Goal: Task Accomplishment & Management: Manage account settings

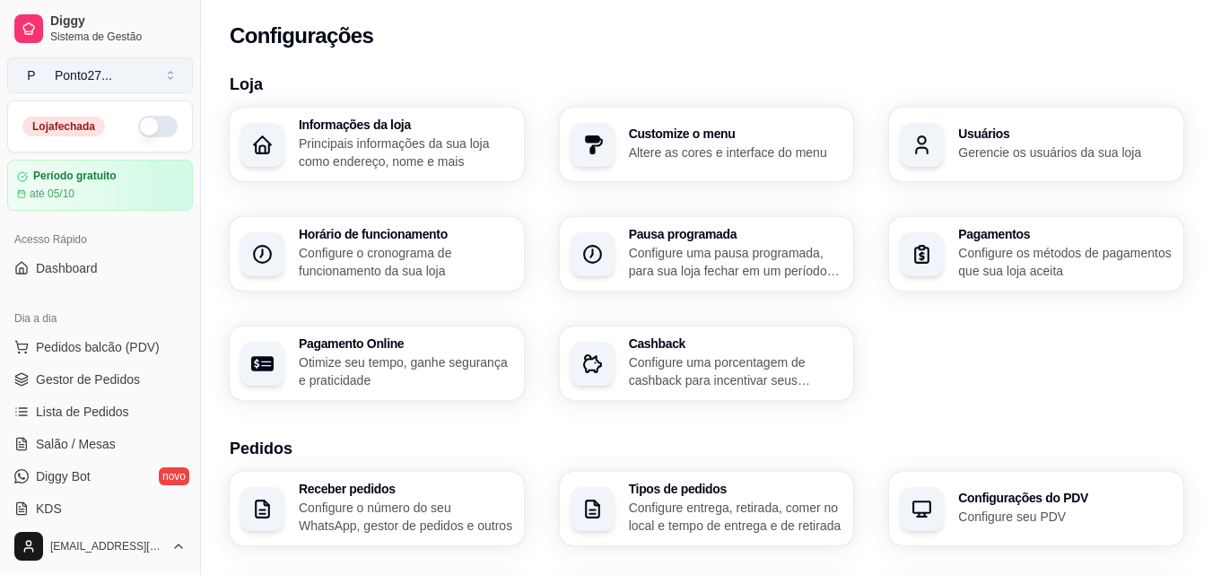
click at [77, 64] on button "P Ponto27 ..." at bounding box center [100, 75] width 186 height 36
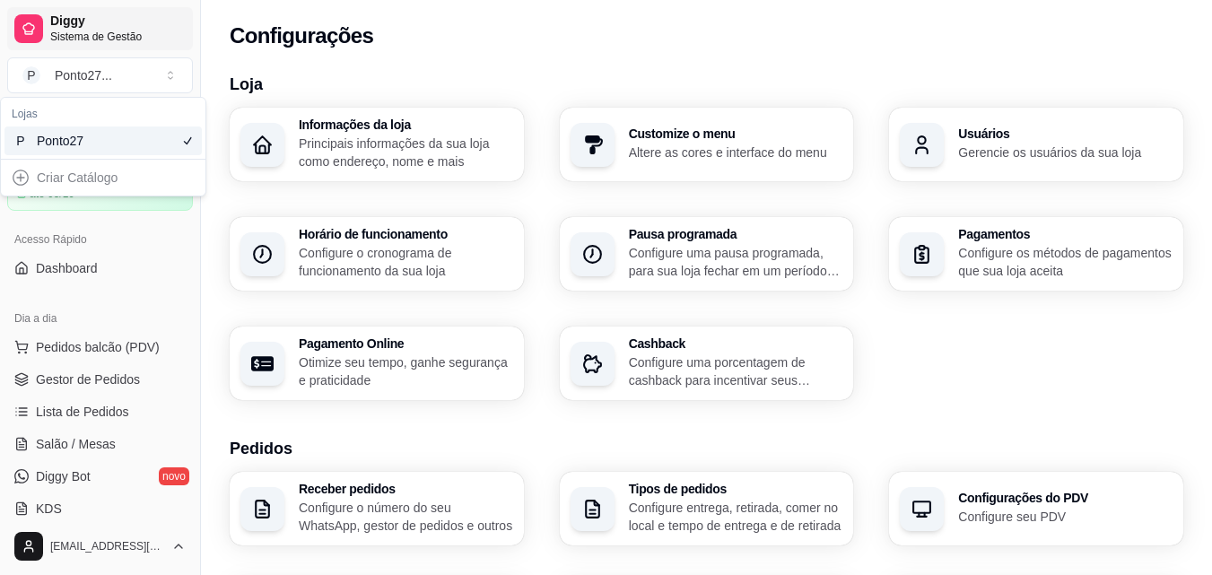
click at [82, 33] on span "Sistema de Gestão" at bounding box center [118, 37] width 136 height 14
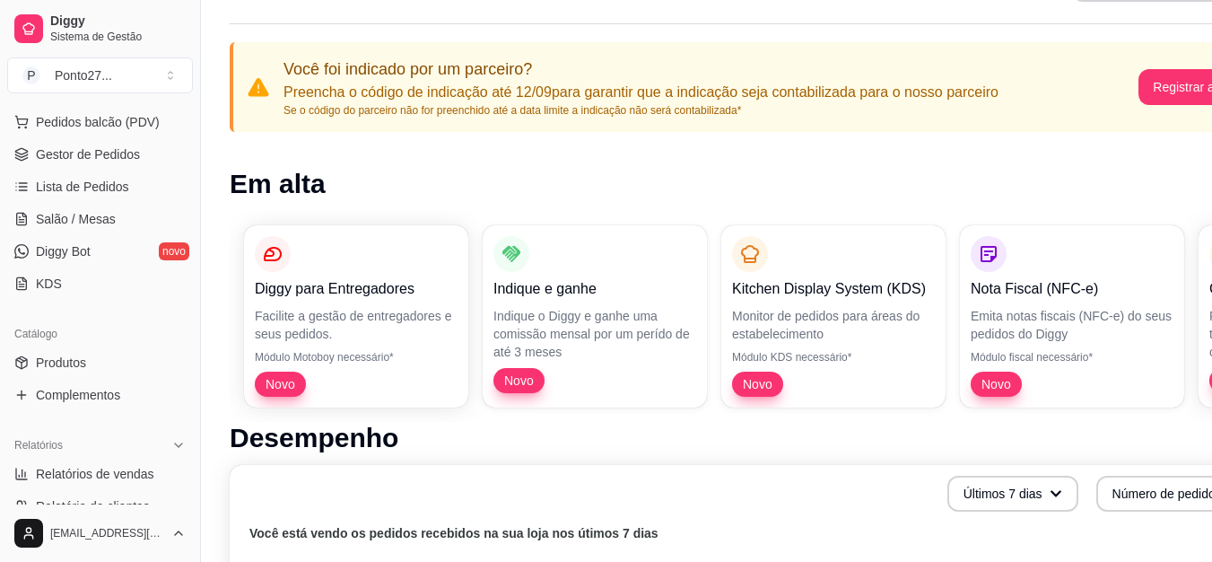
scroll to position [226, 0]
click at [95, 360] on link "Produtos" at bounding box center [100, 361] width 186 height 29
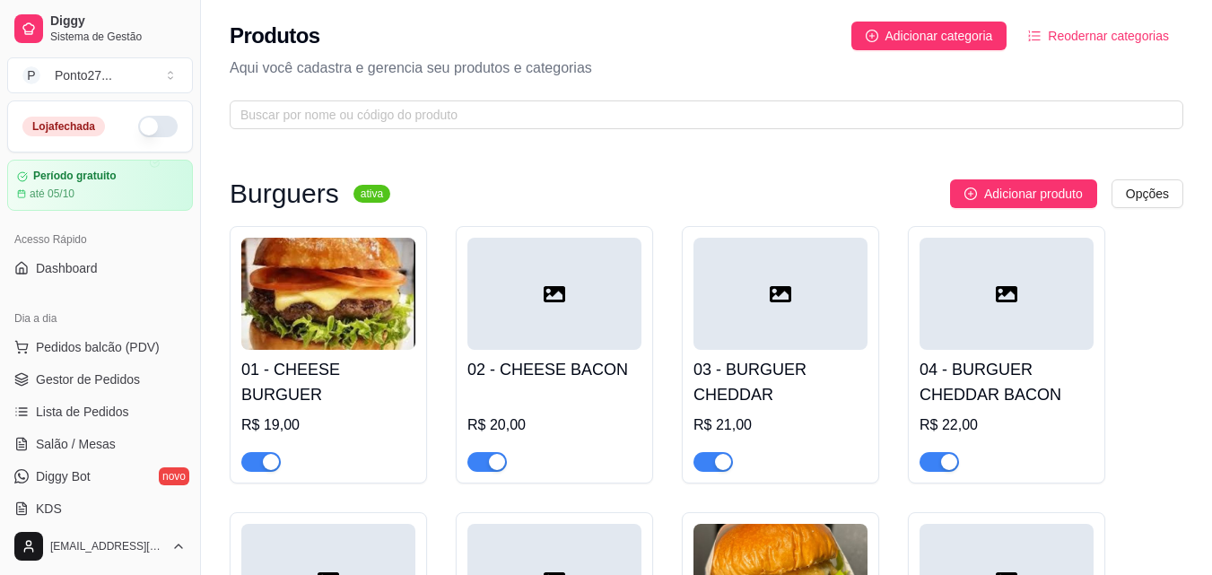
click at [141, 130] on button "button" at bounding box center [157, 127] width 39 height 22
click at [78, 265] on span "Dashboard" at bounding box center [67, 268] width 62 height 18
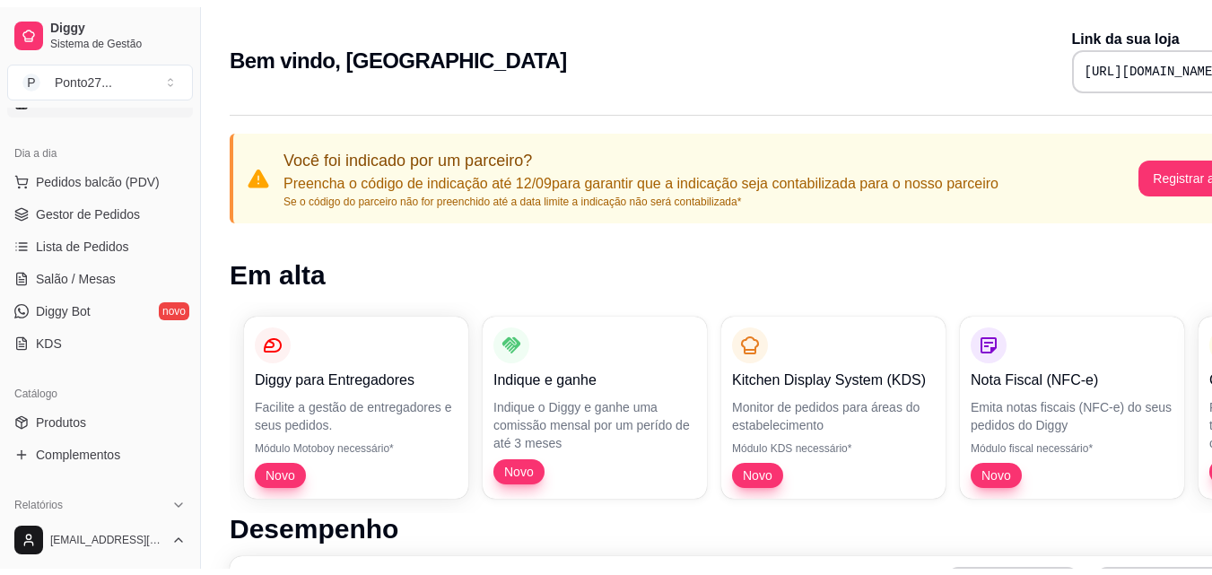
scroll to position [177, 0]
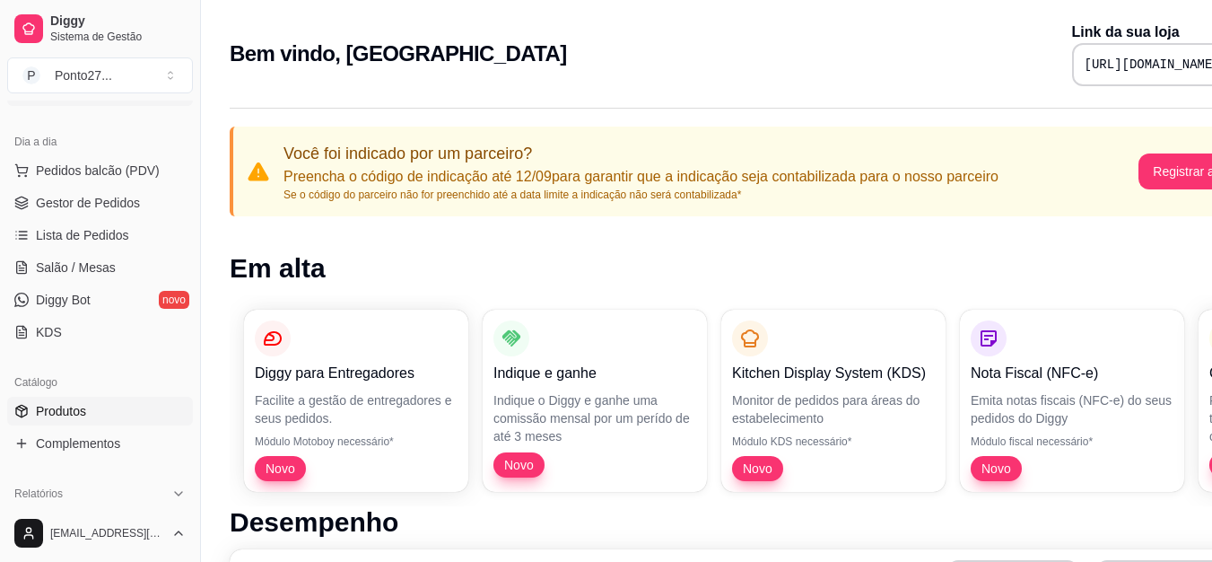
click at [81, 414] on span "Produtos" at bounding box center [61, 411] width 50 height 18
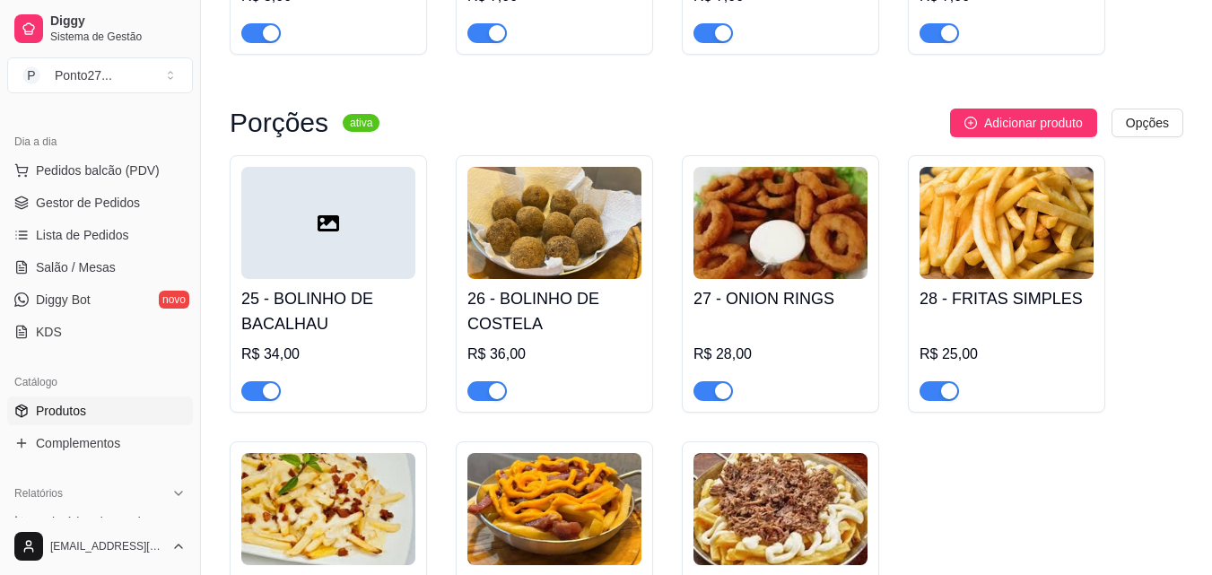
scroll to position [2129, 0]
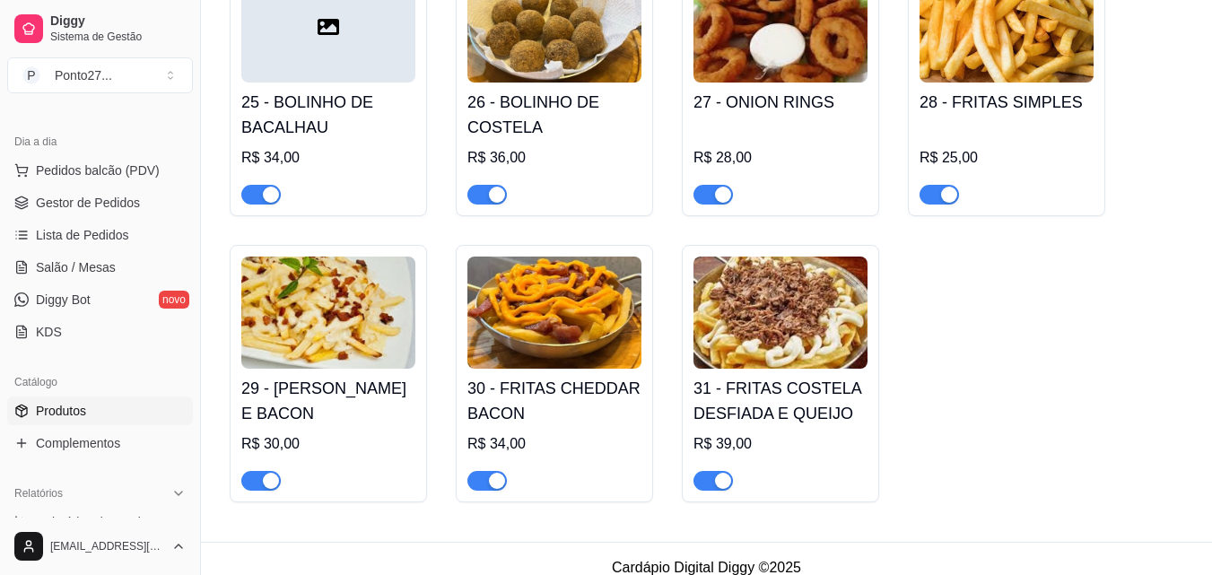
click at [716, 473] on div "button" at bounding box center [723, 481] width 16 height 16
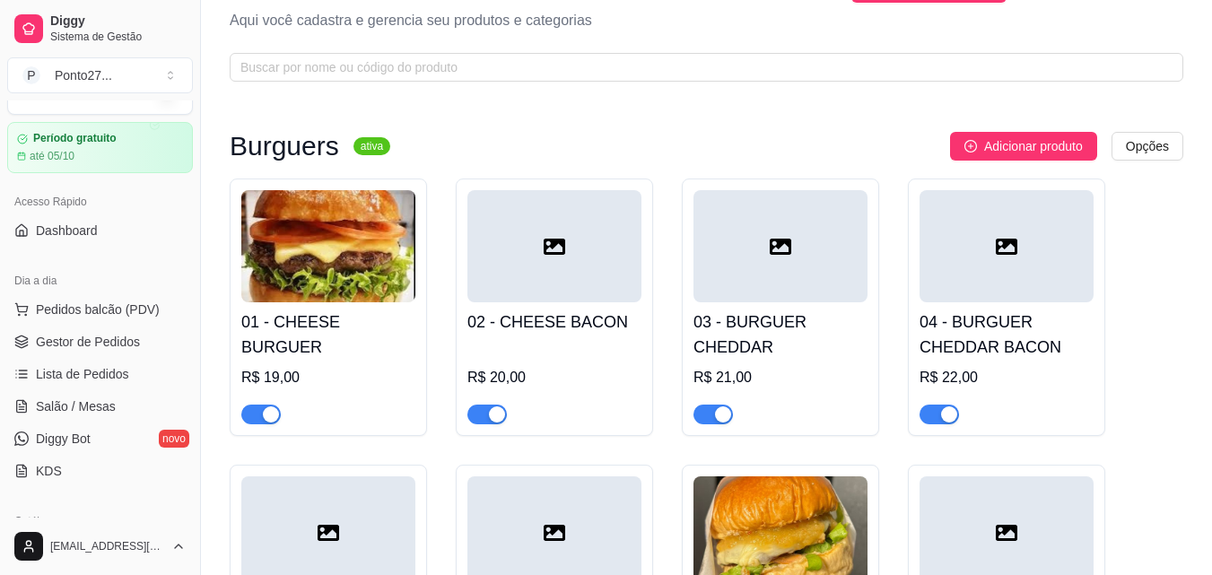
scroll to position [37, 0]
click at [51, 228] on span "Dashboard" at bounding box center [67, 232] width 62 height 18
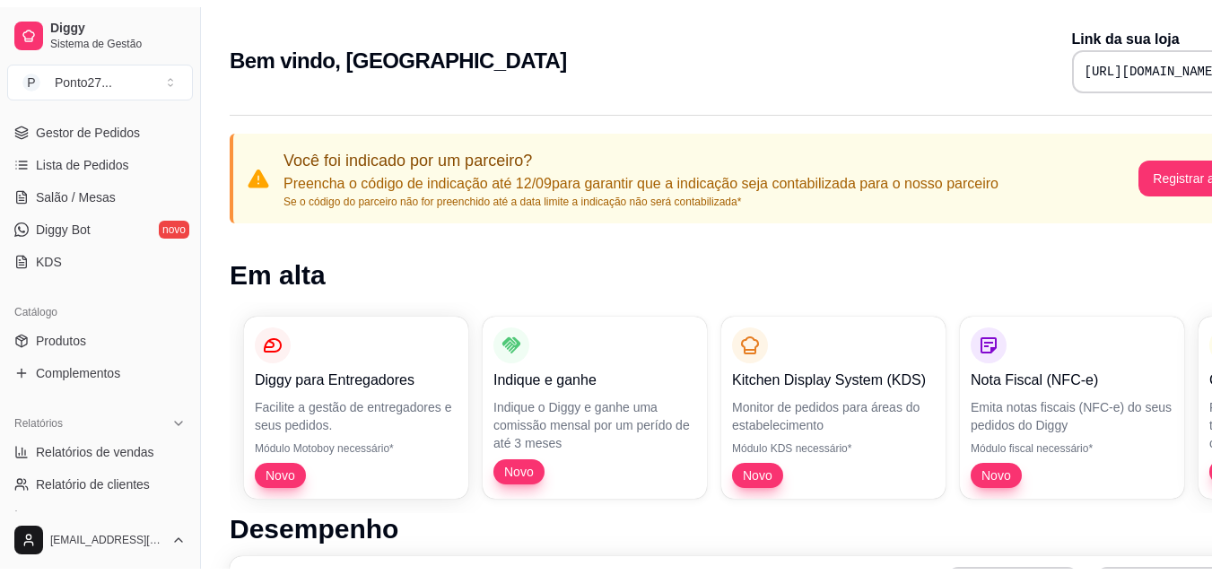
scroll to position [258, 0]
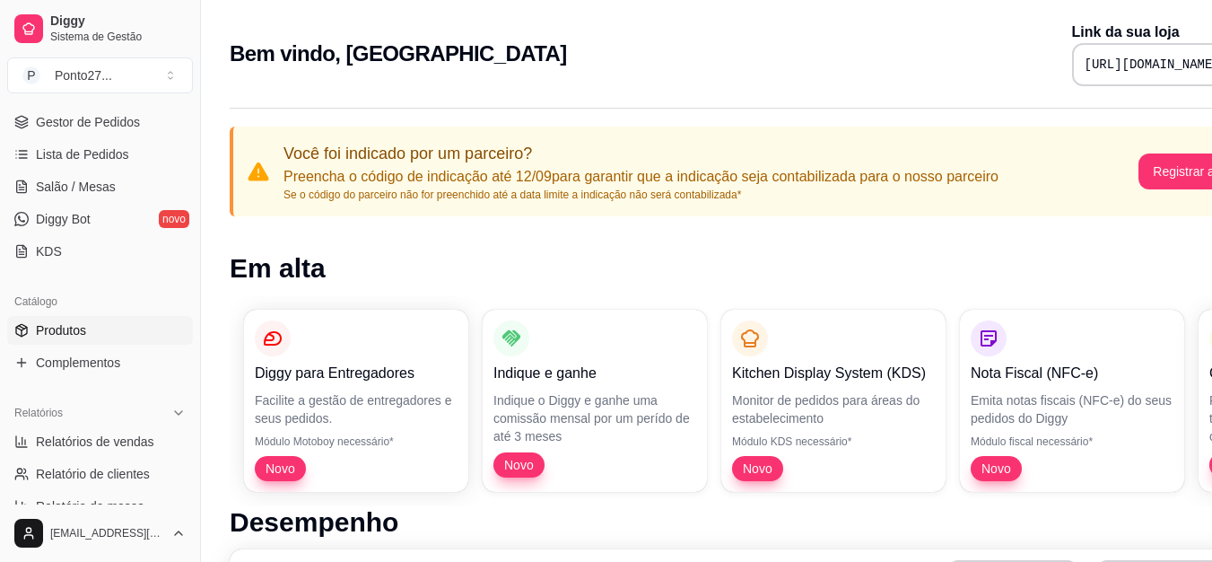
click at [82, 333] on span "Produtos" at bounding box center [61, 330] width 50 height 18
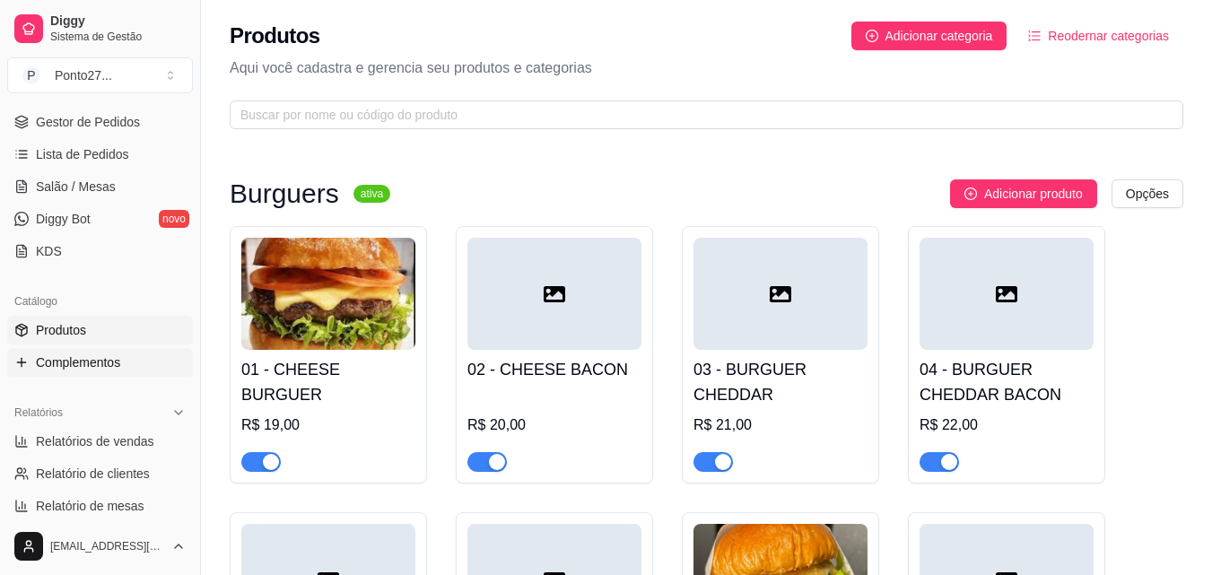
click at [93, 368] on span "Complementos" at bounding box center [78, 363] width 84 height 18
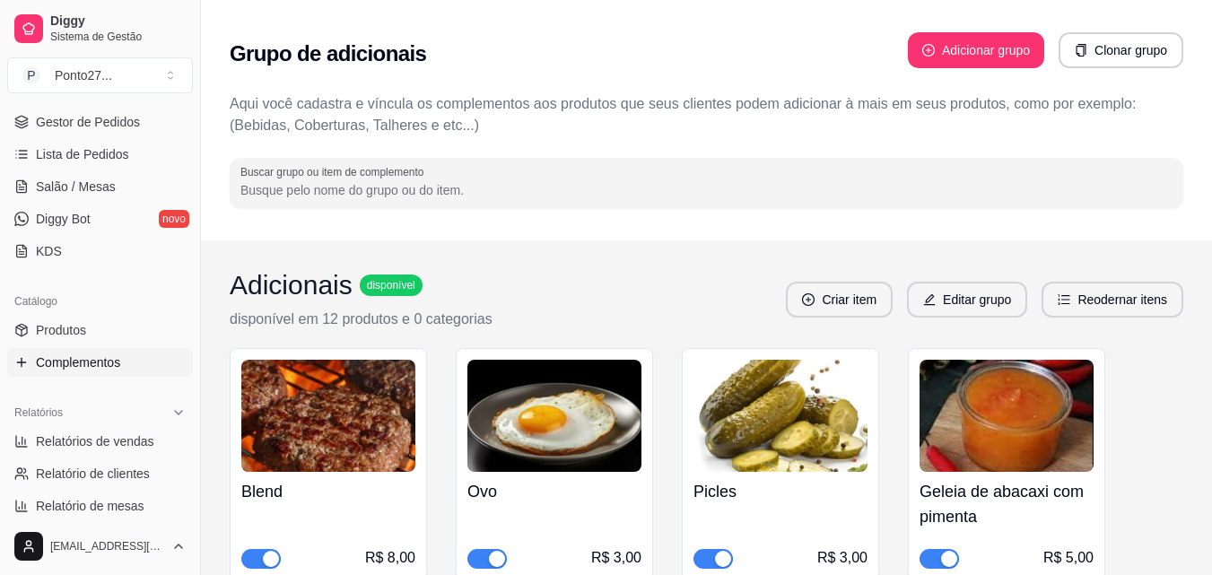
click at [910, 357] on div "Geleia de abacaxi com pimenta R$ 5,00" at bounding box center [1006, 464] width 197 height 232
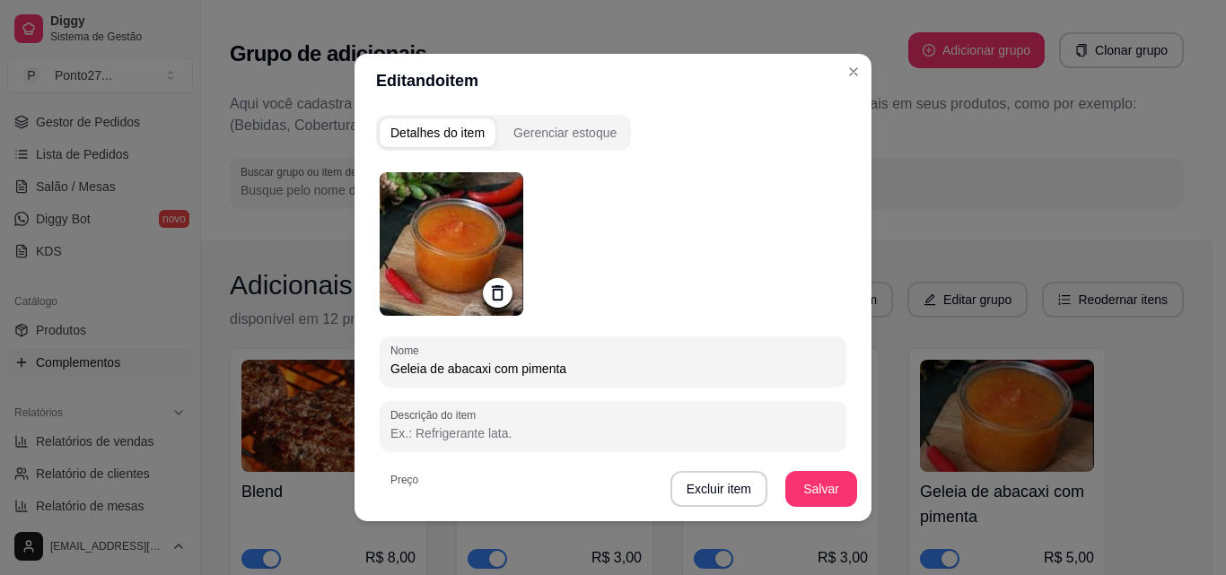
click at [848, 74] on div "Grupo de adicionais Adicionar grupo Clonar grupo" at bounding box center [707, 54] width 954 height 65
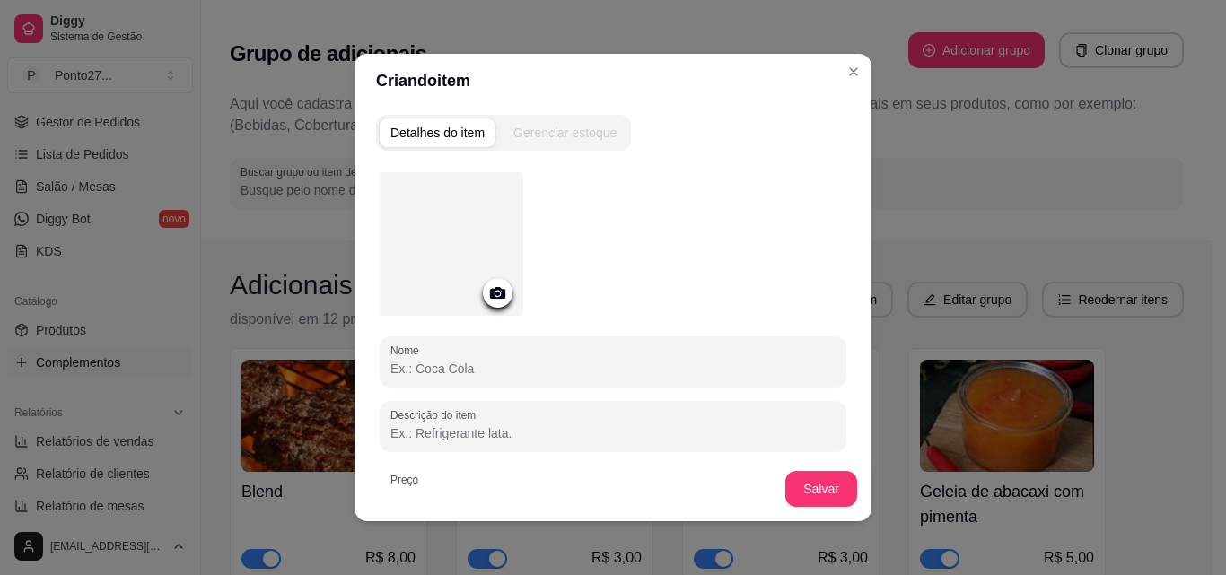
click at [488, 294] on icon at bounding box center [497, 293] width 21 height 21
click at [487, 284] on icon at bounding box center [497, 293] width 21 height 21
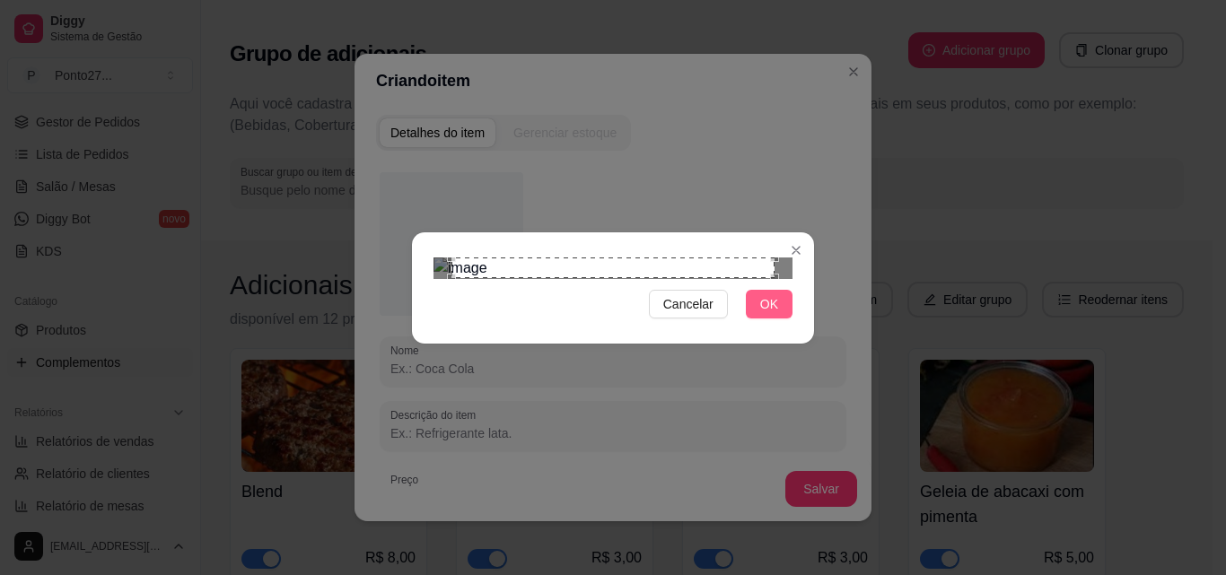
click at [772, 314] on span "OK" at bounding box center [769, 304] width 18 height 20
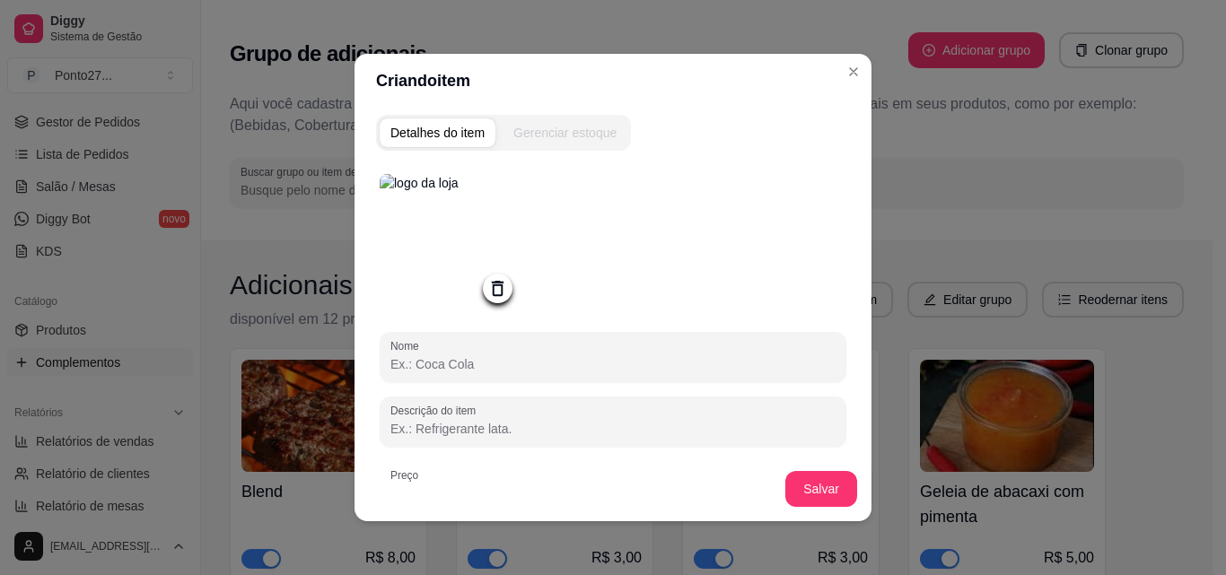
click at [563, 366] on input "Nome" at bounding box center [612, 364] width 445 height 18
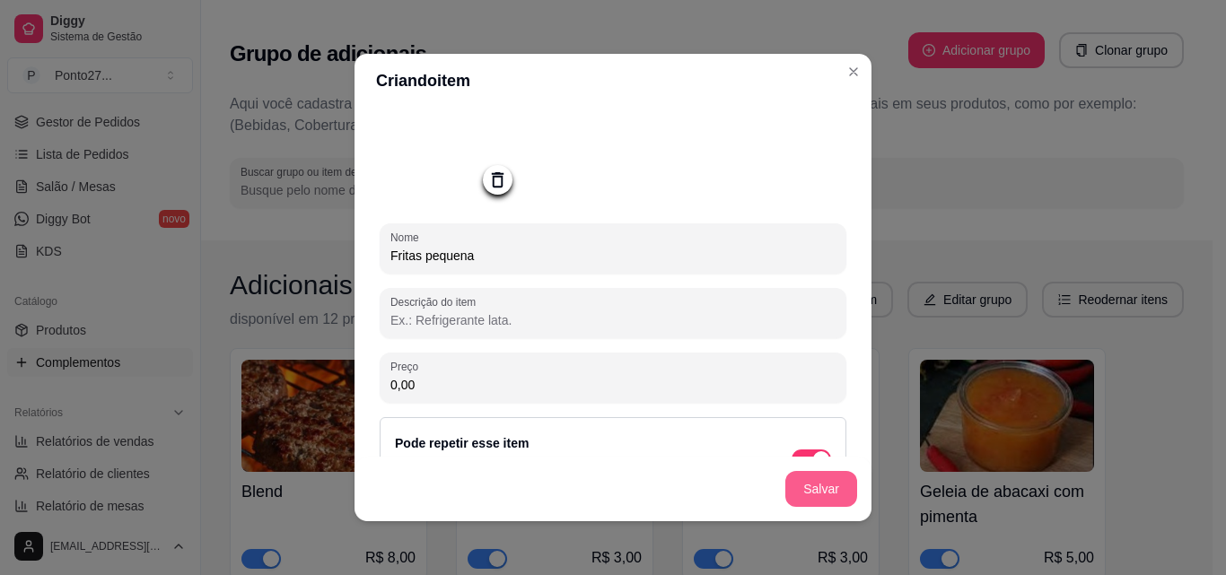
scroll to position [116, 0]
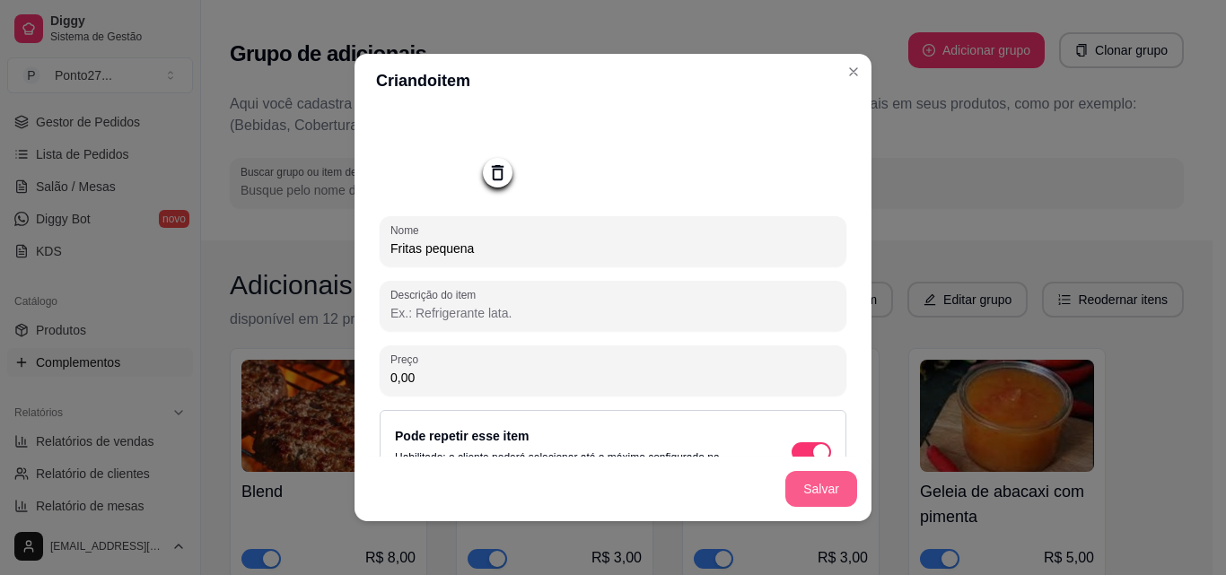
type input "Fritas pequena"
click at [491, 380] on input "0,00" at bounding box center [612, 378] width 445 height 18
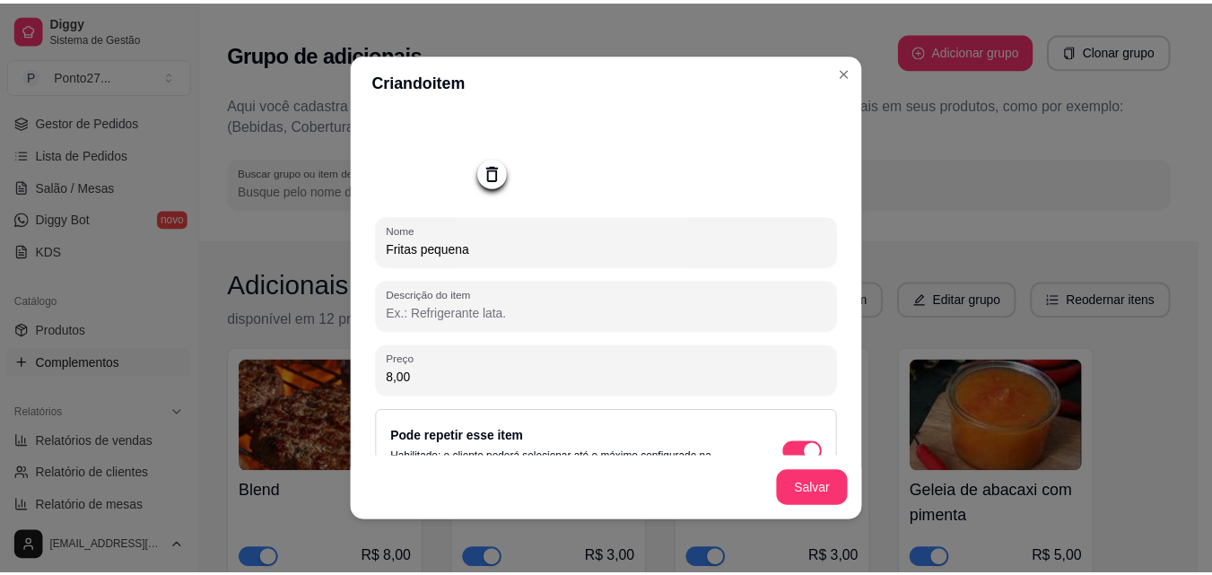
scroll to position [168, 0]
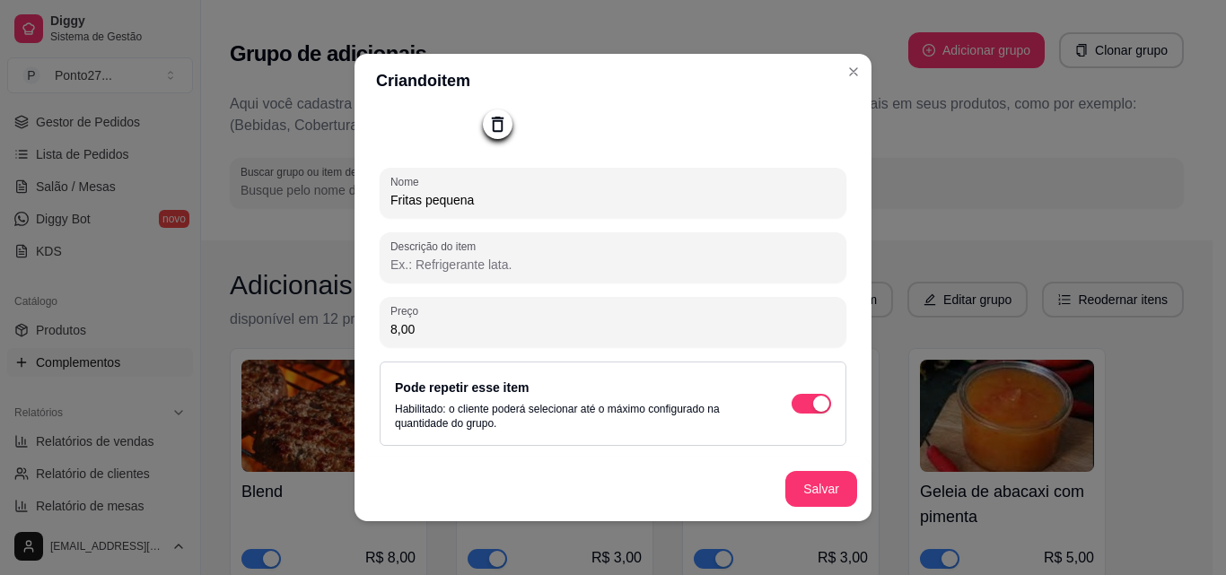
type input "8,00"
click at [825, 493] on button "Salvar" at bounding box center [821, 489] width 70 height 35
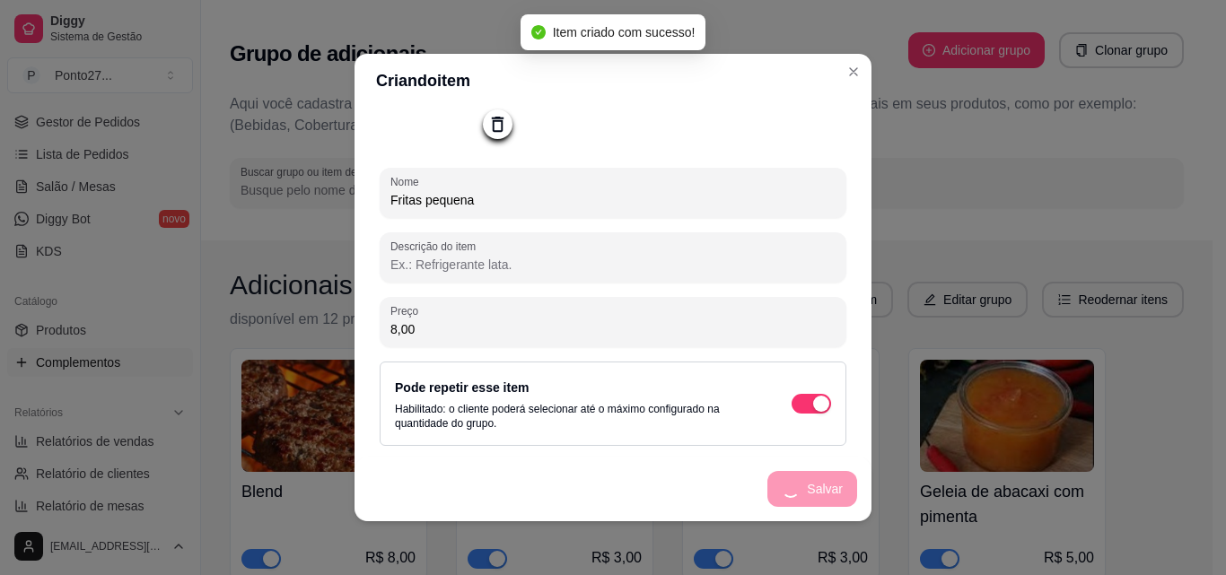
click at [850, 73] on div "Grupo de adicionais Adicionar grupo Clonar grupo" at bounding box center [707, 54] width 954 height 65
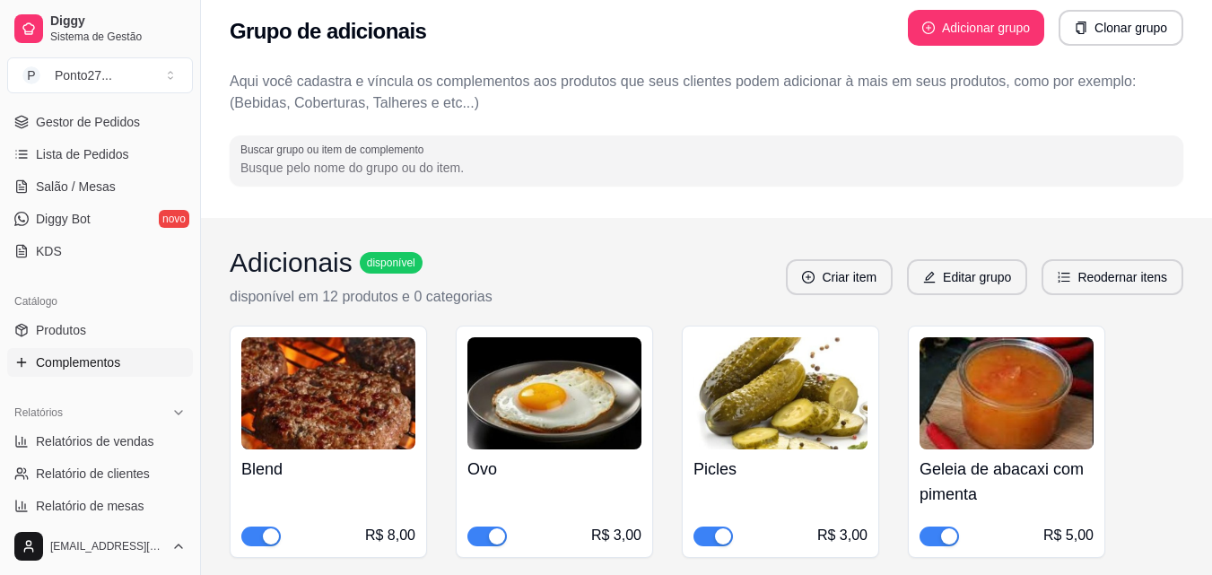
scroll to position [0, 0]
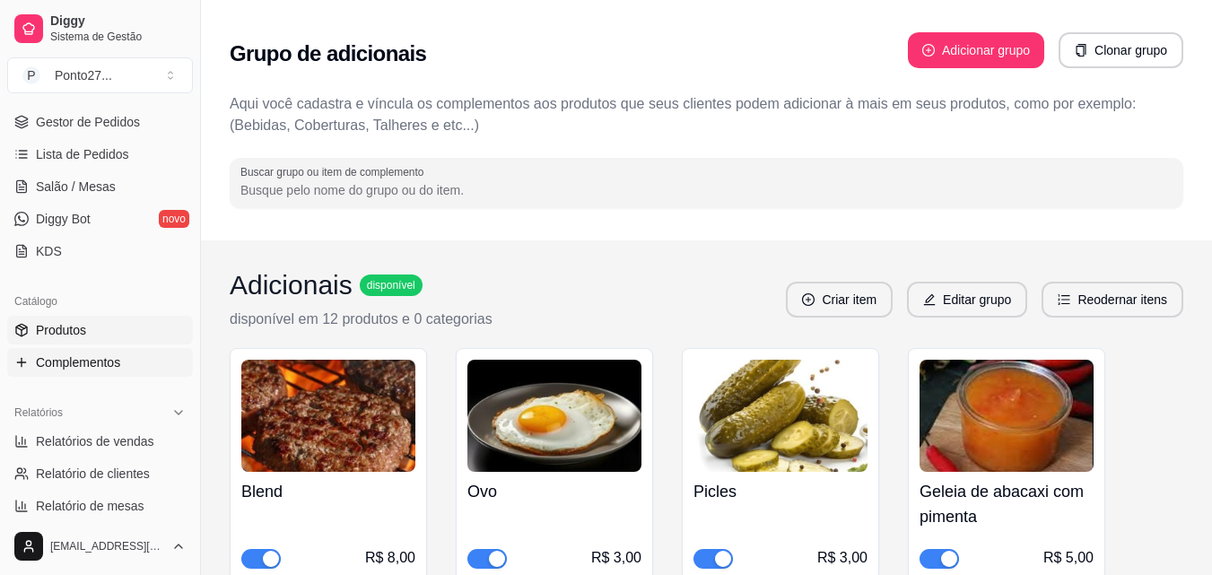
click at [79, 325] on span "Produtos" at bounding box center [61, 330] width 50 height 18
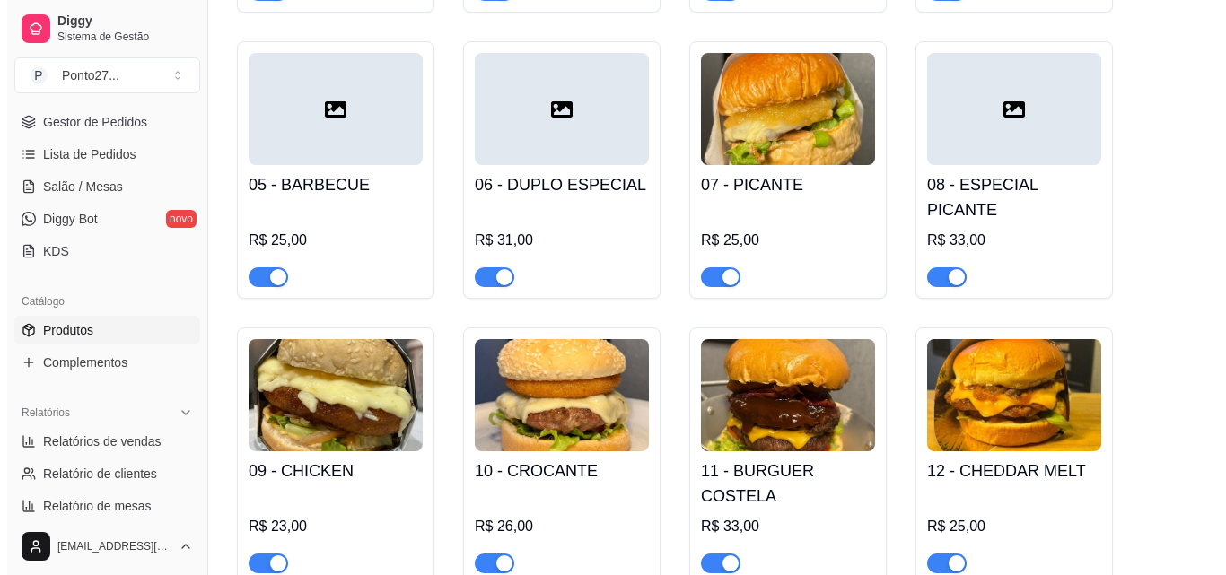
scroll to position [502, 0]
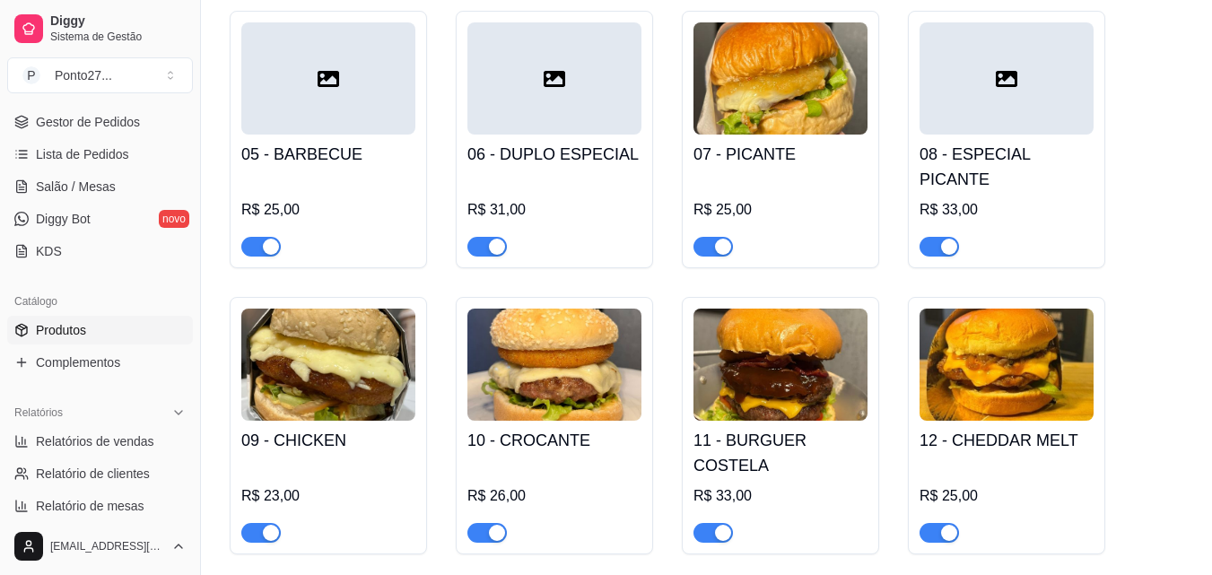
click at [790, 348] on img at bounding box center [781, 365] width 174 height 112
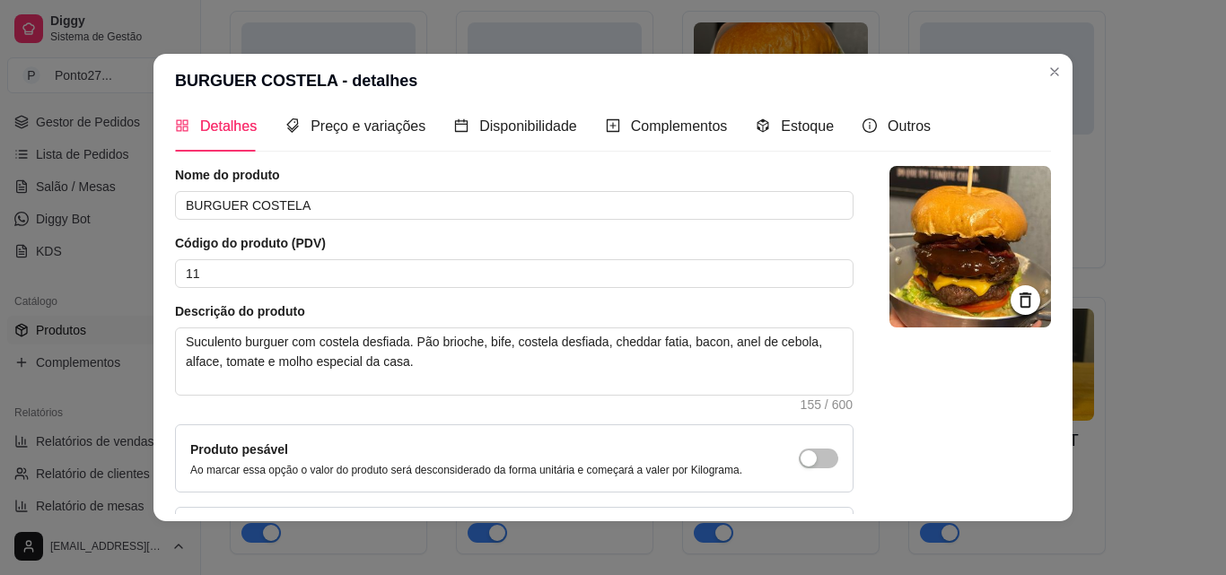
scroll to position [0, 0]
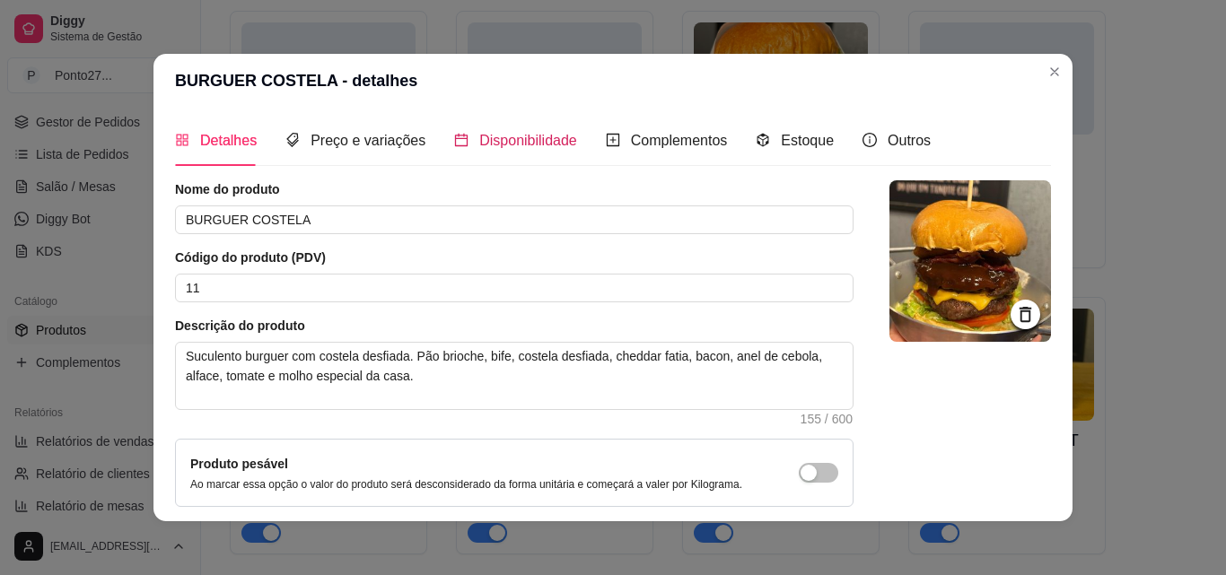
click at [528, 143] on span "Disponibilidade" at bounding box center [528, 140] width 98 height 15
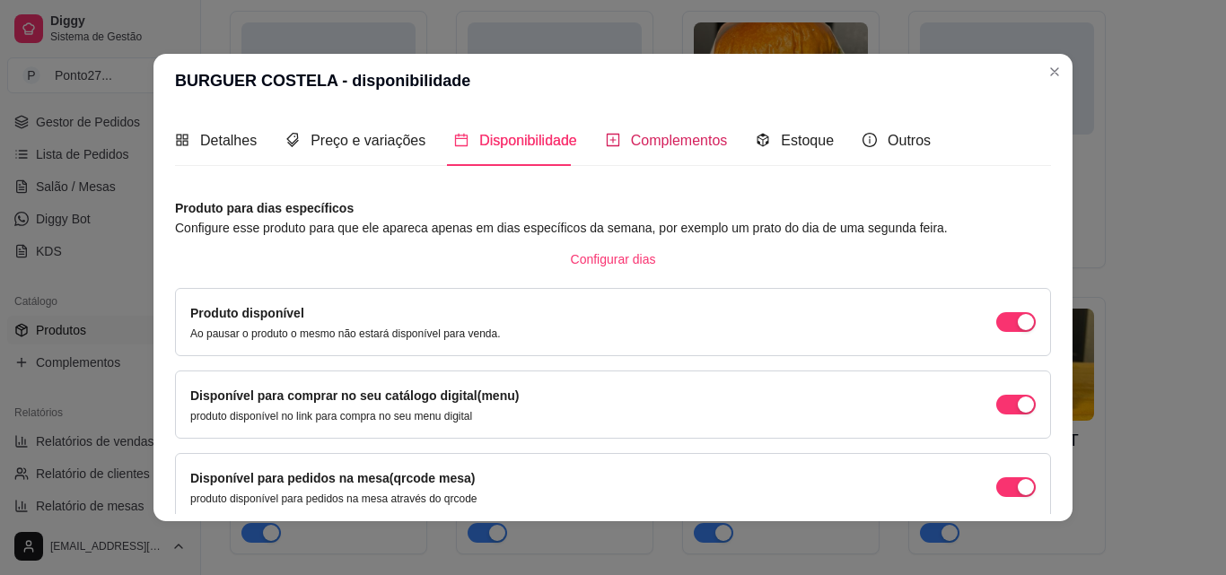
click at [663, 145] on span "Complementos" at bounding box center [679, 140] width 97 height 15
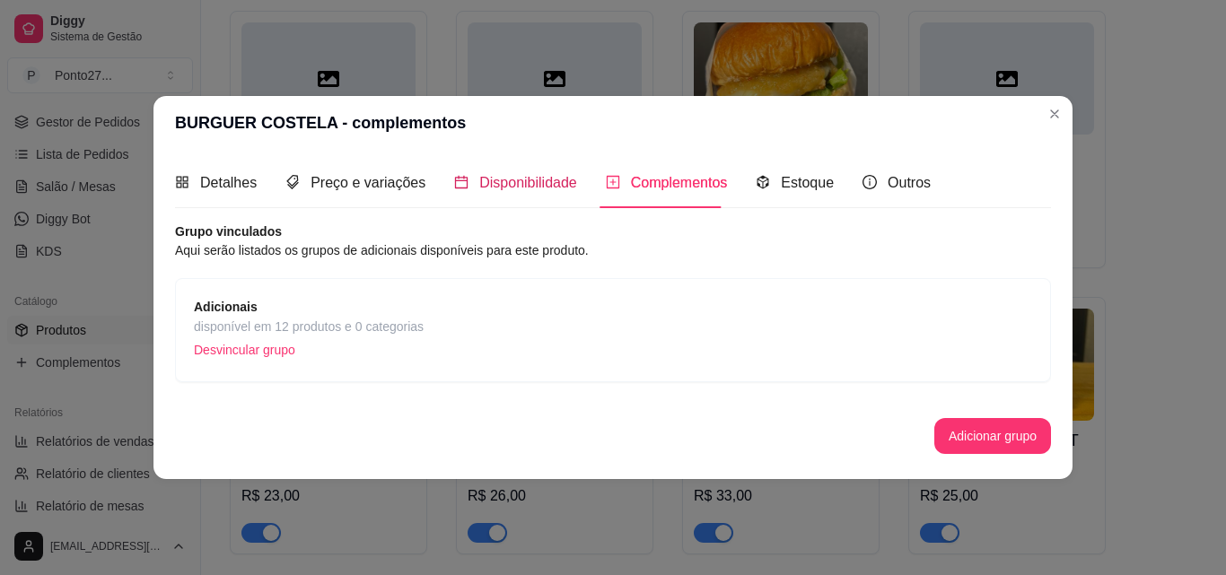
click at [536, 189] on span "Disponibilidade" at bounding box center [528, 182] width 98 height 15
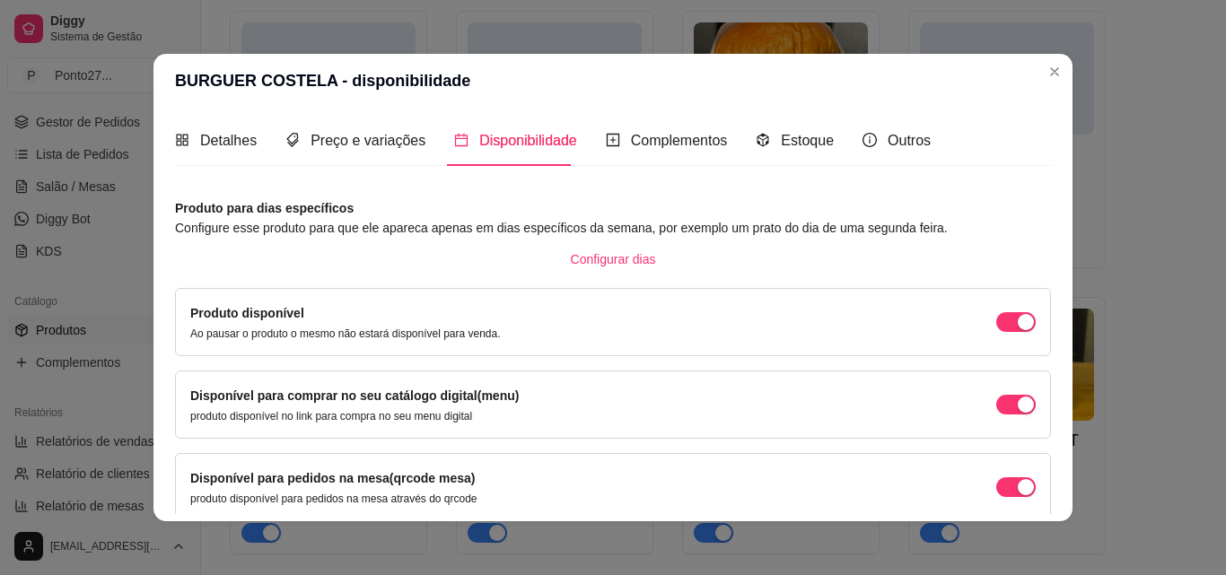
click at [1050, 75] on div at bounding box center [1007, 78] width 174 height 112
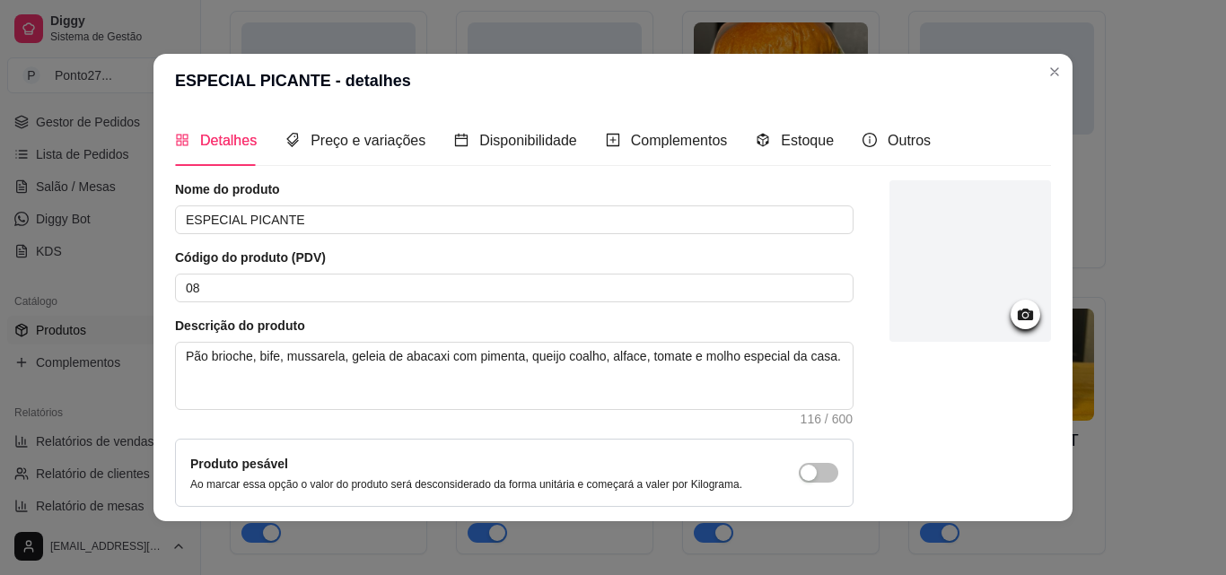
click at [1054, 83] on div at bounding box center [1007, 78] width 174 height 112
click at [1044, 71] on div at bounding box center [1007, 78] width 174 height 112
click at [1133, 107] on div "01 - CHEESE BURGUER R$ 19,00 02 - CHEESE BACON R$ 20,00 03 - BURGUER CHEDDAR R$…" at bounding box center [707, 140] width 954 height 830
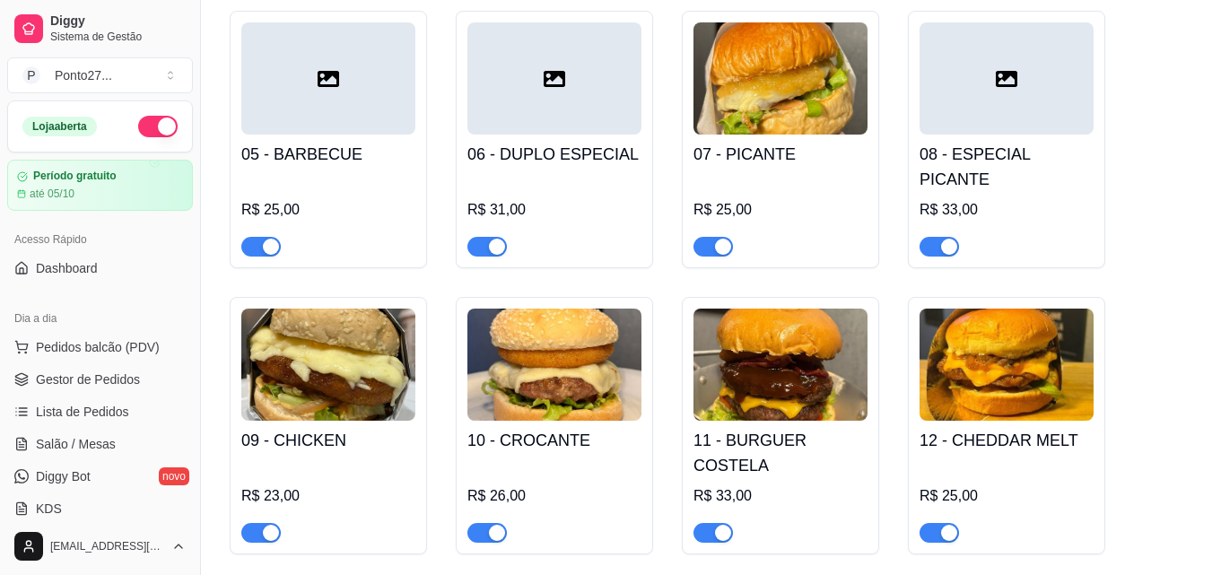
click at [83, 275] on span "Dashboard" at bounding box center [67, 268] width 62 height 18
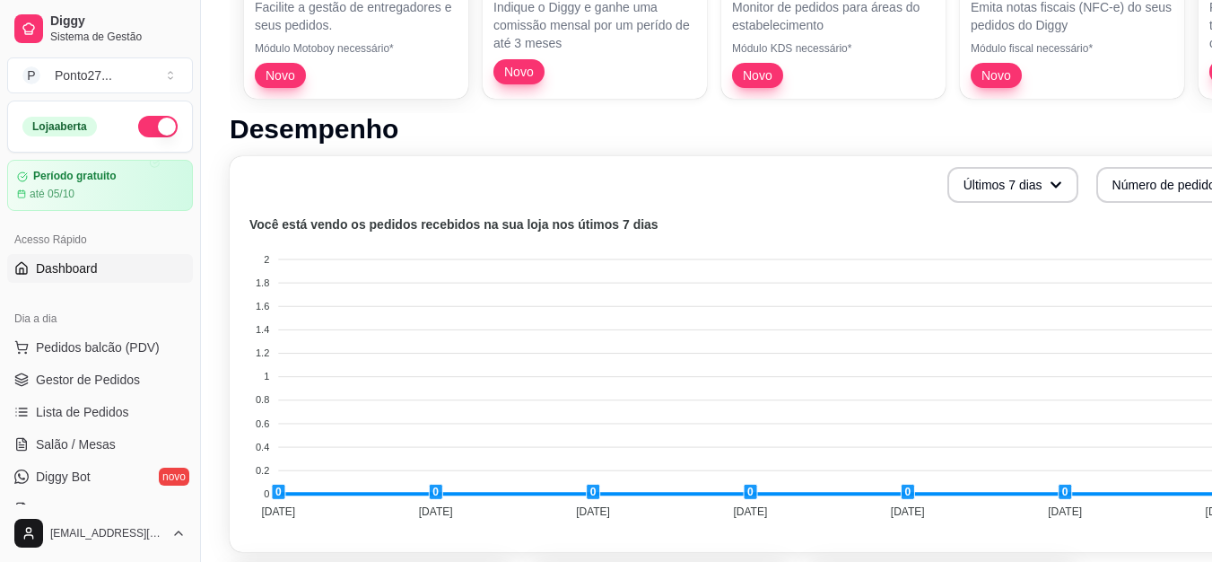
scroll to position [385, 0]
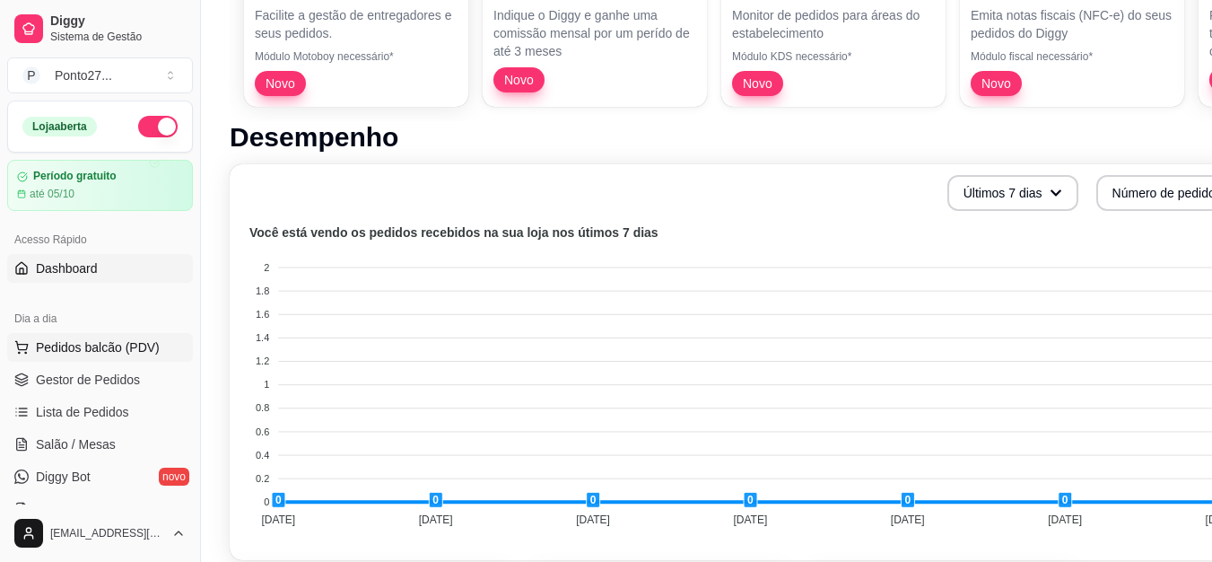
click at [114, 352] on span "Pedidos balcão (PDV)" at bounding box center [98, 347] width 124 height 18
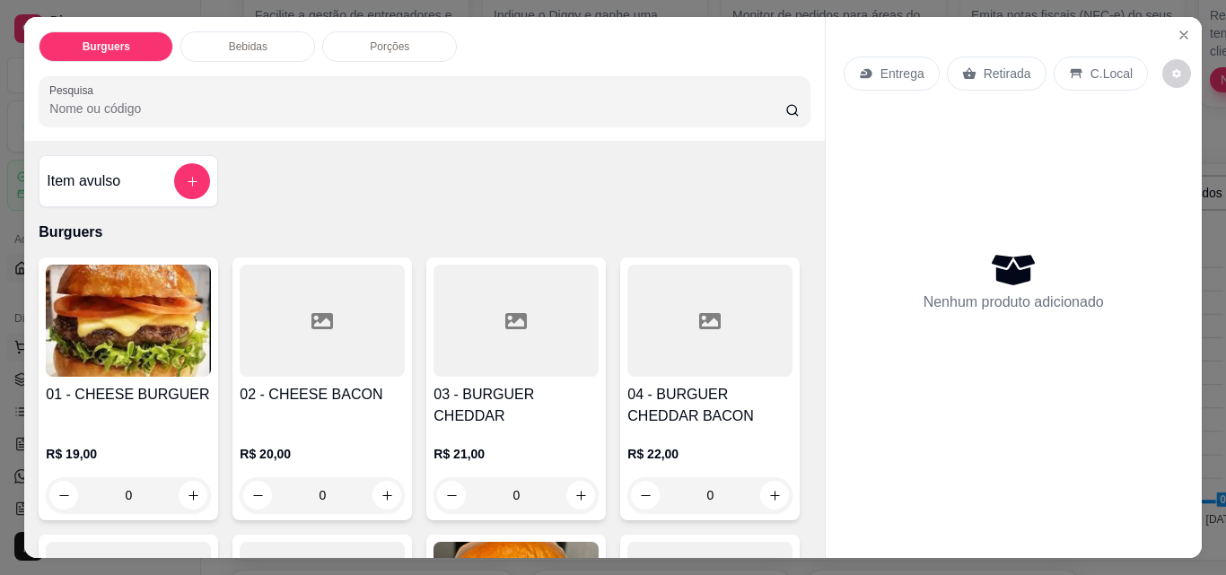
click at [1173, 39] on button "Close" at bounding box center [1183, 35] width 29 height 29
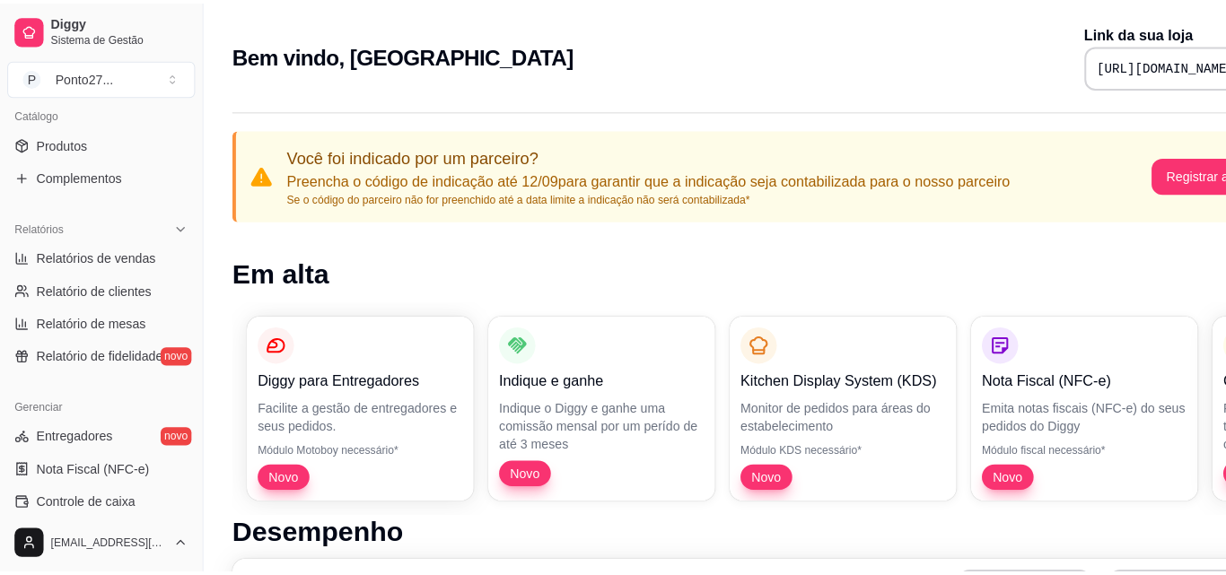
scroll to position [477, 0]
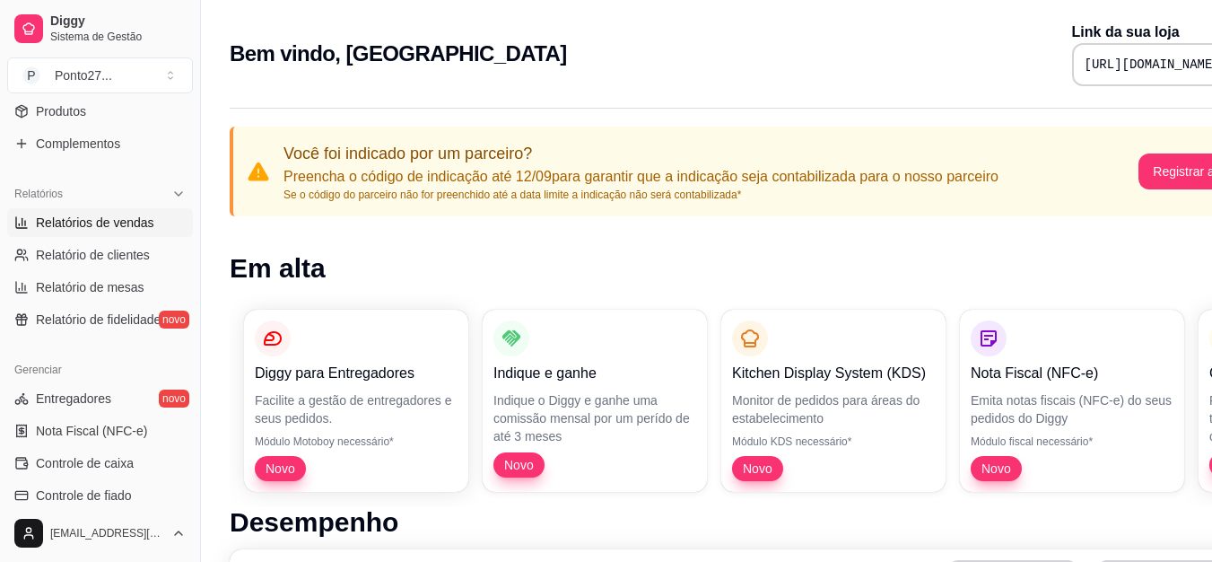
click at [110, 228] on span "Relatórios de vendas" at bounding box center [95, 223] width 118 height 18
select select "ALL"
select select "0"
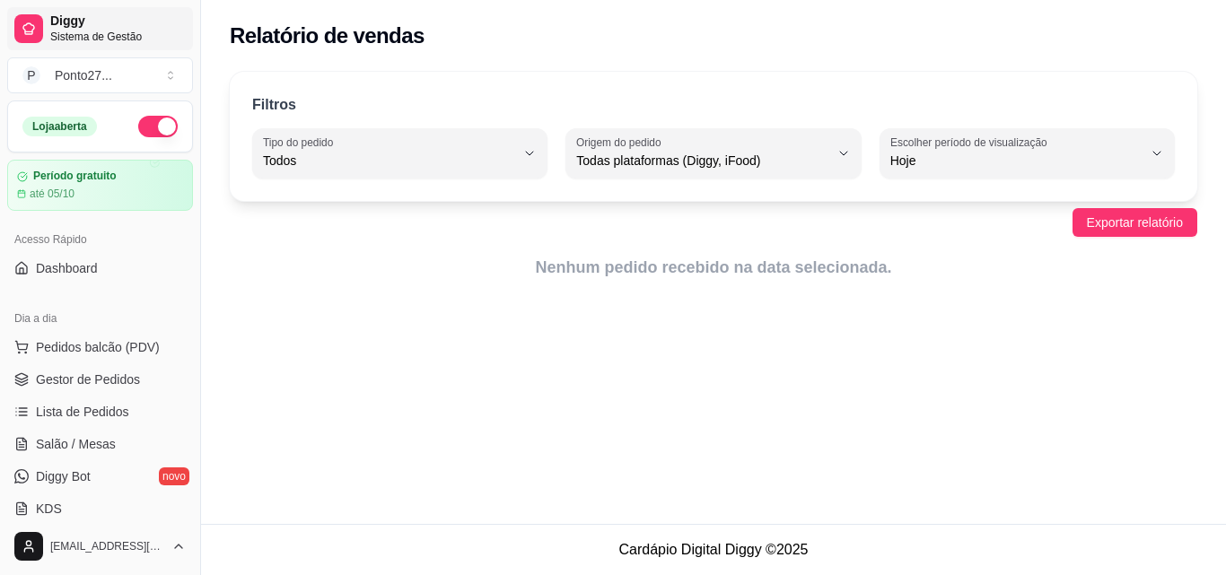
click at [93, 35] on span "Sistema de Gestão" at bounding box center [118, 37] width 136 height 14
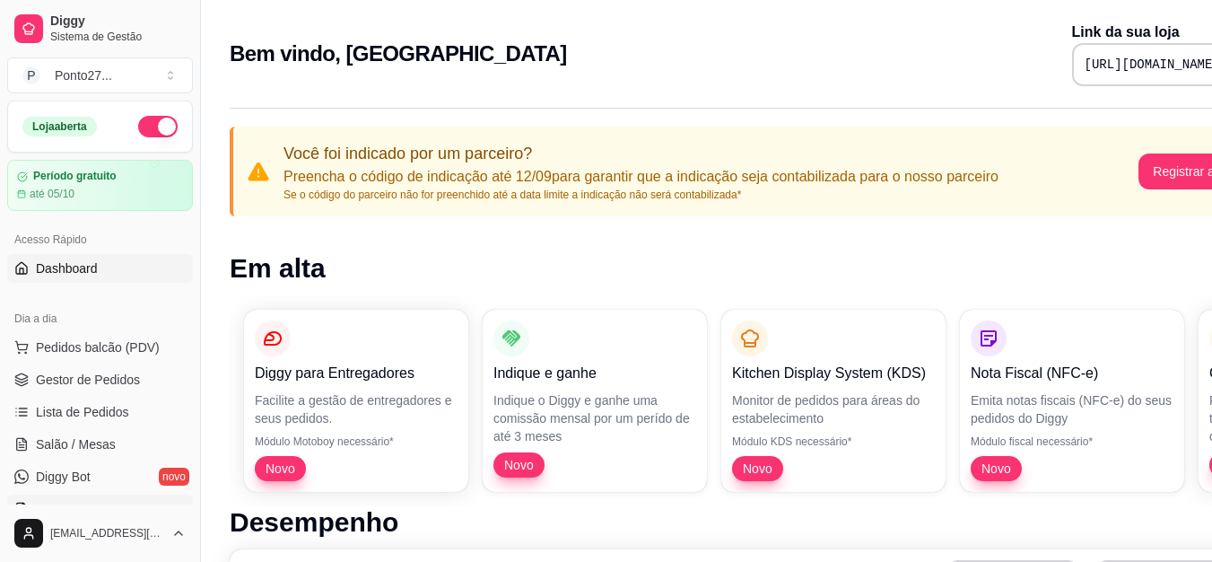
click at [121, 507] on link "KDS" at bounding box center [100, 508] width 186 height 29
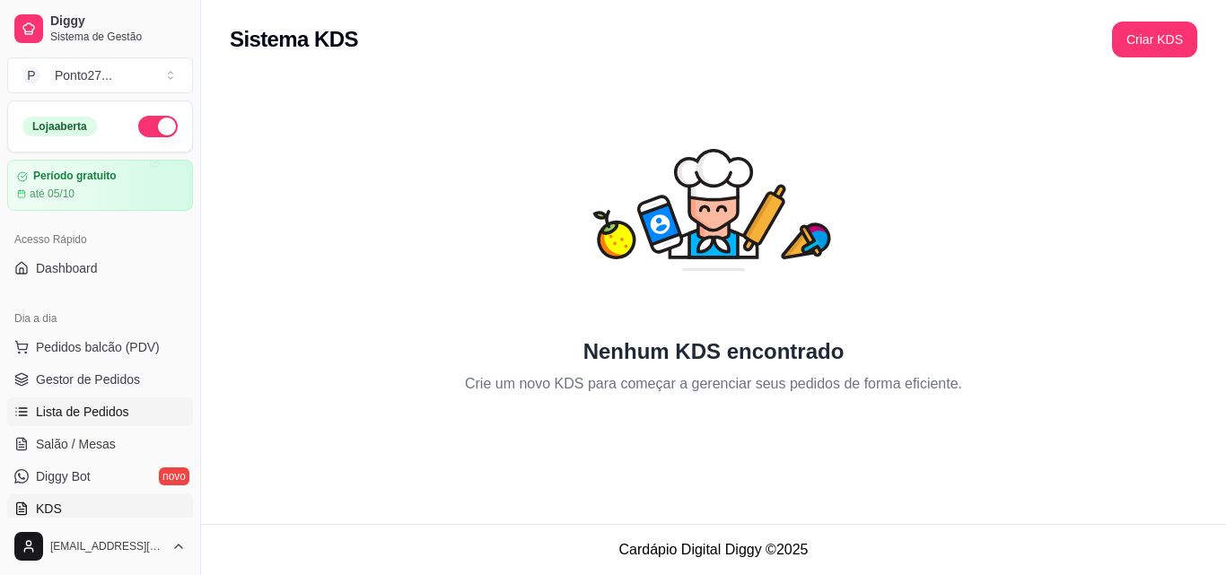
click at [57, 411] on span "Lista de Pedidos" at bounding box center [82, 412] width 93 height 18
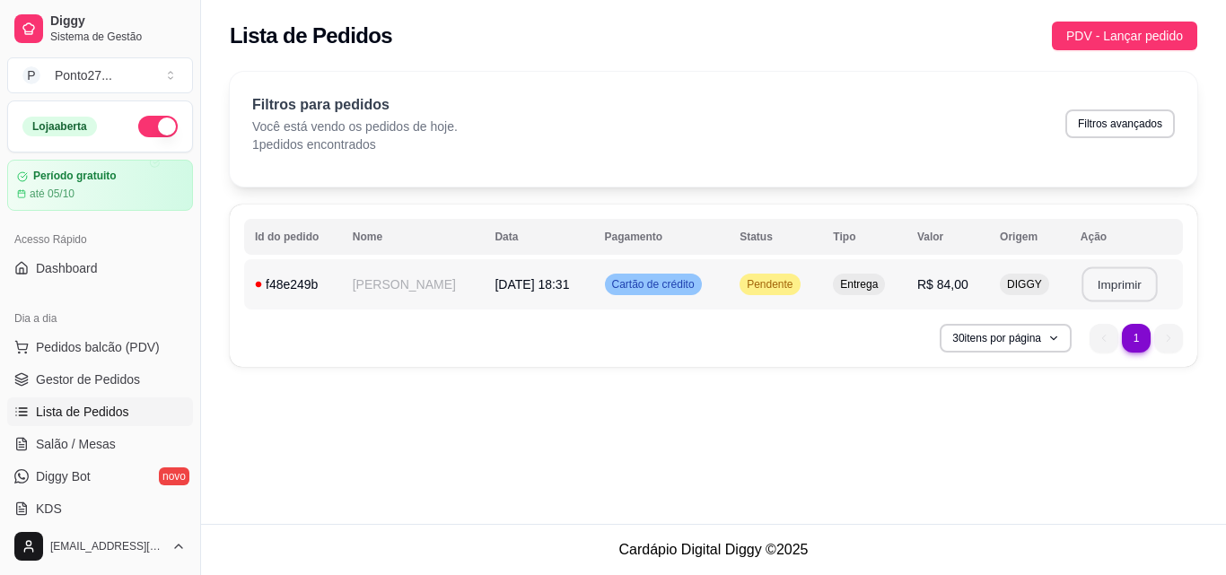
click at [1103, 284] on button "Imprimir" at bounding box center [1118, 284] width 75 height 35
click at [1106, 279] on button "Imprimir" at bounding box center [1118, 284] width 75 height 35
click at [1115, 281] on button "Imprimir" at bounding box center [1119, 285] width 78 height 36
click at [1123, 286] on button "Imprimir" at bounding box center [1119, 285] width 78 height 36
click at [1117, 291] on button "Imprimir" at bounding box center [1119, 285] width 78 height 36
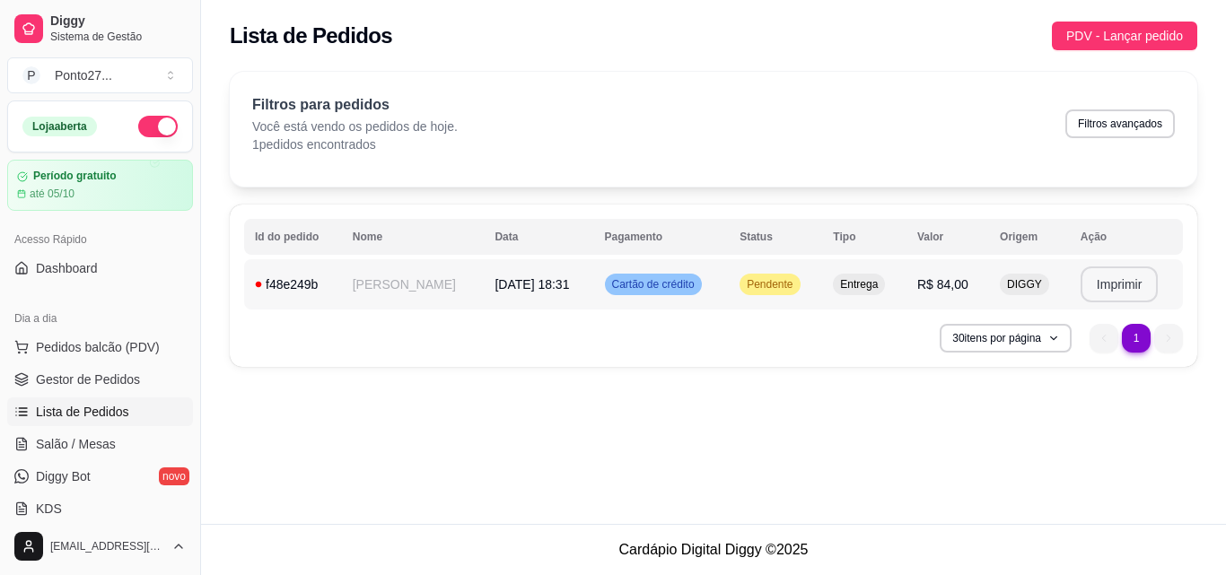
click at [1135, 281] on button "Imprimir" at bounding box center [1119, 285] width 78 height 36
click at [1105, 40] on span "PDV - Lançar pedido" at bounding box center [1124, 36] width 117 height 20
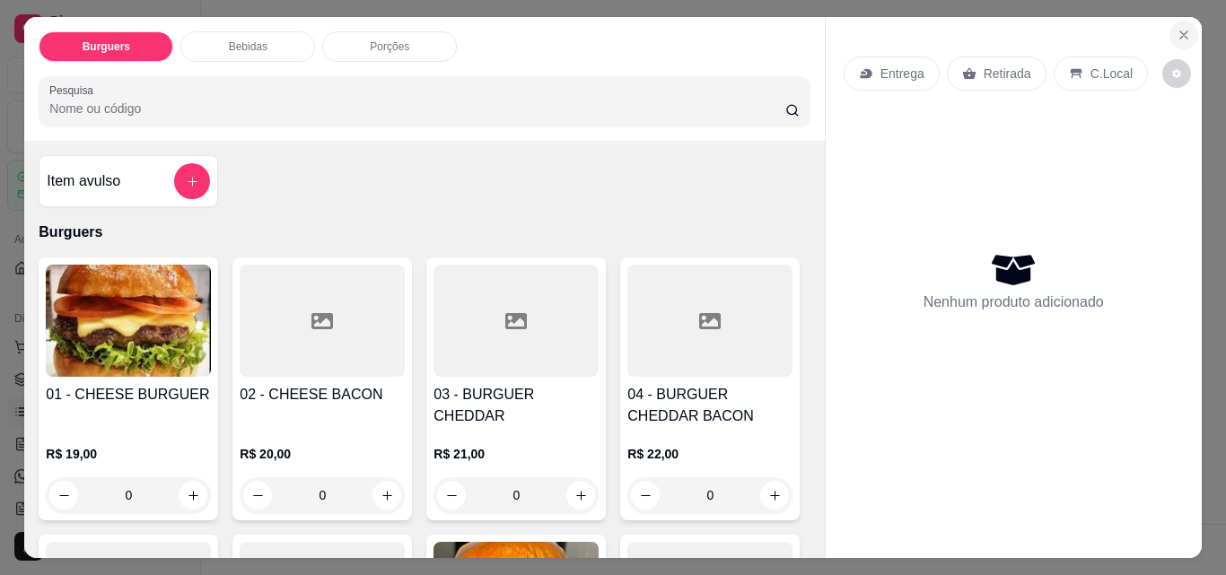
click at [1176, 28] on icon "Close" at bounding box center [1183, 35] width 14 height 14
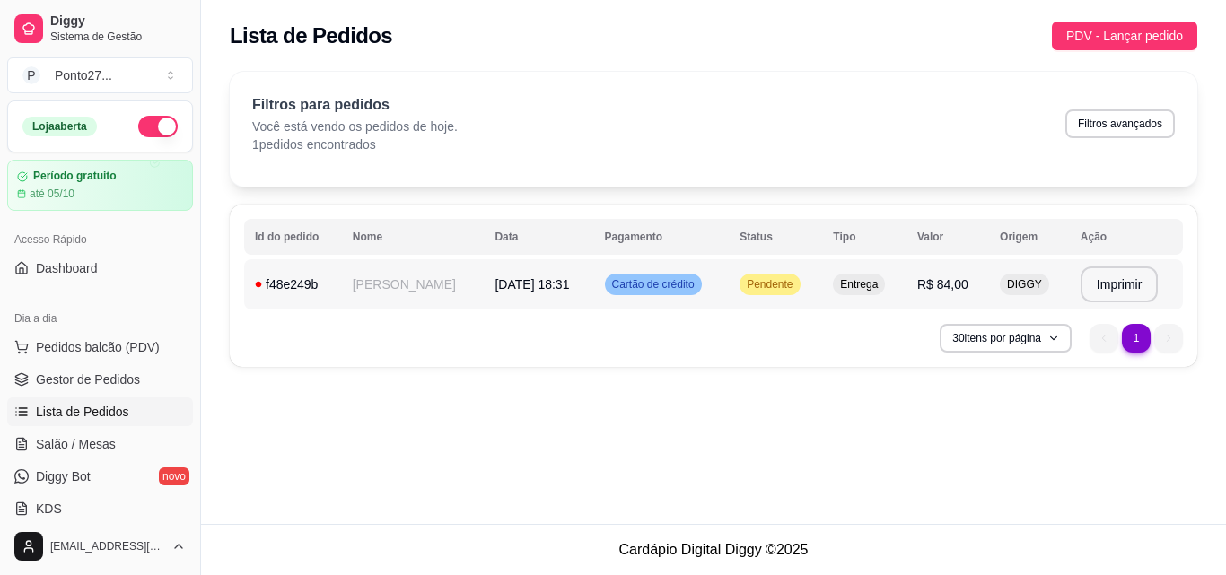
click at [494, 283] on span "[DATE] 18:31" at bounding box center [531, 284] width 74 height 14
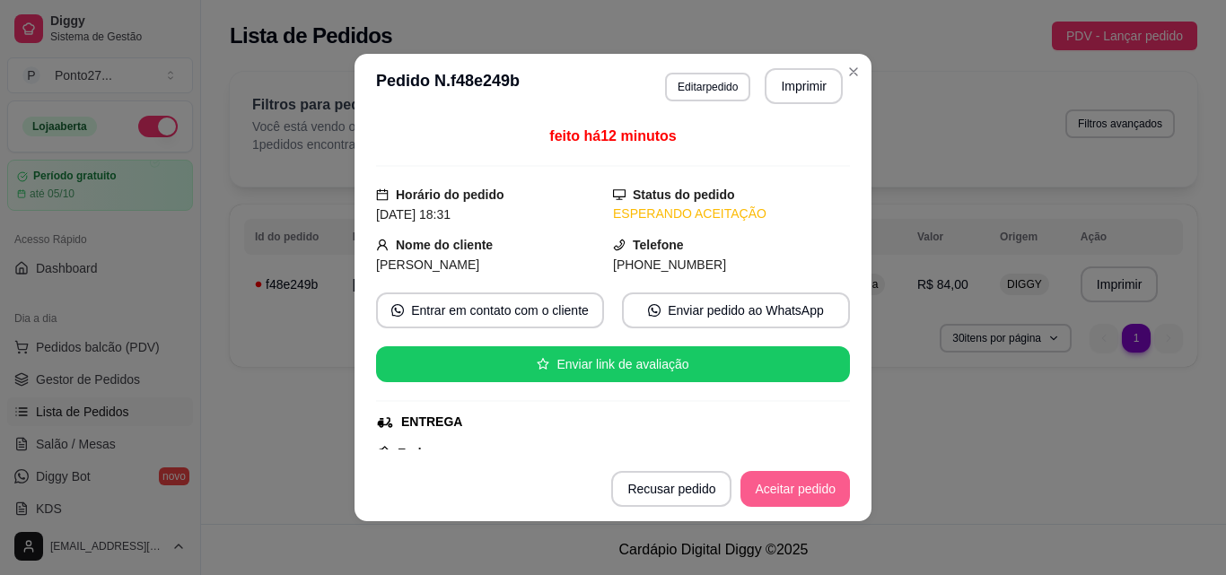
click at [801, 494] on button "Aceitar pedido" at bounding box center [794, 489] width 109 height 36
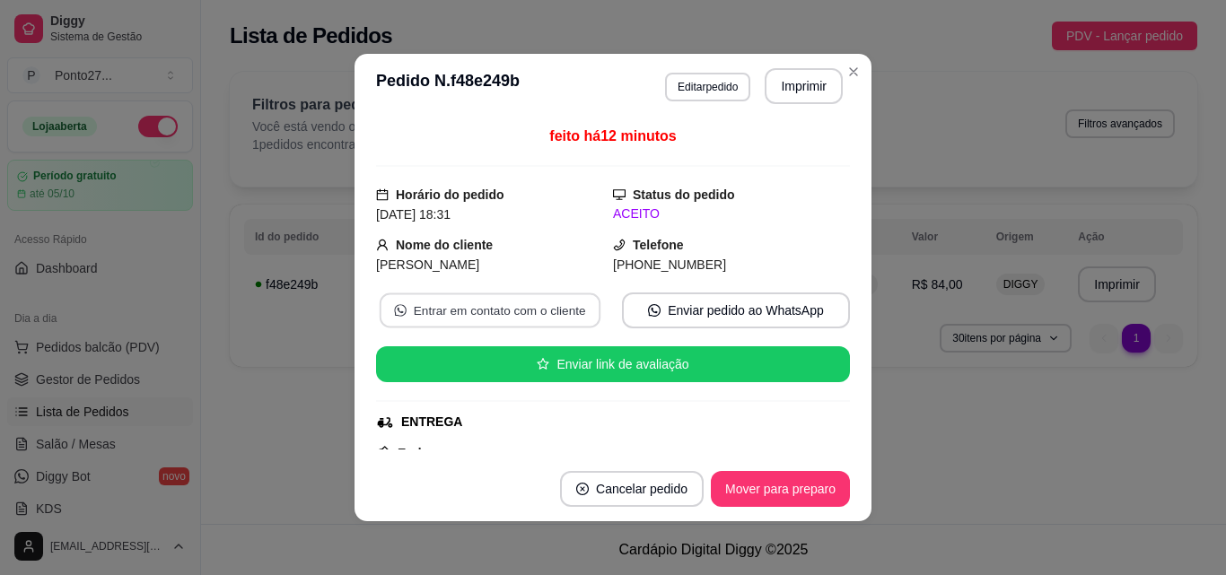
click at [537, 308] on button "Entrar em contato com o cliente" at bounding box center [490, 310] width 221 height 35
click at [786, 485] on button "Mover para preparo" at bounding box center [780, 489] width 135 height 35
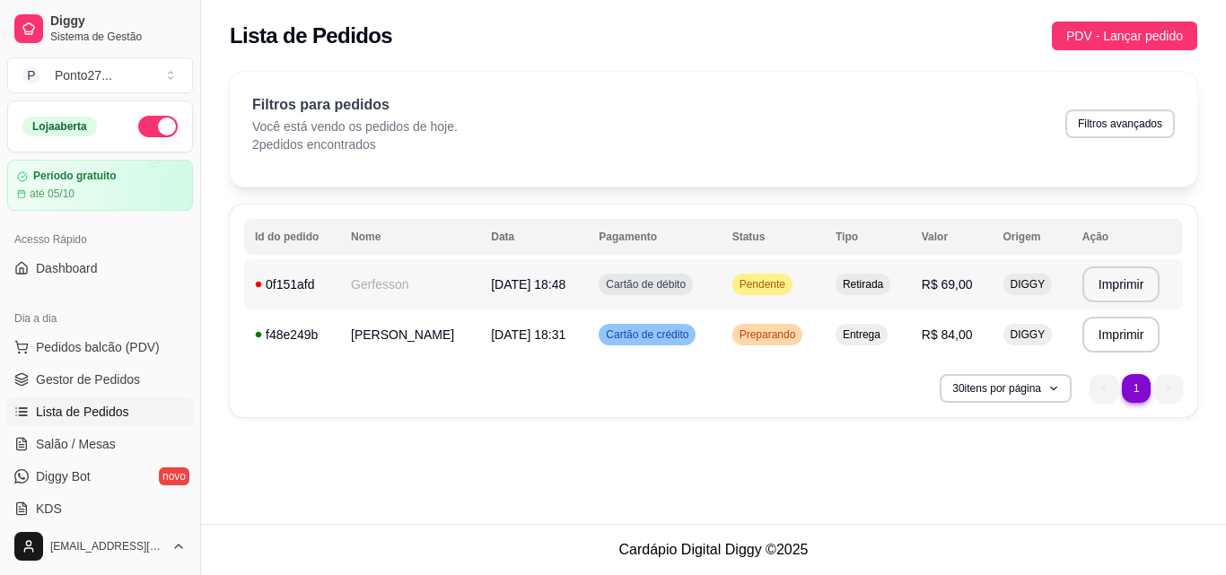
click at [520, 278] on span "[DATE] 18:48" at bounding box center [528, 284] width 74 height 14
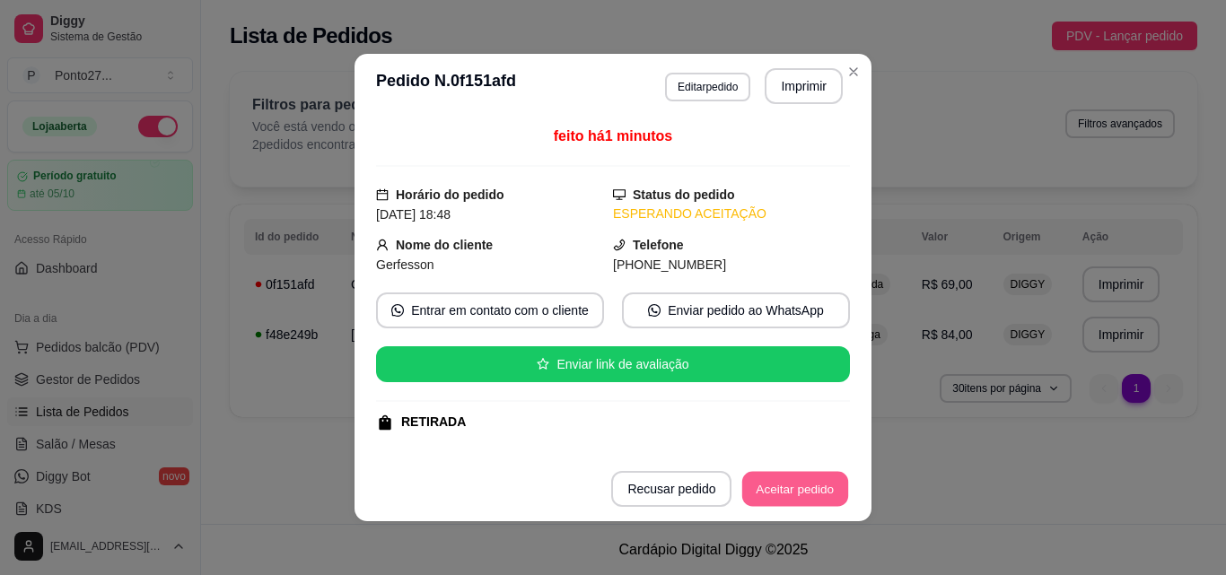
click at [790, 482] on button "Aceitar pedido" at bounding box center [795, 489] width 106 height 35
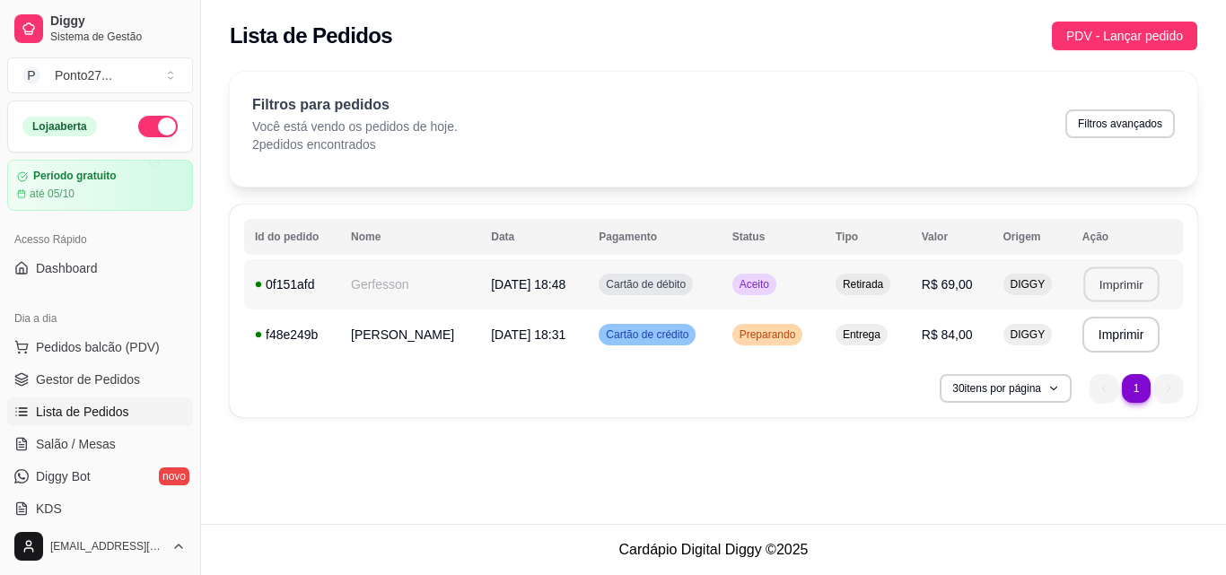
click at [1104, 289] on button "Imprimir" at bounding box center [1120, 284] width 75 height 35
click at [1142, 31] on span "PDV - Lançar pedido" at bounding box center [1124, 36] width 117 height 20
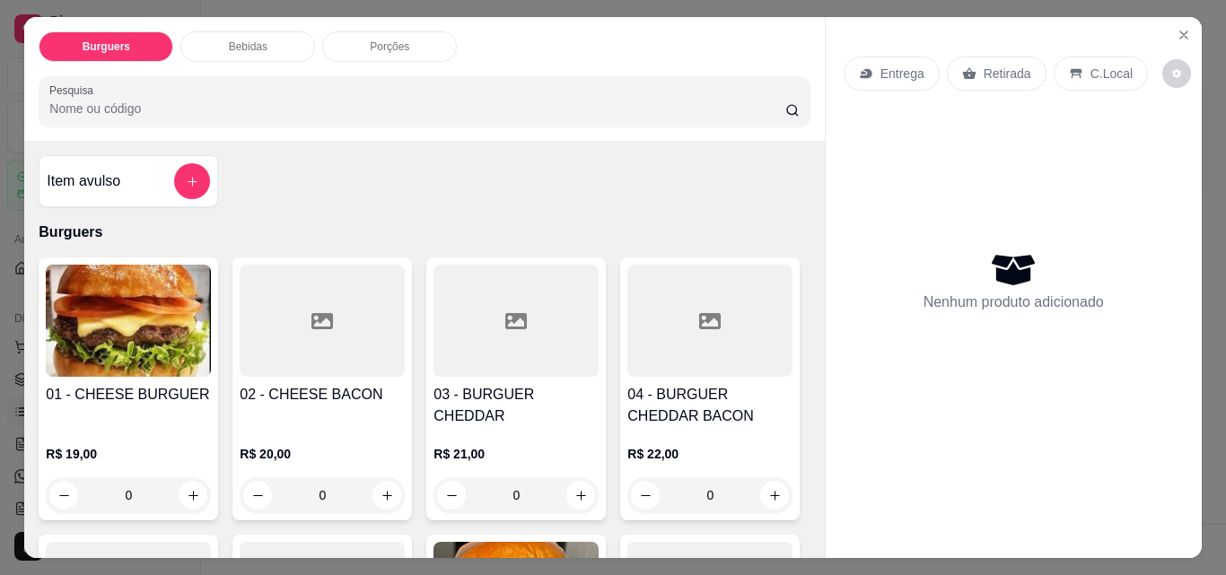
click at [902, 70] on p "Entrega" at bounding box center [902, 74] width 44 height 18
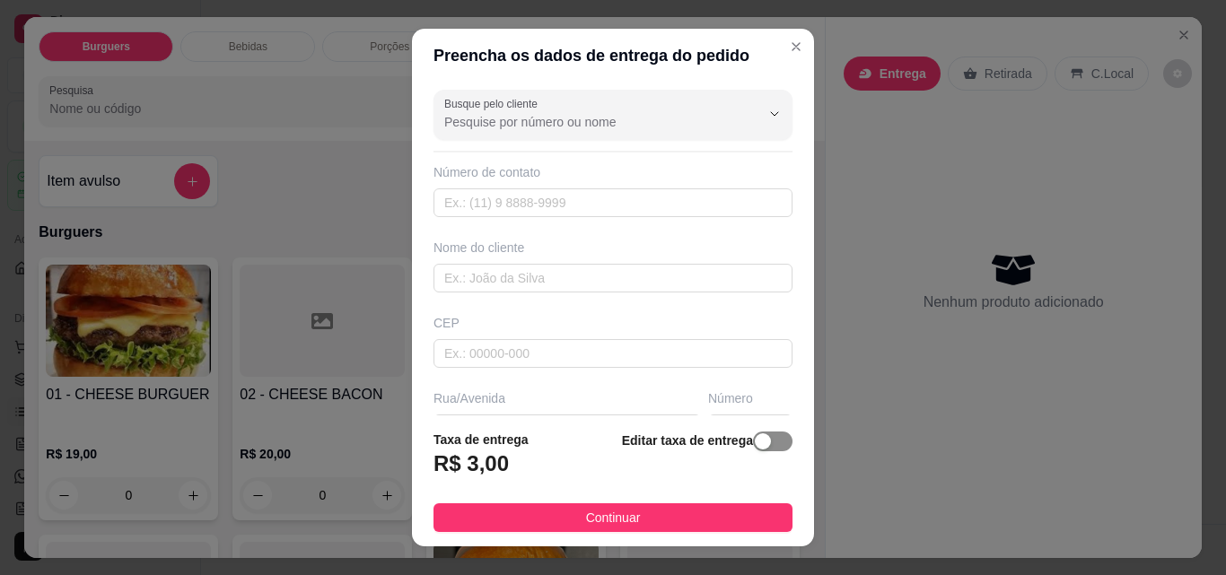
click at [754, 441] on span "button" at bounding box center [772, 442] width 39 height 20
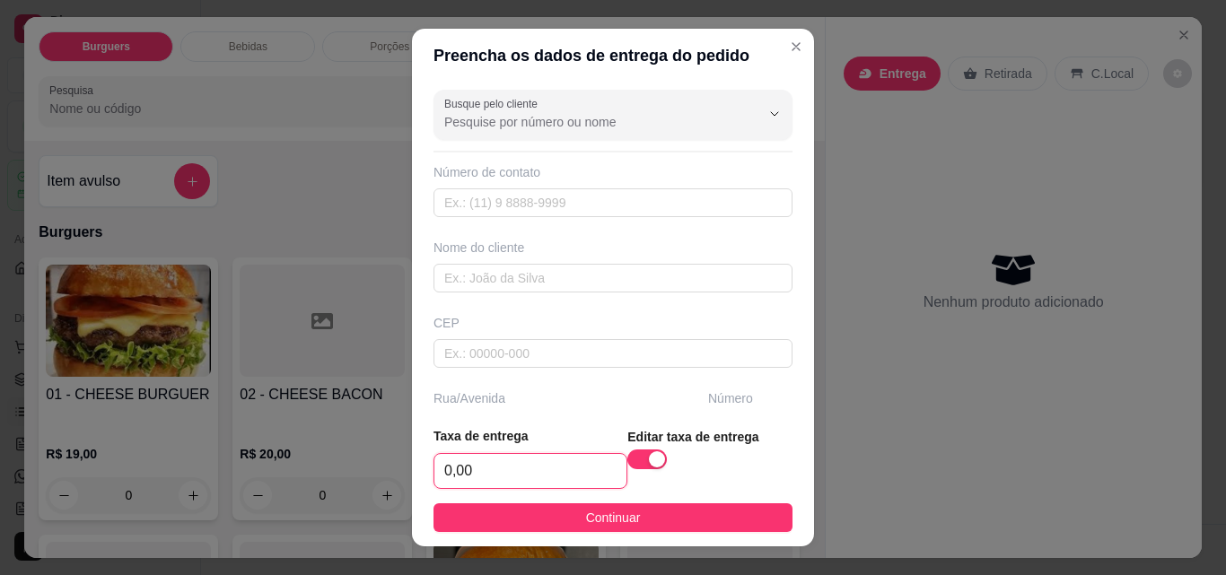
click at [512, 468] on input "0,00" at bounding box center [530, 471] width 192 height 34
type input "2,00"
click at [510, 200] on input "text" at bounding box center [612, 202] width 359 height 29
type input "[PHONE_NUMBER]"
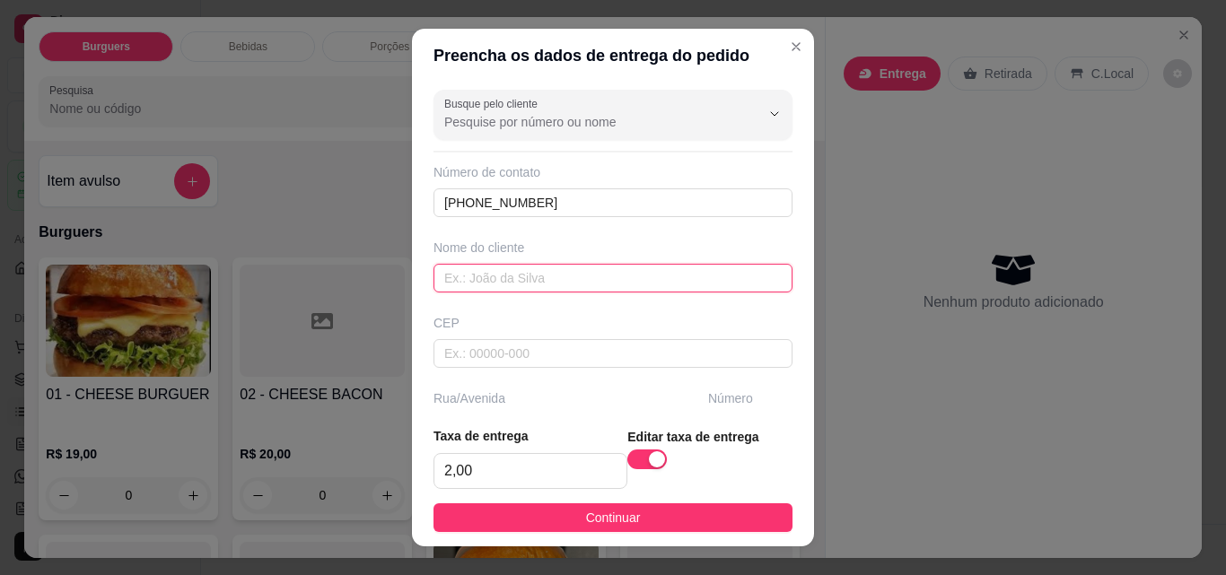
click at [486, 287] on input "text" at bounding box center [612, 278] width 359 height 29
click at [462, 280] on input "Let´´[PERSON_NAME]" at bounding box center [612, 278] width 359 height 29
type input "[PERSON_NAME]"
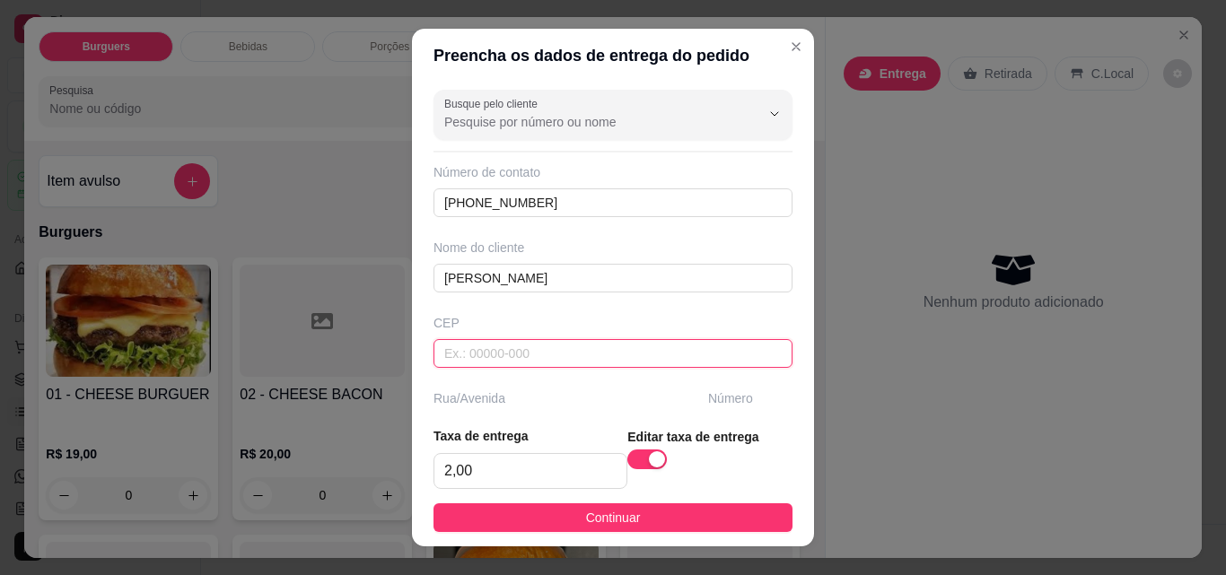
click at [483, 361] on input "text" at bounding box center [612, 353] width 359 height 29
type input "3780000"
click at [564, 415] on input "text" at bounding box center [566, 429] width 267 height 29
type input "av [PERSON_NAME]"
click at [595, 490] on input "text" at bounding box center [612, 504] width 359 height 29
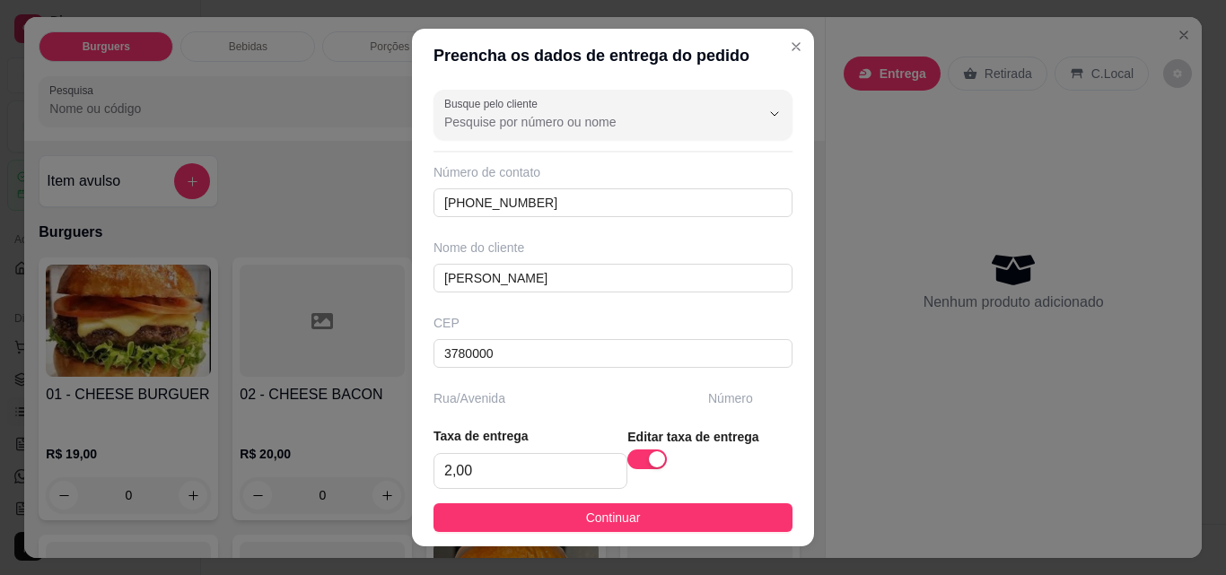
type input "f"
type input "fatima"
click at [544, 565] on input "text" at bounding box center [612, 579] width 359 height 29
type input "[PERSON_NAME]"
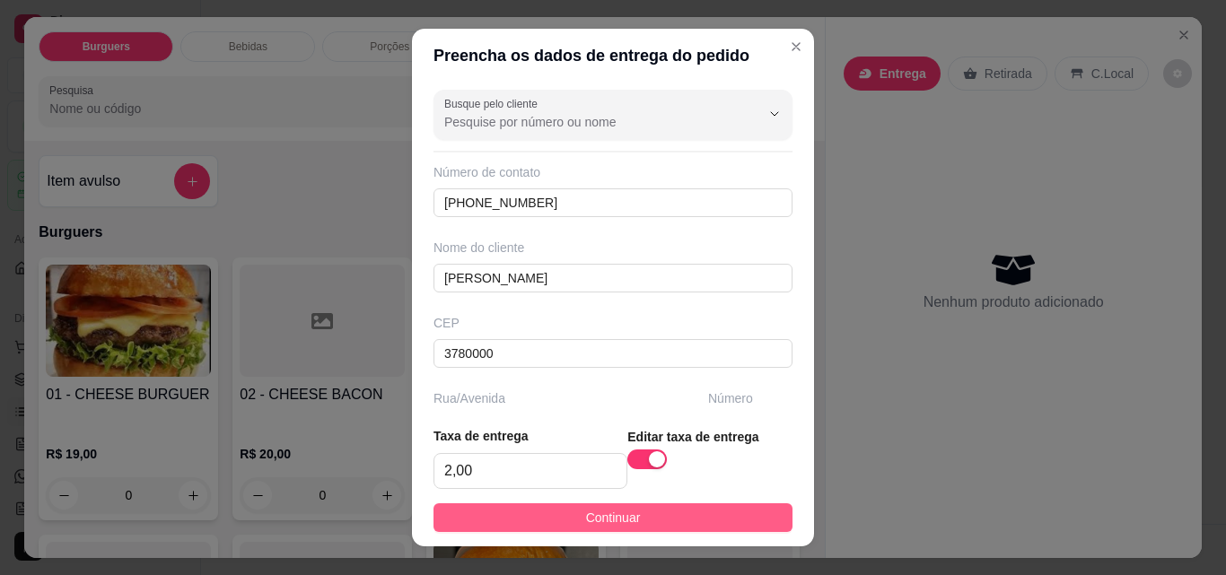
click at [628, 503] on button "Continuar" at bounding box center [612, 517] width 359 height 29
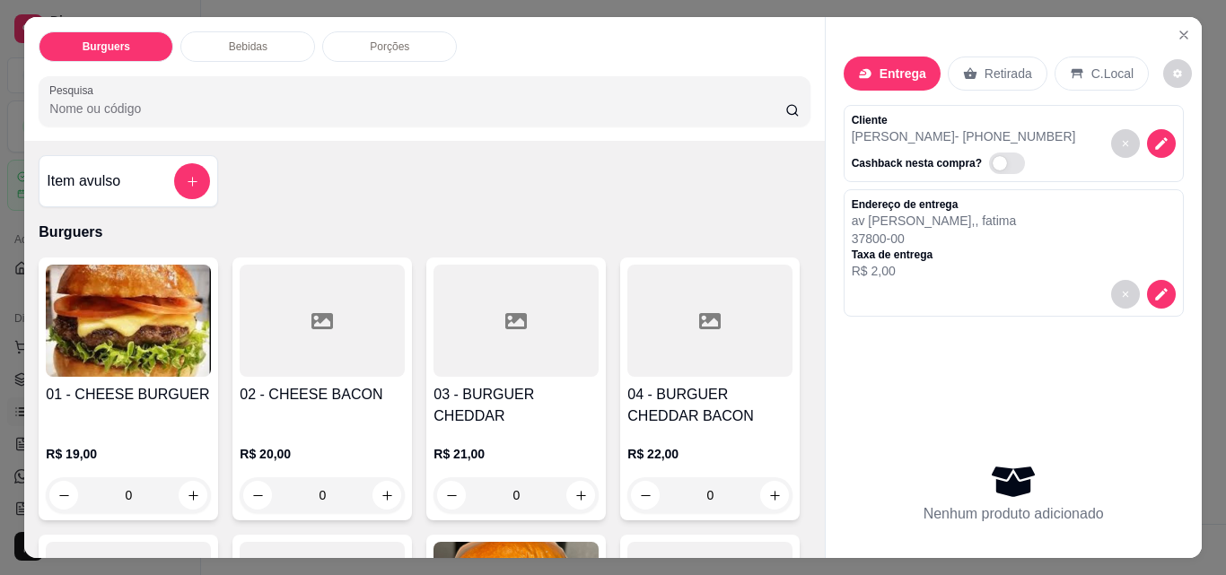
click at [180, 477] on div "0" at bounding box center [128, 495] width 165 height 36
click at [151, 355] on img at bounding box center [128, 321] width 165 height 112
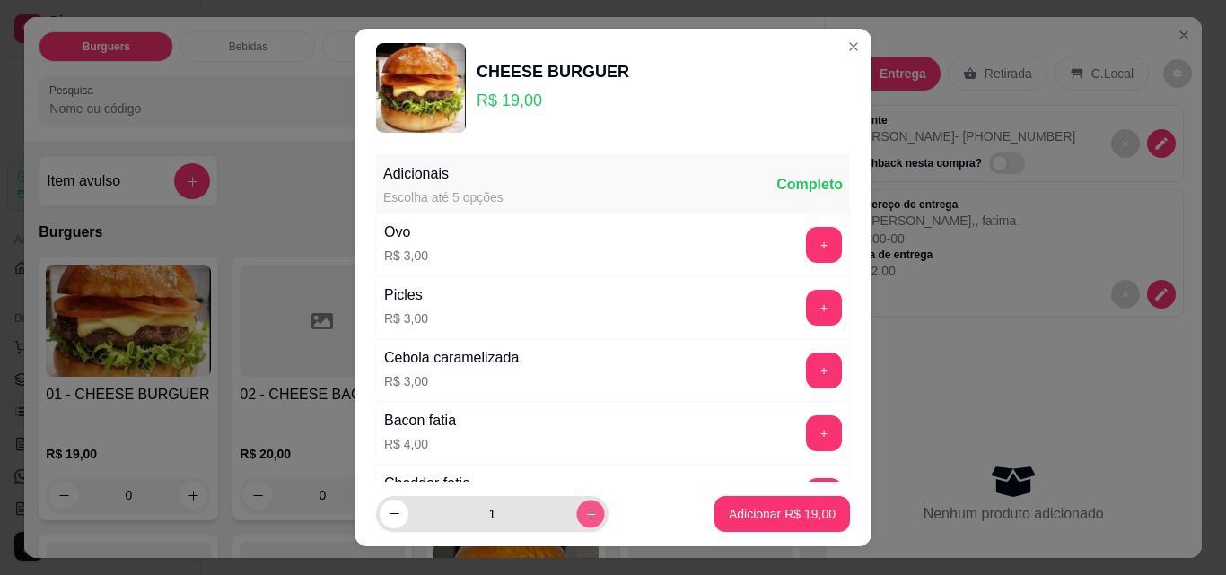
click at [584, 513] on icon "increase-product-quantity" at bounding box center [590, 514] width 13 height 13
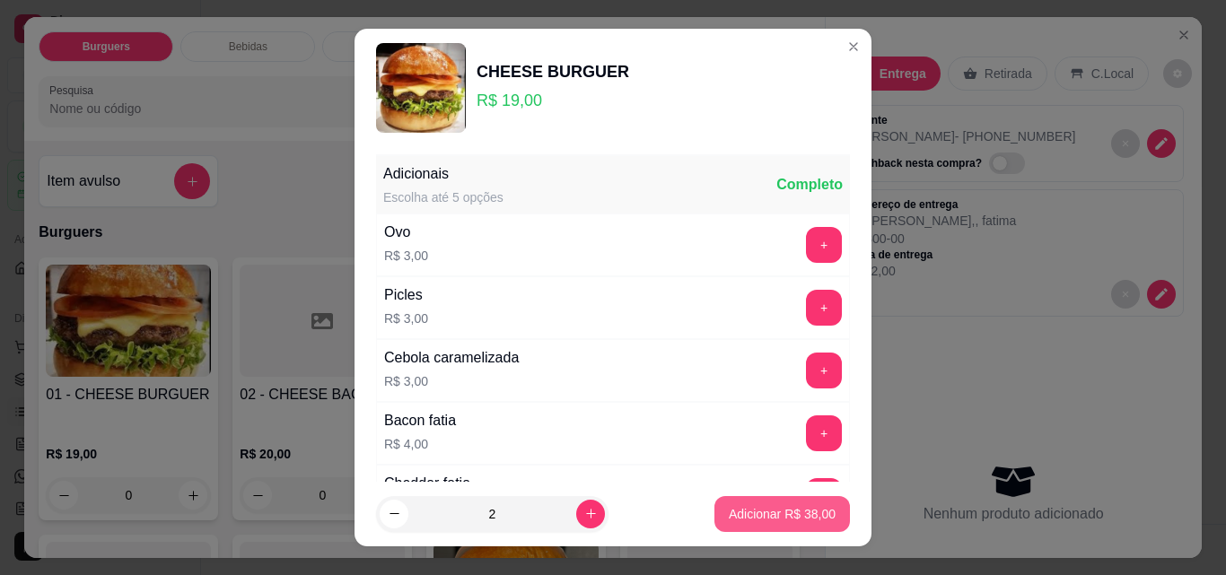
click at [768, 508] on p "Adicionar R$ 38,00" at bounding box center [782, 514] width 107 height 18
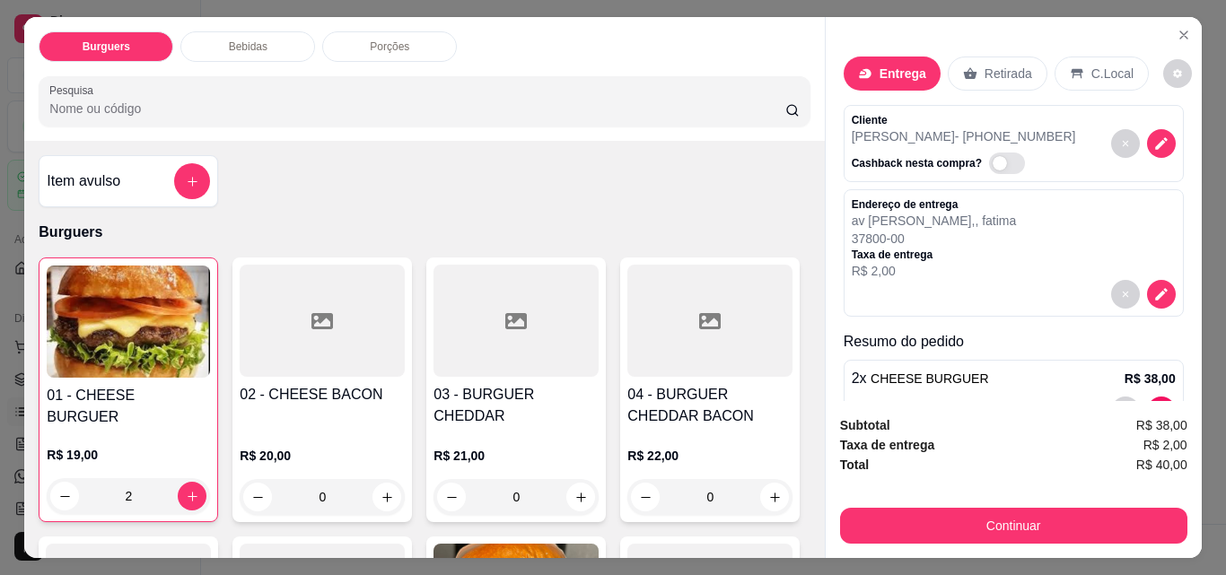
type input "2"
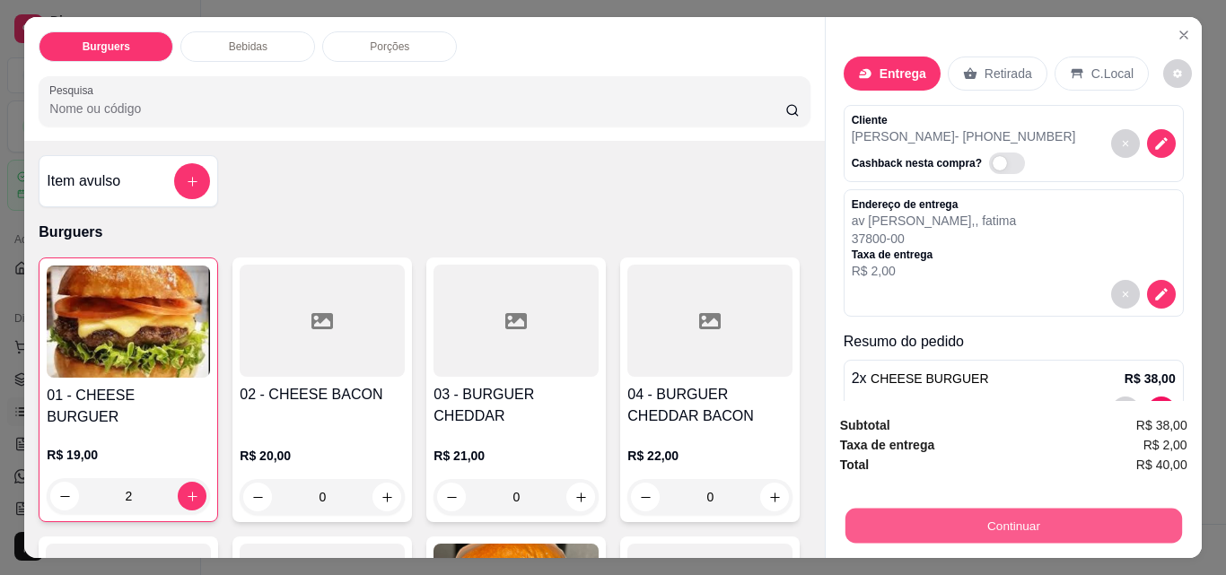
click at [961, 512] on button "Continuar" at bounding box center [1012, 525] width 337 height 35
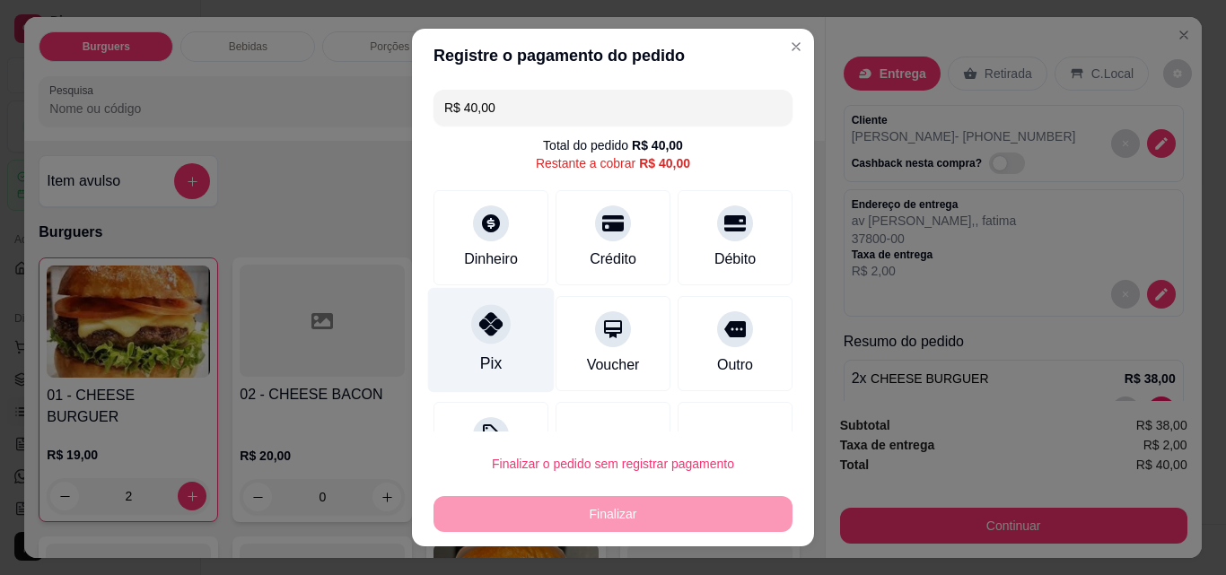
click at [476, 349] on div "Pix" at bounding box center [491, 340] width 127 height 105
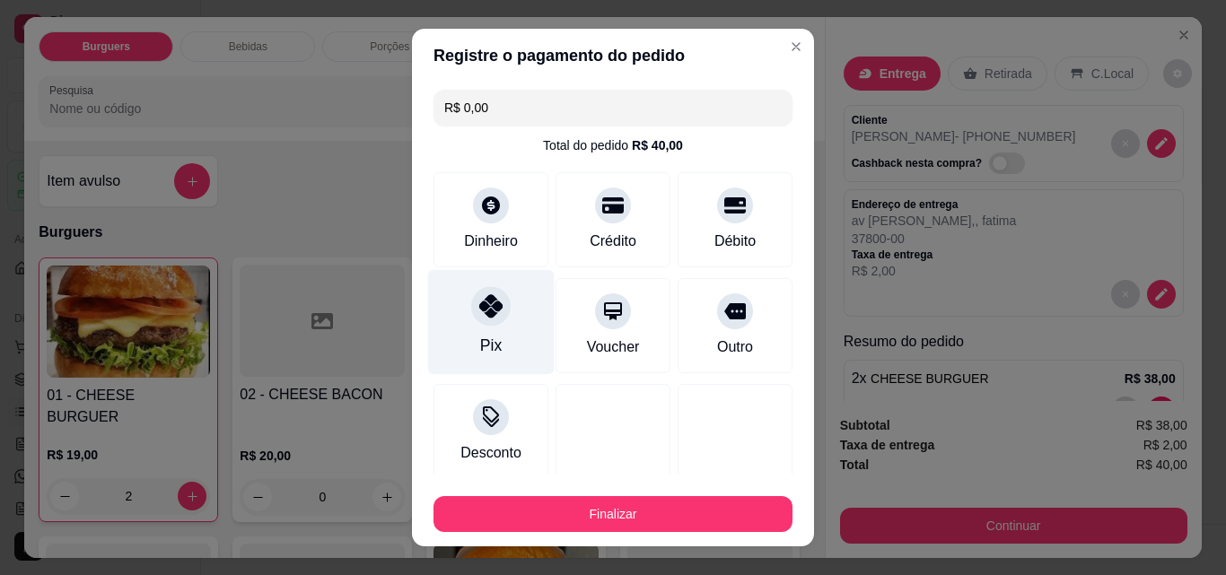
click at [460, 287] on div "Pix" at bounding box center [491, 322] width 127 height 105
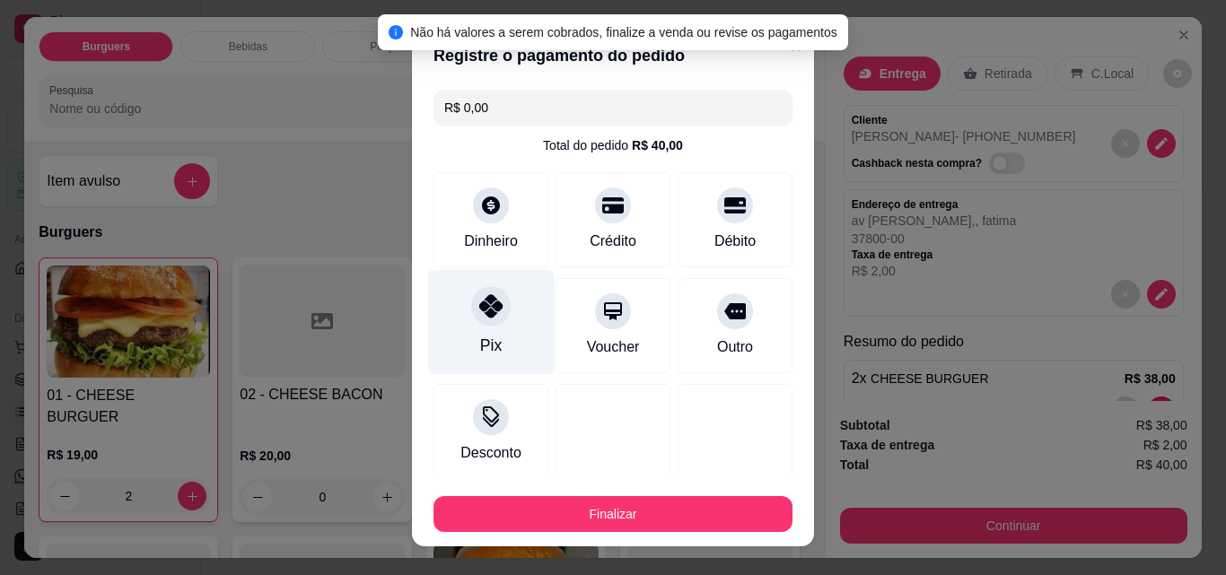
click at [494, 302] on div at bounding box center [490, 305] width 39 height 39
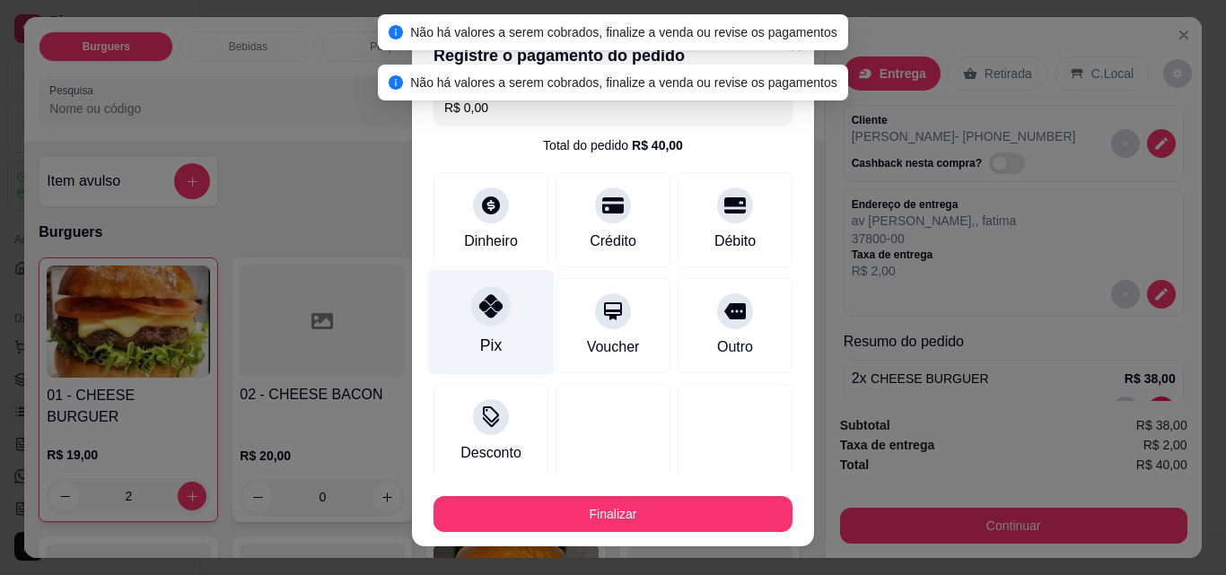
click at [495, 302] on div at bounding box center [490, 305] width 39 height 39
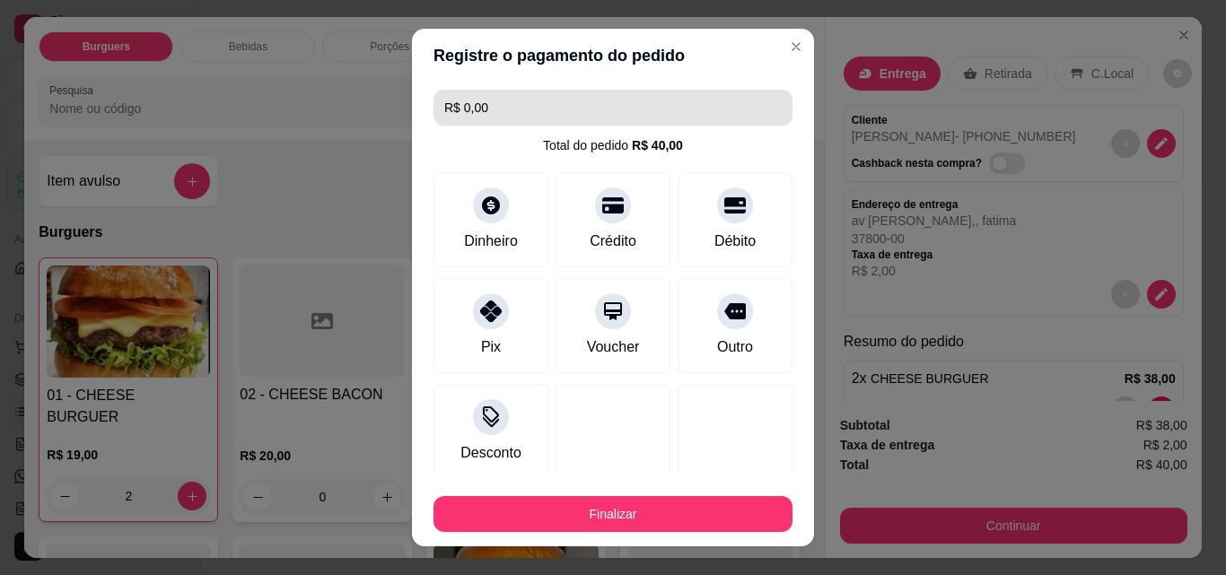
click at [532, 118] on input "R$ 0,00" at bounding box center [612, 108] width 337 height 36
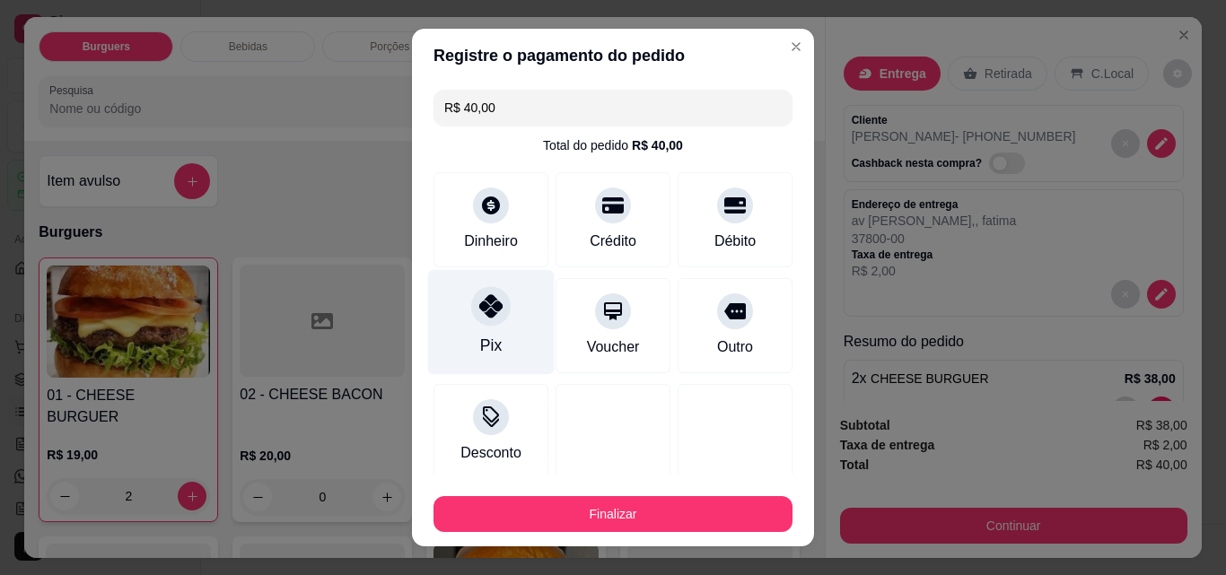
type input "R$ 40,00"
click at [491, 310] on icon at bounding box center [490, 305] width 23 height 23
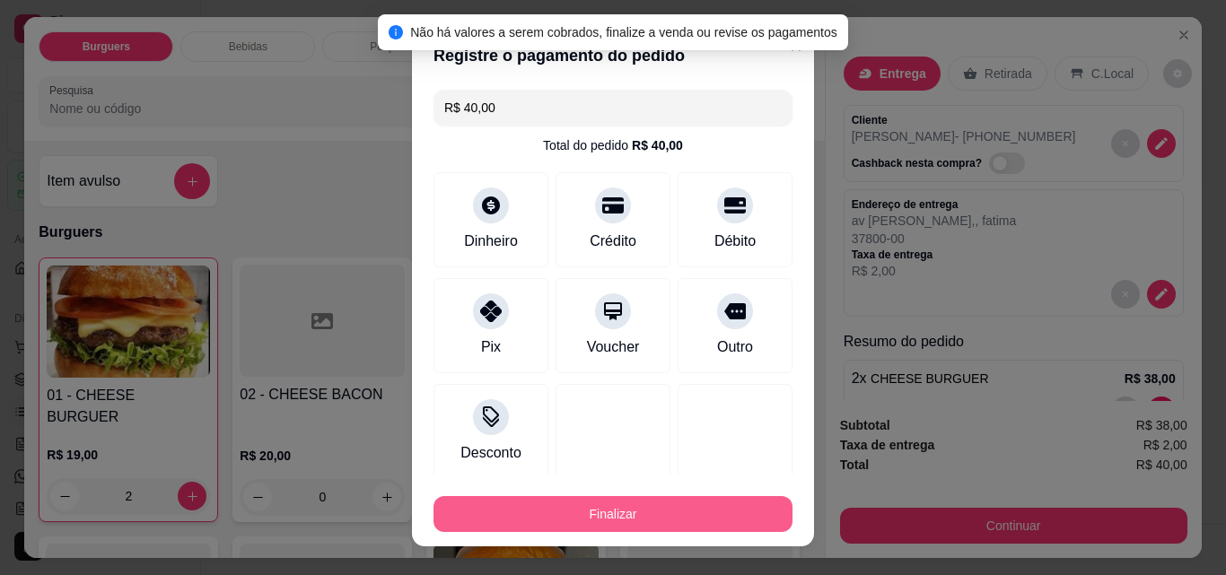
click at [624, 514] on button "Finalizar" at bounding box center [612, 514] width 359 height 36
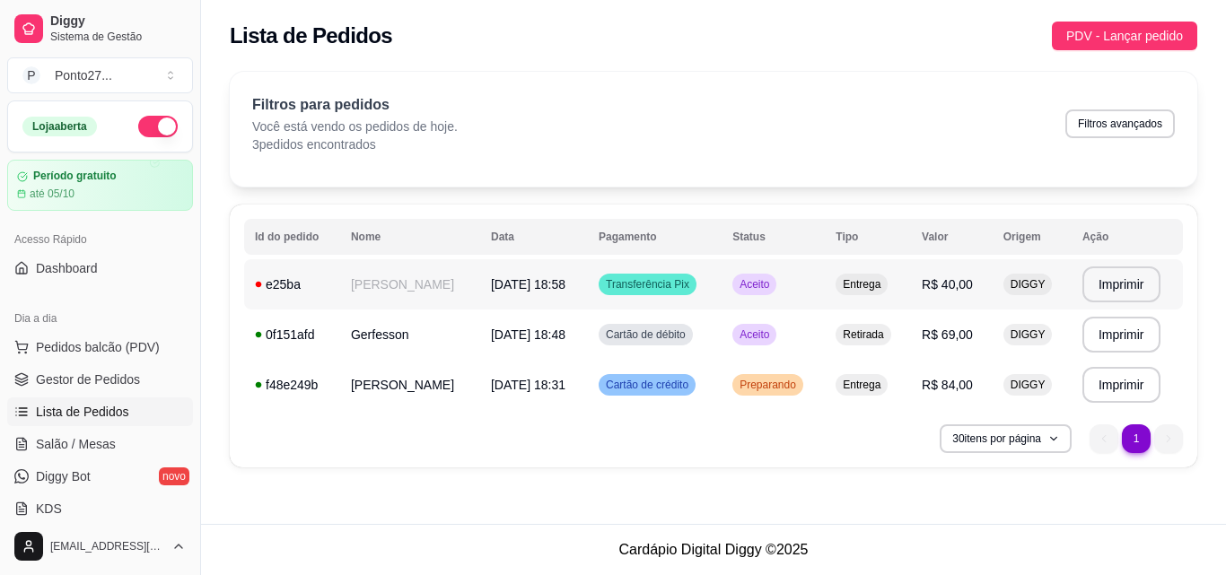
click at [650, 294] on div "Transferência Pix" at bounding box center [648, 285] width 98 height 22
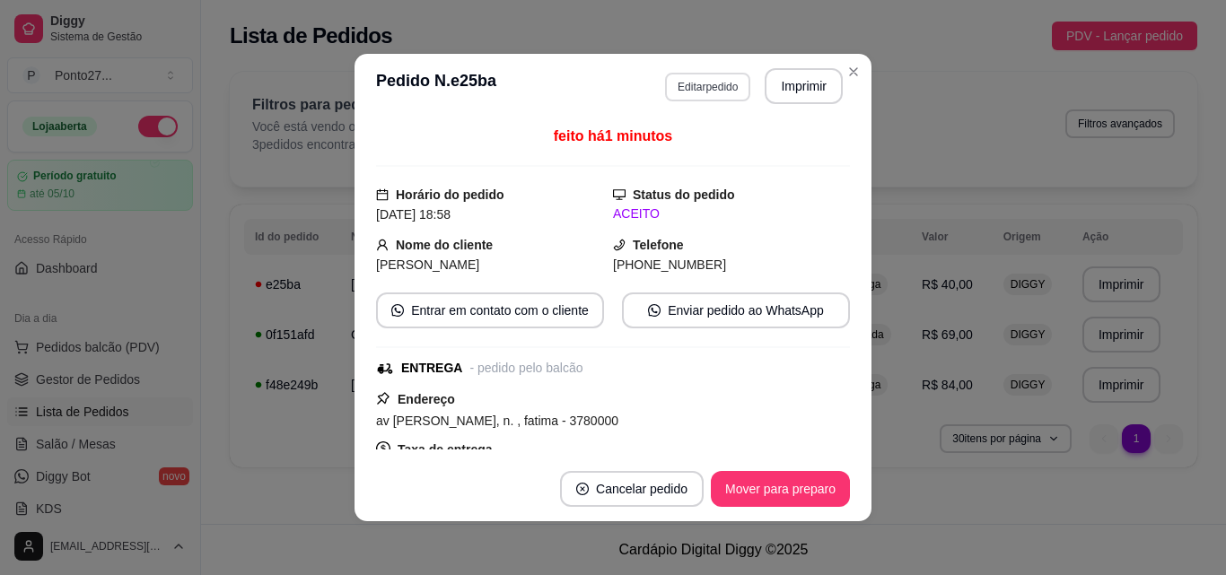
click at [714, 76] on button "Editar pedido" at bounding box center [707, 87] width 85 height 29
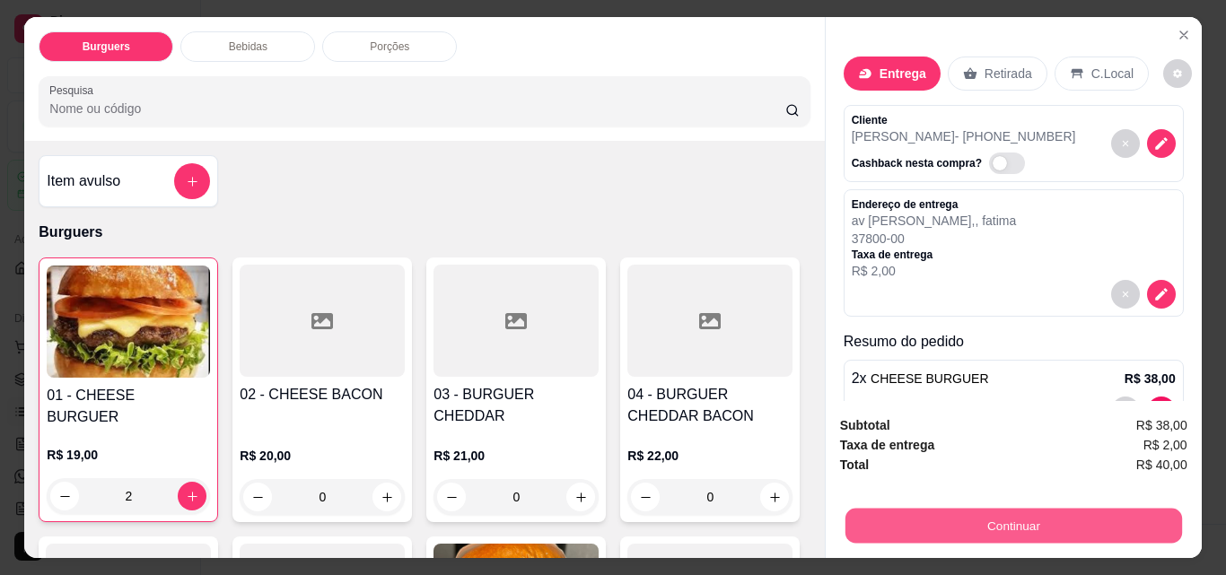
click at [931, 512] on button "Continuar" at bounding box center [1012, 525] width 337 height 35
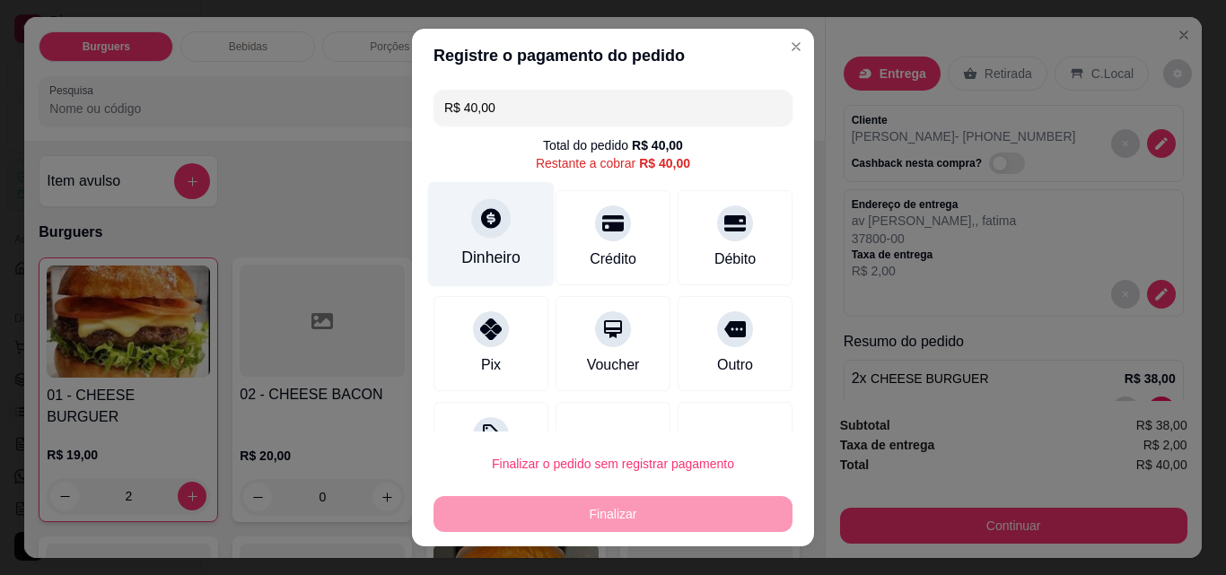
click at [503, 217] on div "Dinheiro" at bounding box center [491, 234] width 127 height 105
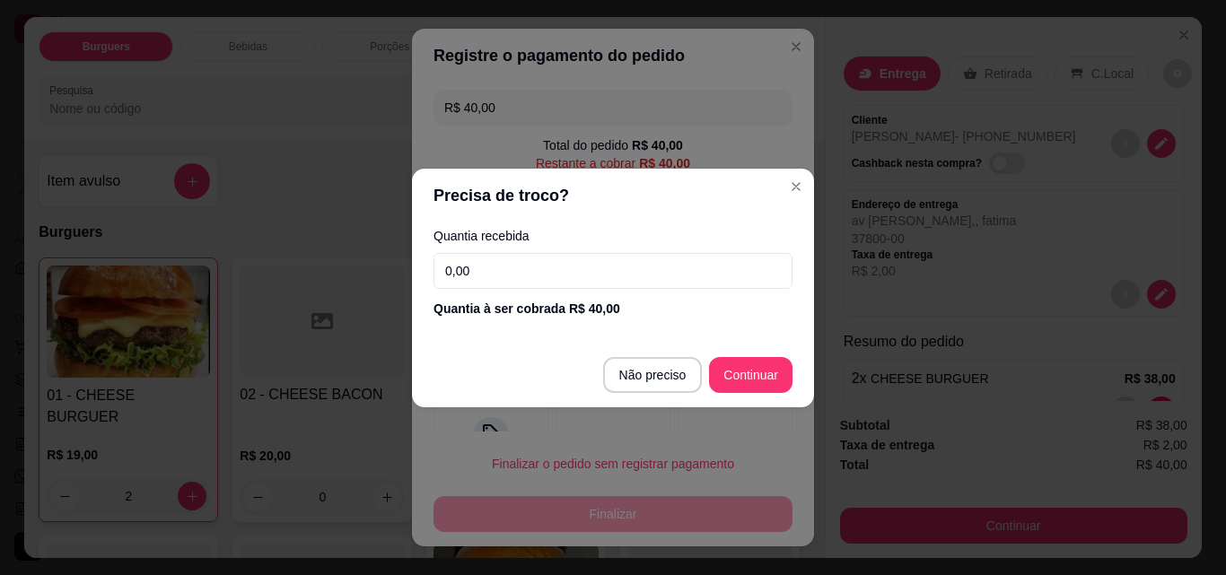
click at [519, 266] on input "0,00" at bounding box center [612, 271] width 359 height 36
type input "40,00"
type input "R$ 0,00"
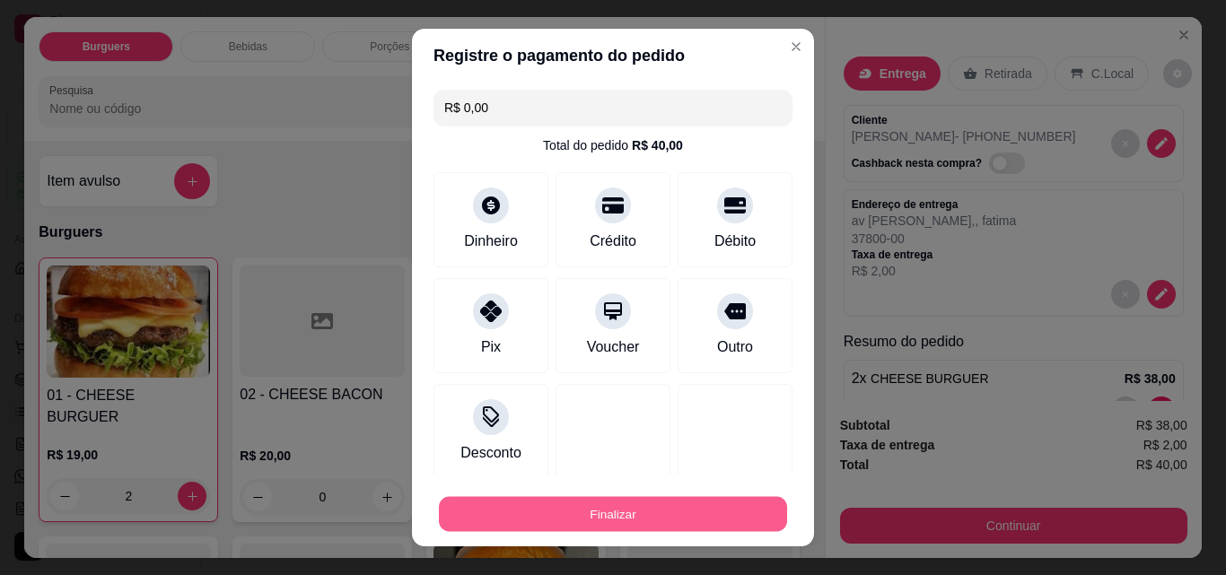
click at [583, 514] on button "Finalizar" at bounding box center [613, 514] width 348 height 35
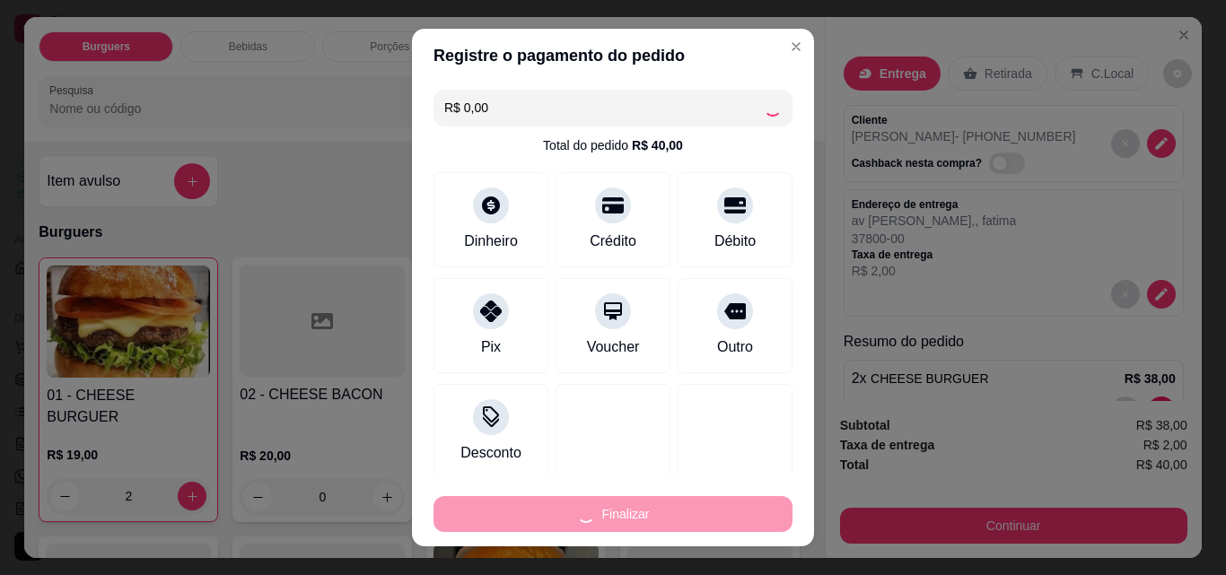
type input "0"
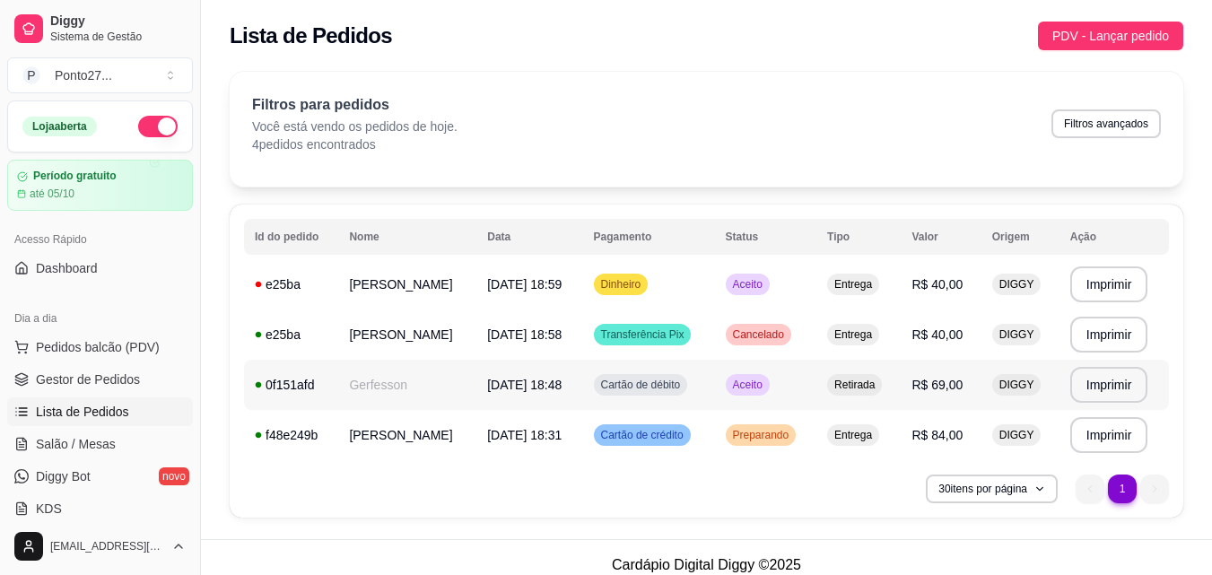
click at [764, 389] on span "Aceito" at bounding box center [748, 385] width 37 height 14
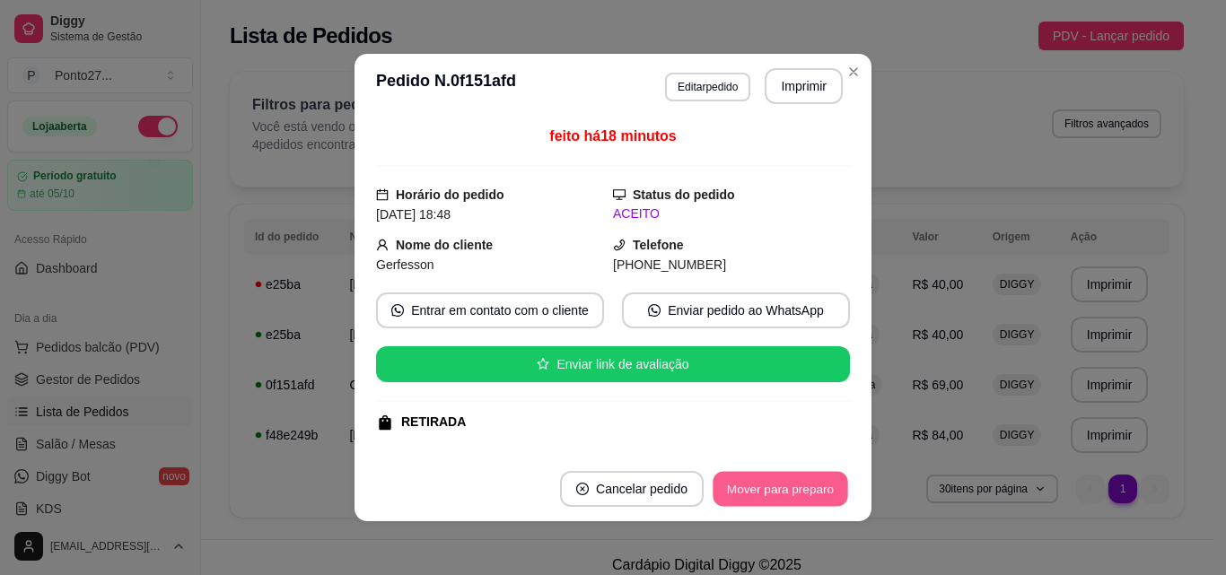
click at [765, 484] on button "Mover para preparo" at bounding box center [780, 489] width 135 height 35
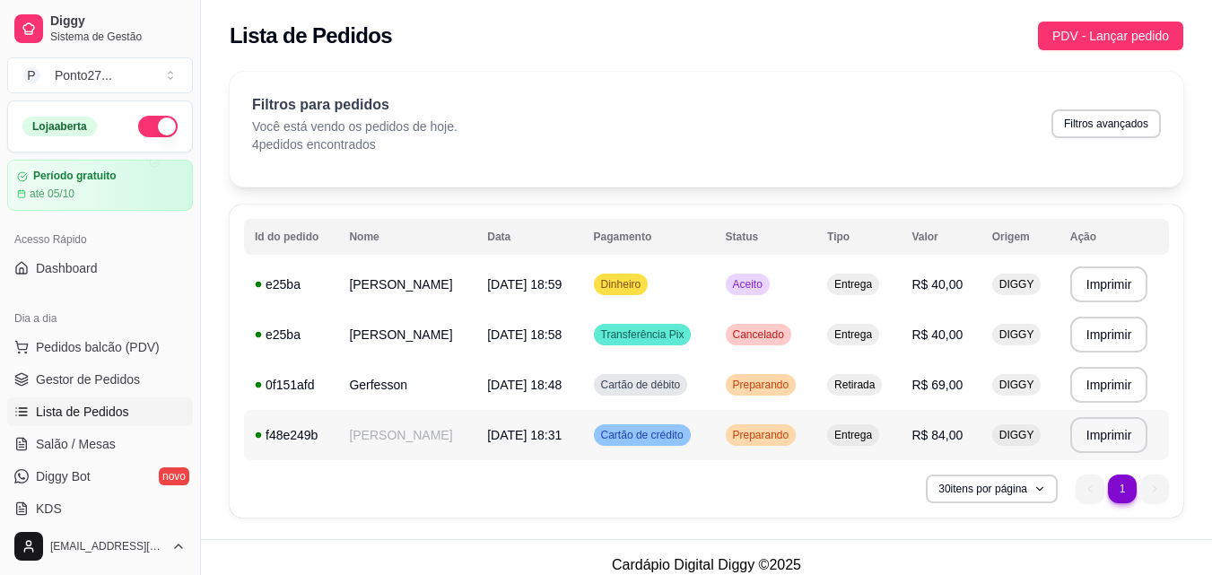
click at [559, 433] on span "[DATE] 18:31" at bounding box center [524, 435] width 74 height 14
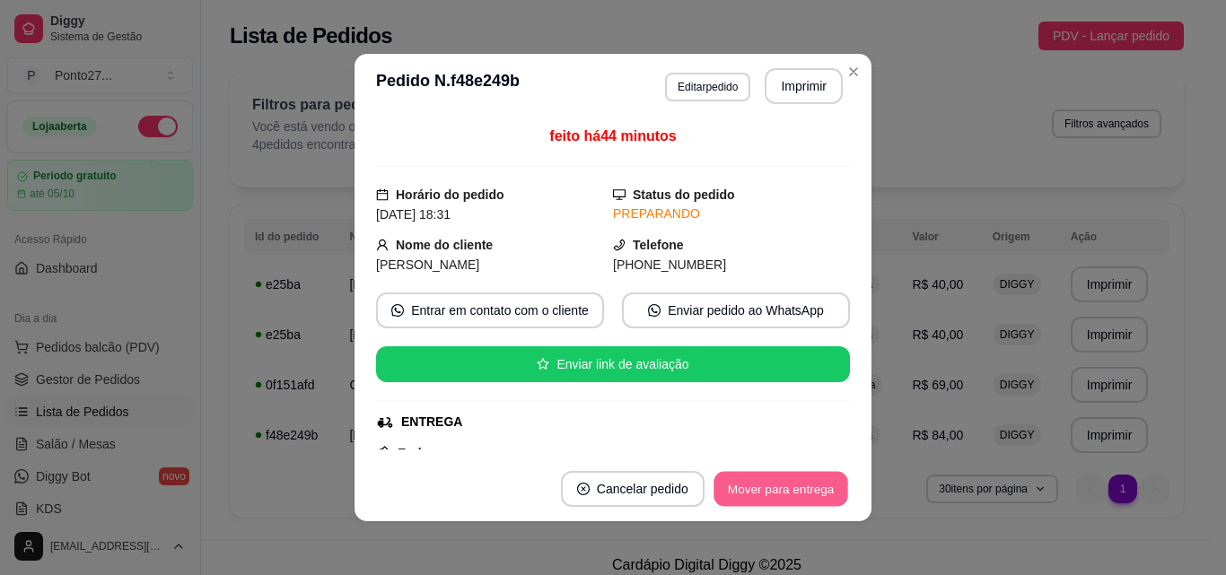
click at [788, 484] on button "Mover para entrega" at bounding box center [780, 489] width 135 height 35
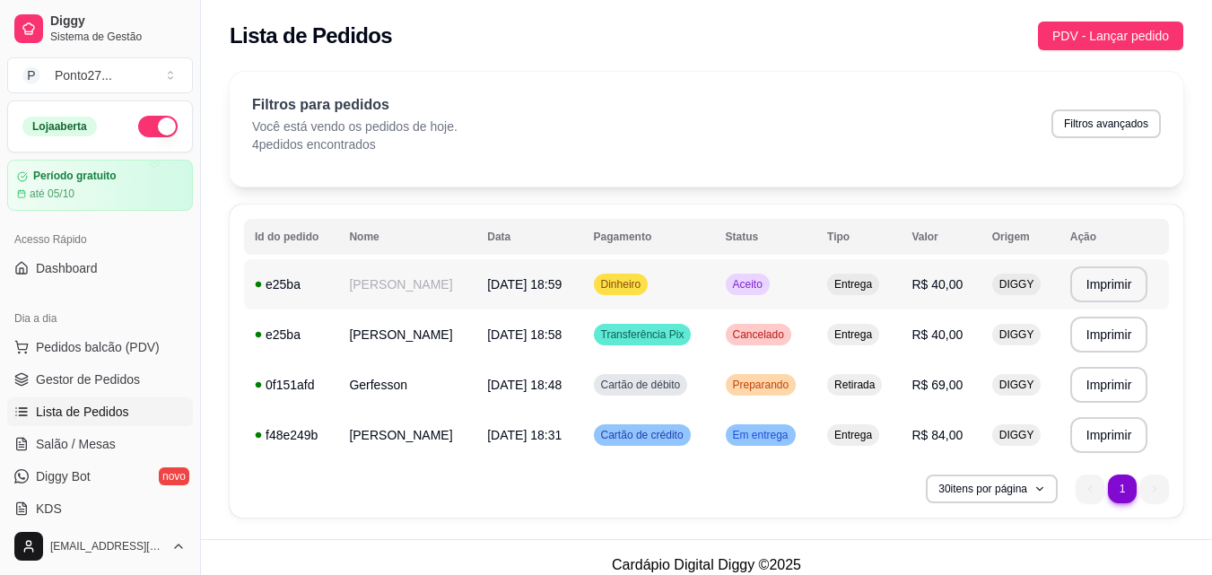
click at [631, 284] on span "Dinheiro" at bounding box center [622, 284] width 48 height 14
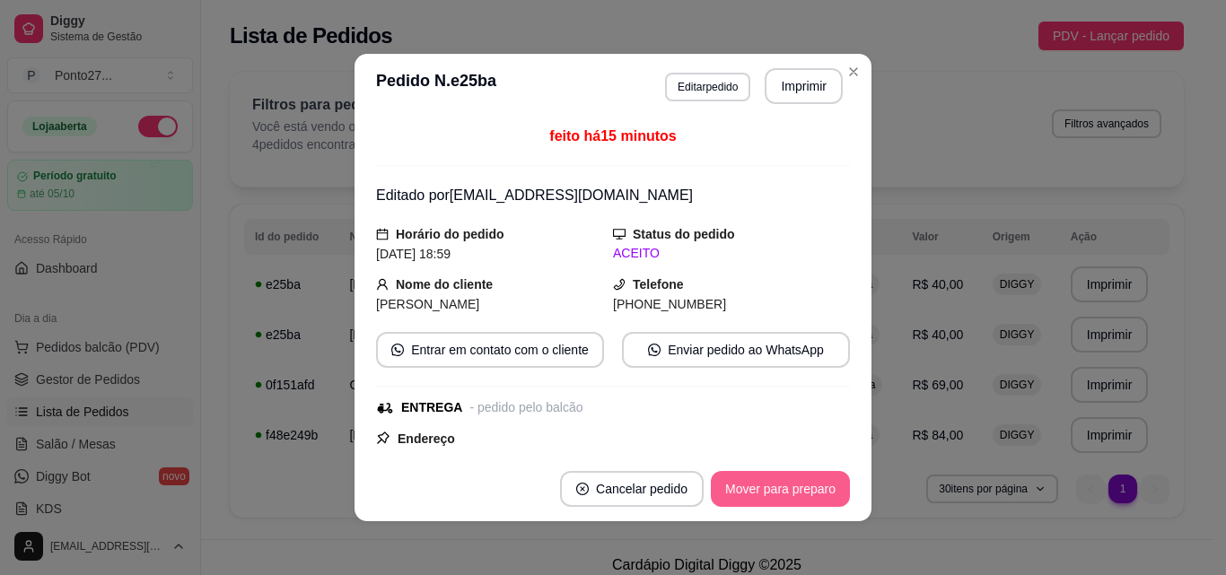
click at [783, 489] on button "Mover para preparo" at bounding box center [780, 489] width 139 height 36
click at [783, 489] on button "Mover para entrega" at bounding box center [780, 489] width 135 height 35
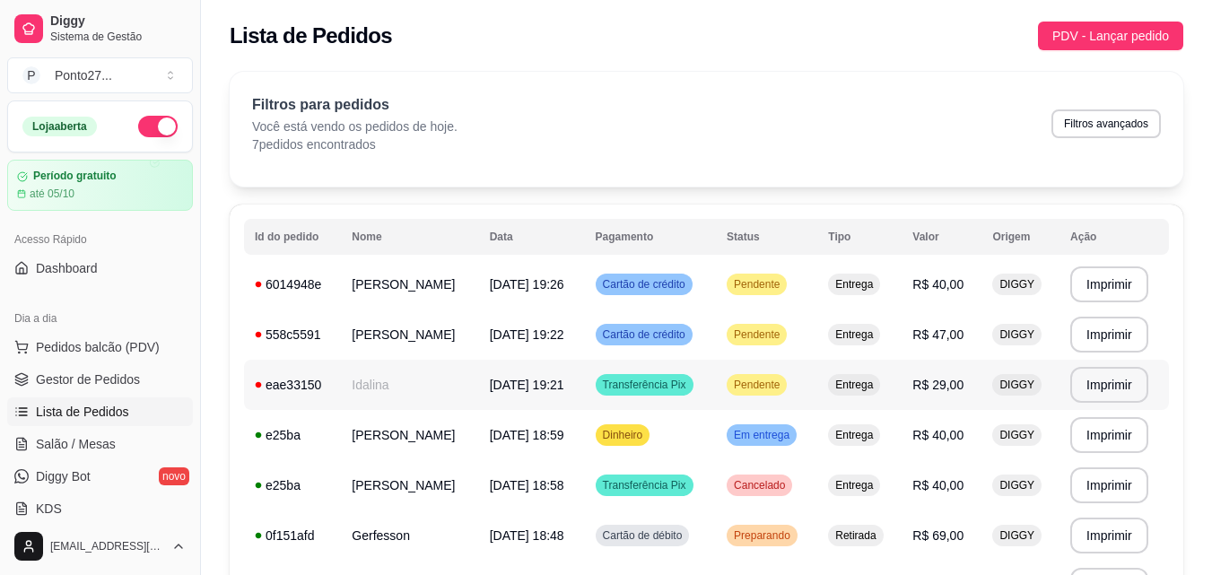
click at [396, 388] on td "Idalina" at bounding box center [409, 385] width 137 height 50
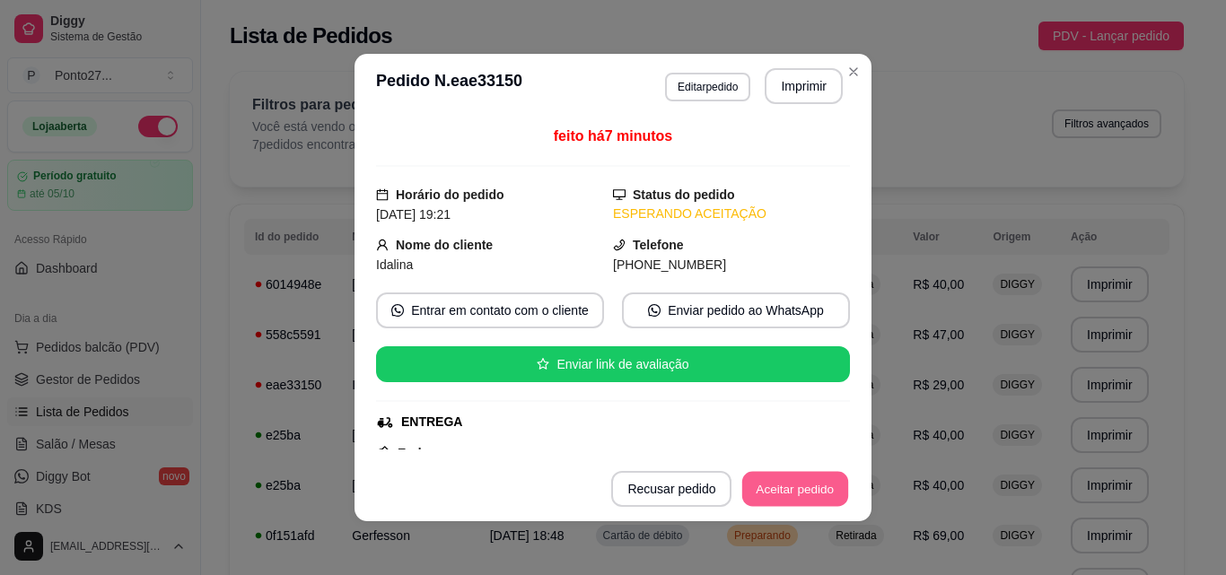
click at [750, 485] on button "Aceitar pedido" at bounding box center [795, 489] width 106 height 35
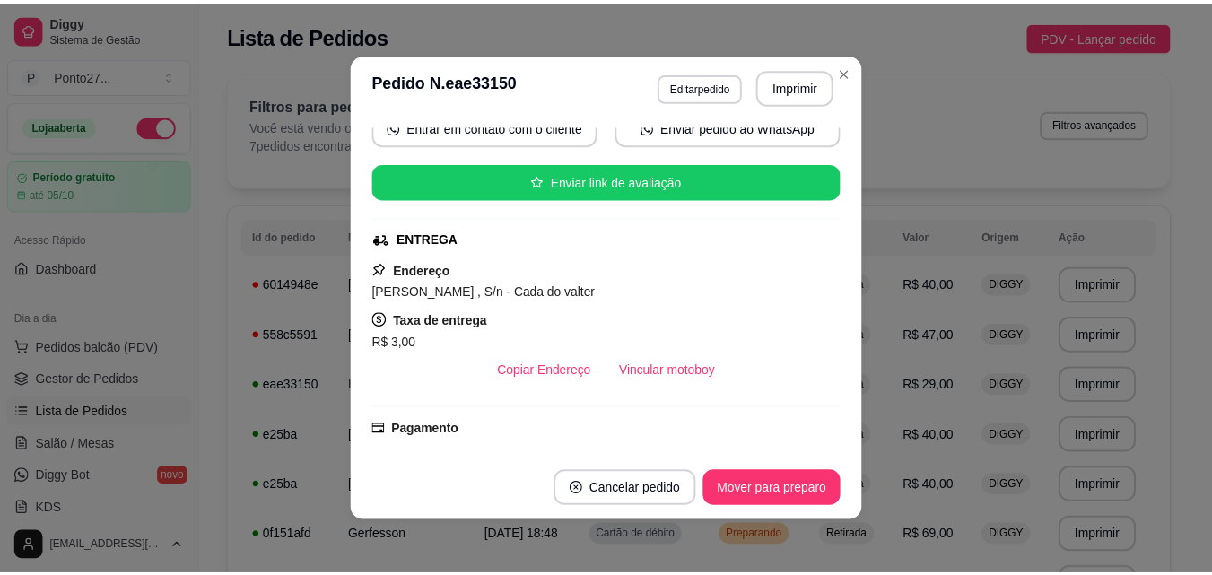
scroll to position [215, 0]
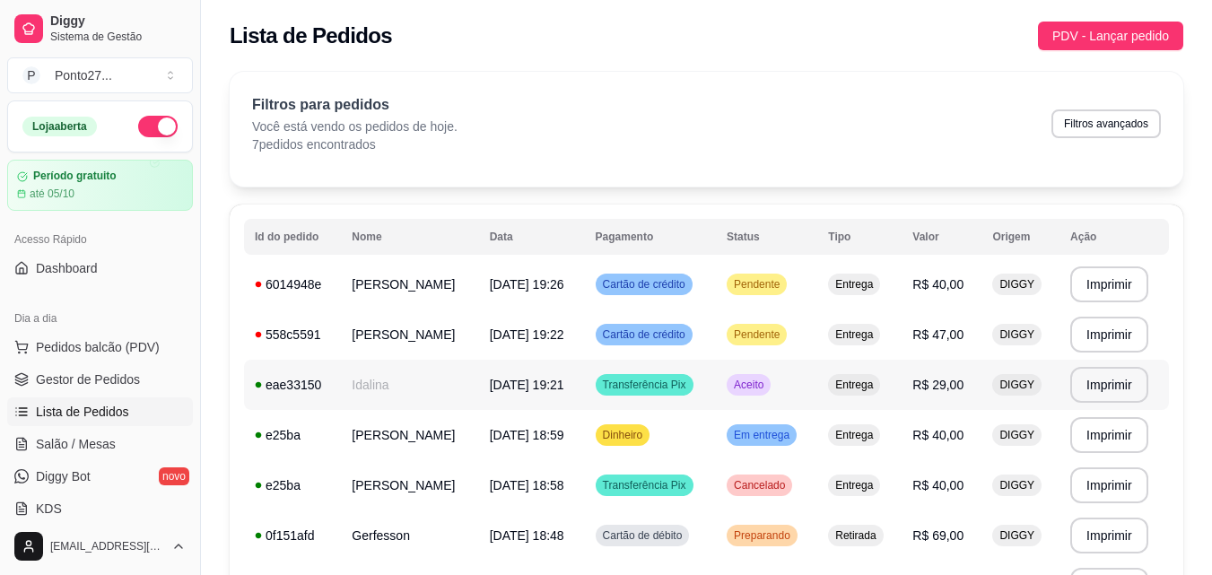
click at [293, 382] on div "eae33150" at bounding box center [292, 385] width 75 height 18
click at [1101, 392] on button "Imprimir" at bounding box center [1108, 385] width 75 height 35
click at [1115, 327] on button "Imprimir" at bounding box center [1108, 335] width 75 height 35
click at [564, 346] on td "[DATE] 19:22" at bounding box center [532, 335] width 106 height 50
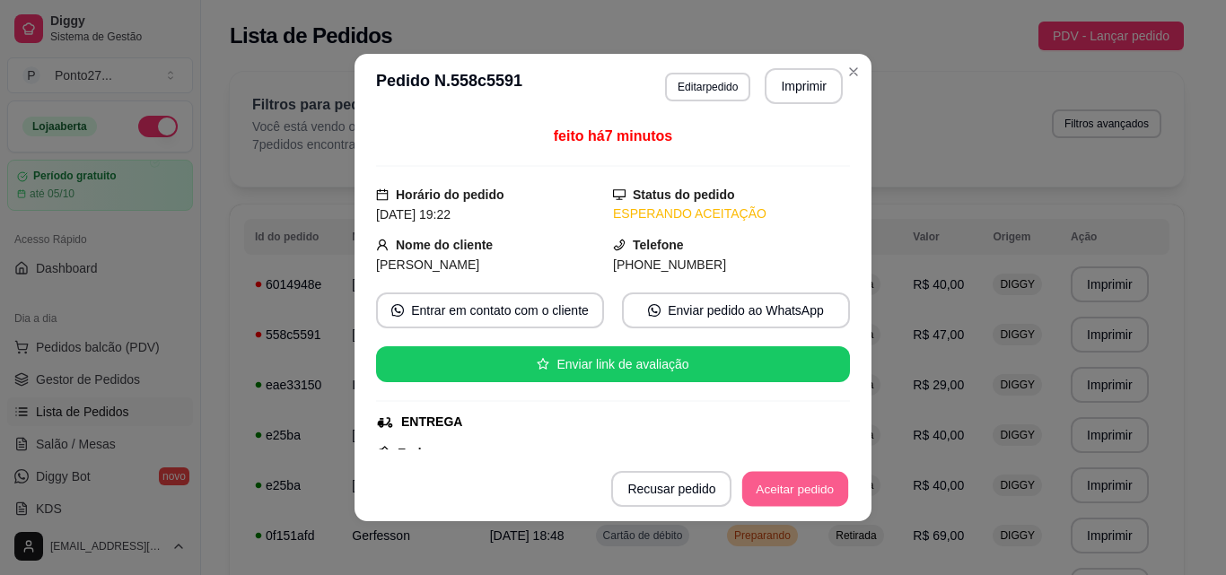
click at [757, 485] on button "Aceitar pedido" at bounding box center [795, 489] width 106 height 35
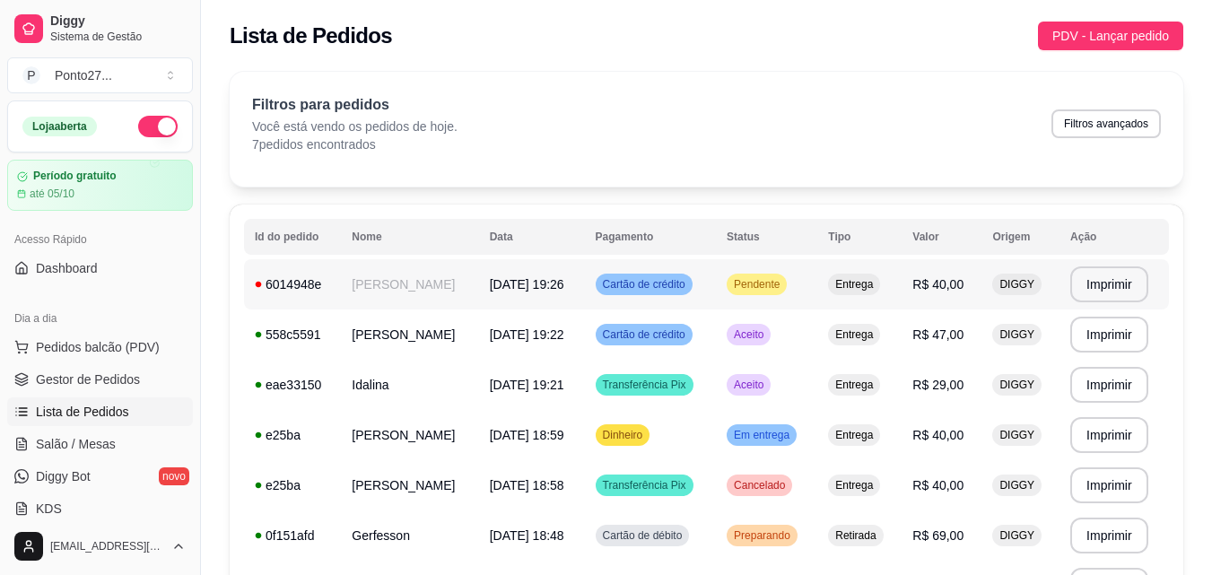
click at [542, 289] on span "[DATE] 19:26" at bounding box center [527, 284] width 74 height 14
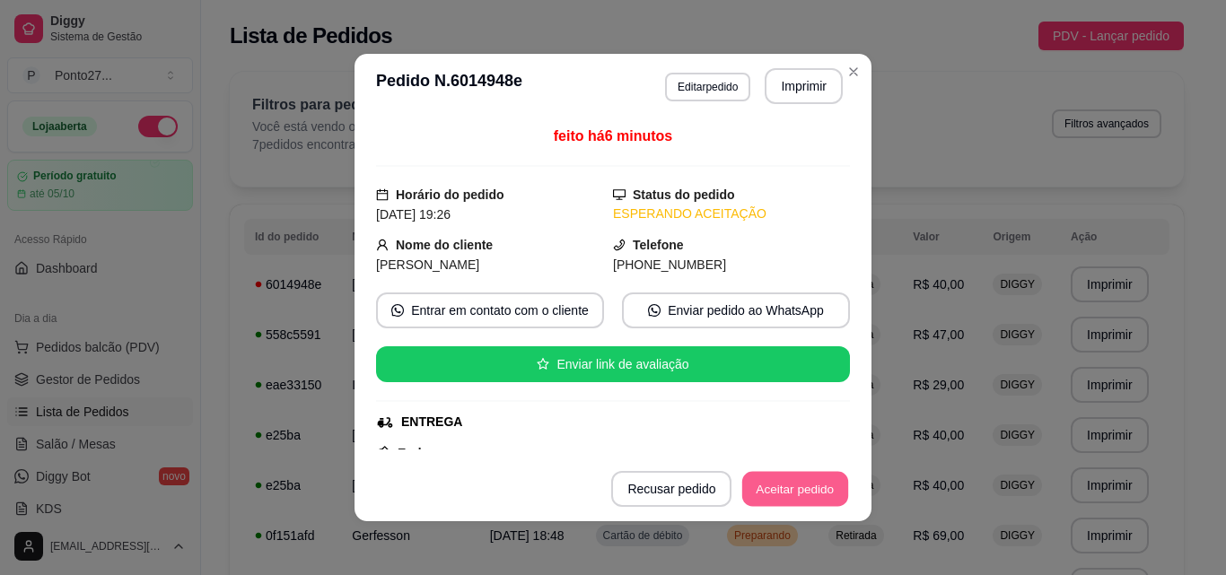
click at [806, 477] on button "Aceitar pedido" at bounding box center [795, 489] width 106 height 35
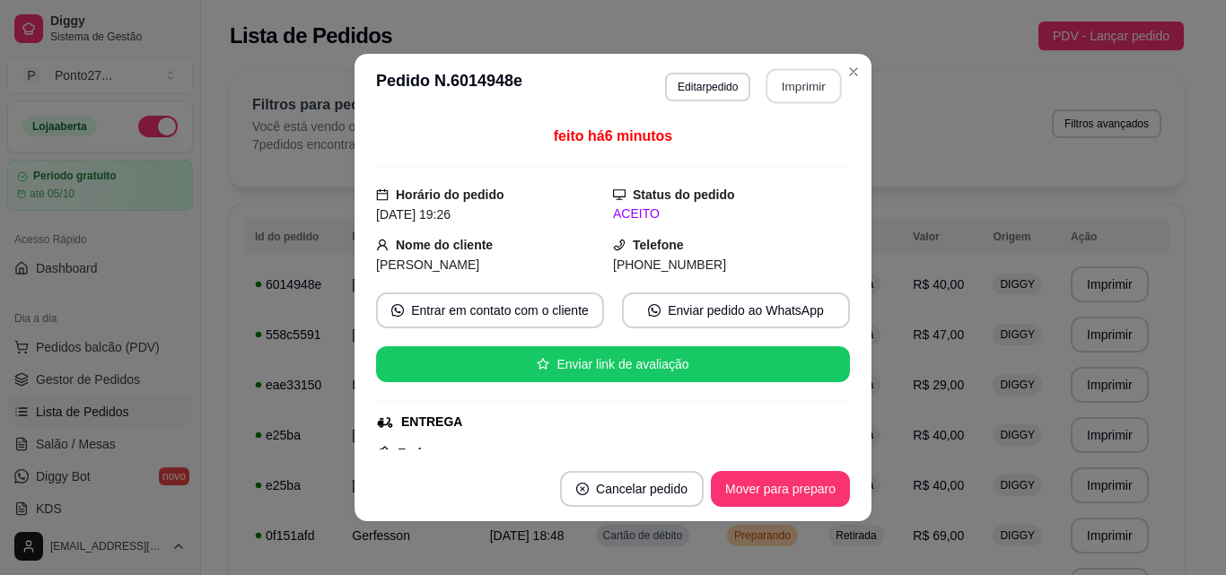
click at [821, 83] on button "Imprimir" at bounding box center [803, 86] width 75 height 35
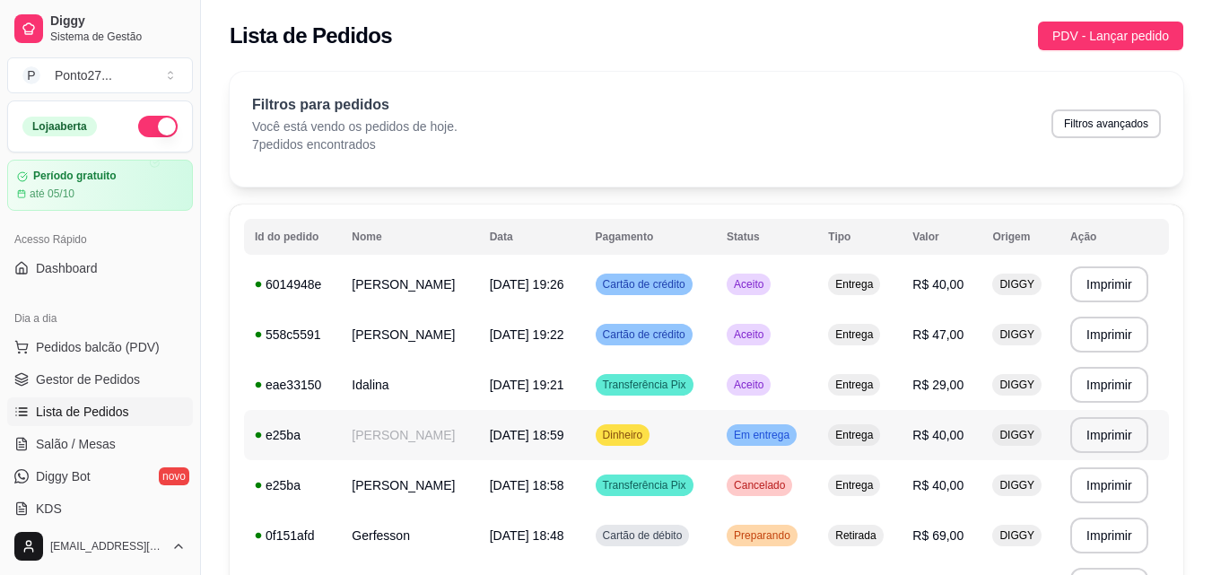
click at [572, 428] on td "[DATE] 18:59" at bounding box center [532, 435] width 106 height 50
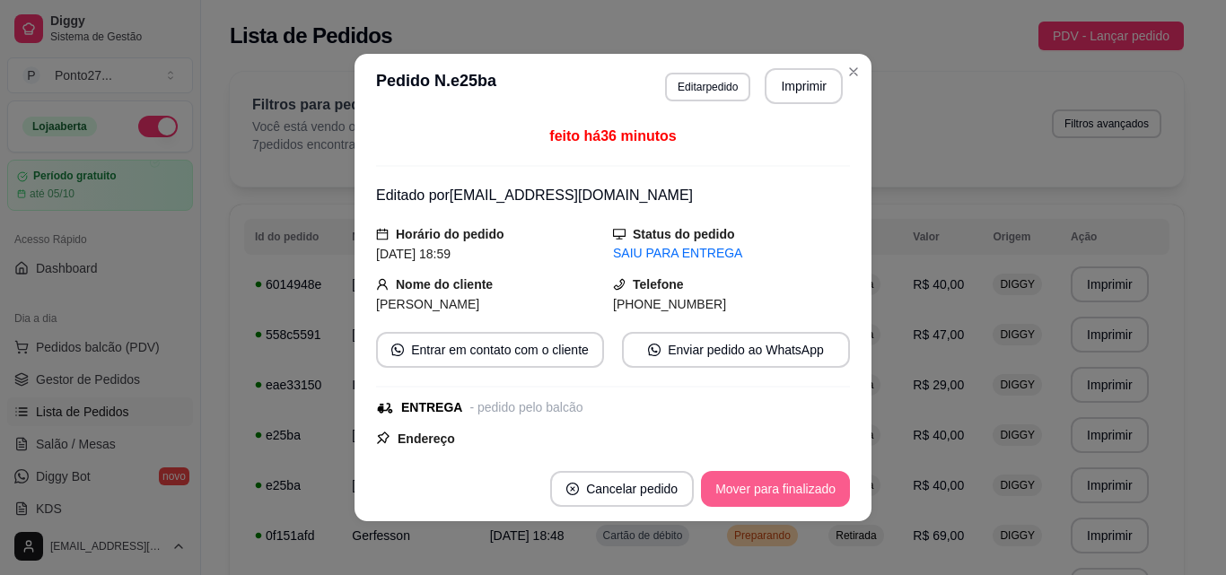
click at [722, 485] on button "Mover para finalizado" at bounding box center [775, 489] width 149 height 36
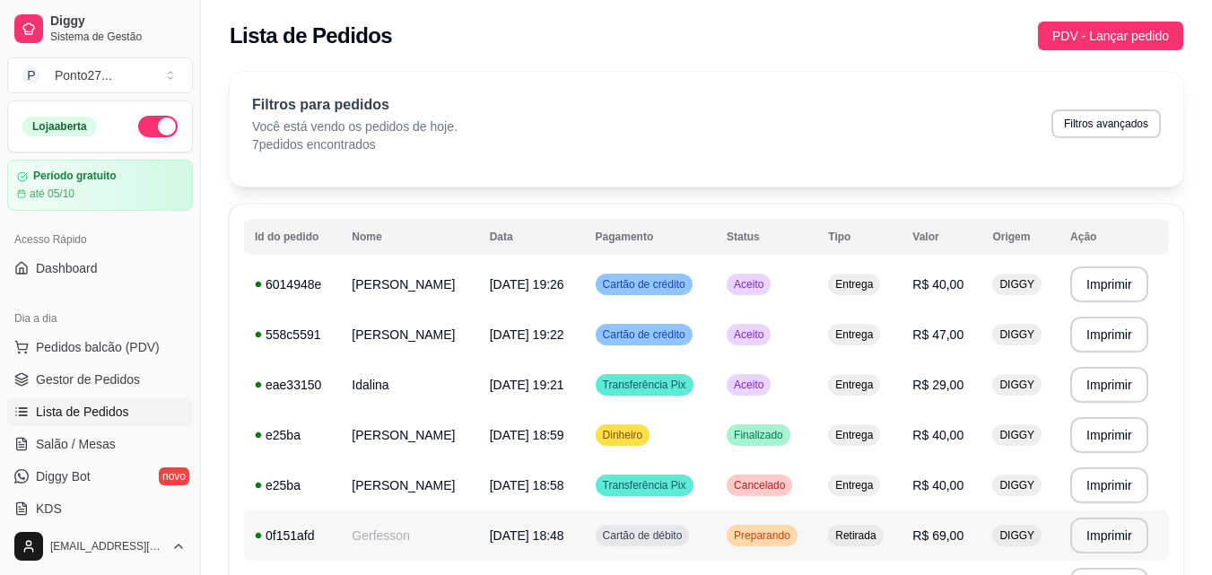
click at [691, 547] on td "Cartão de débito" at bounding box center [651, 536] width 132 height 50
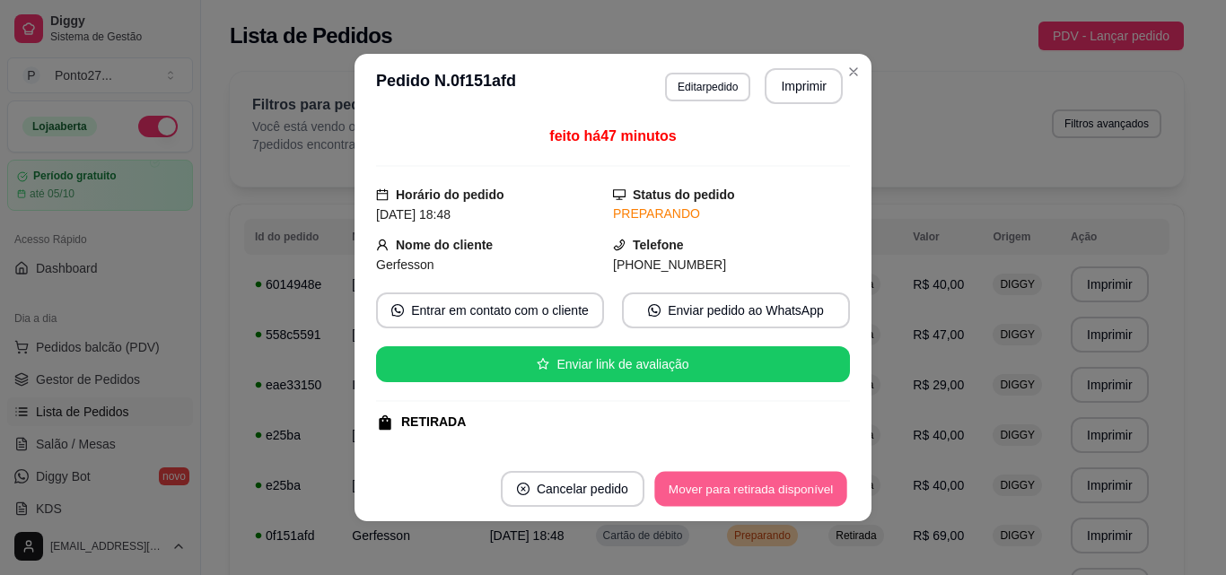
click at [730, 492] on button "Mover para retirada disponível" at bounding box center [750, 489] width 192 height 35
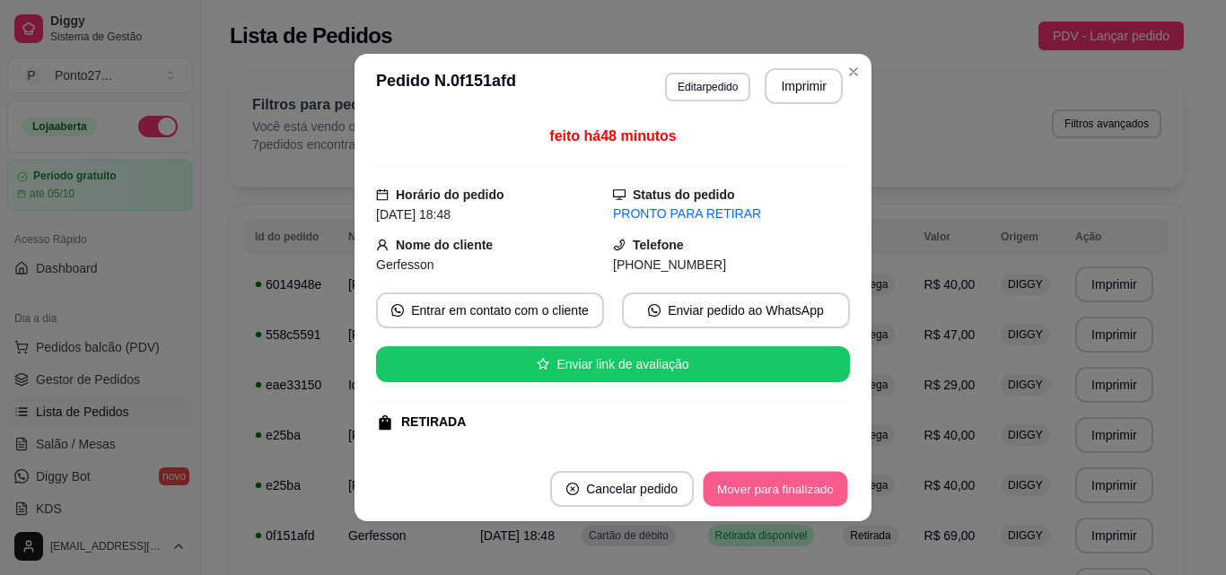
click at [747, 485] on button "Mover para finalizado" at bounding box center [776, 489] width 144 height 35
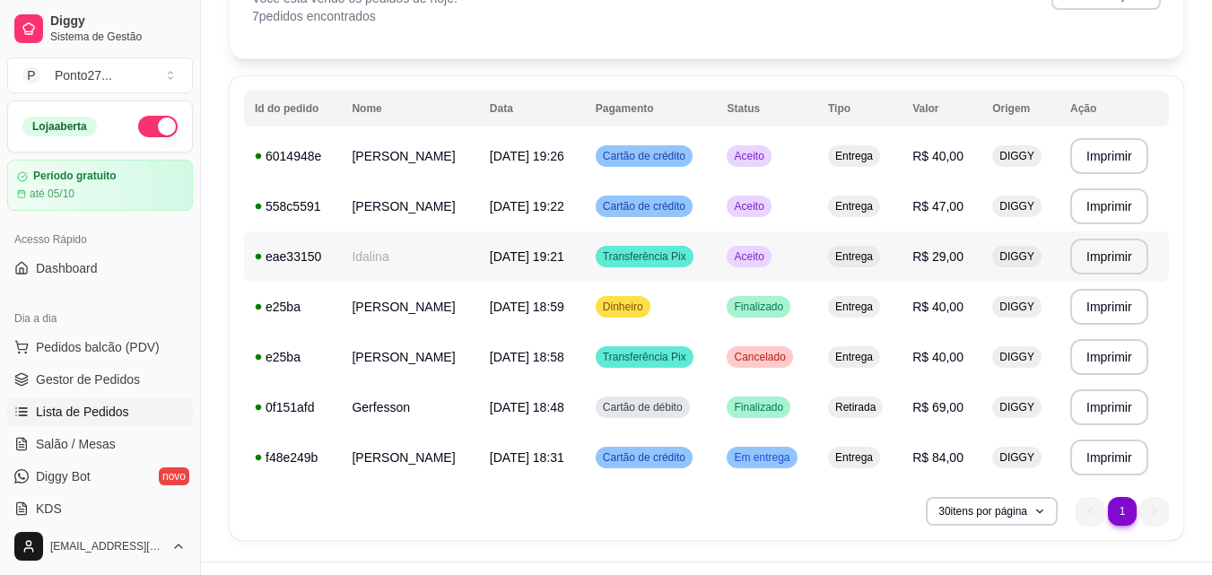
scroll to position [129, 0]
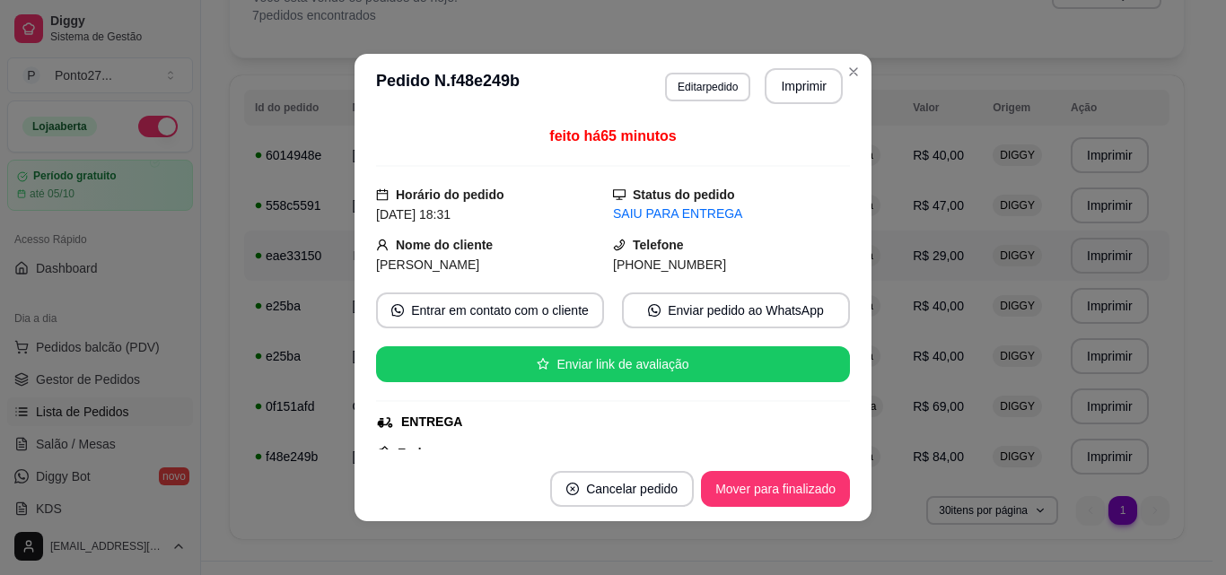
click at [738, 494] on button "Mover para finalizado" at bounding box center [775, 489] width 149 height 36
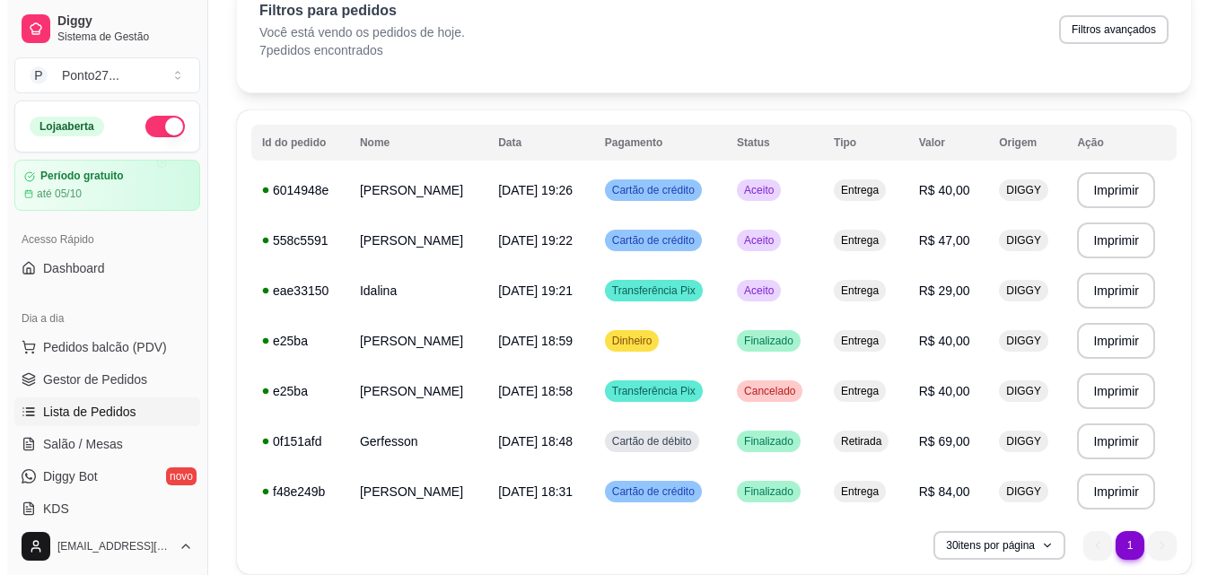
scroll to position [11, 0]
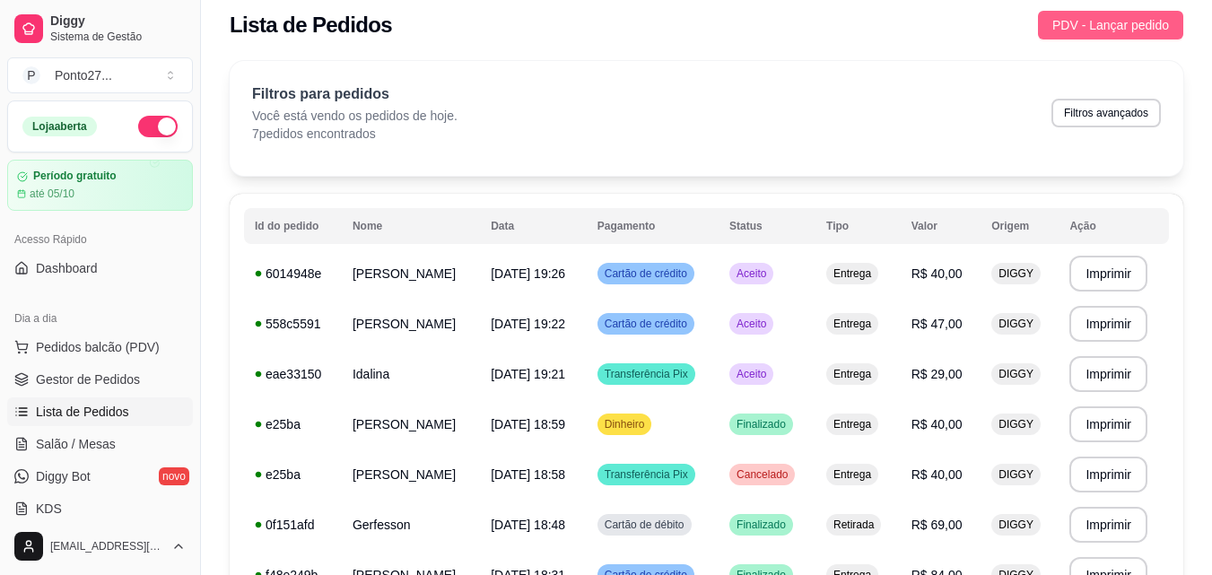
click at [1109, 34] on span "PDV - Lançar pedido" at bounding box center [1111, 25] width 117 height 20
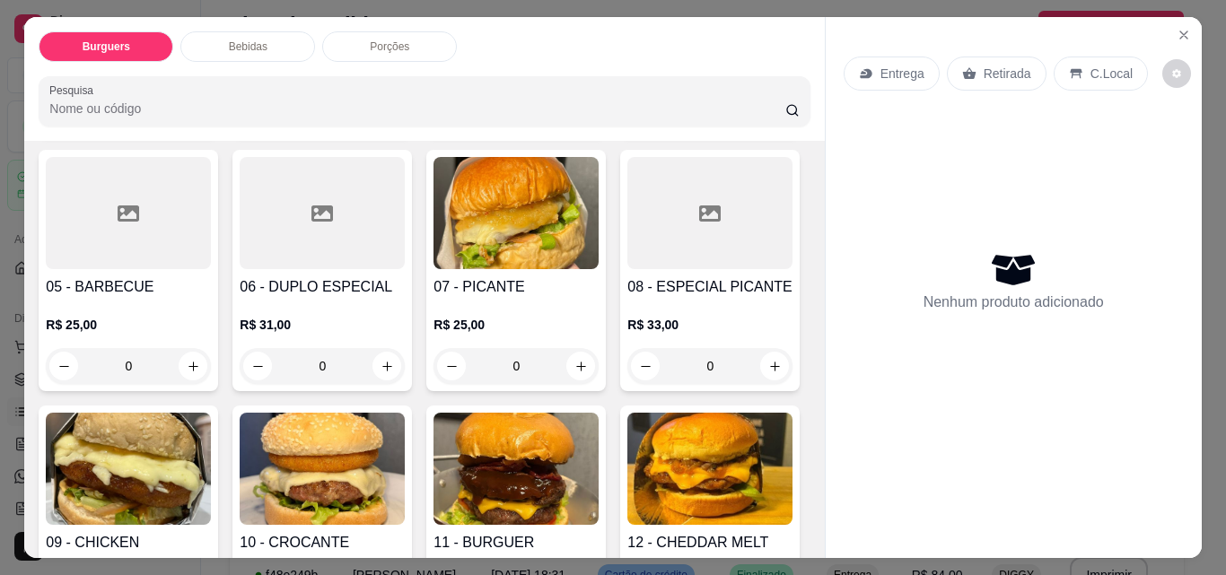
scroll to position [364, 0]
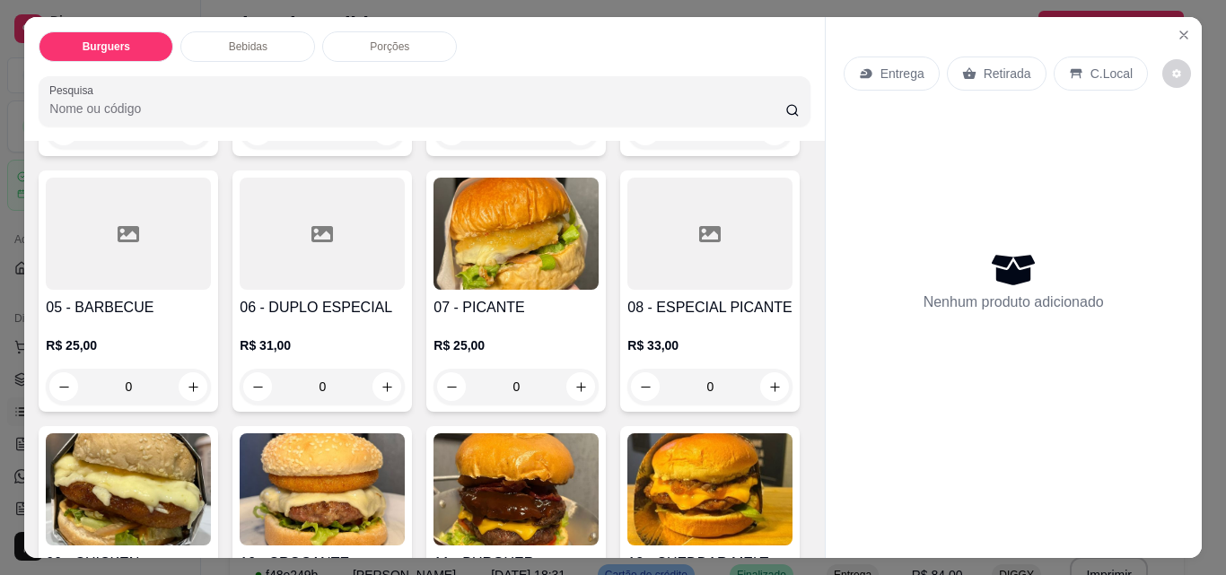
click at [627, 149] on div "0" at bounding box center [709, 131] width 165 height 36
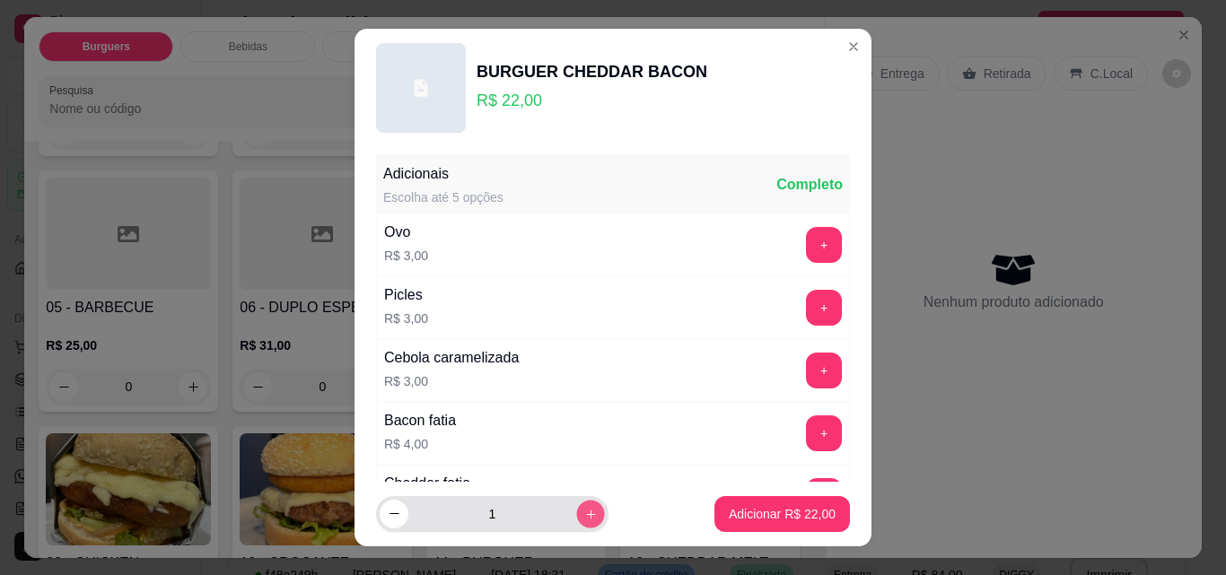
click at [580, 512] on button "increase-product-quantity" at bounding box center [590, 514] width 28 height 28
type input "2"
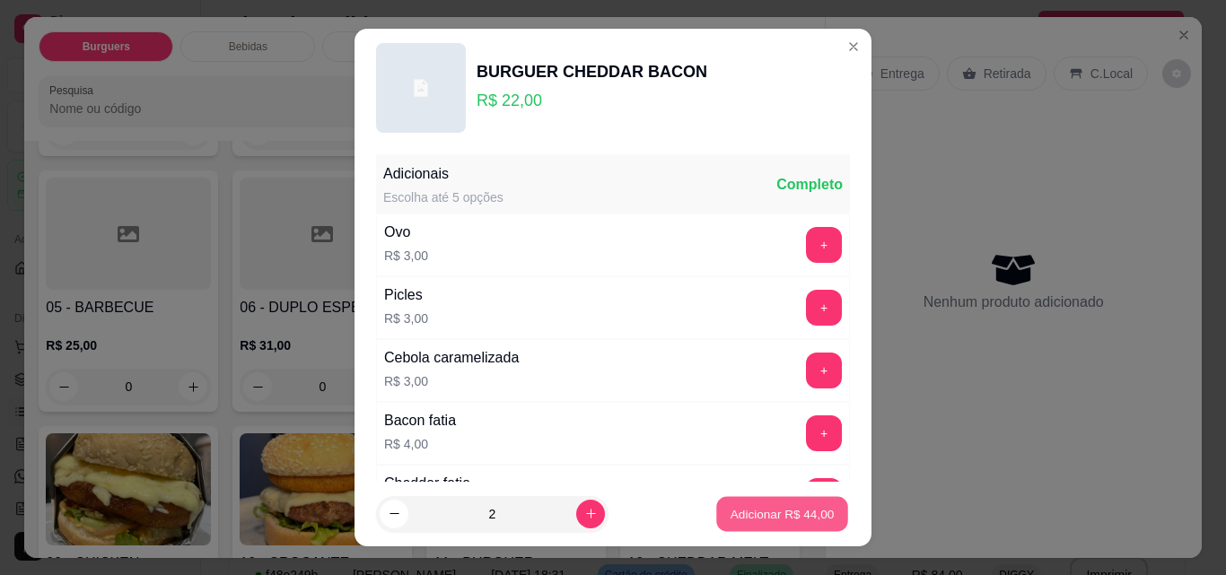
click at [780, 519] on p "Adicionar R$ 44,00" at bounding box center [782, 513] width 104 height 17
type input "2"
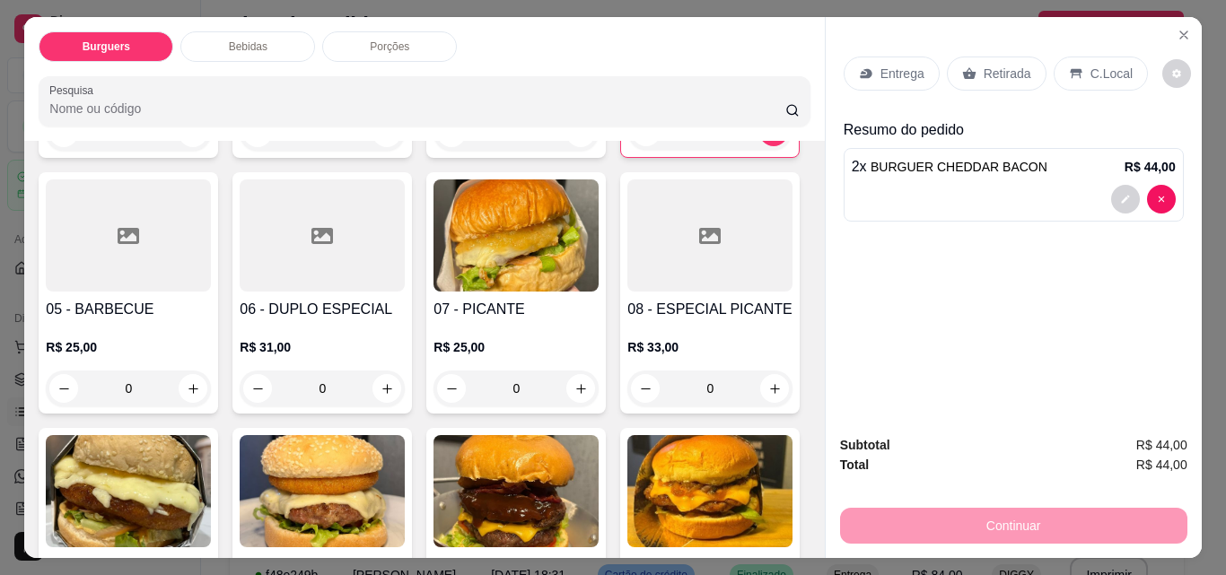
click at [211, 376] on div "0" at bounding box center [128, 389] width 165 height 36
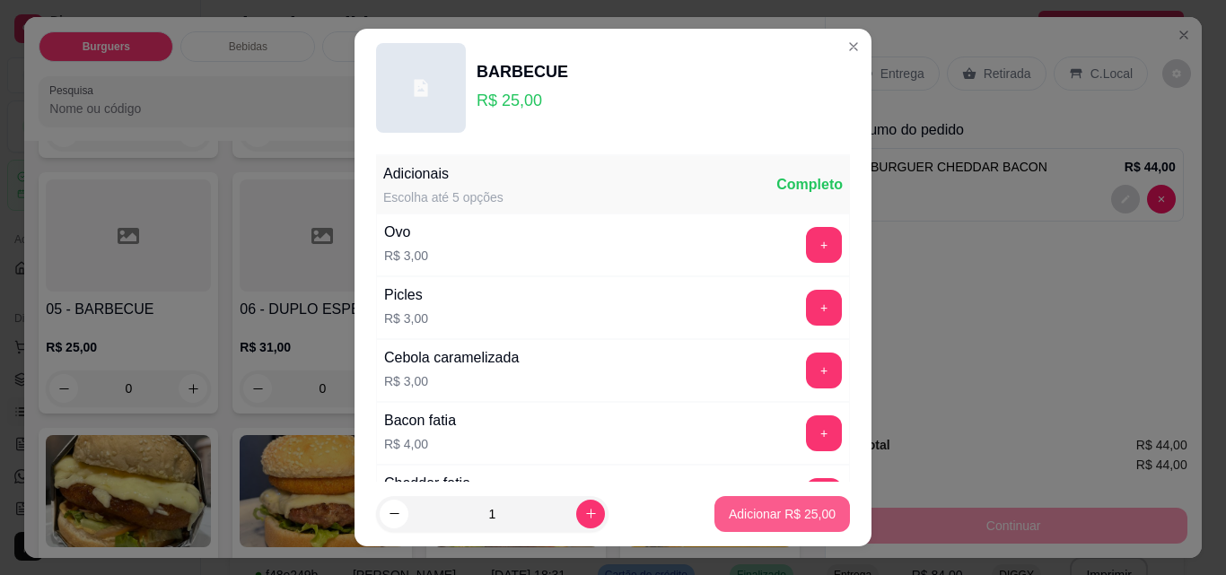
click at [749, 512] on p "Adicionar R$ 25,00" at bounding box center [782, 514] width 107 height 18
type input "1"
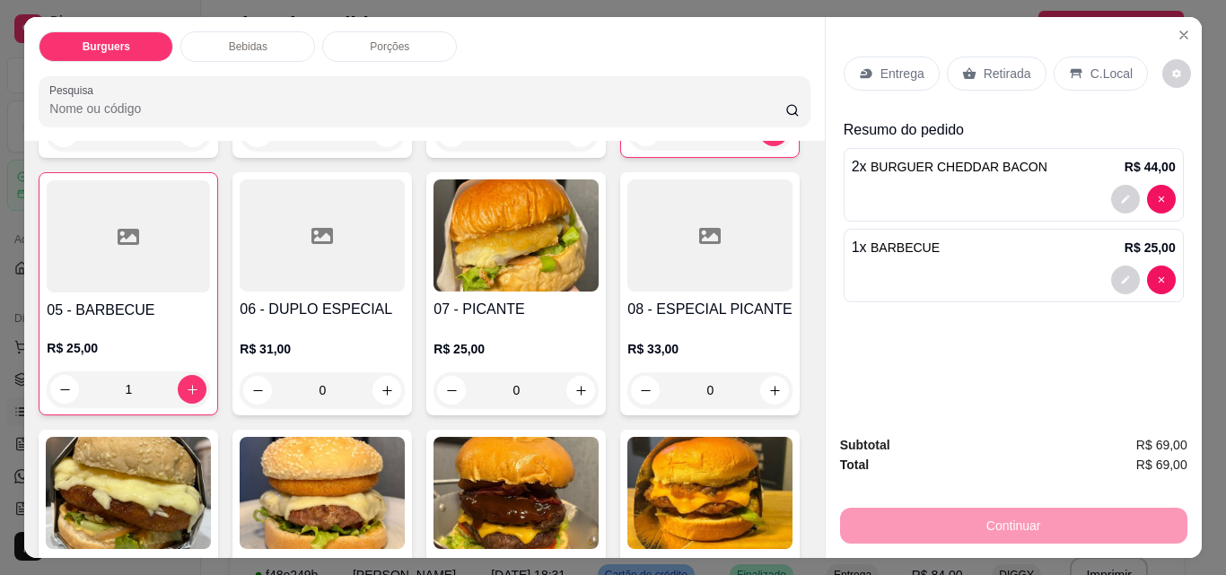
click at [247, 39] on p "Bebidas" at bounding box center [248, 46] width 39 height 14
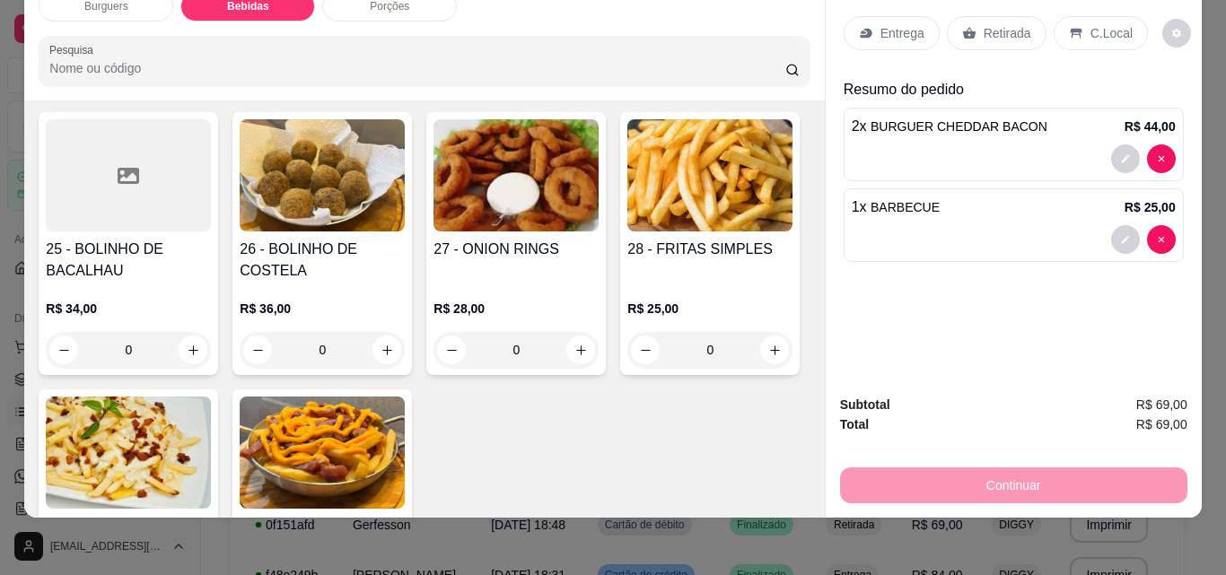
scroll to position [1784, 0]
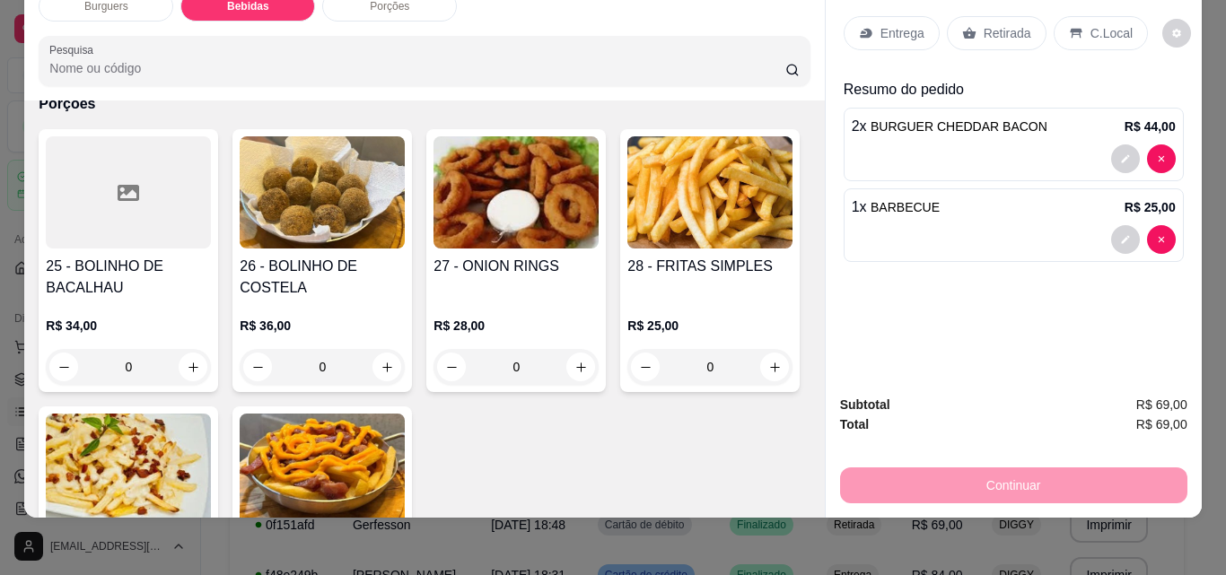
type input "1"
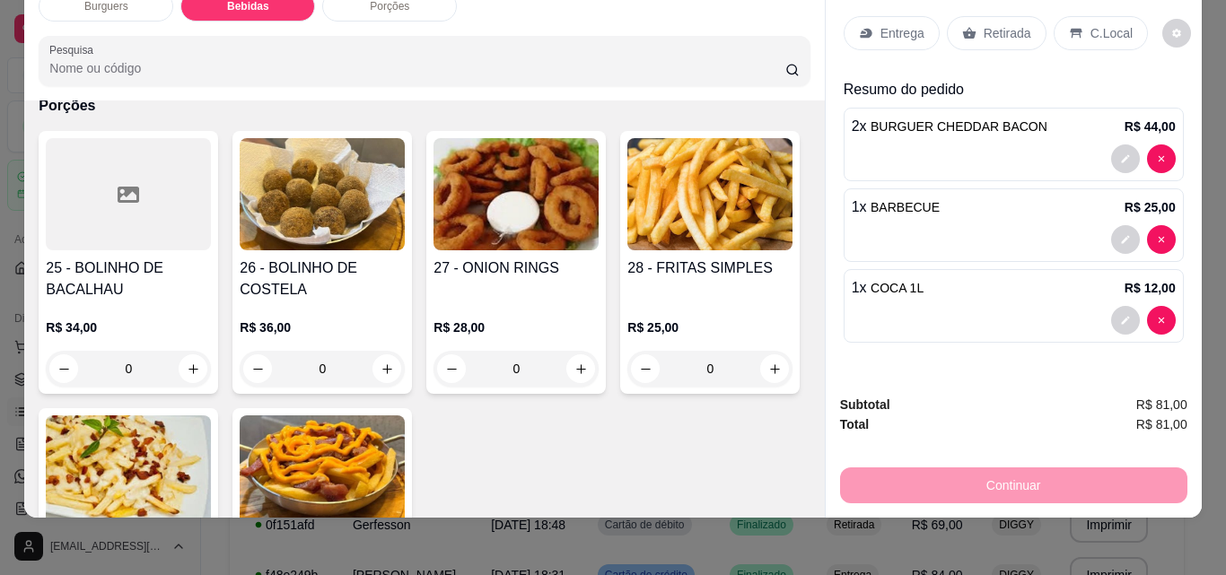
scroll to position [1785, 0]
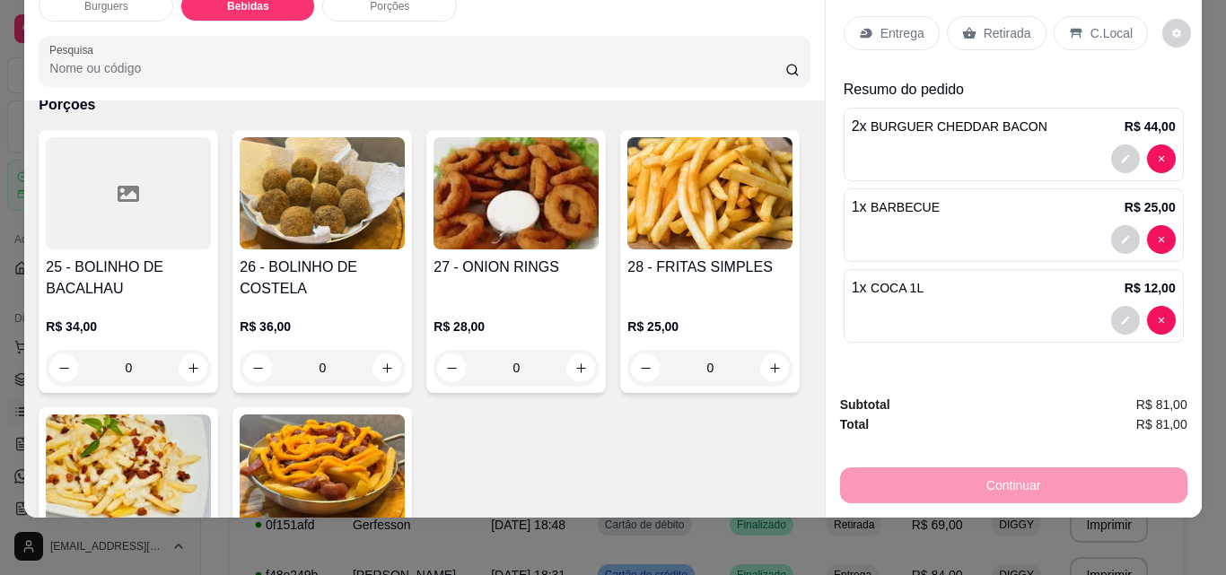
click at [1024, 471] on div "Continuar" at bounding box center [1013, 483] width 347 height 40
click at [899, 24] on p "Entrega" at bounding box center [902, 33] width 44 height 18
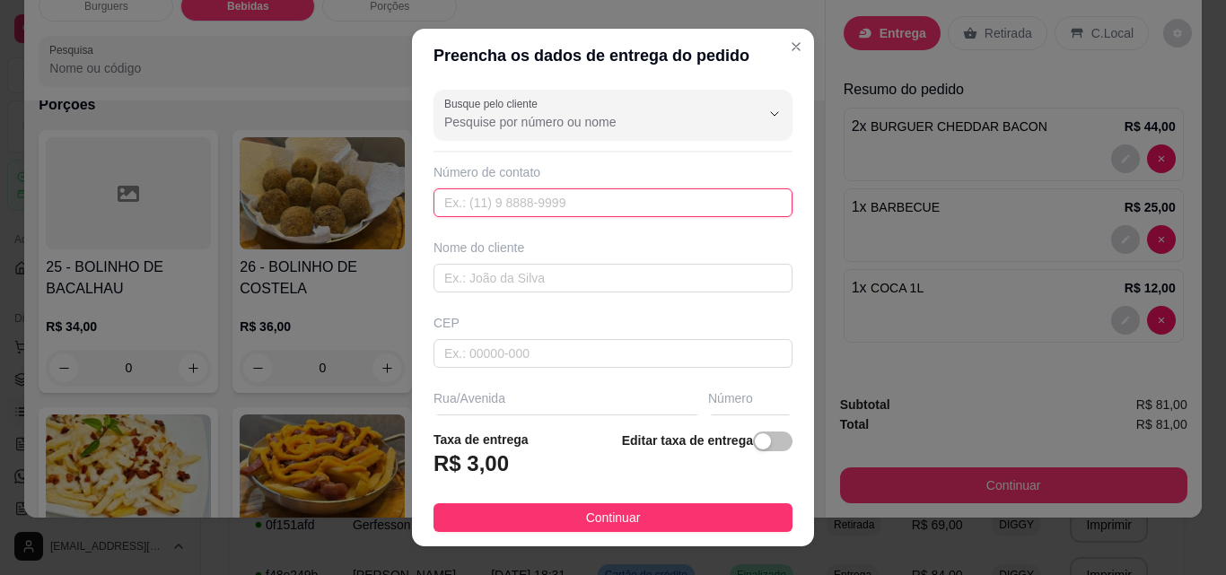
click at [549, 211] on input "text" at bounding box center [612, 202] width 359 height 29
type input "[PHONE_NUMBER]"
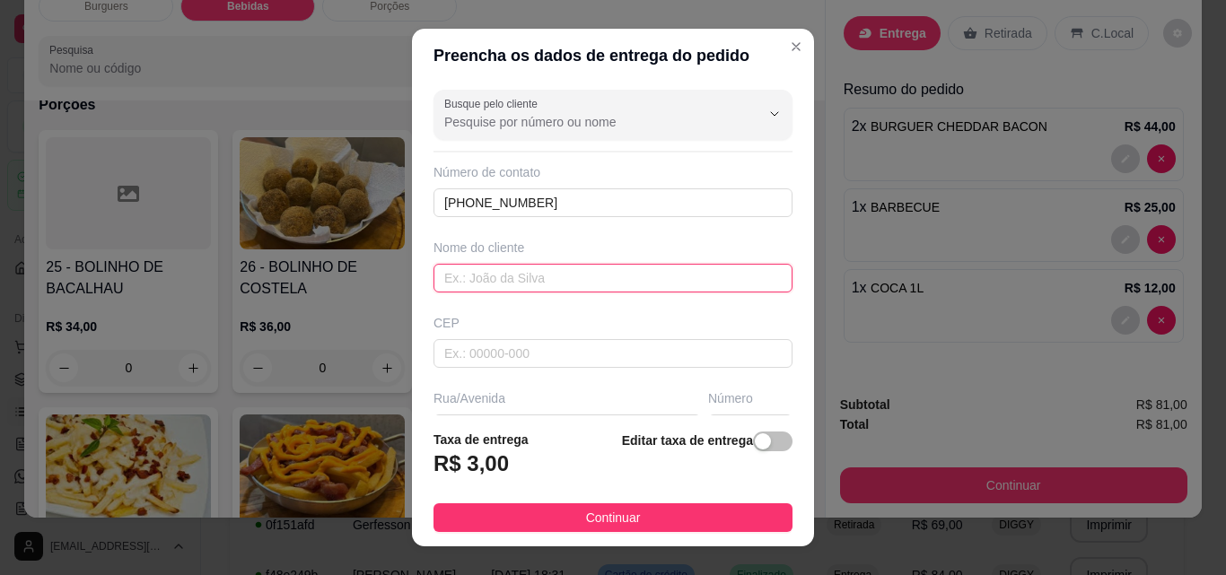
click at [500, 277] on input "text" at bounding box center [612, 278] width 359 height 29
type input "pc"
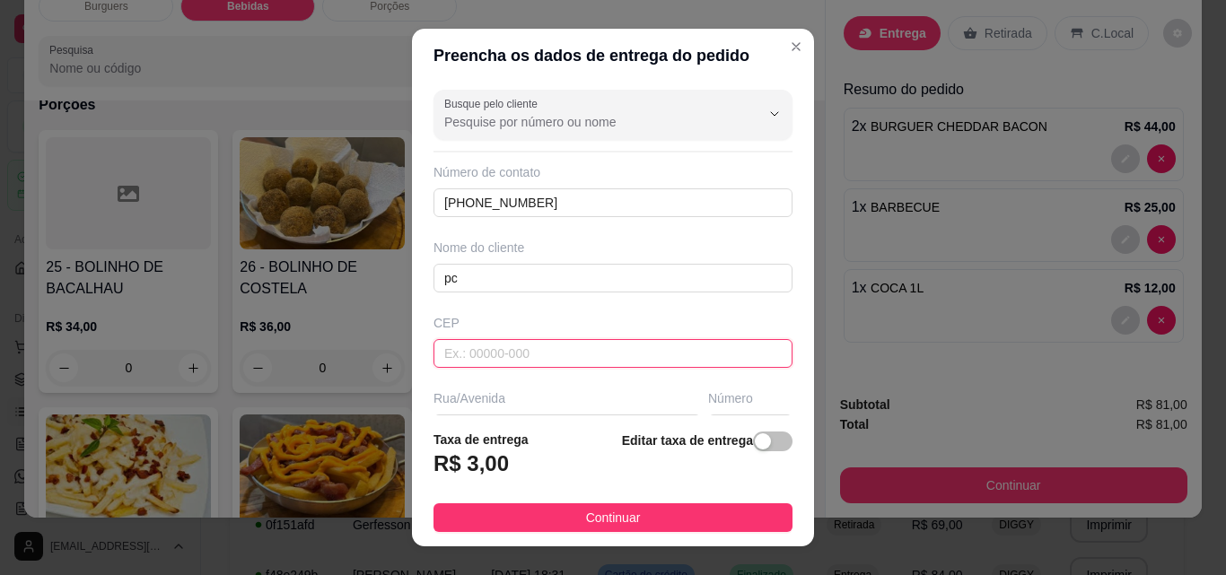
click at [477, 354] on input "text" at bounding box center [612, 353] width 359 height 29
type input "36780000"
type input "Astolfo Dutra"
type input "36780000"
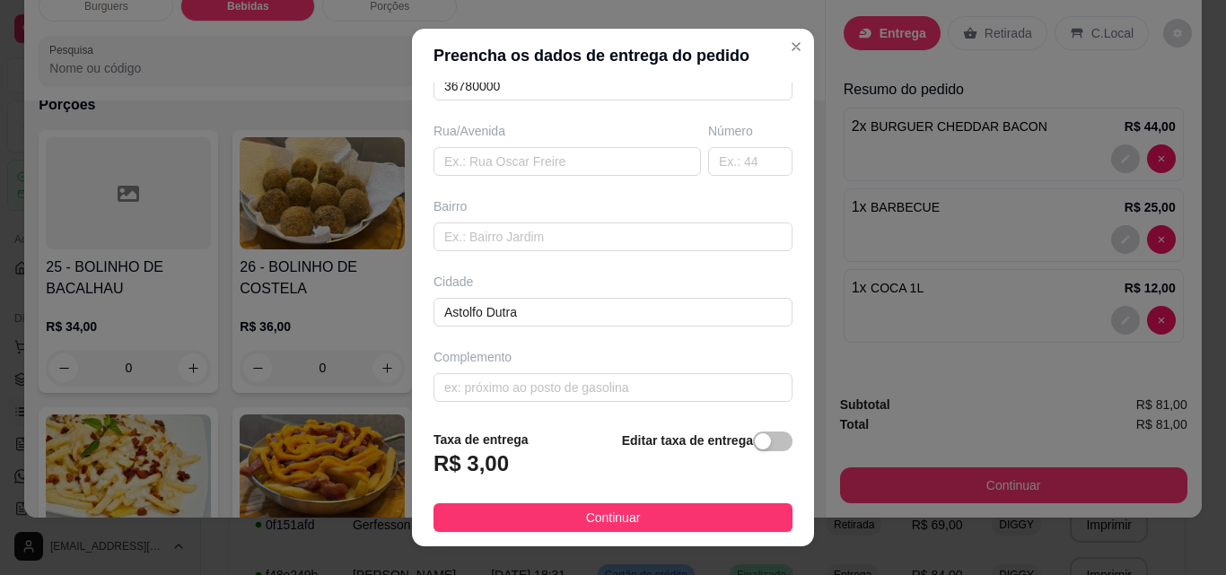
scroll to position [272, 0]
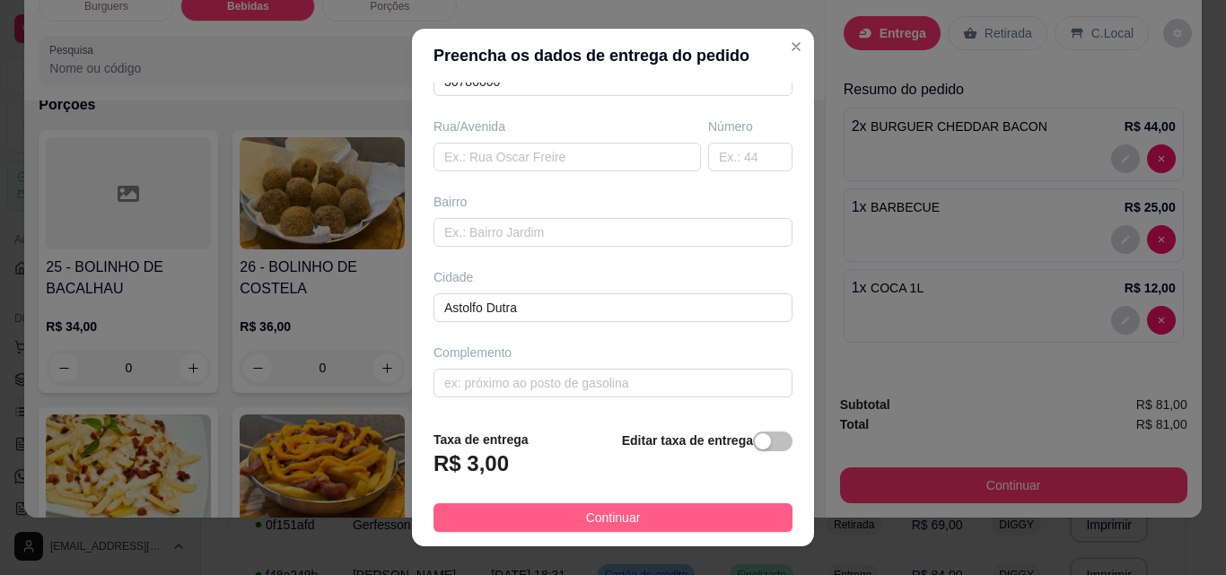
click at [661, 511] on button "Continuar" at bounding box center [612, 517] width 359 height 29
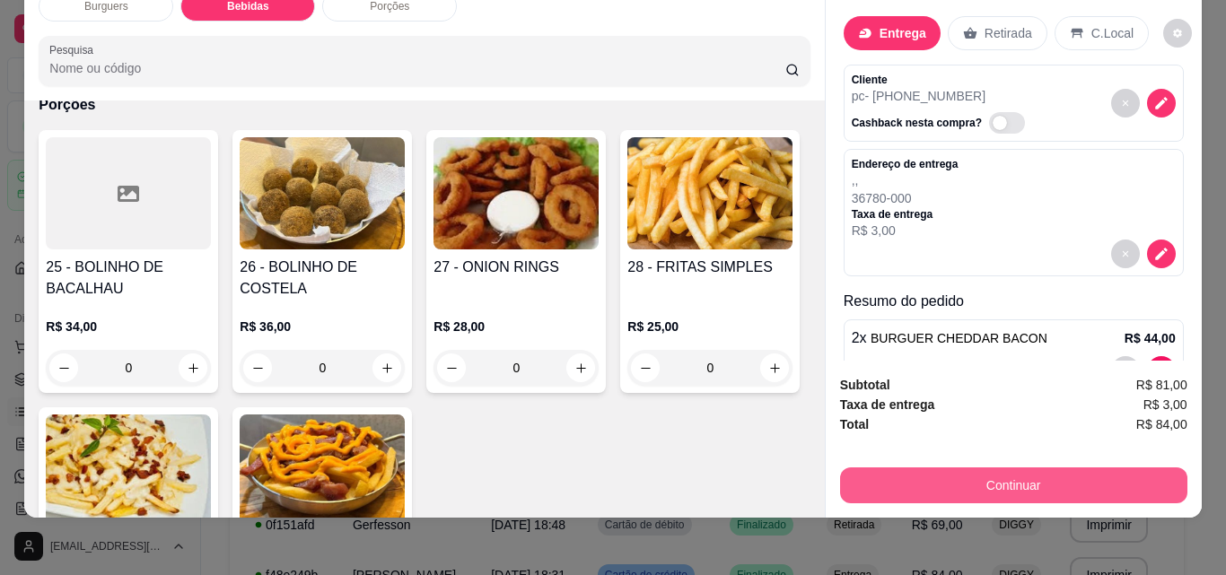
click at [1009, 474] on button "Continuar" at bounding box center [1013, 486] width 347 height 36
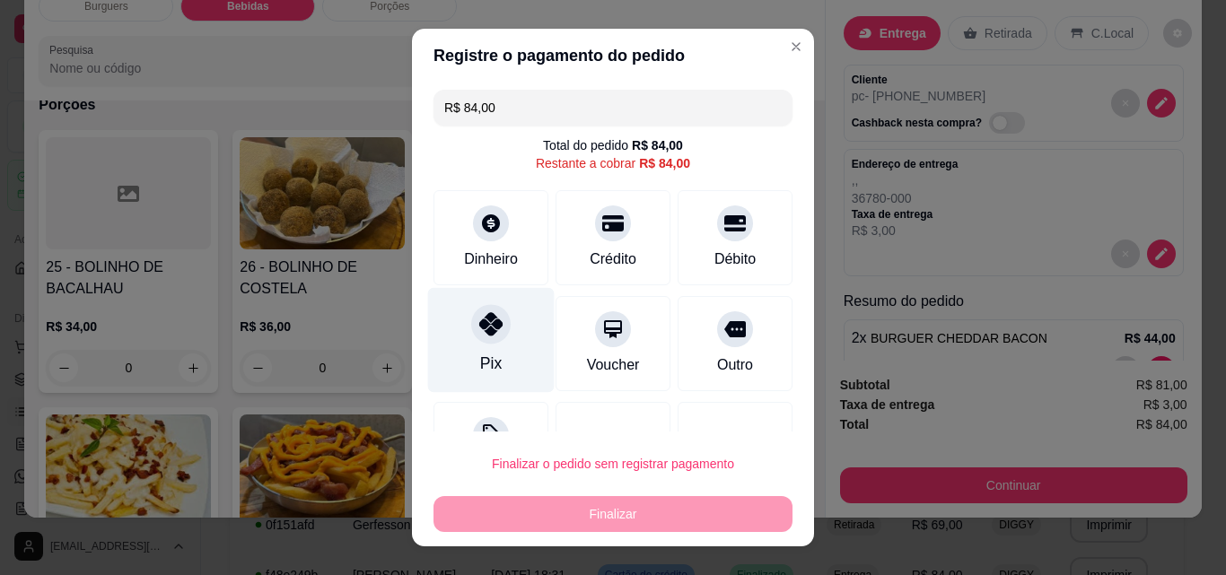
click at [488, 325] on icon at bounding box center [490, 323] width 23 height 23
type input "R$ 0,00"
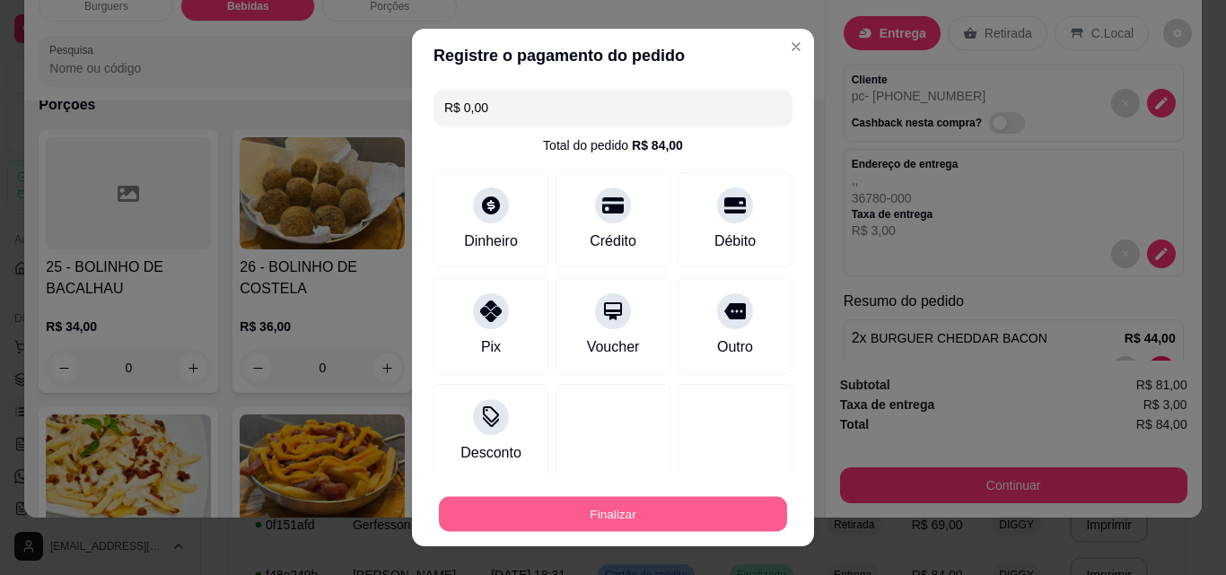
click at [605, 511] on button "Finalizar" at bounding box center [613, 514] width 348 height 35
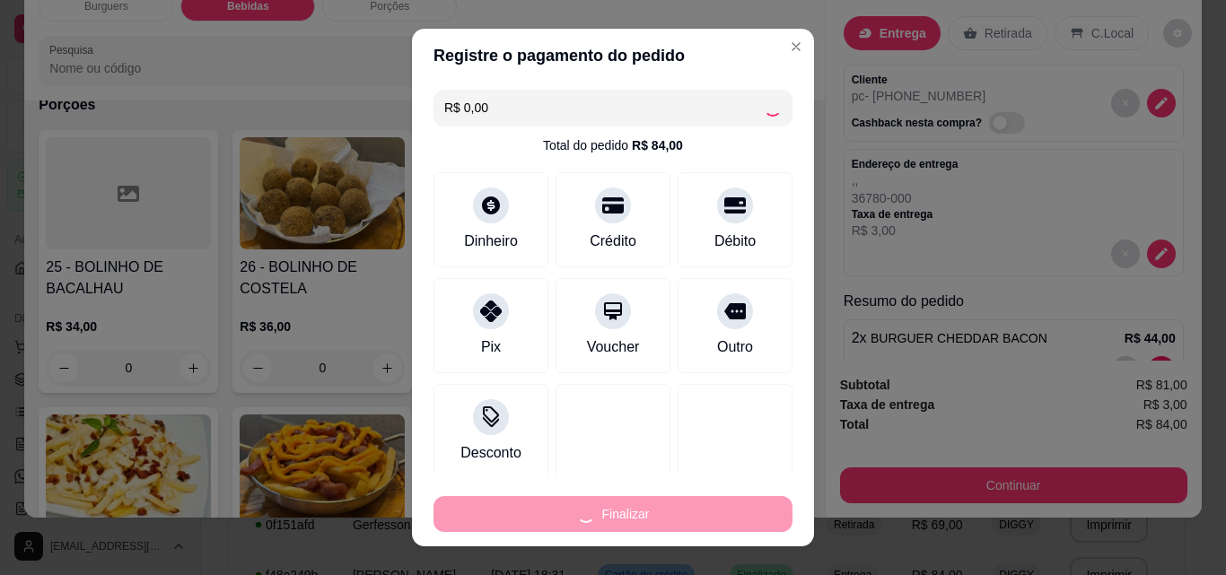
type input "0"
type input "-R$ 84,00"
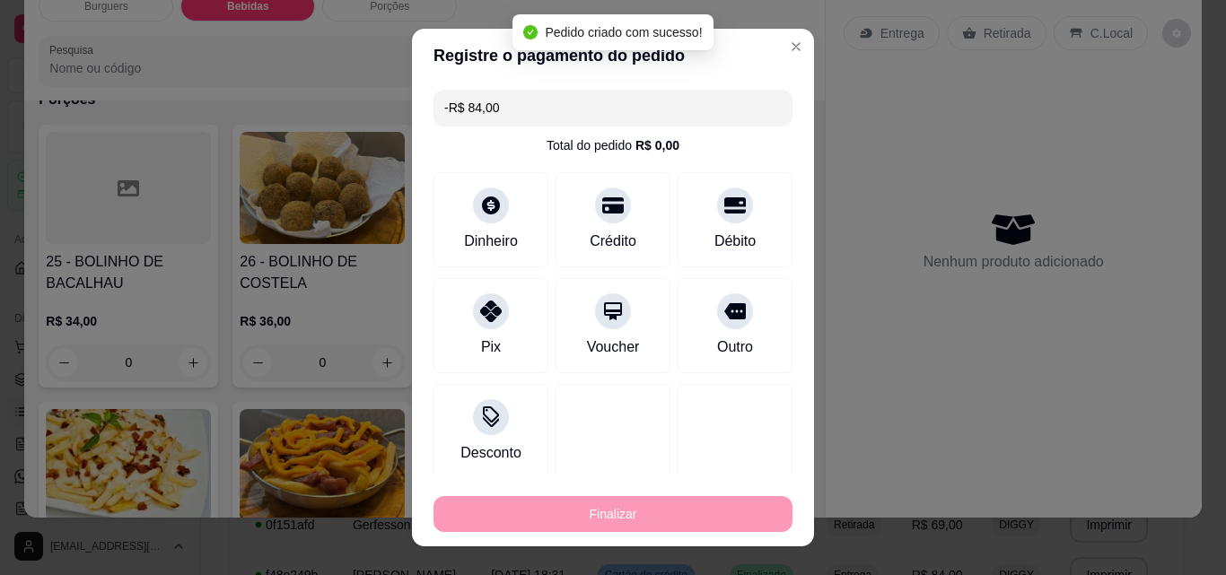
scroll to position [1782, 0]
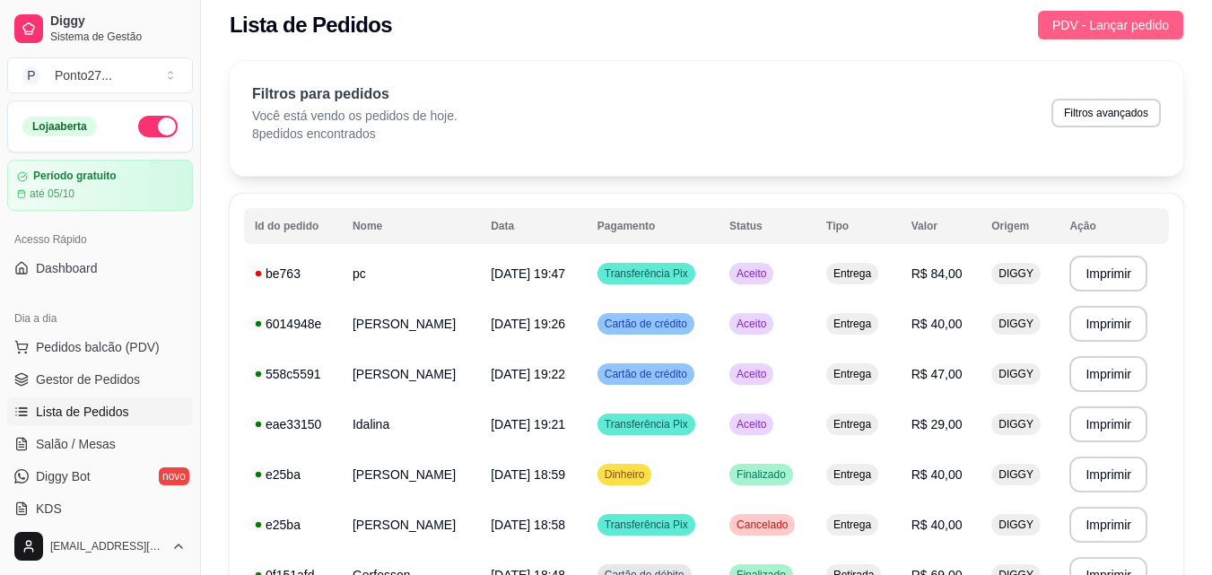
click at [1109, 23] on span "PDV - Lançar pedido" at bounding box center [1111, 25] width 117 height 20
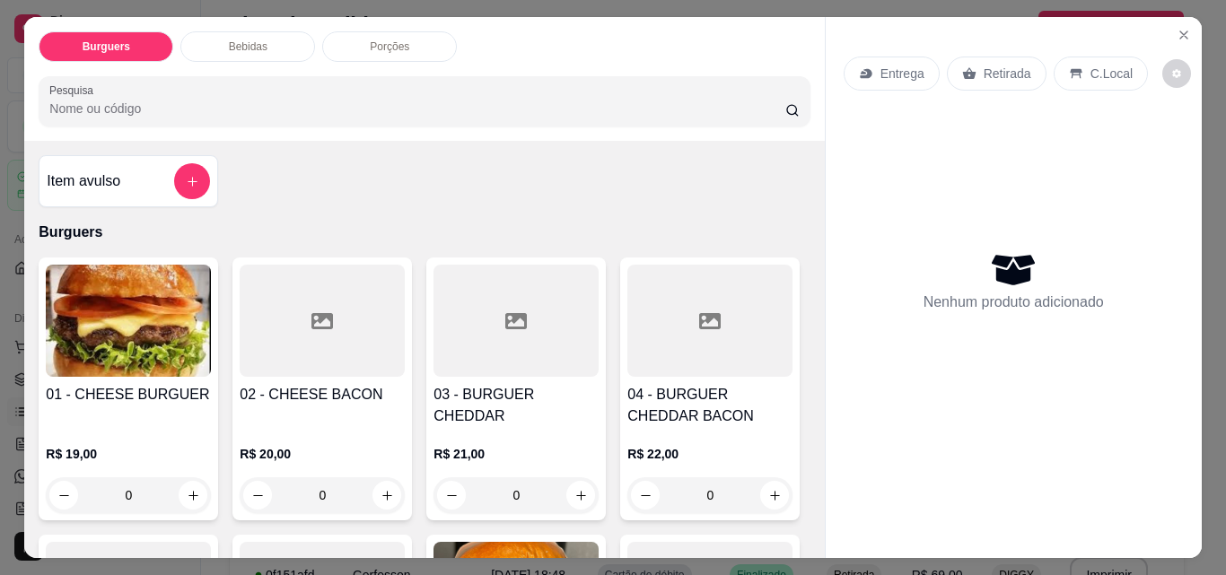
click at [984, 65] on p "Retirada" at bounding box center [1008, 74] width 48 height 18
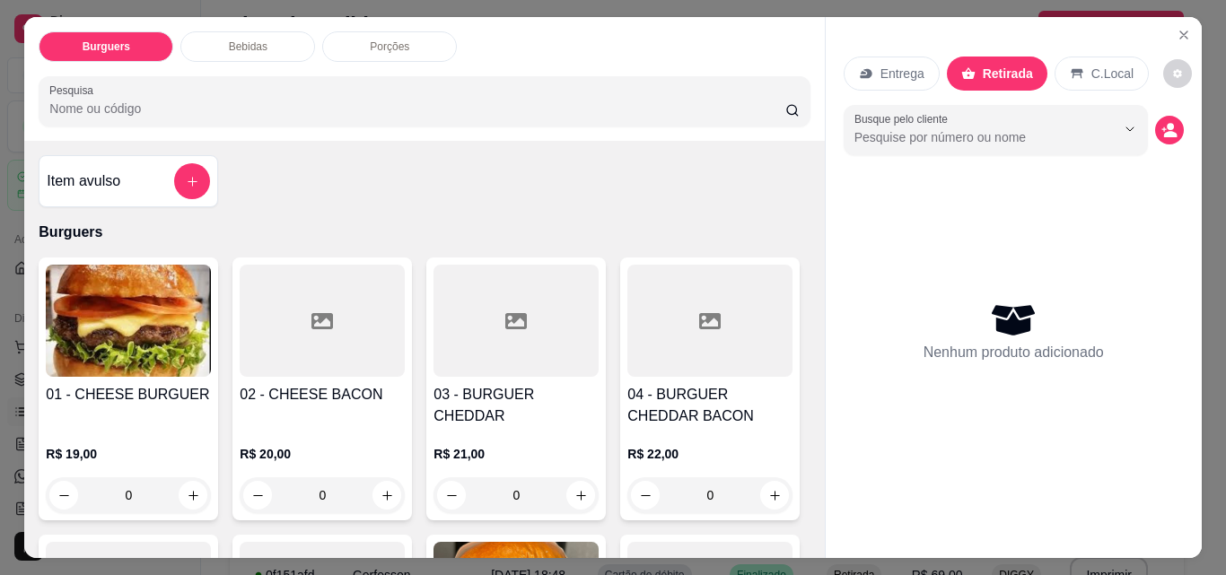
click at [385, 477] on div "0" at bounding box center [322, 495] width 165 height 36
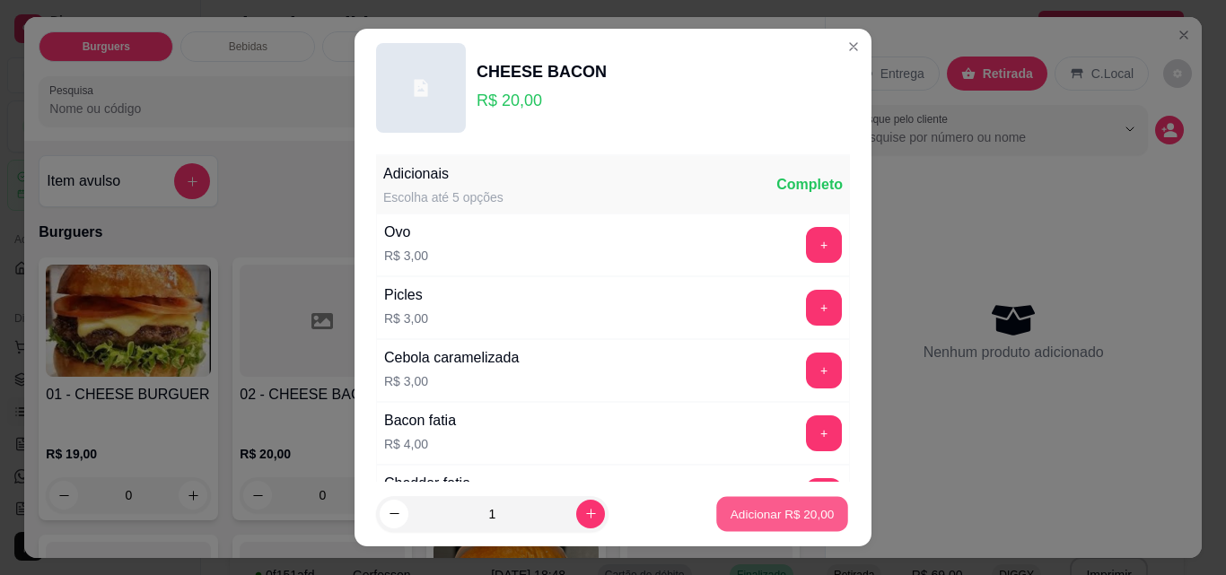
click at [723, 503] on button "Adicionar R$ 20,00" at bounding box center [782, 514] width 132 height 35
type input "1"
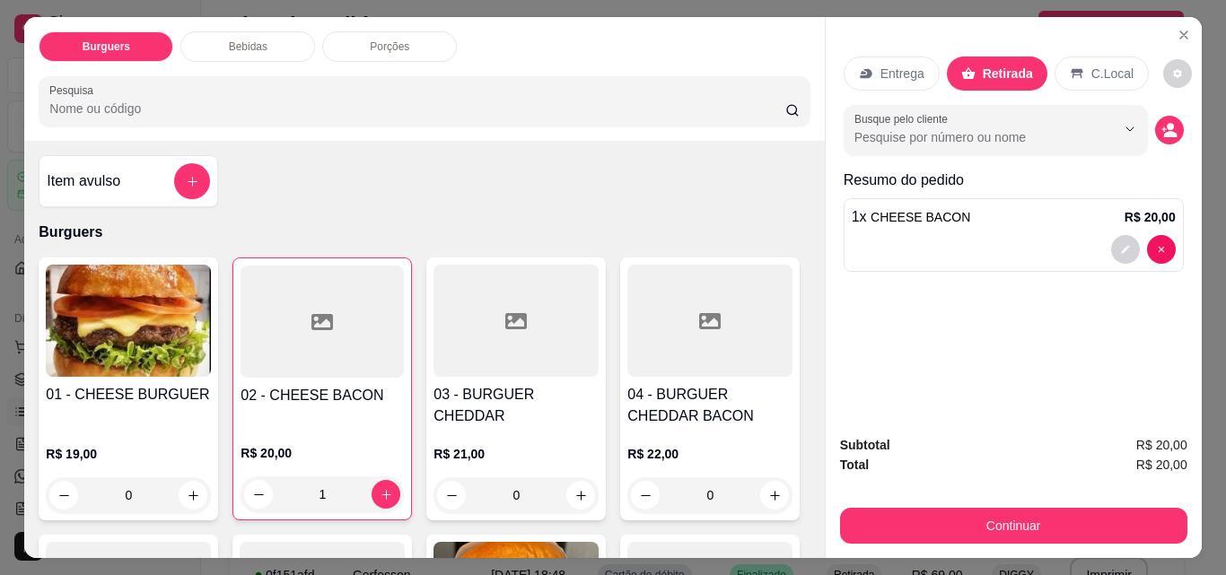
click at [187, 477] on div "0" at bounding box center [128, 495] width 165 height 36
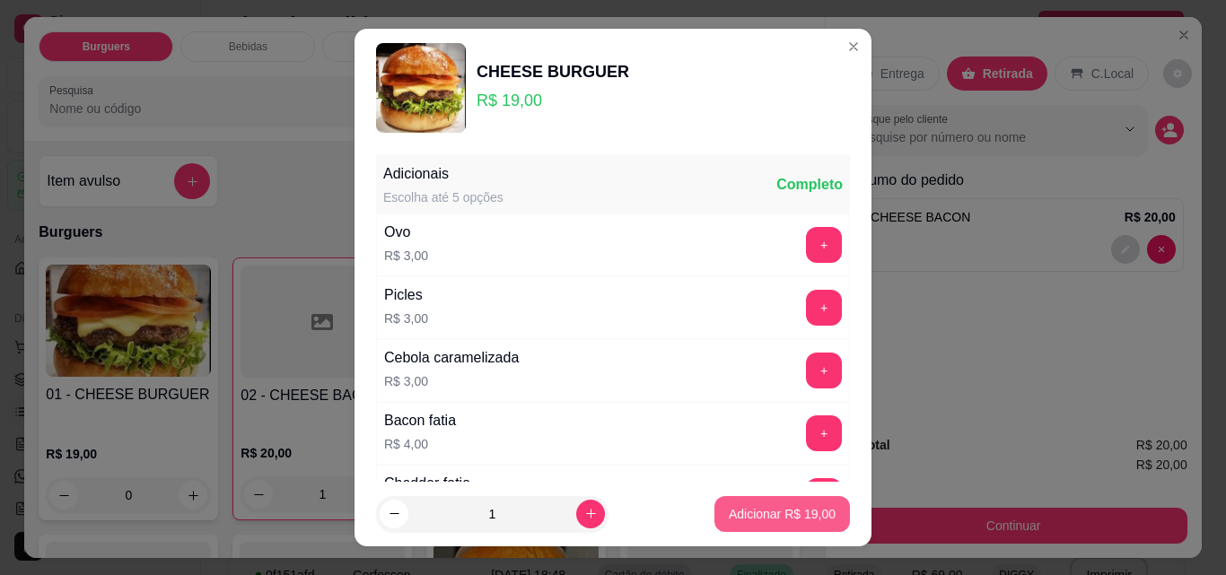
click at [796, 511] on p "Adicionar R$ 19,00" at bounding box center [782, 514] width 107 height 18
type input "1"
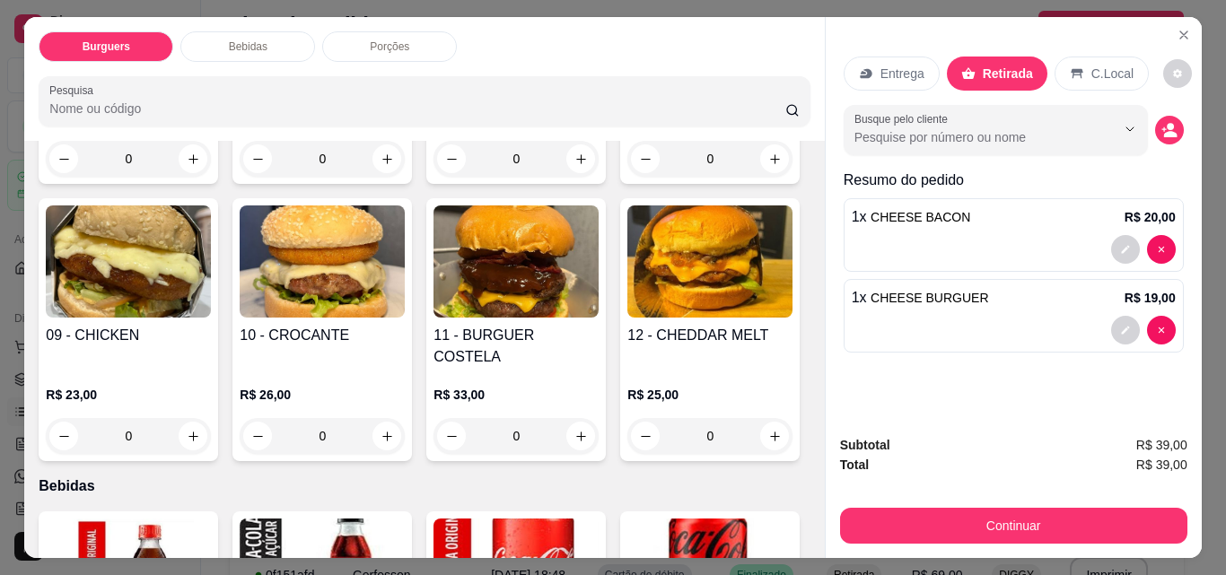
scroll to position [786, 0]
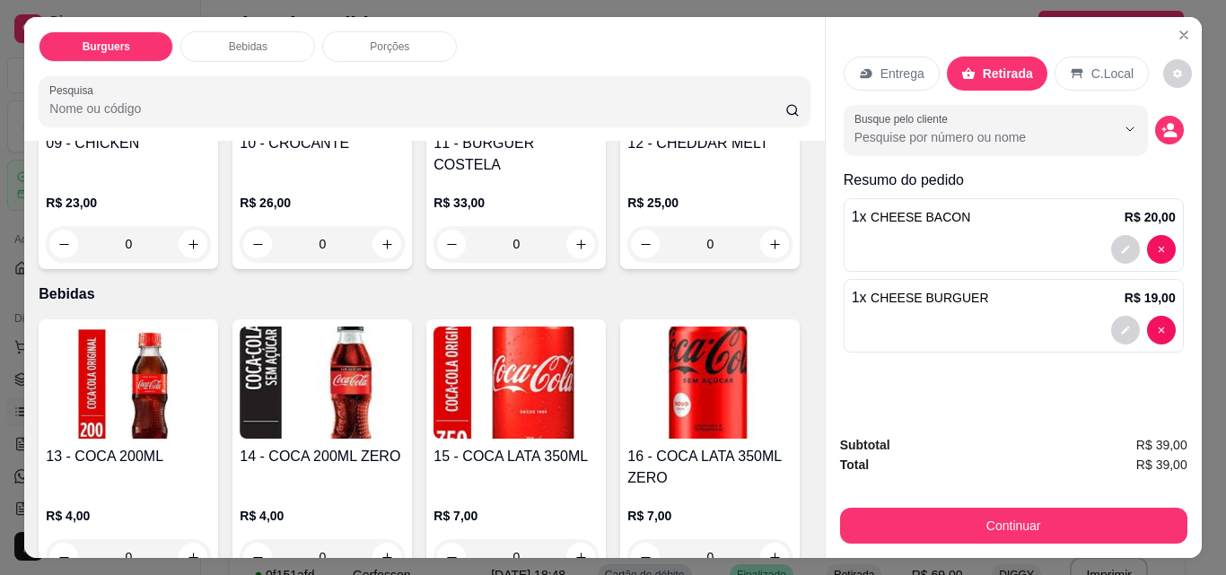
click at [433, 262] on div "0" at bounding box center [515, 244] width 165 height 36
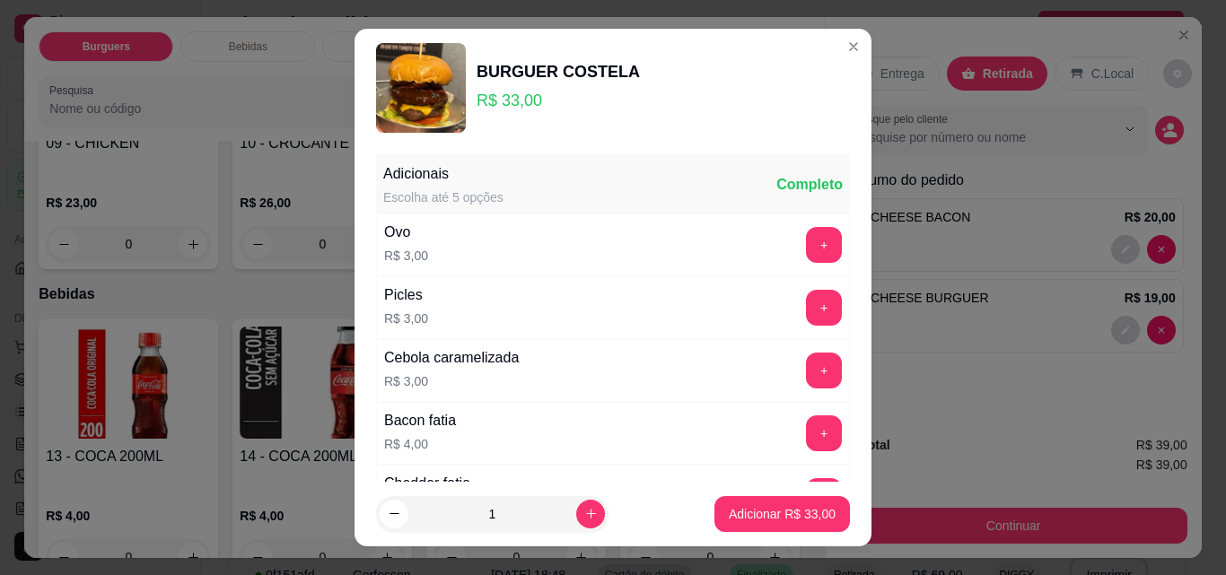
click at [790, 512] on p "Adicionar R$ 33,00" at bounding box center [782, 514] width 107 height 18
type input "1"
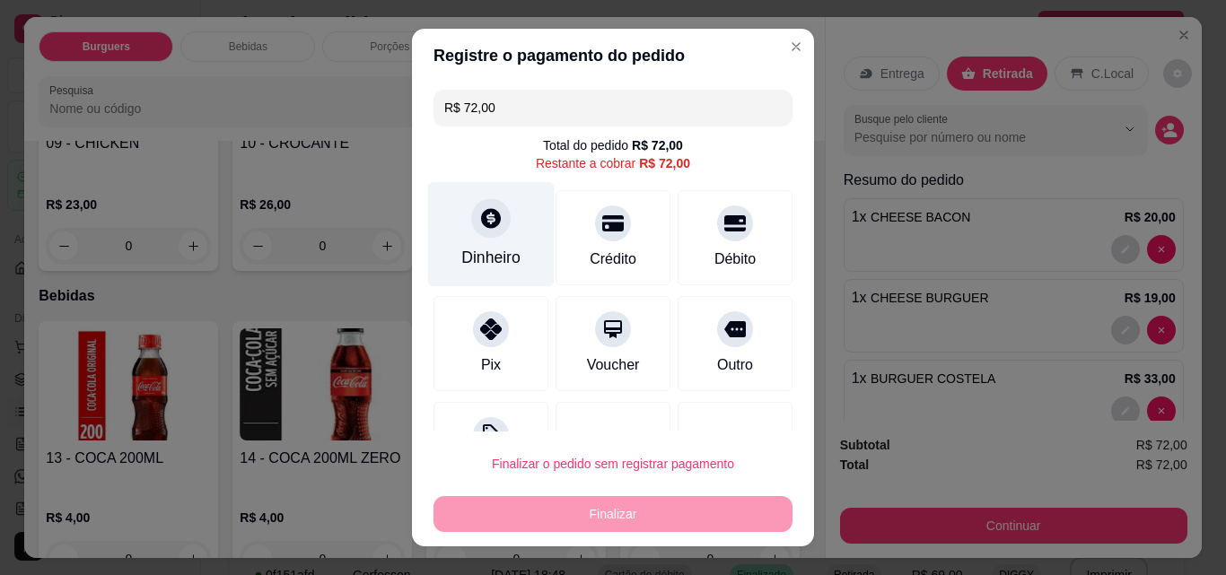
click at [485, 228] on icon at bounding box center [490, 217] width 23 height 23
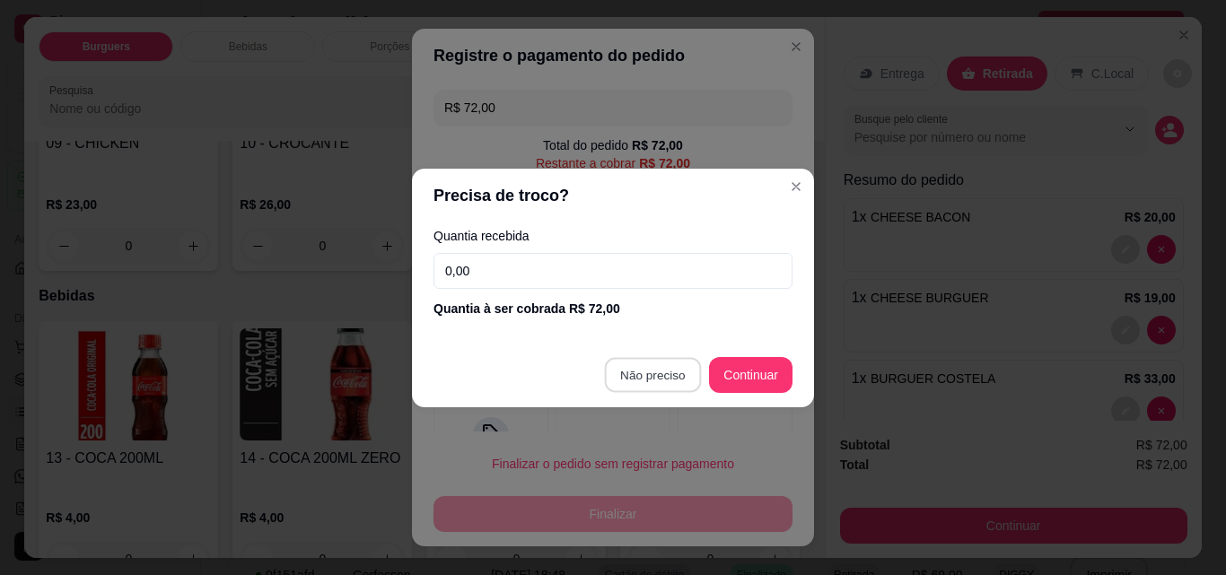
type input "R$ 0,00"
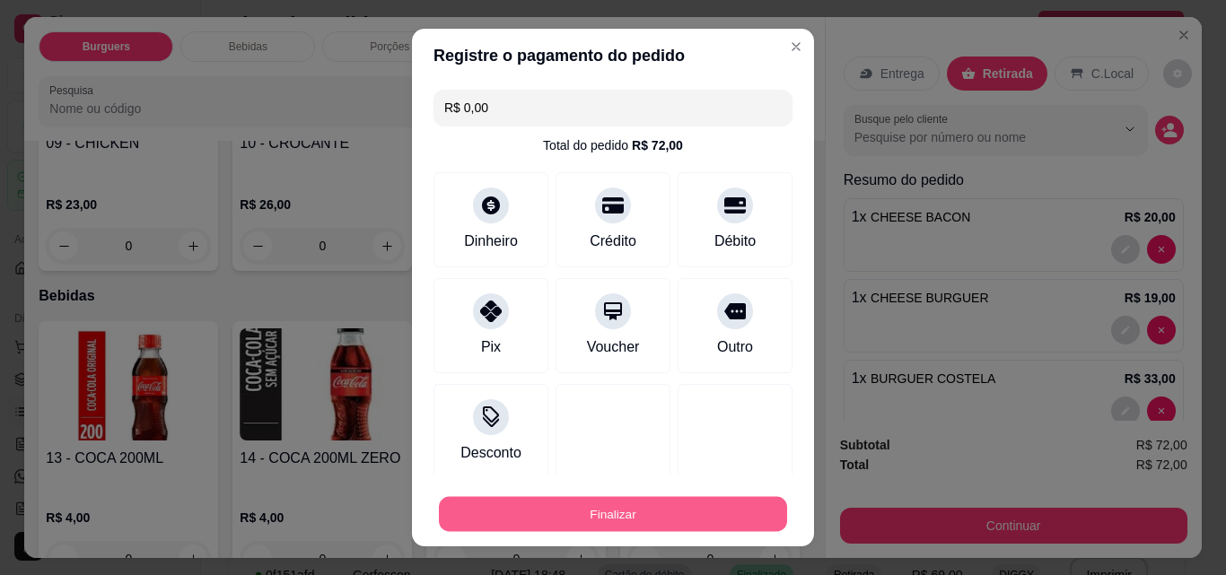
click at [599, 517] on button "Finalizar" at bounding box center [613, 514] width 348 height 35
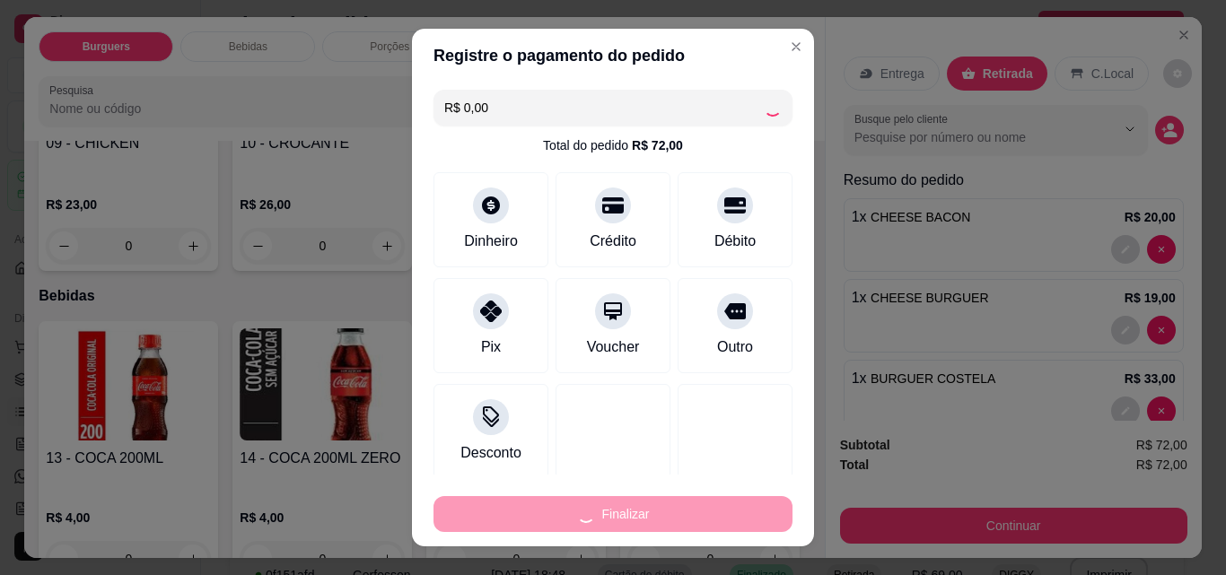
type input "0"
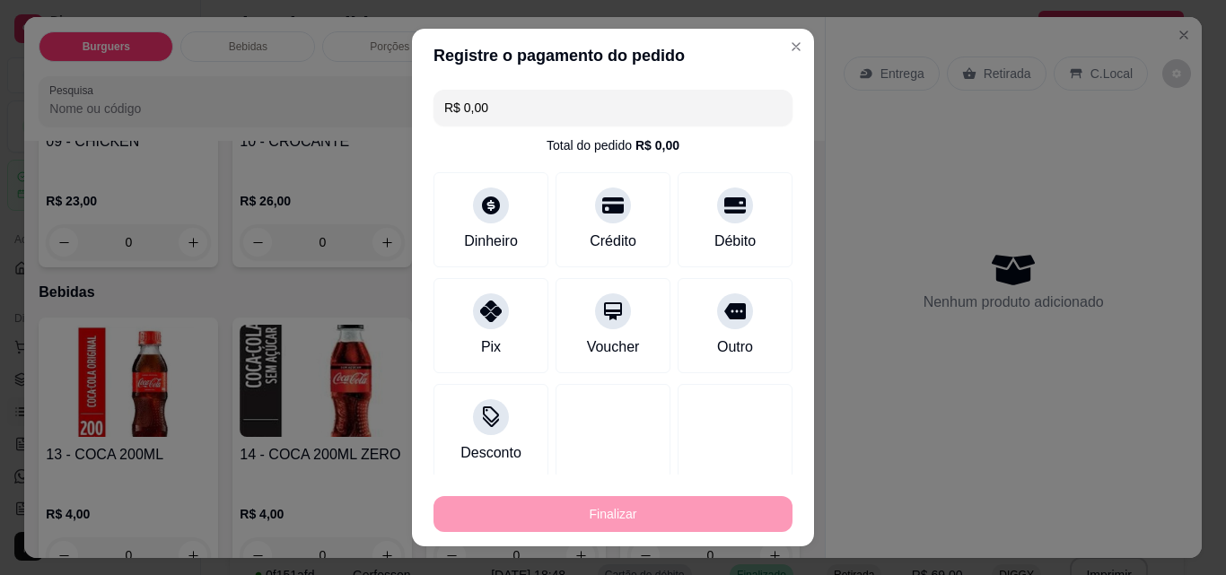
type input "-R$ 72,00"
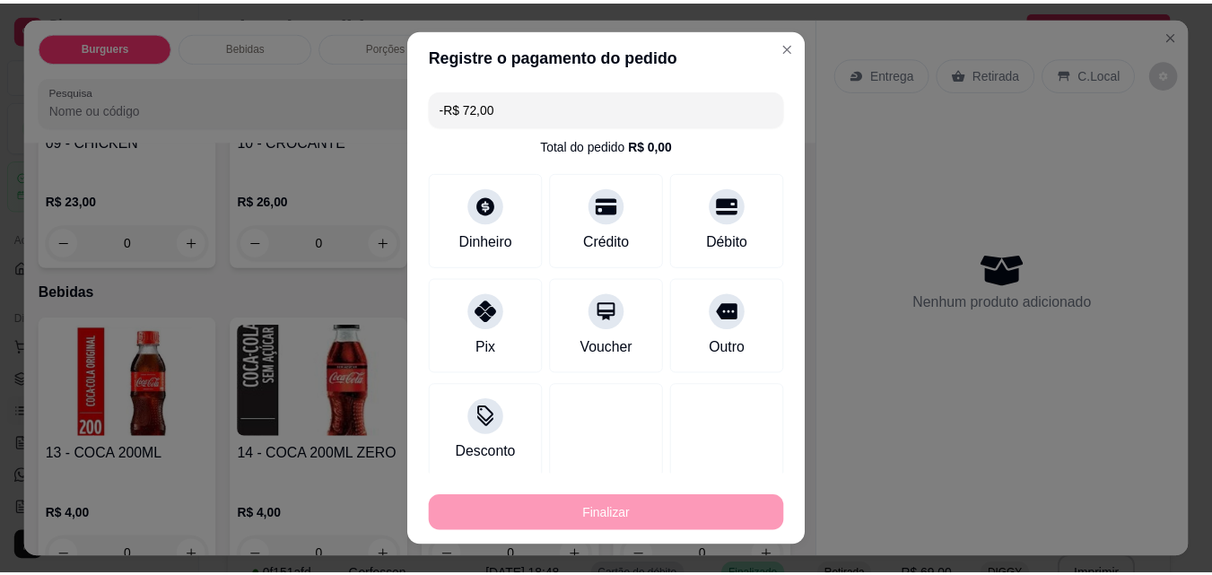
scroll to position [784, 0]
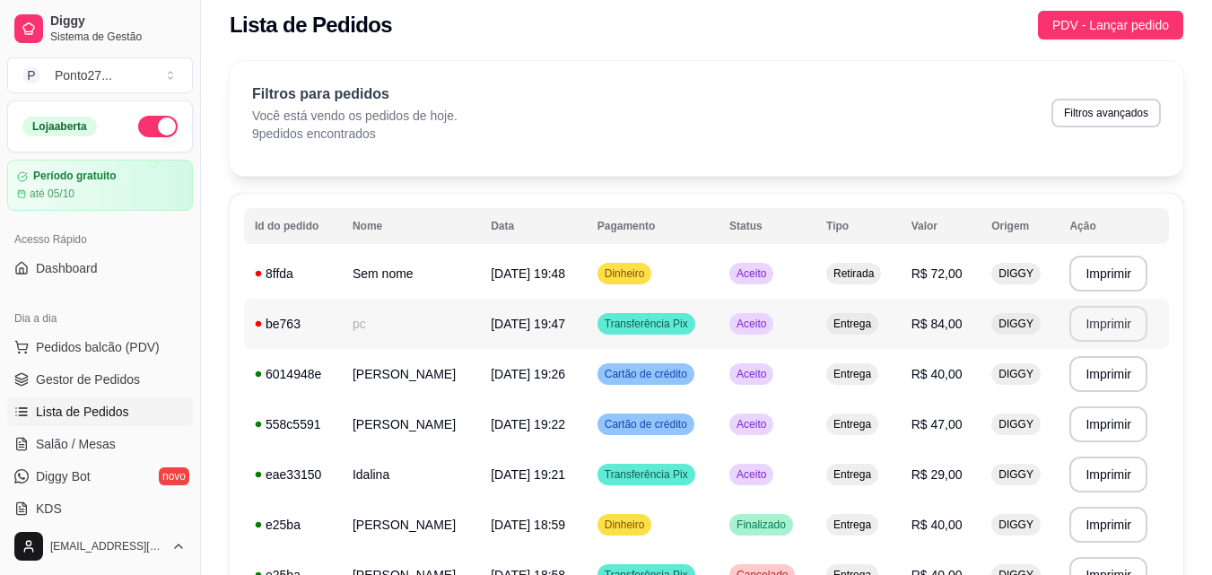
click at [1118, 320] on button "Imprimir" at bounding box center [1109, 324] width 78 height 36
click at [402, 281] on td "Sem nome" at bounding box center [411, 274] width 138 height 50
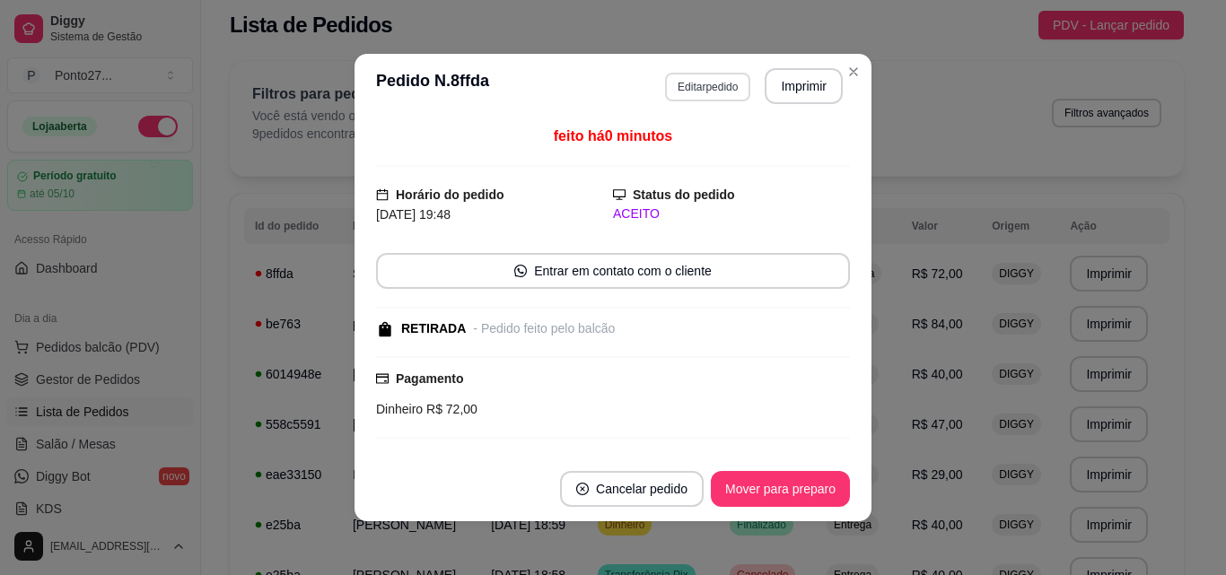
click at [707, 83] on button "Editar pedido" at bounding box center [707, 87] width 85 height 29
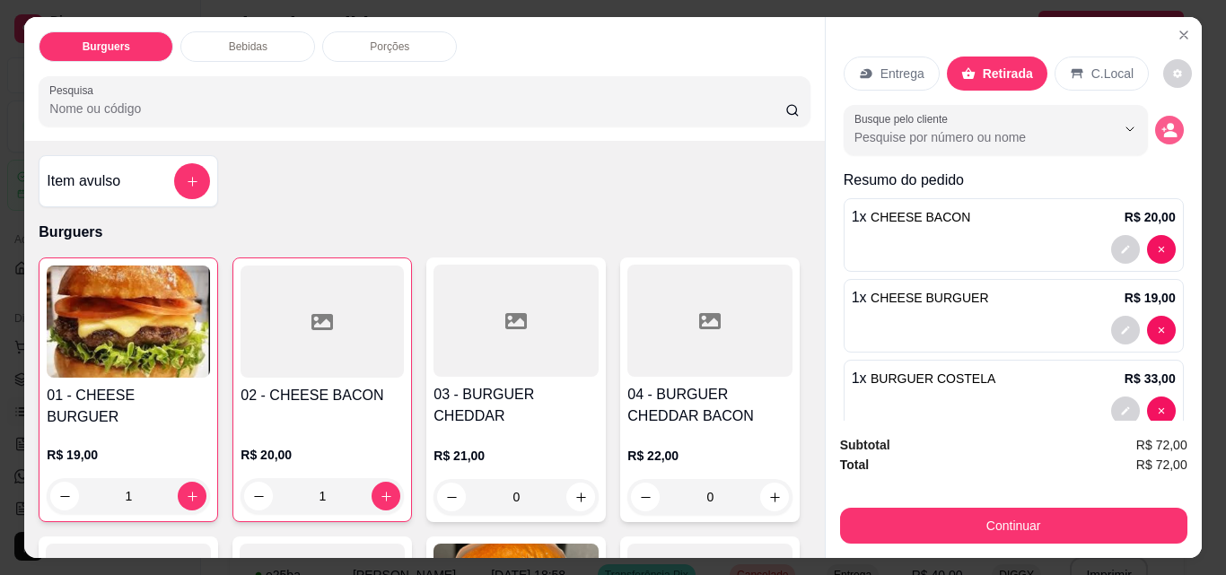
click at [1155, 116] on button "decrease-product-quantity" at bounding box center [1169, 130] width 29 height 29
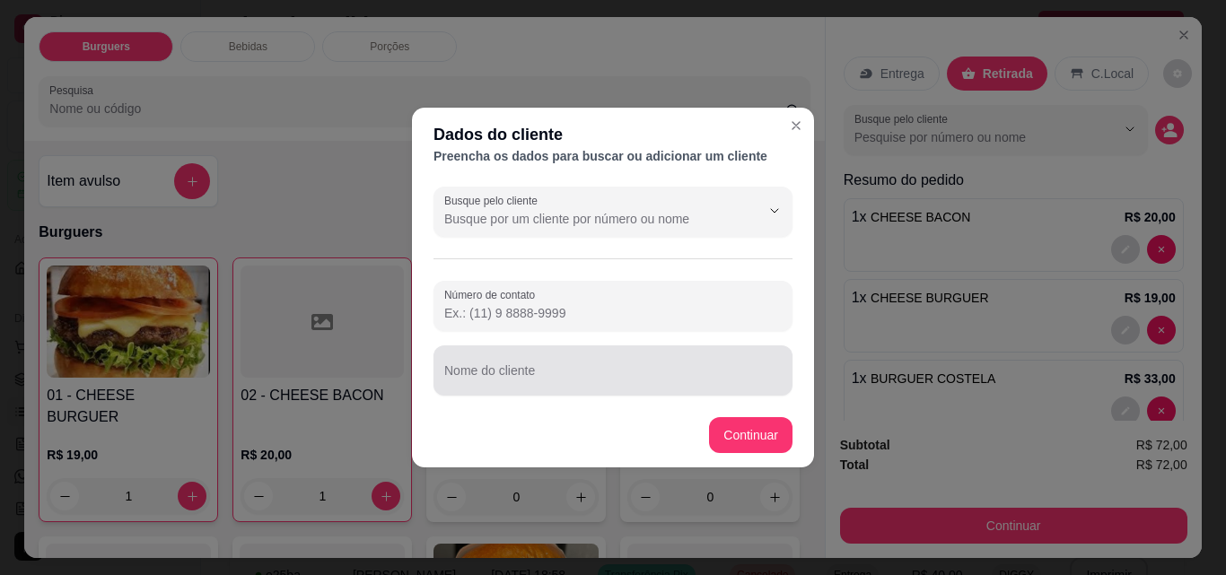
click at [533, 364] on div at bounding box center [612, 371] width 337 height 36
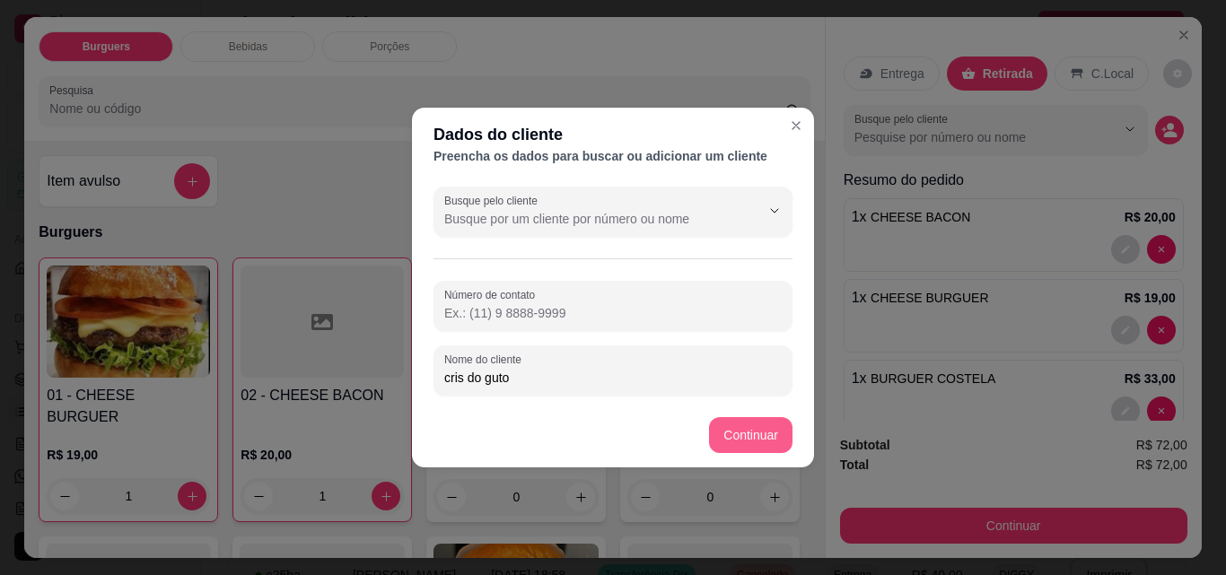
type input "cris do guto"
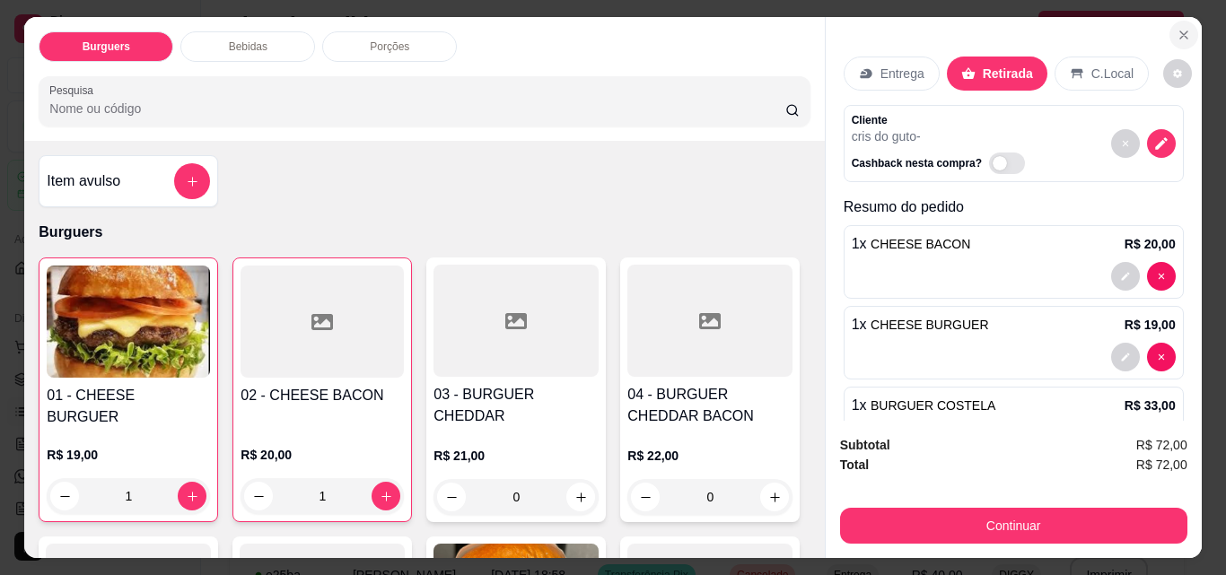
click at [1176, 30] on icon "Close" at bounding box center [1183, 35] width 14 height 14
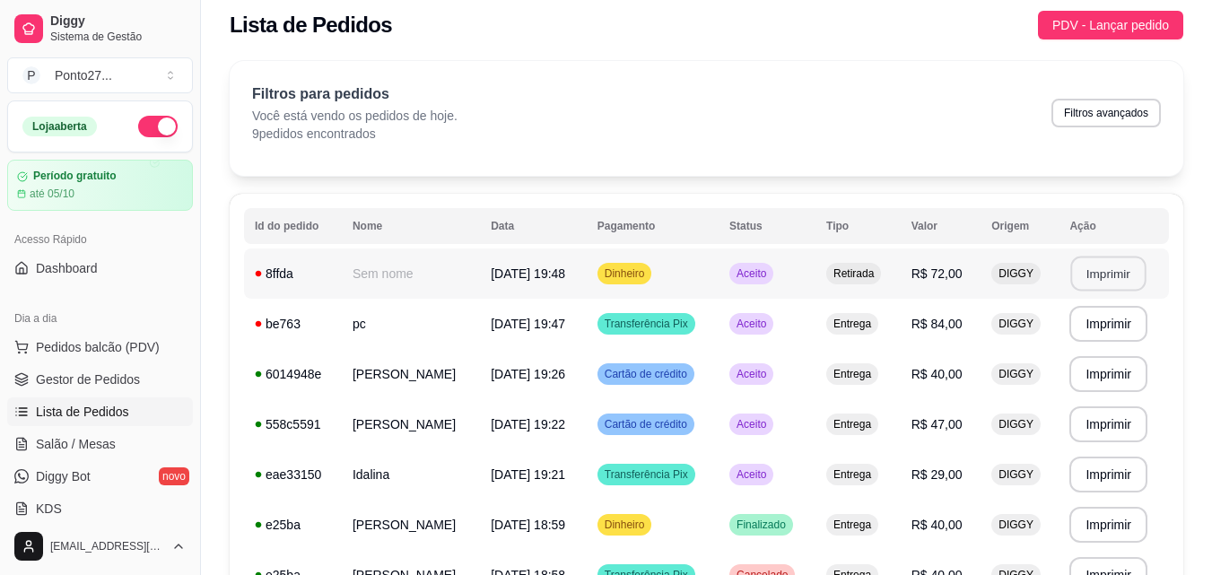
click at [1111, 273] on button "Imprimir" at bounding box center [1108, 274] width 75 height 35
click at [411, 438] on td "[PERSON_NAME]" at bounding box center [411, 424] width 138 height 50
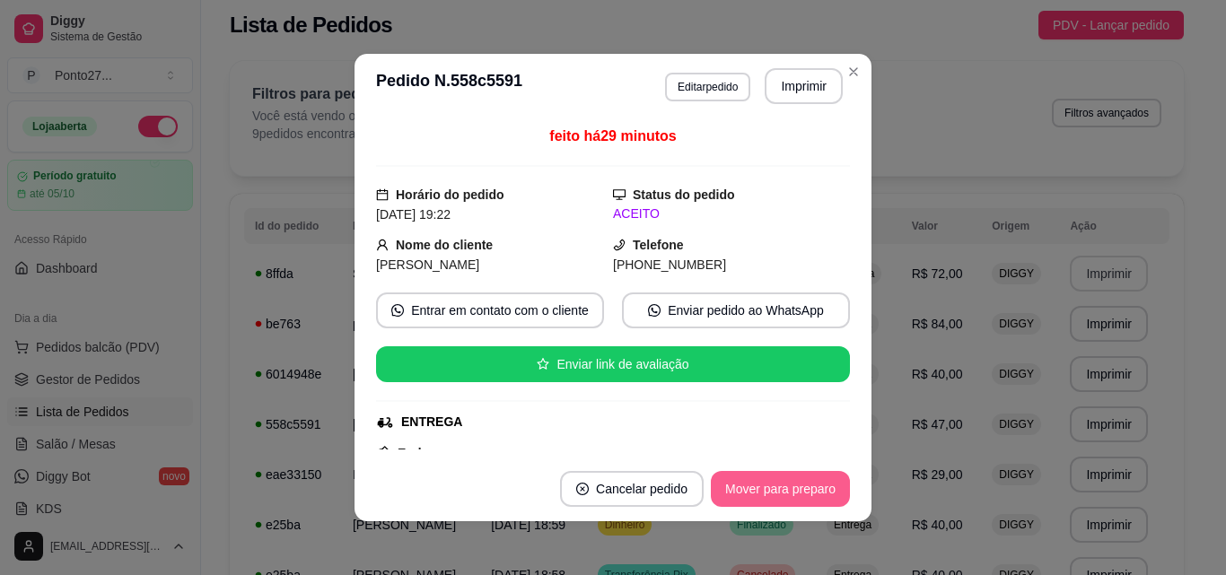
click at [795, 486] on button "Mover para preparo" at bounding box center [780, 489] width 139 height 36
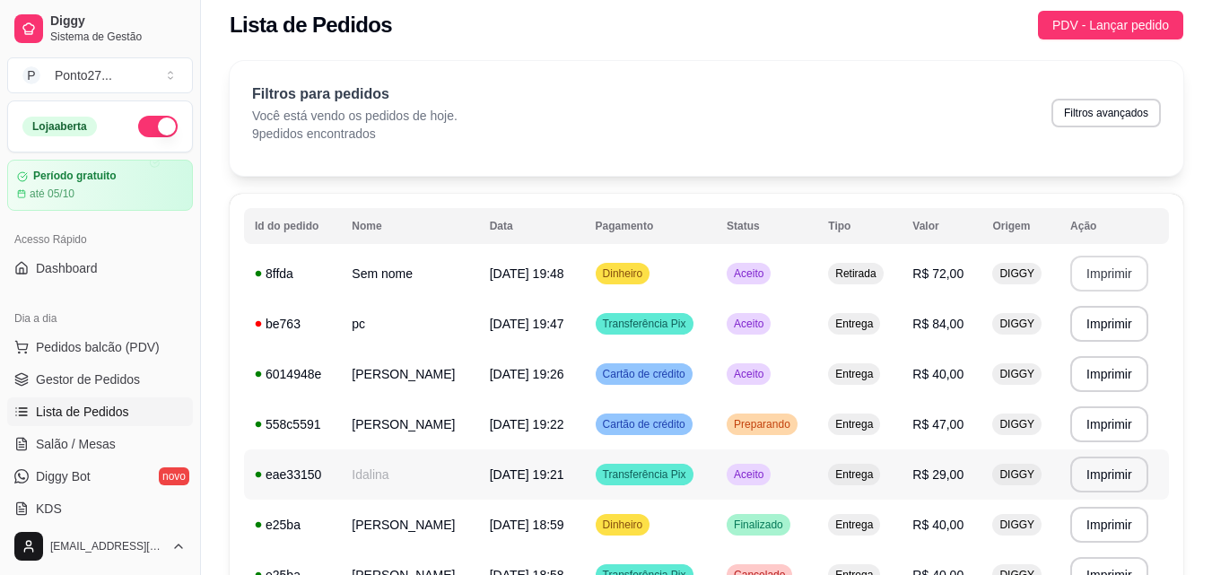
click at [391, 482] on td "Idalina" at bounding box center [409, 475] width 137 height 50
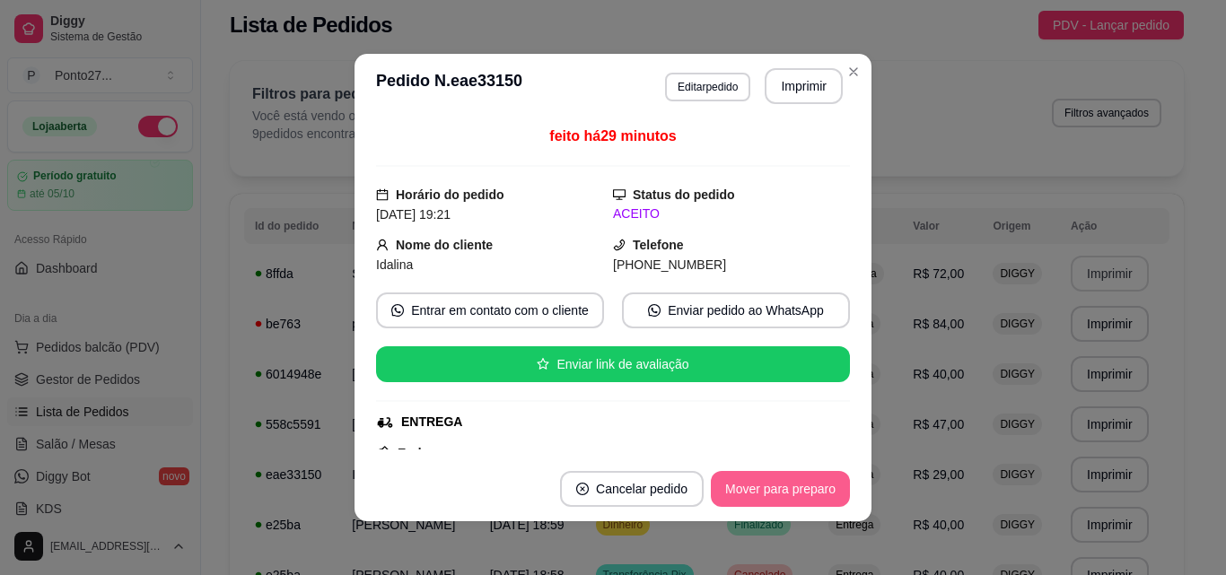
click at [796, 486] on button "Mover para preparo" at bounding box center [780, 489] width 139 height 36
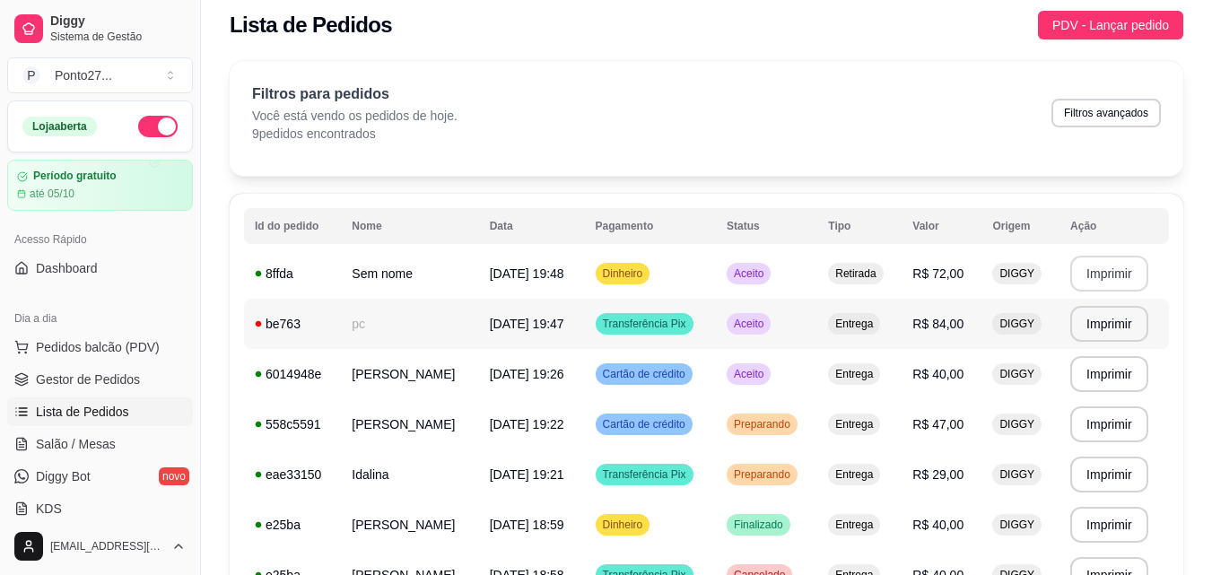
click at [355, 314] on td "pc" at bounding box center [409, 324] width 137 height 50
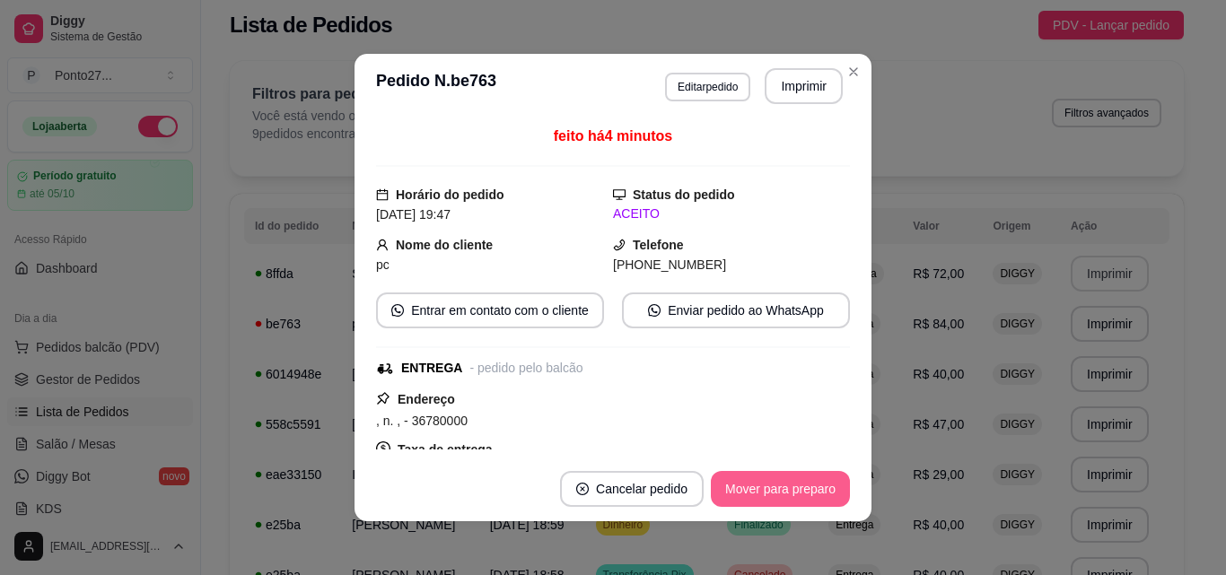
click at [779, 487] on button "Mover para preparo" at bounding box center [780, 489] width 139 height 36
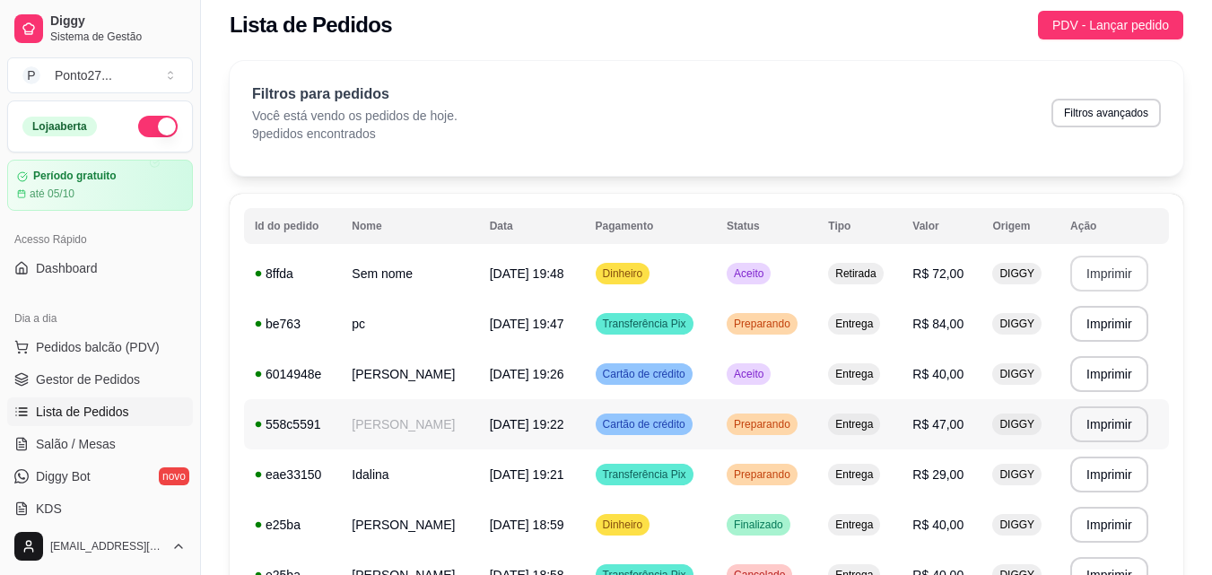
click at [748, 429] on span "Preparando" at bounding box center [762, 424] width 64 height 14
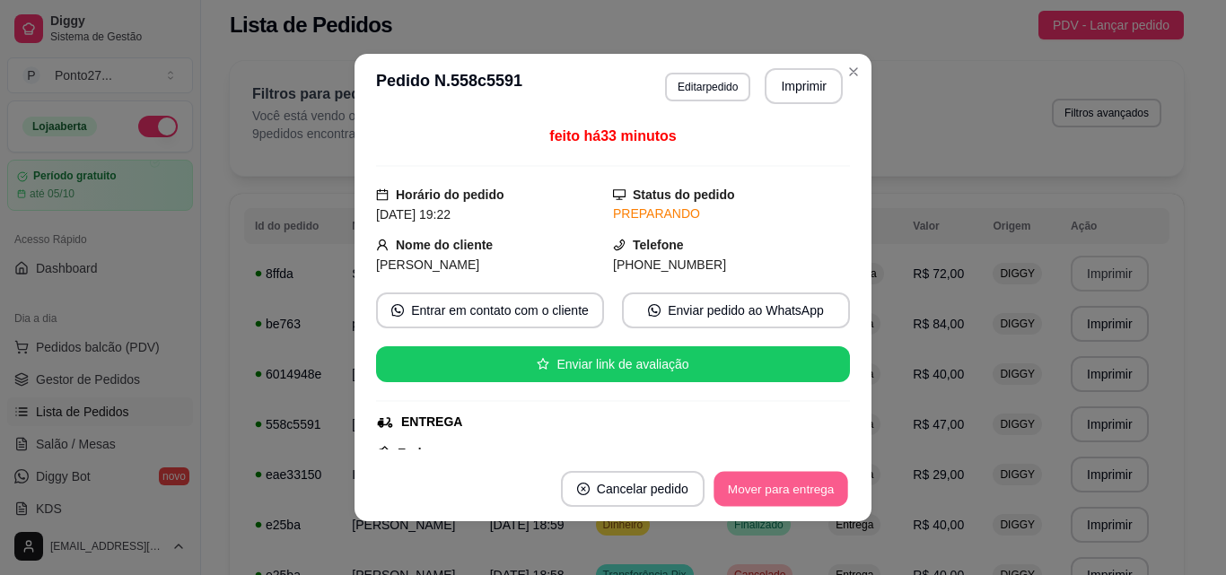
click at [781, 488] on button "Mover para entrega" at bounding box center [780, 489] width 135 height 35
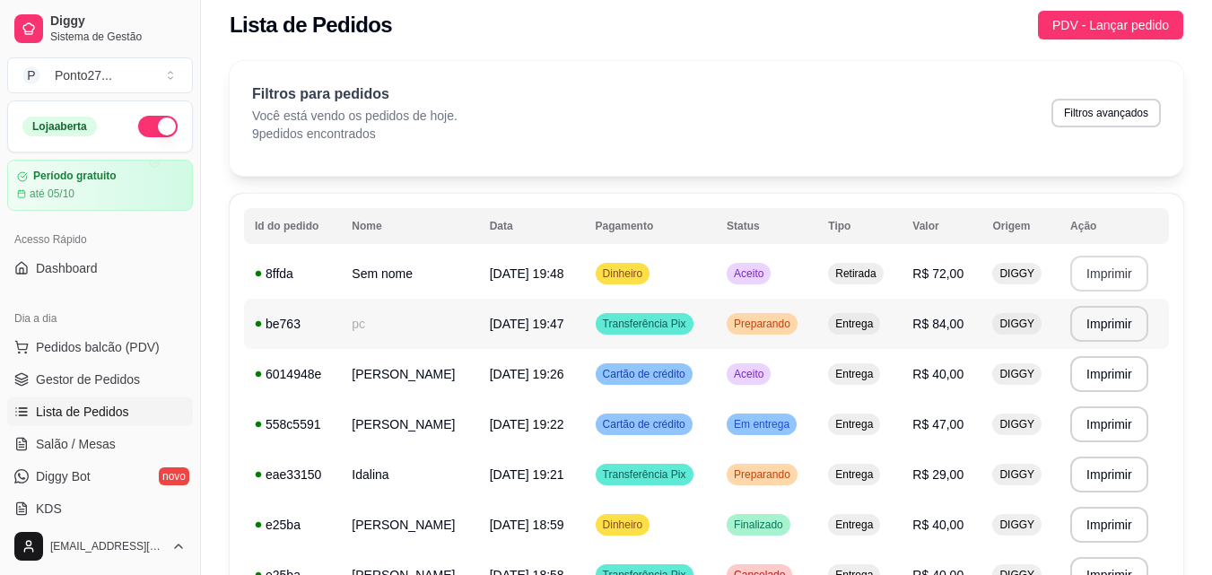
click at [755, 328] on span "Preparando" at bounding box center [762, 324] width 64 height 14
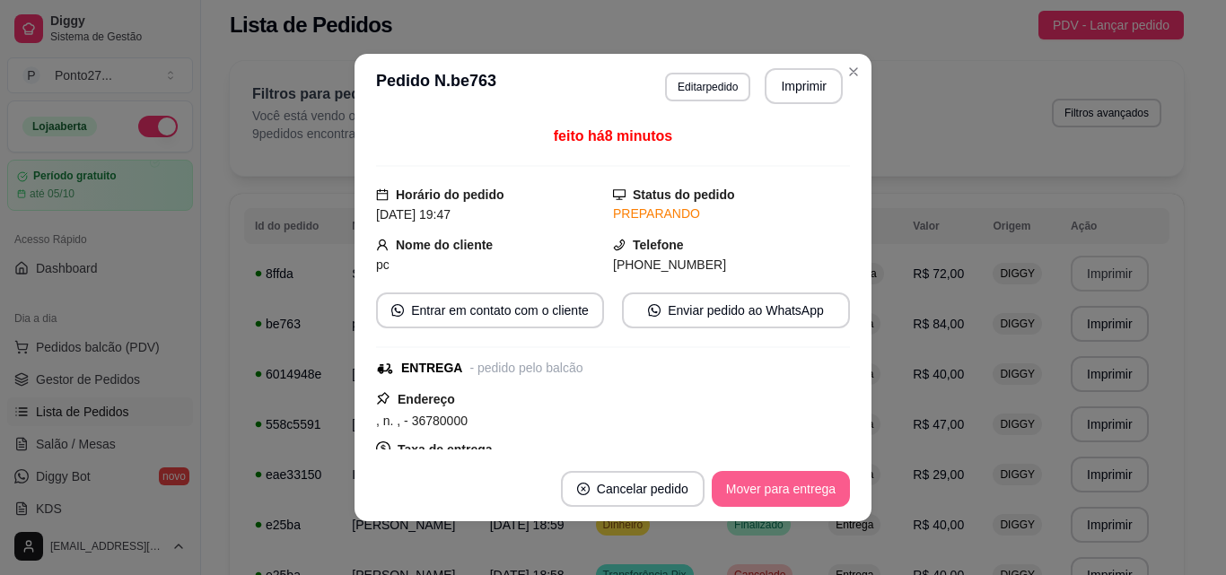
click at [767, 492] on button "Mover para entrega" at bounding box center [781, 489] width 138 height 36
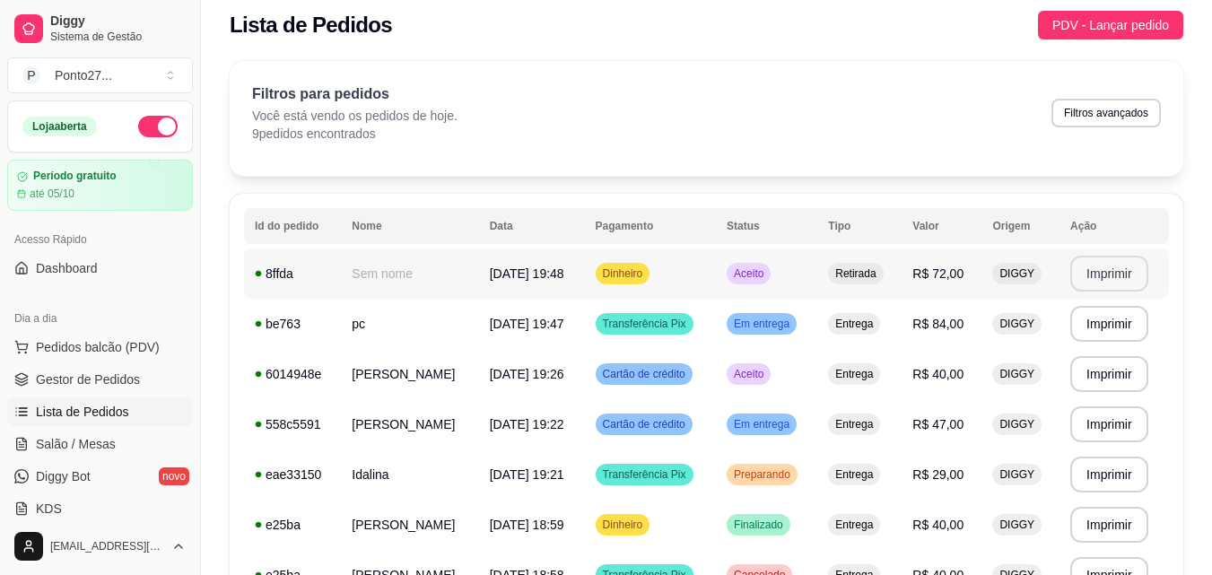
click at [767, 271] on span "Aceito" at bounding box center [748, 274] width 37 height 14
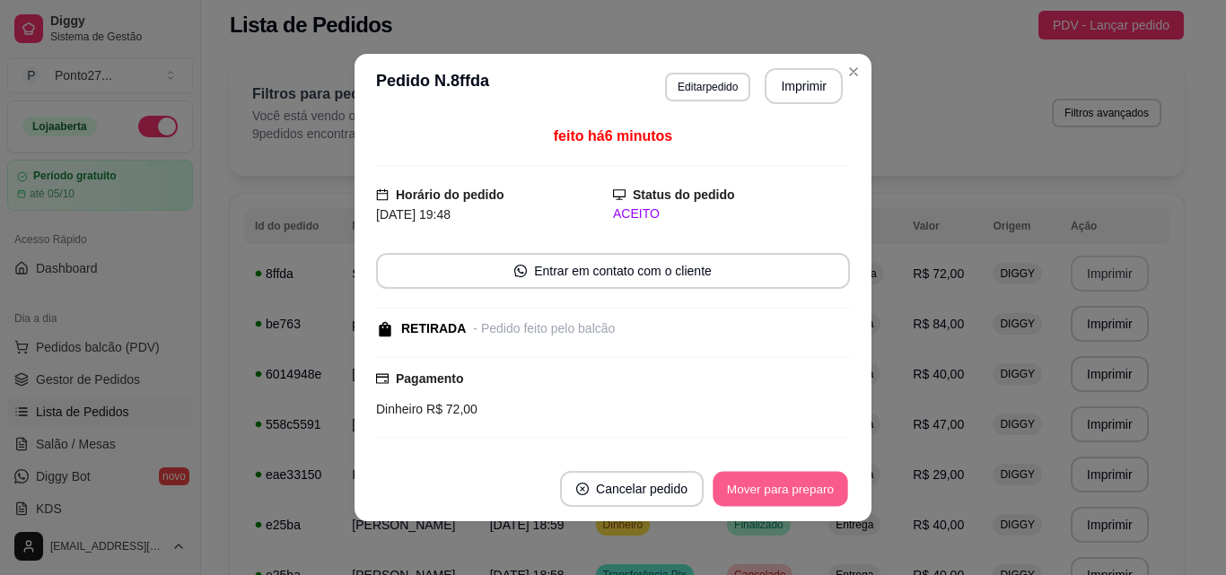
click at [772, 484] on button "Mover para preparo" at bounding box center [780, 489] width 135 height 35
click at [772, 484] on button "Mover para retirada disponível" at bounding box center [750, 489] width 192 height 35
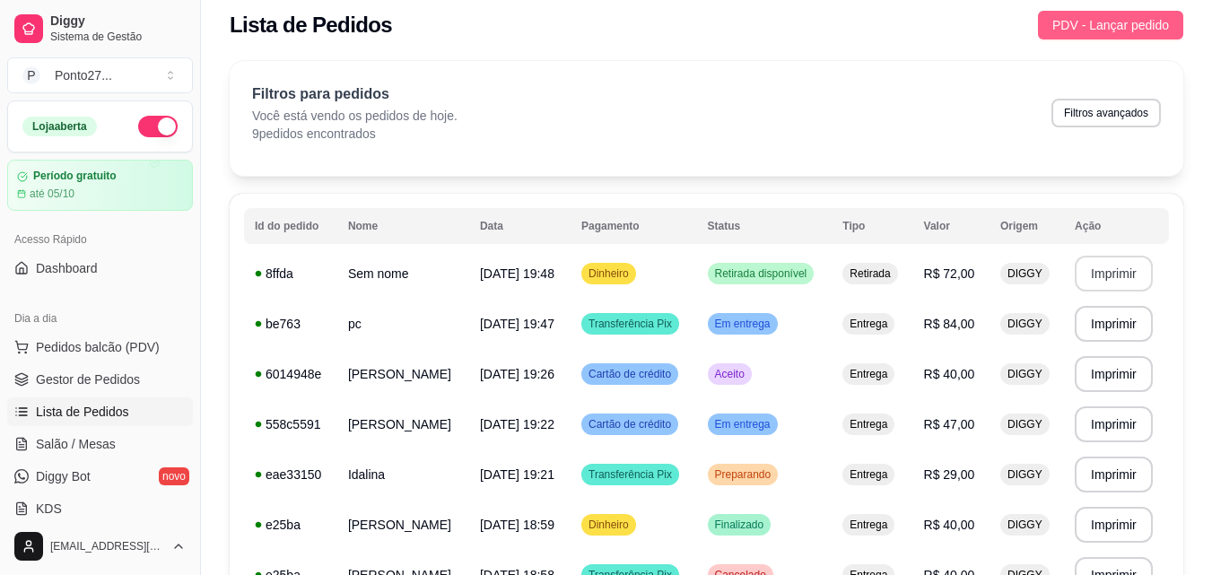
click at [1128, 26] on span "PDV - Lançar pedido" at bounding box center [1111, 25] width 117 height 20
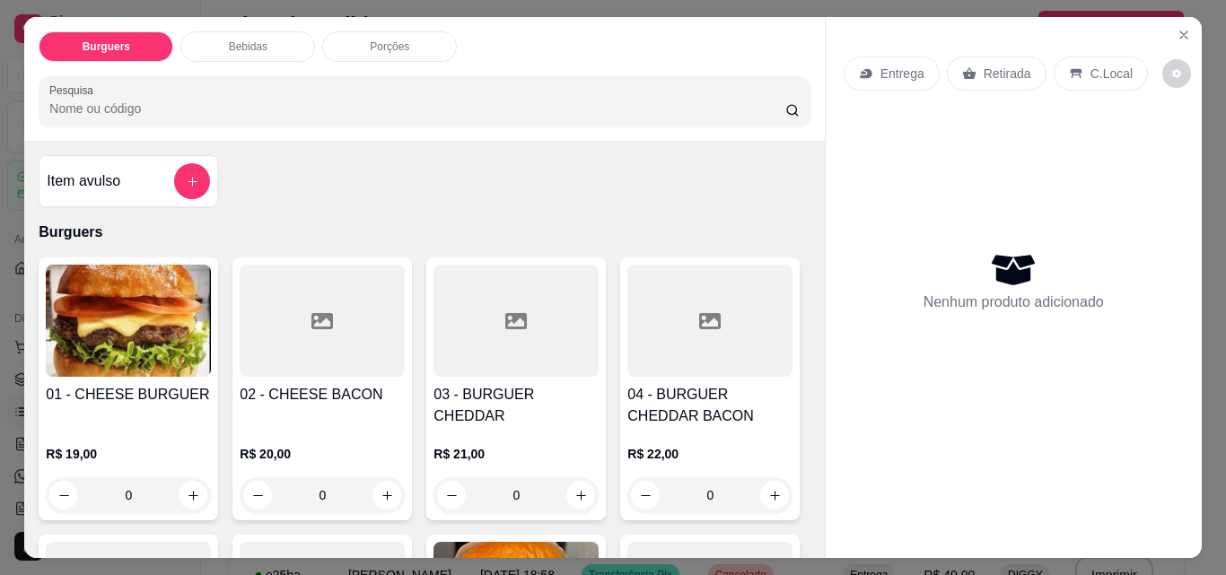
click at [891, 65] on p "Entrega" at bounding box center [902, 74] width 44 height 18
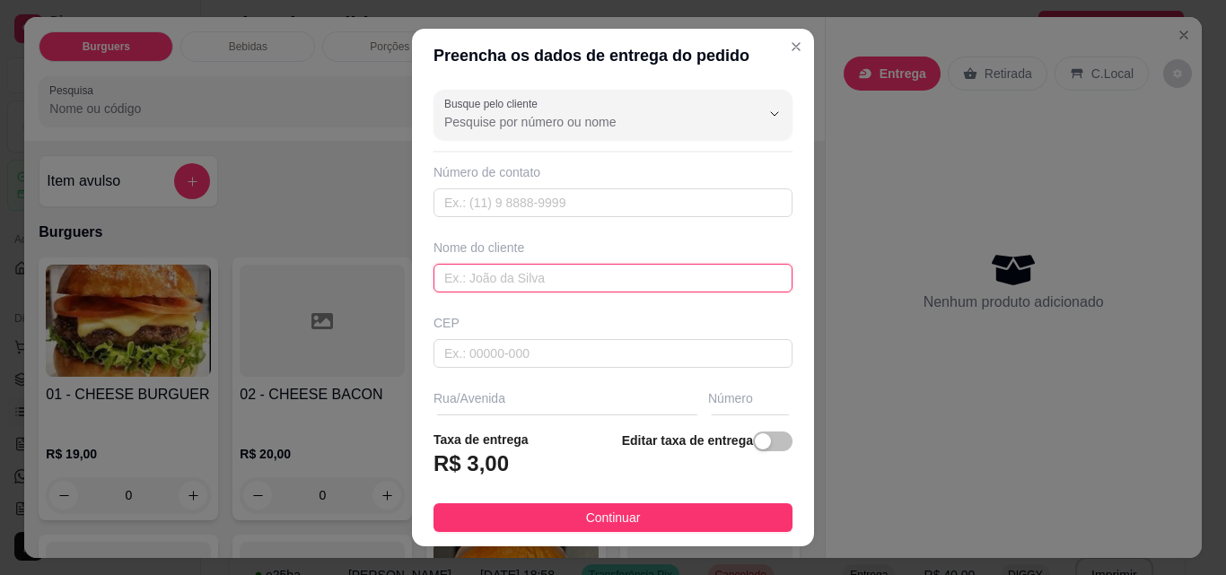
click at [495, 275] on input "text" at bounding box center [612, 278] width 359 height 29
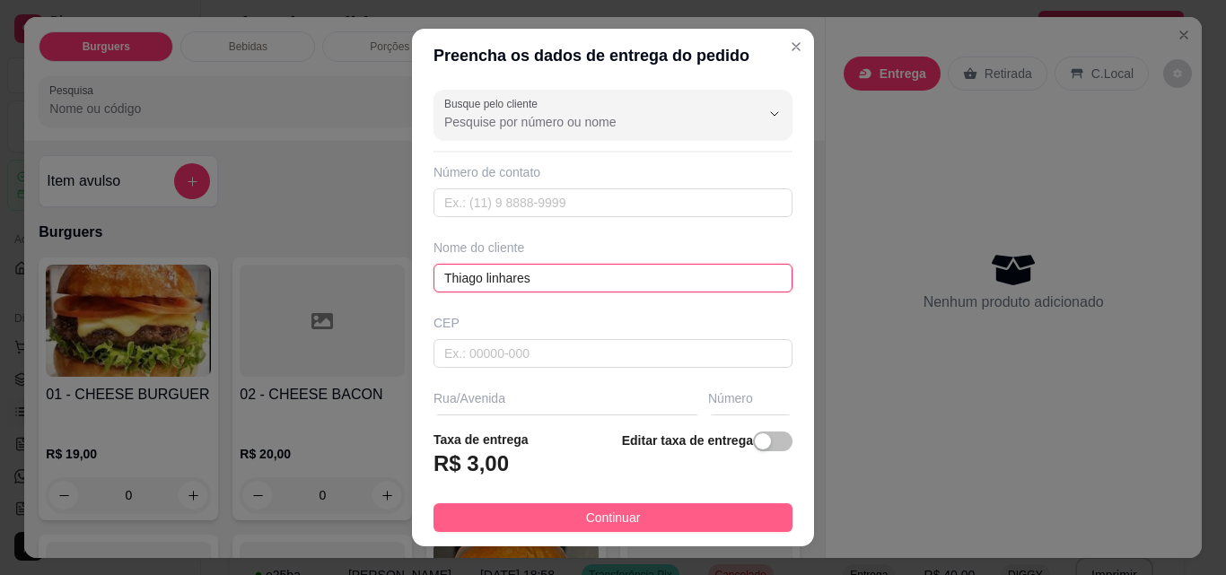
type input "Thiago linhares"
click at [702, 512] on button "Continuar" at bounding box center [612, 517] width 359 height 29
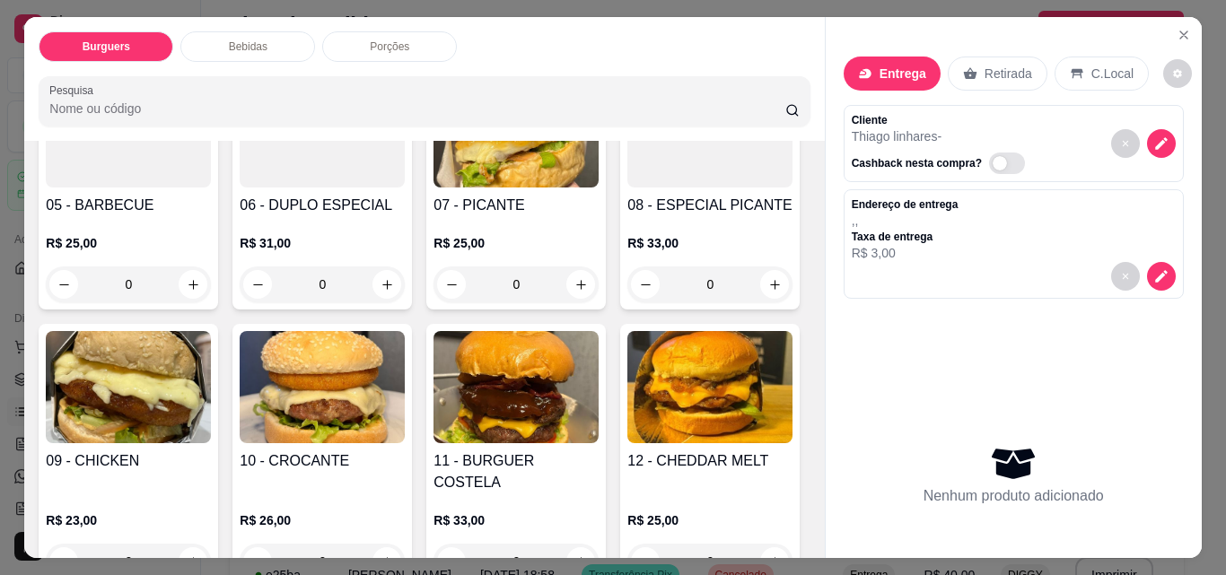
scroll to position [503, 0]
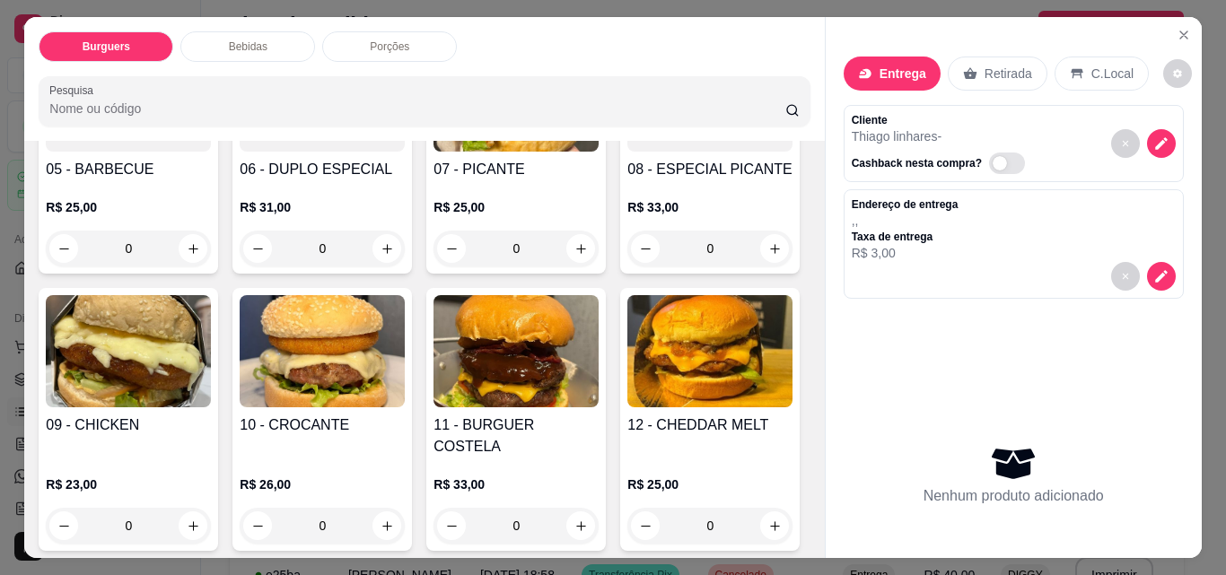
click at [211, 508] on div "0" at bounding box center [128, 526] width 165 height 36
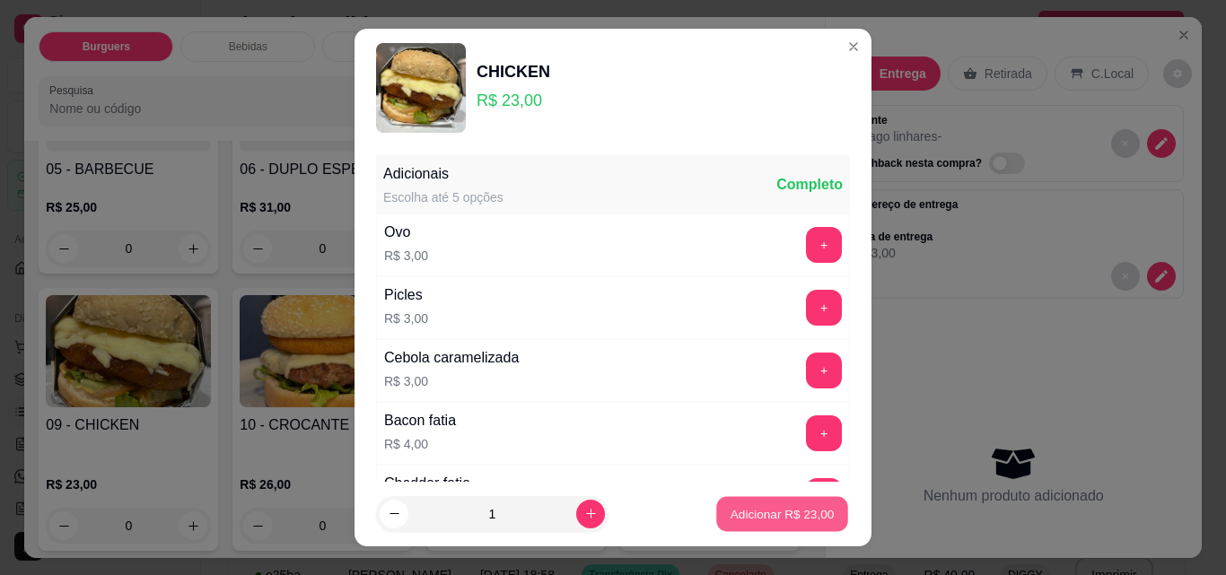
click at [730, 519] on p "Adicionar R$ 23,00" at bounding box center [782, 513] width 104 height 17
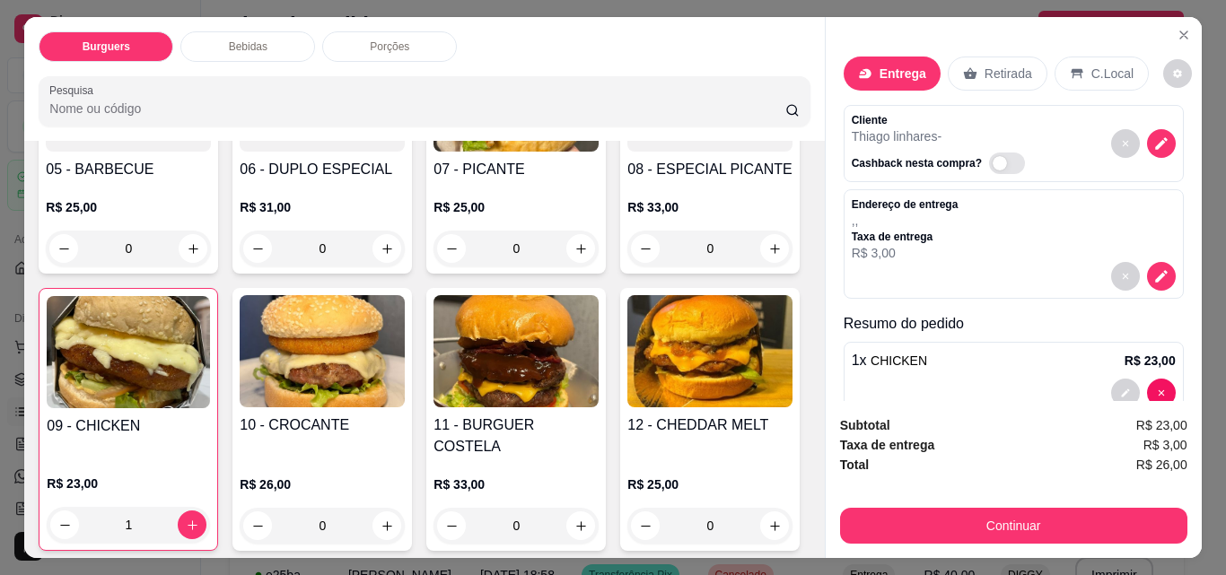
click at [351, 46] on div "Porções" at bounding box center [389, 46] width 135 height 31
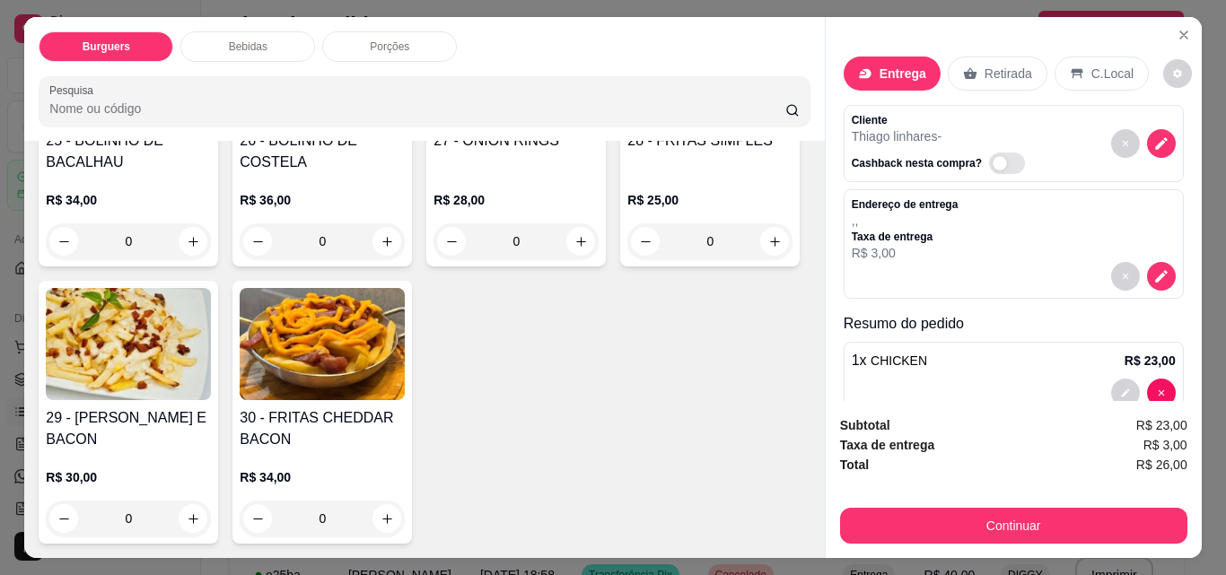
scroll to position [47, 0]
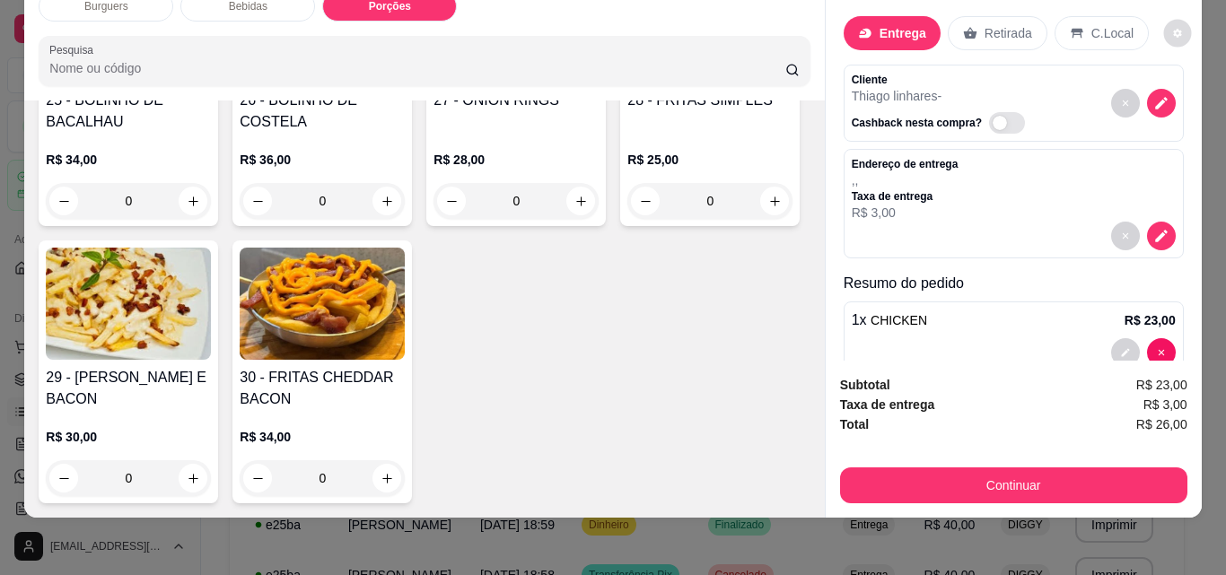
click at [1173, 30] on icon "decrease-product-quantity" at bounding box center [1177, 34] width 8 height 8
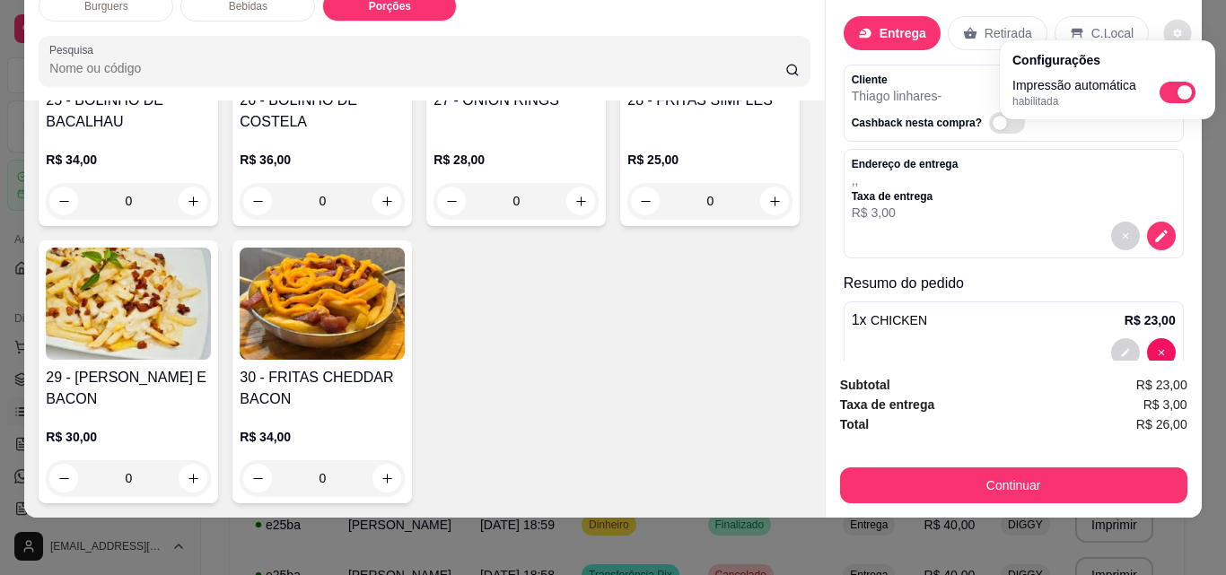
click at [668, 153] on div "25 - BOLINHO DE BACALHAU R$ 34,00 0 26 - BOLINHO DE COSTELA R$ 36,00 0 27 - ONI…" at bounding box center [424, 233] width 771 height 540
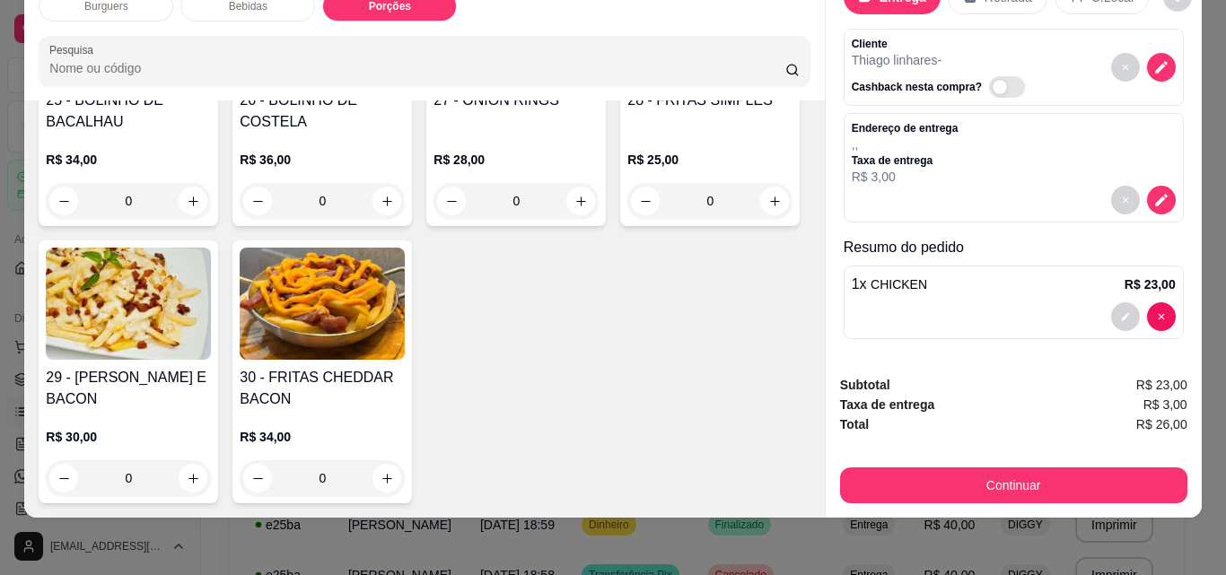
scroll to position [39, 0]
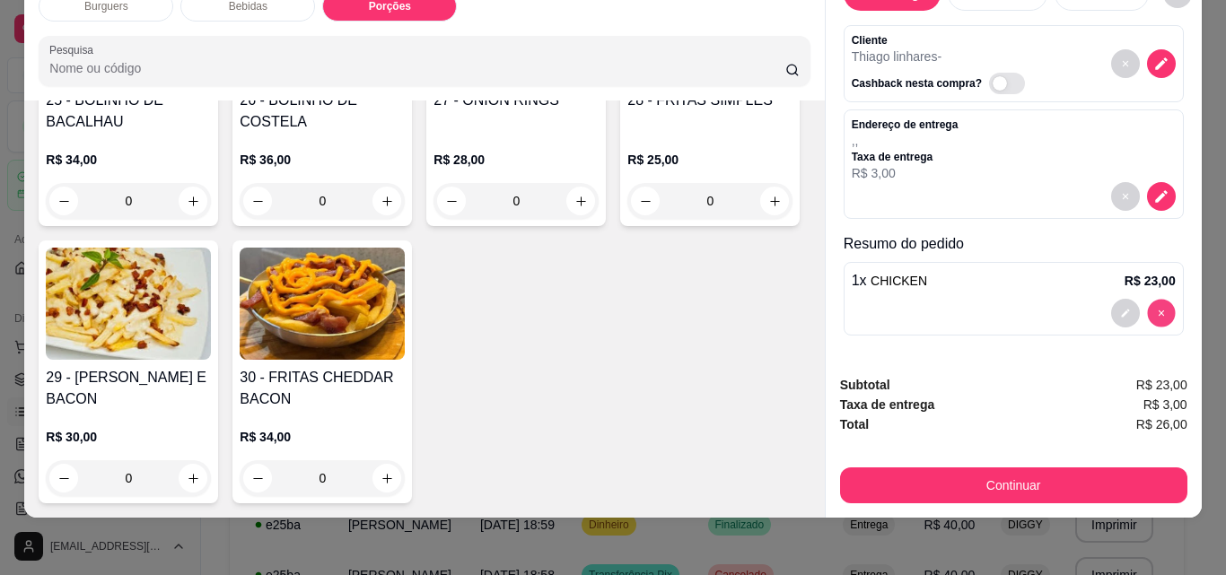
type input "0"
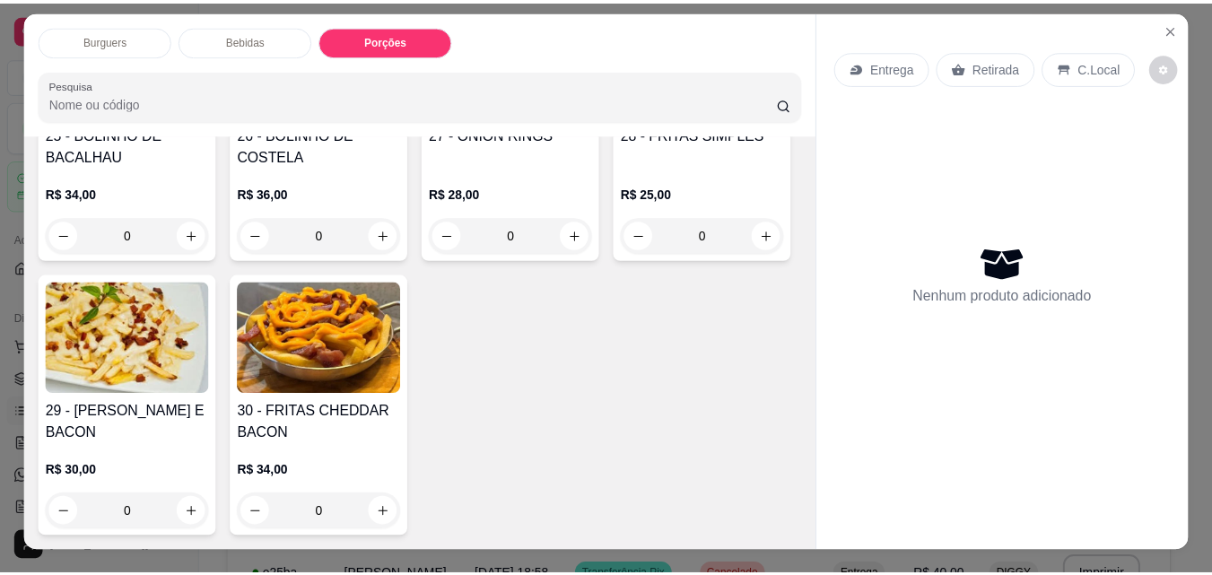
scroll to position [0, 0]
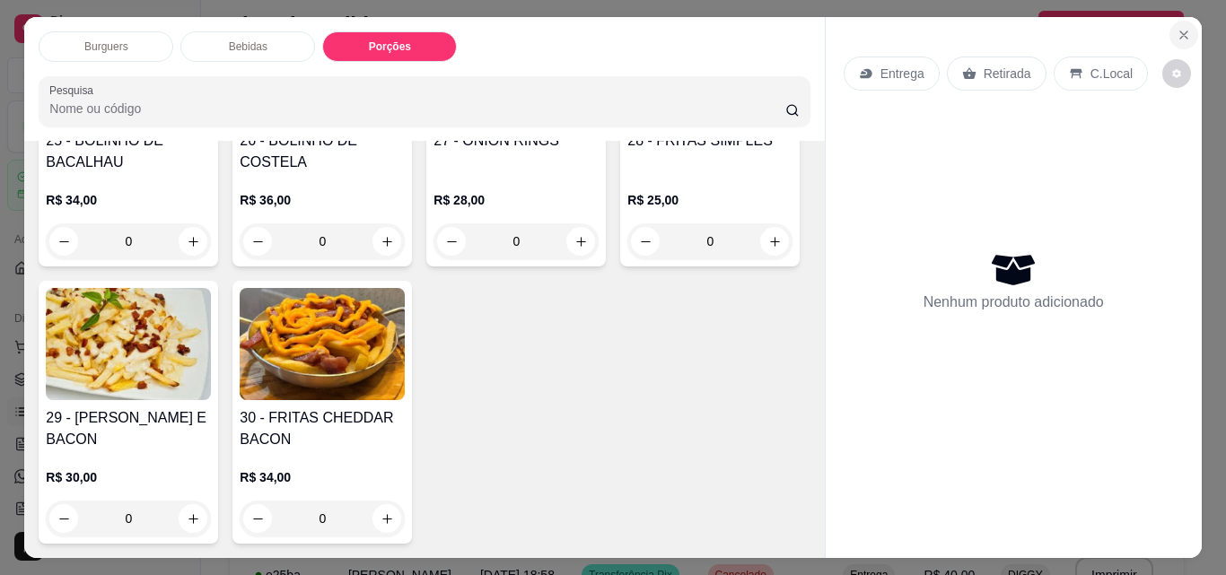
click at [1182, 31] on icon "Close" at bounding box center [1183, 35] width 14 height 14
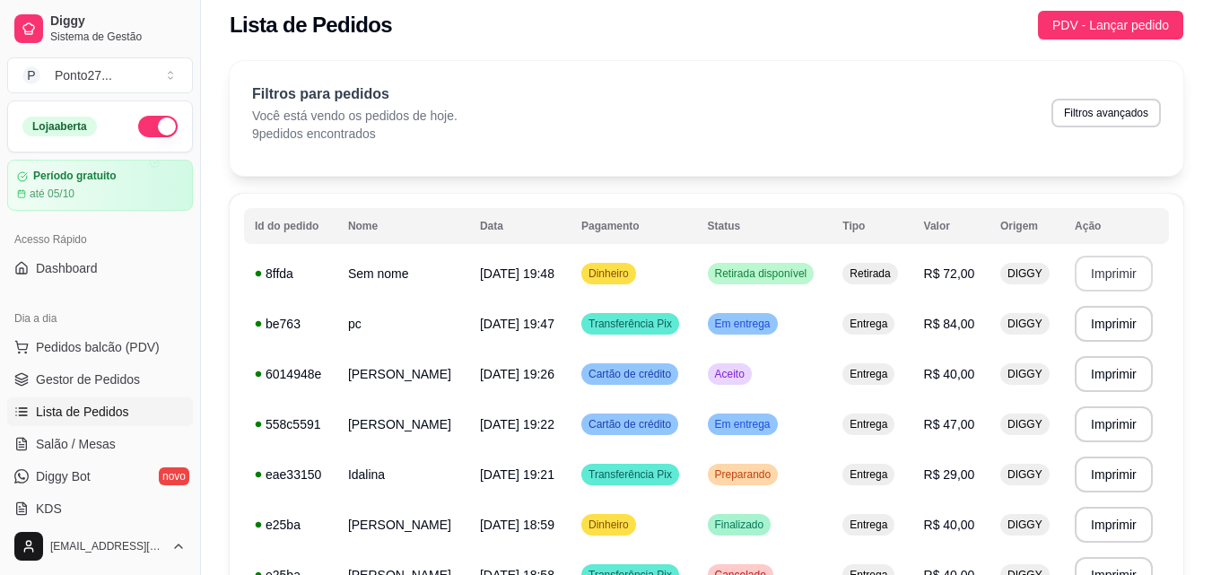
scroll to position [36, 0]
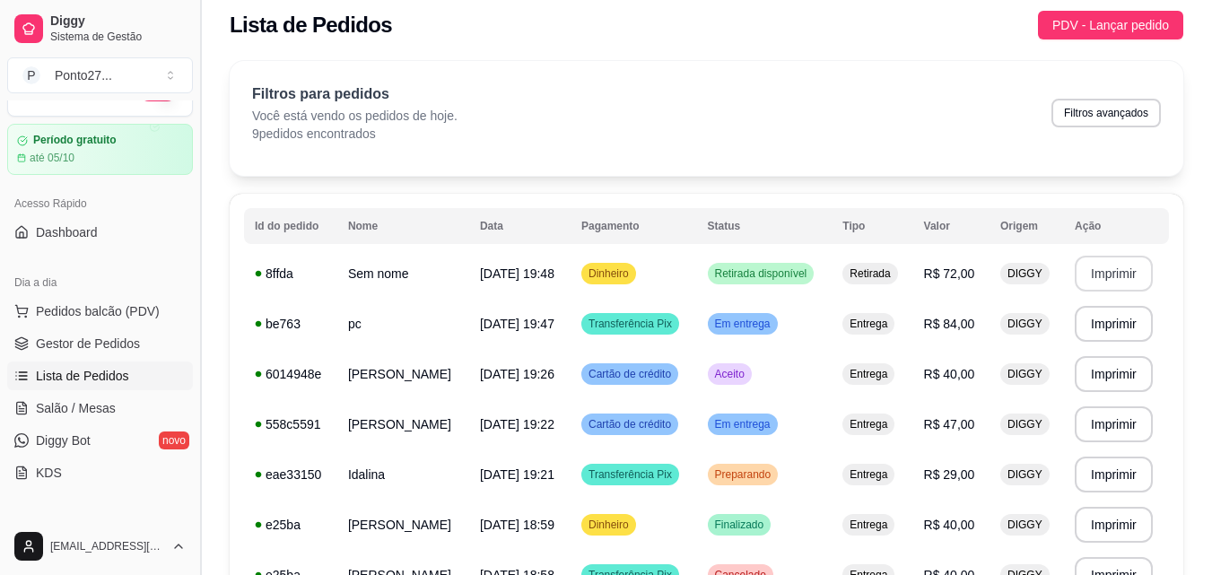
click at [193, 506] on button "Toggle Sidebar" at bounding box center [200, 287] width 14 height 575
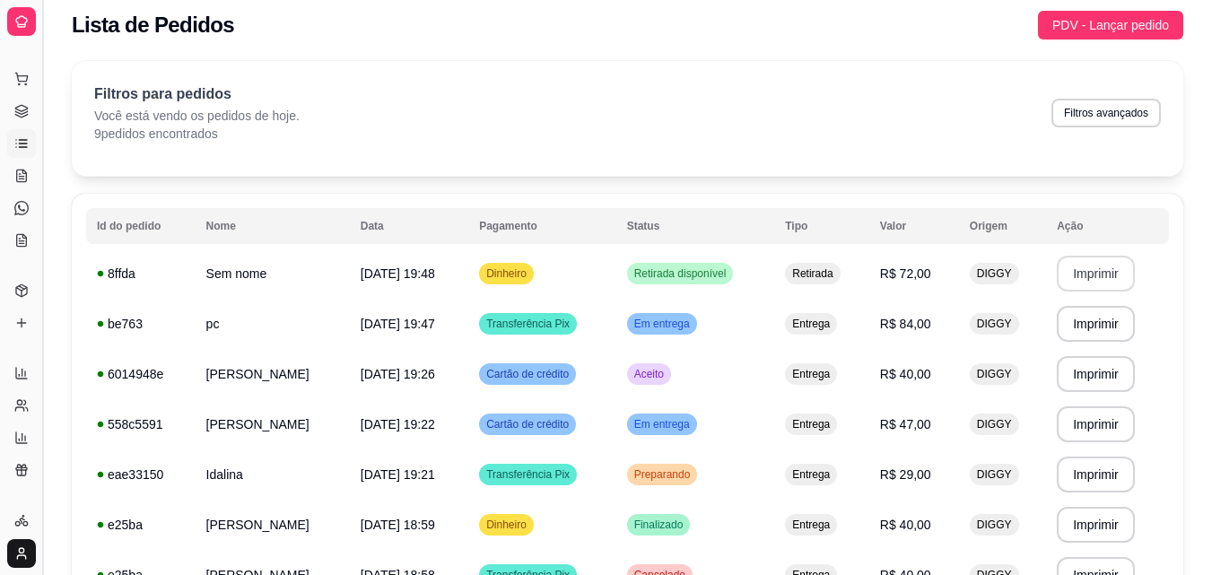
click at [193, 506] on td "e25ba" at bounding box center [140, 525] width 109 height 50
click at [196, 506] on td "[PERSON_NAME]" at bounding box center [273, 525] width 154 height 50
drag, startPoint x: 40, startPoint y: 507, endPoint x: 114, endPoint y: 497, distance: 74.2
click at [114, 497] on div "**********" at bounding box center [606, 410] width 1212 height 842
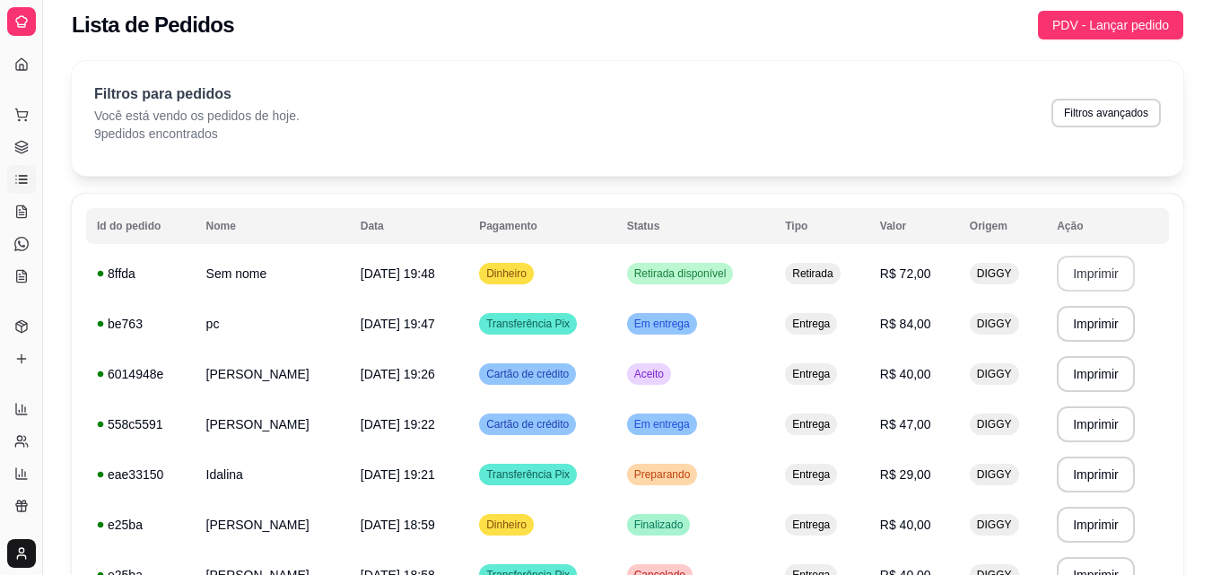
drag, startPoint x: 39, startPoint y: 519, endPoint x: 64, endPoint y: 515, distance: 25.4
click at [64, 515] on div "**********" at bounding box center [606, 410] width 1212 height 842
click at [44, 512] on button "Toggle Sidebar" at bounding box center [42, 287] width 14 height 575
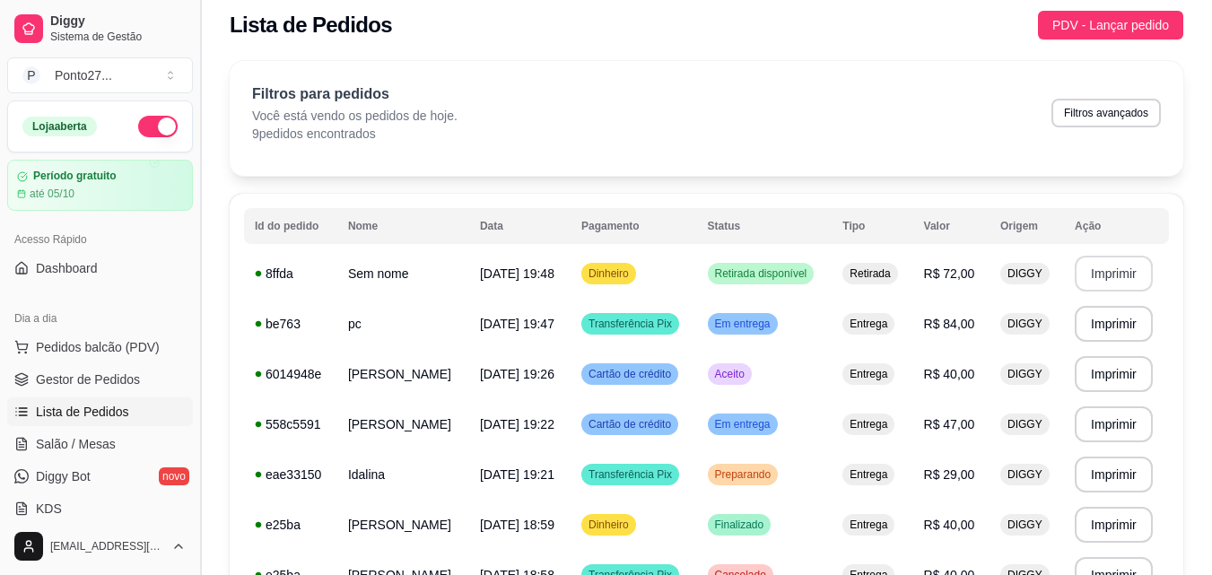
click at [44, 512] on span "KDS" at bounding box center [49, 509] width 26 height 18
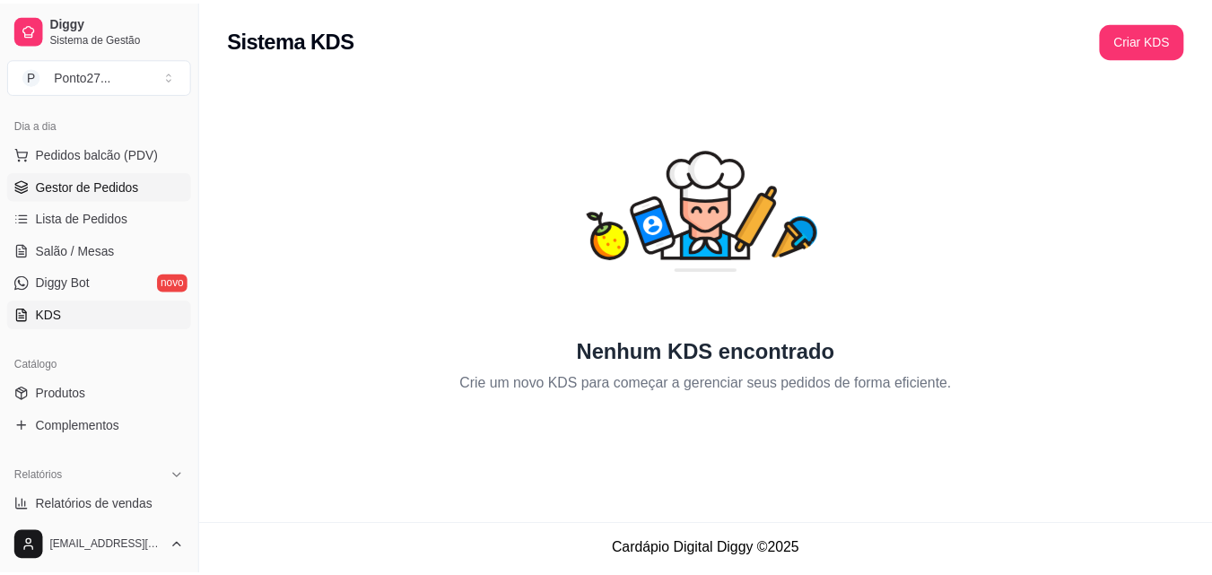
scroll to position [199, 0]
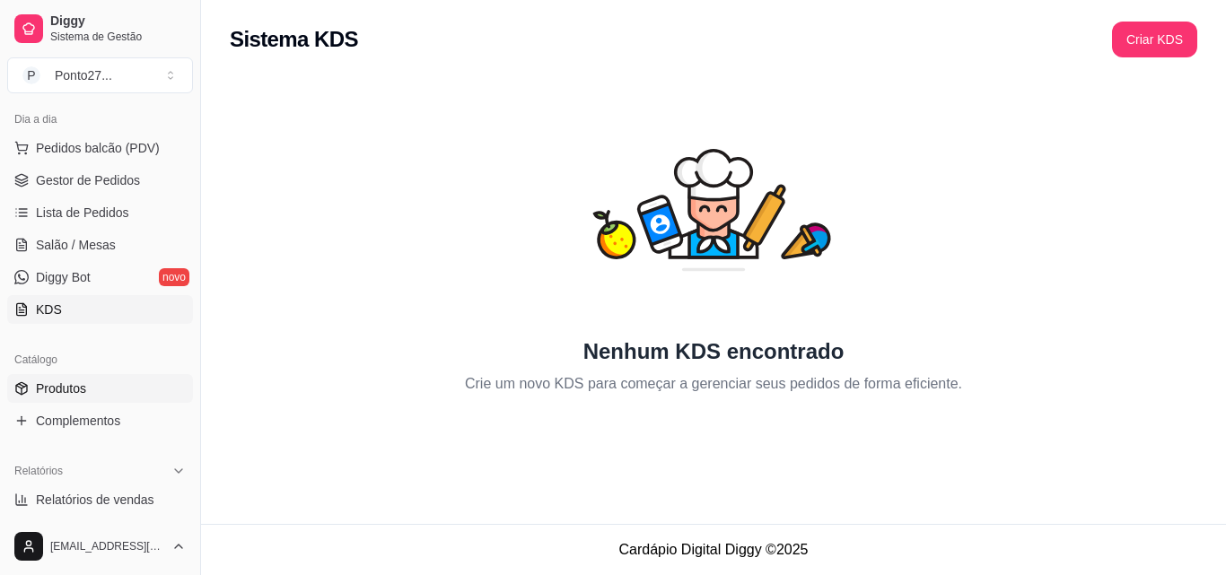
click at [54, 390] on span "Produtos" at bounding box center [61, 389] width 50 height 18
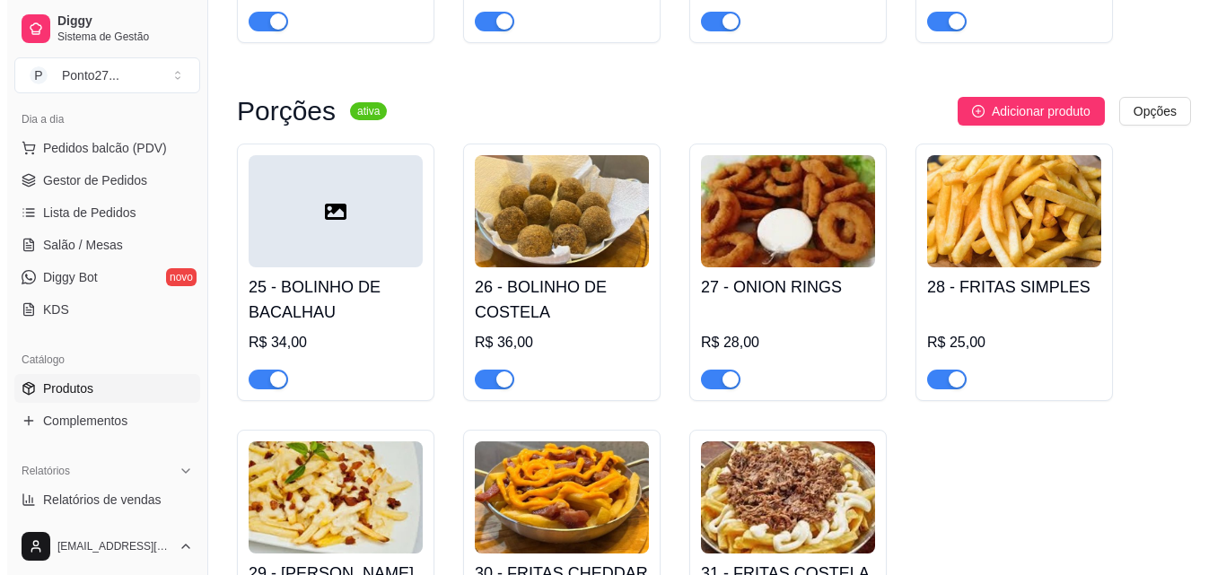
scroll to position [1940, 0]
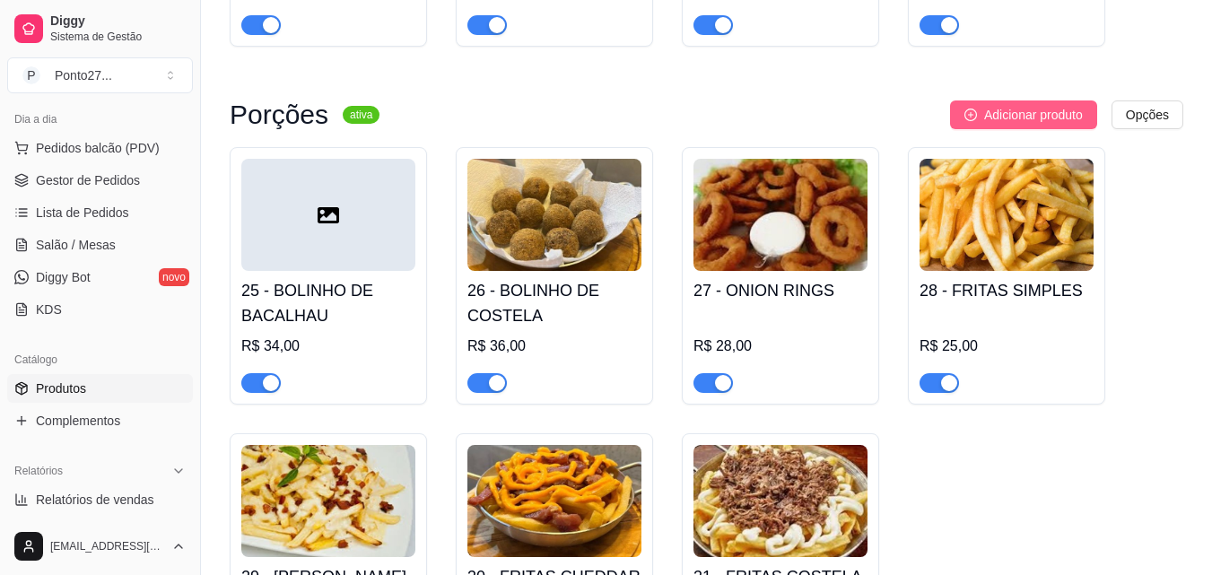
click at [1021, 105] on span "Adicionar produto" at bounding box center [1033, 115] width 99 height 20
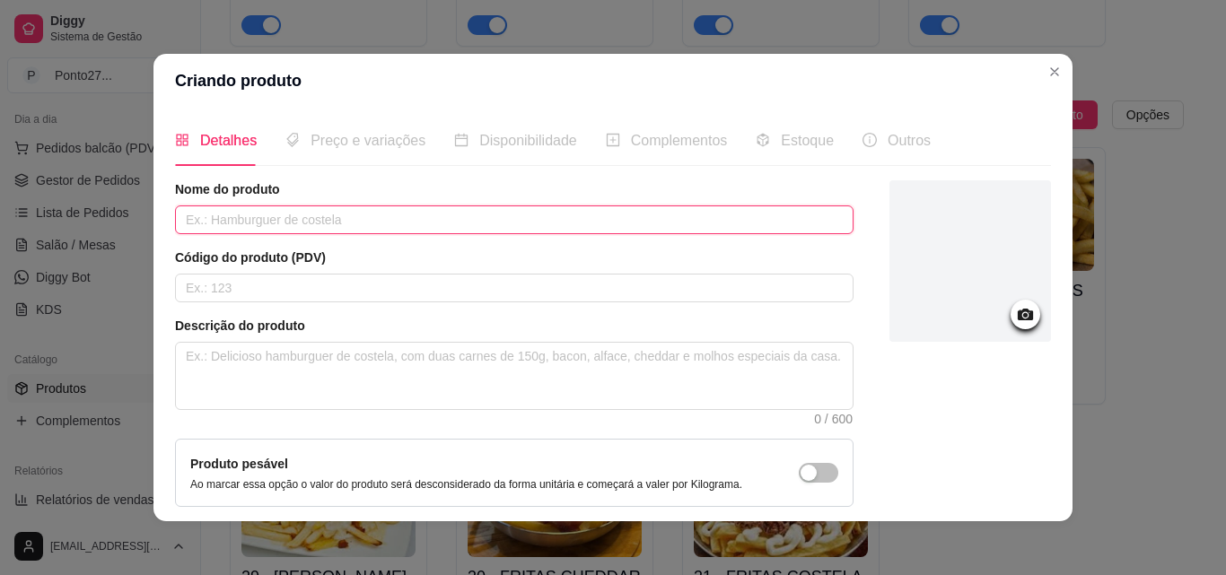
click at [503, 217] on input "text" at bounding box center [514, 219] width 678 height 29
type input "Mini quibe"
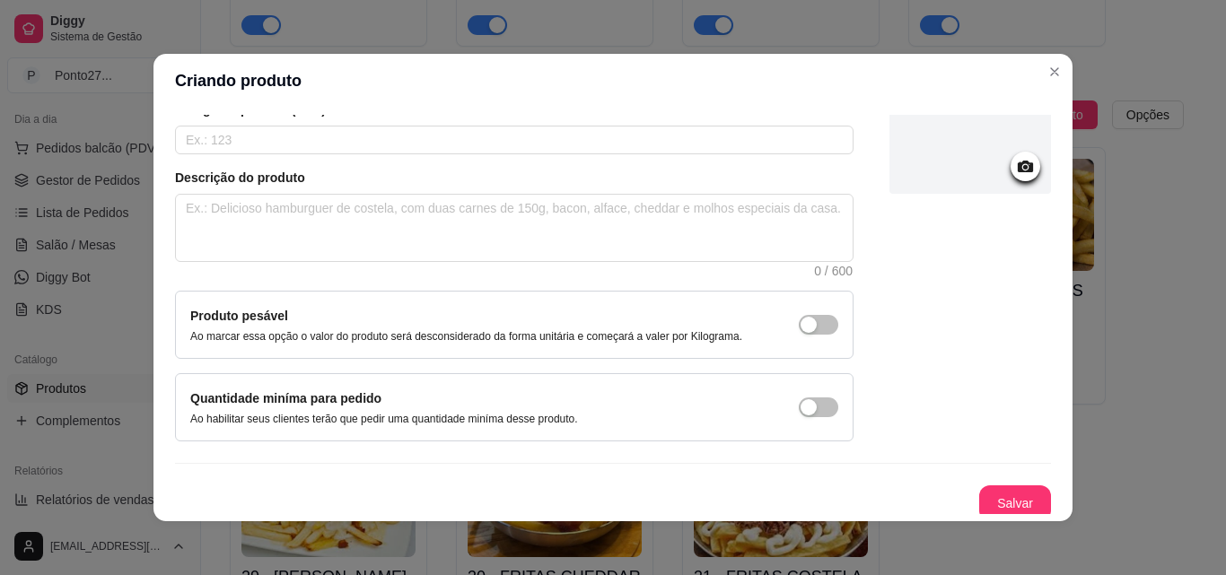
scroll to position [155, 0]
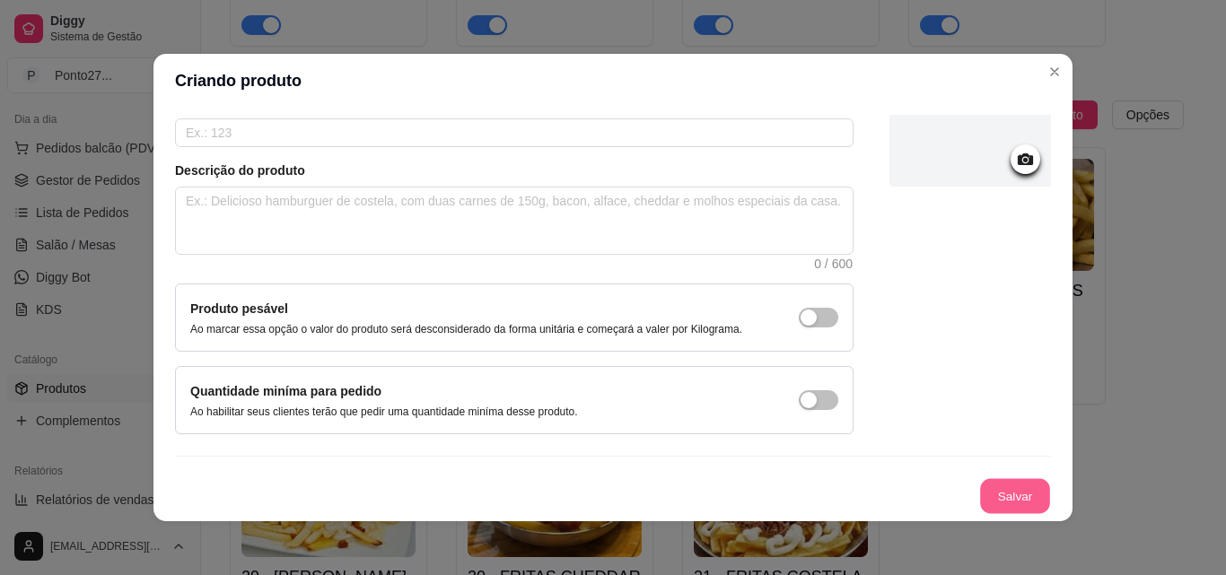
click at [1003, 494] on button "Salvar" at bounding box center [1015, 496] width 70 height 35
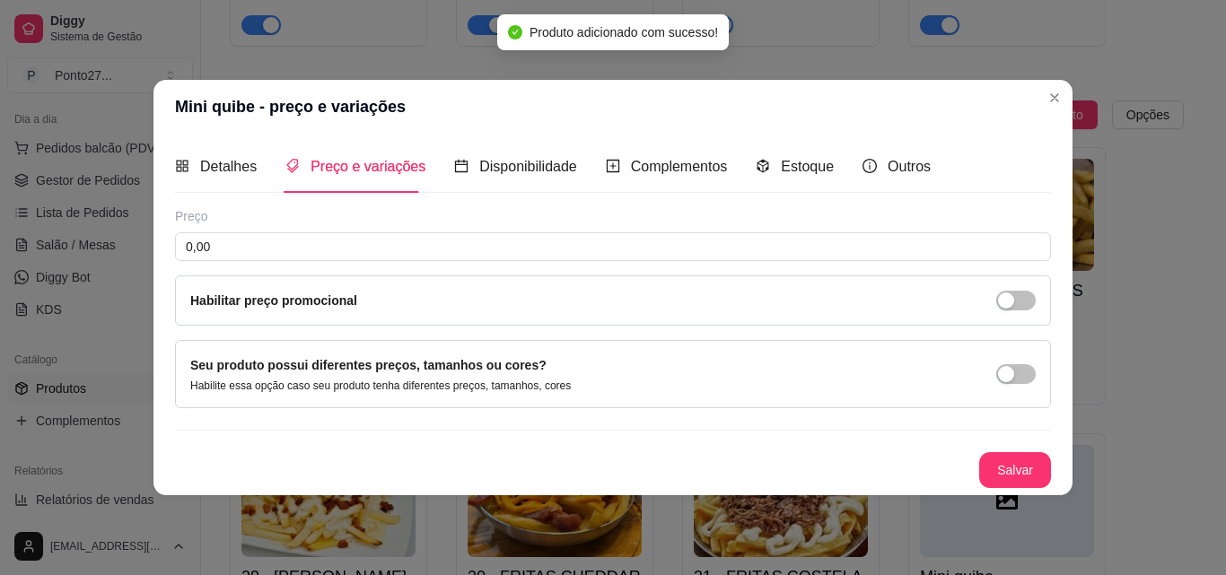
scroll to position [0, 0]
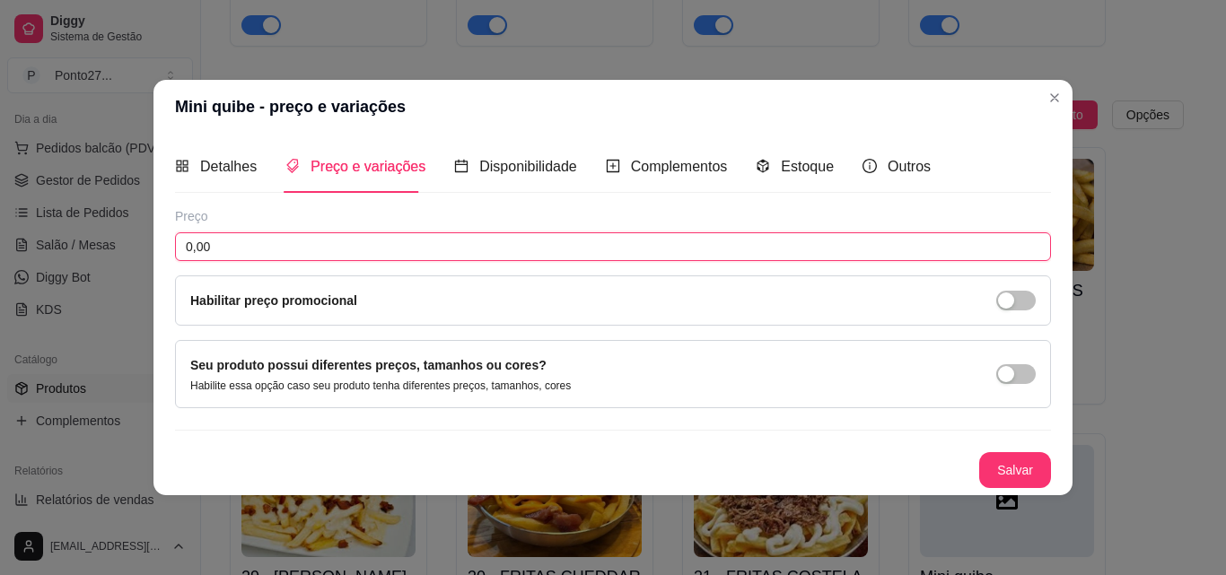
click at [396, 242] on input "0,00" at bounding box center [613, 246] width 876 height 29
type input "30,00"
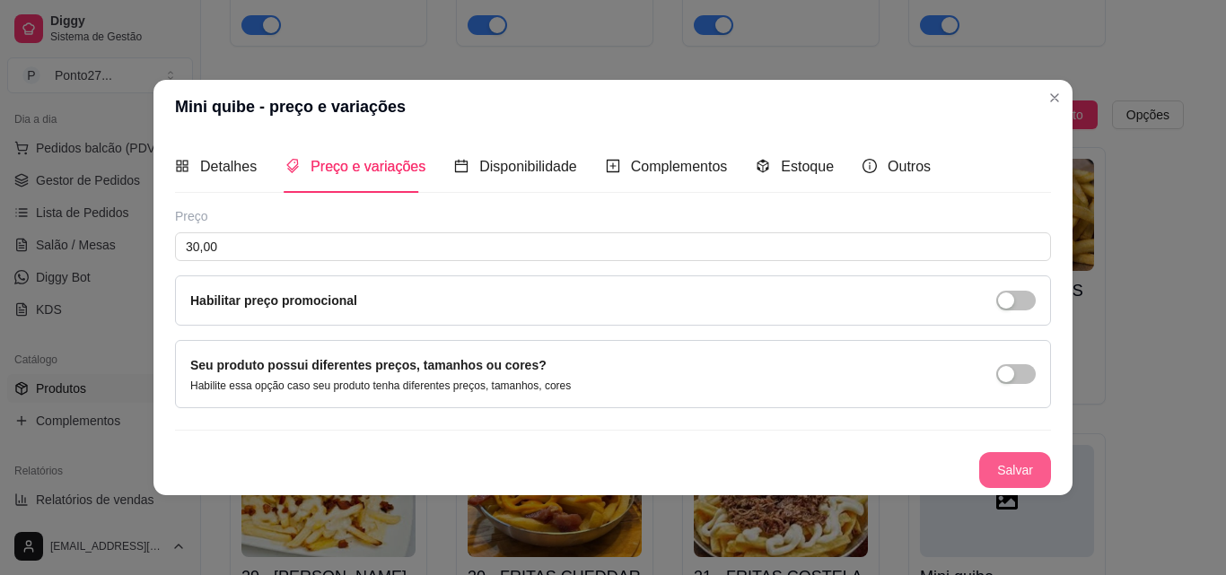
click at [1007, 470] on button "Salvar" at bounding box center [1015, 470] width 72 height 36
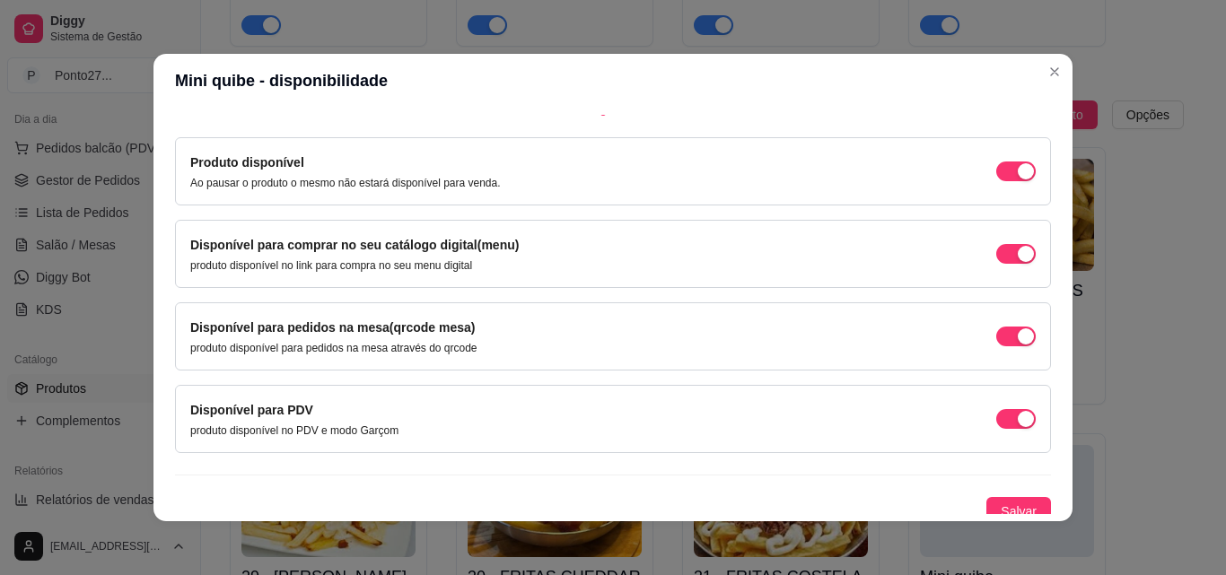
scroll to position [162, 0]
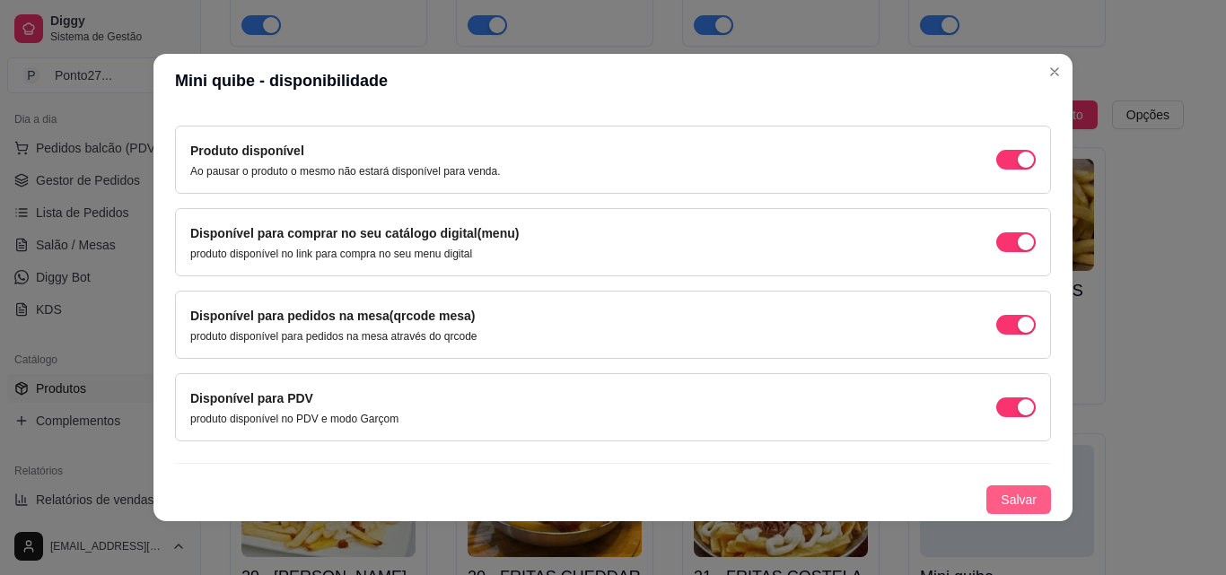
click at [1010, 492] on span "Salvar" at bounding box center [1019, 500] width 36 height 20
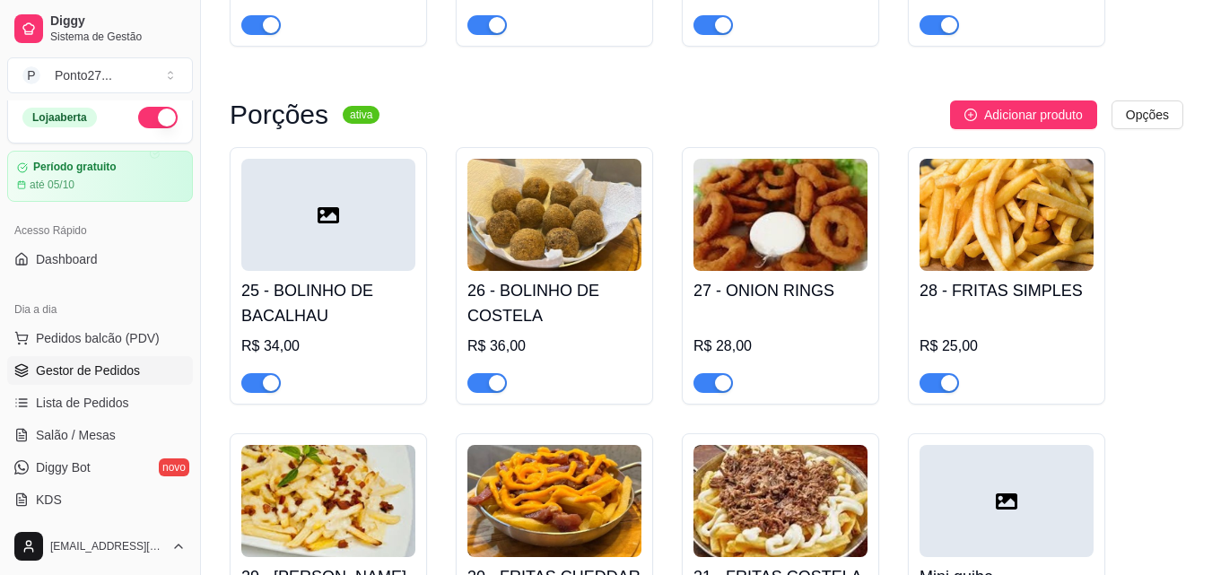
scroll to position [0, 0]
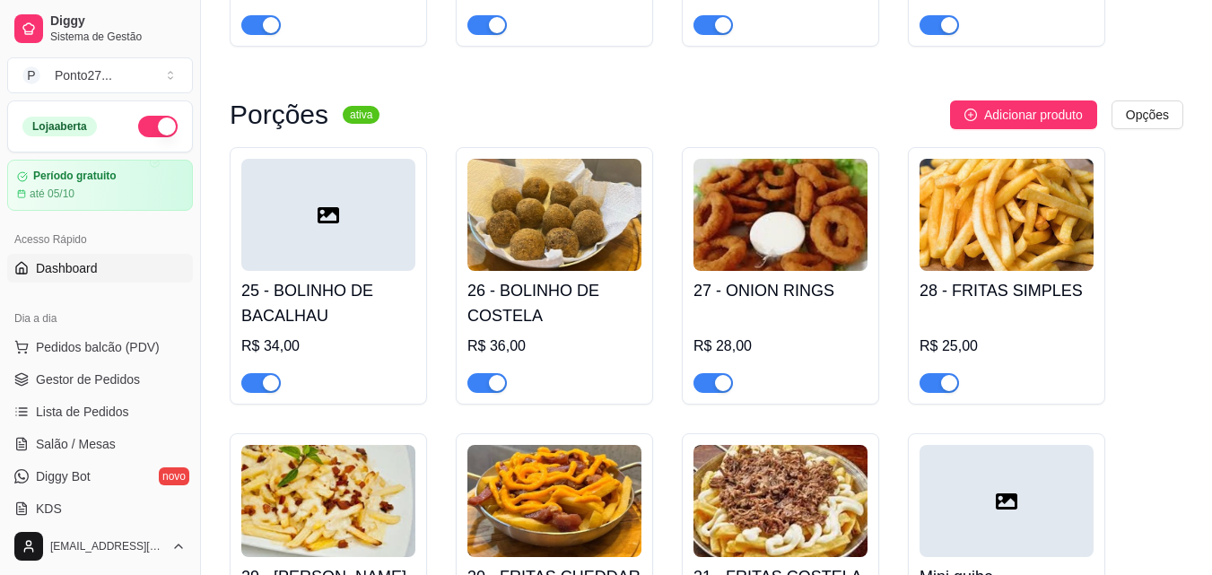
click at [58, 281] on link "Dashboard" at bounding box center [100, 268] width 186 height 29
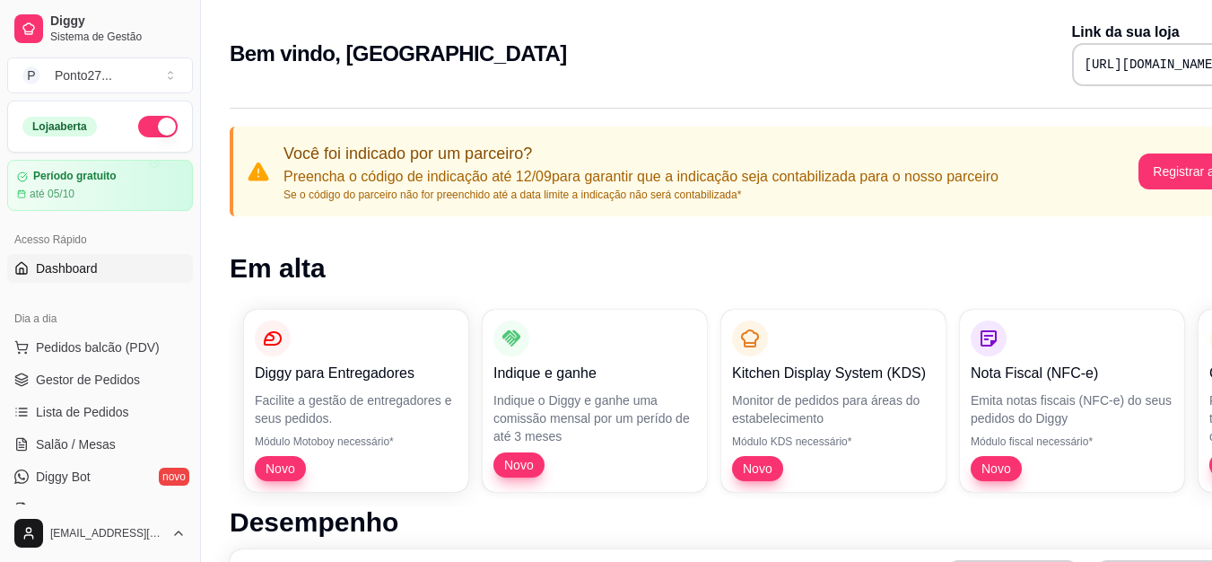
click at [53, 415] on span "Lista de Pedidos" at bounding box center [82, 412] width 93 height 18
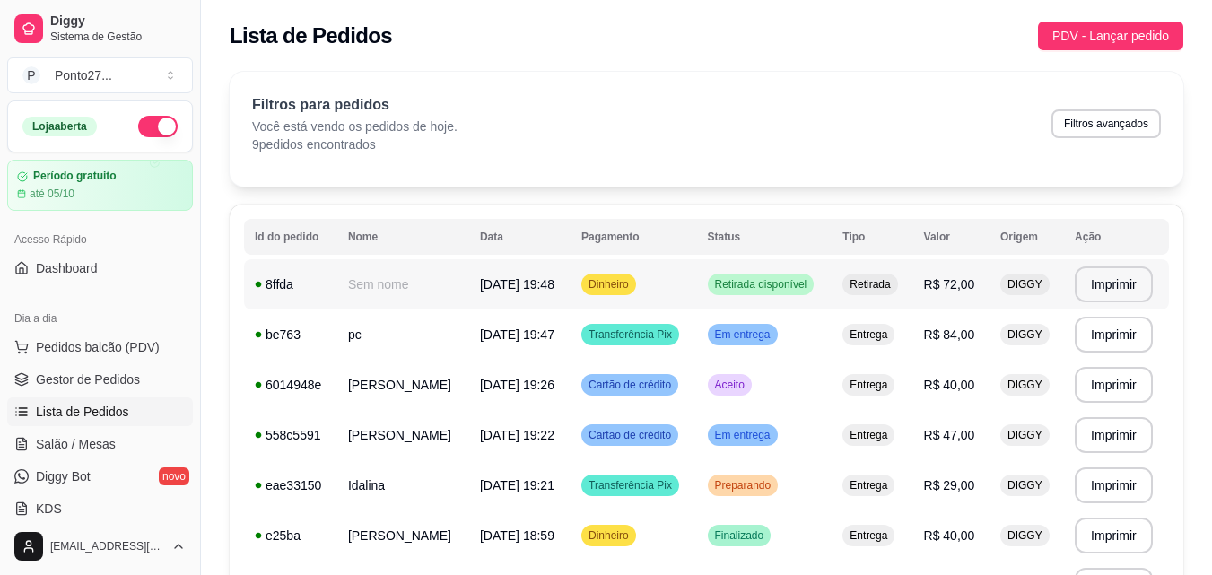
click at [754, 291] on span "Retirada disponível" at bounding box center [762, 284] width 100 height 14
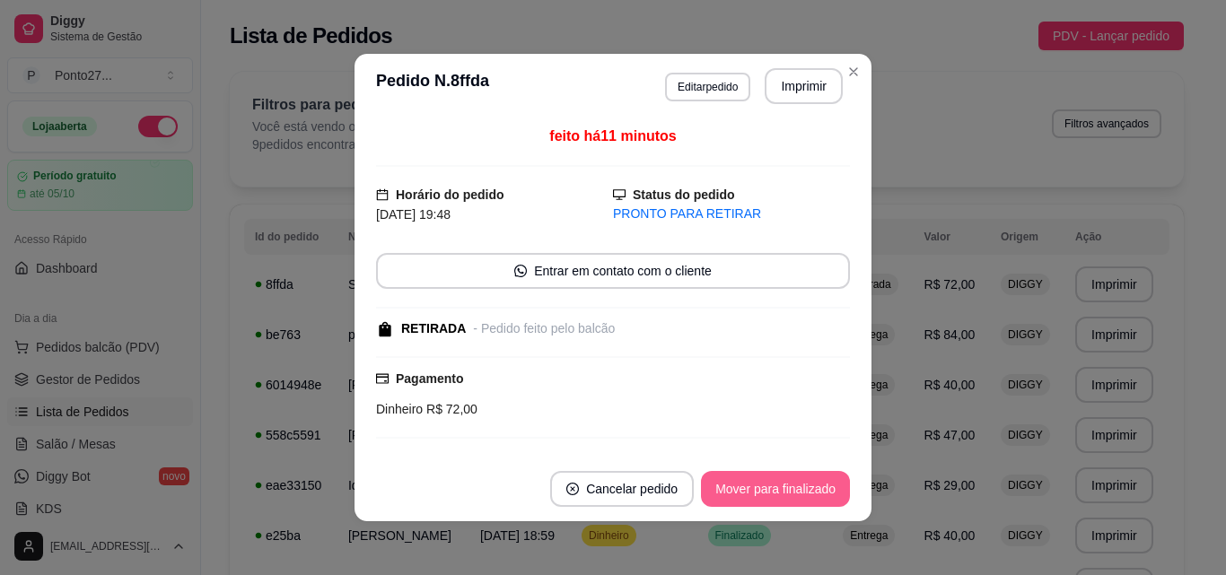
click at [768, 483] on button "Mover para finalizado" at bounding box center [775, 489] width 149 height 36
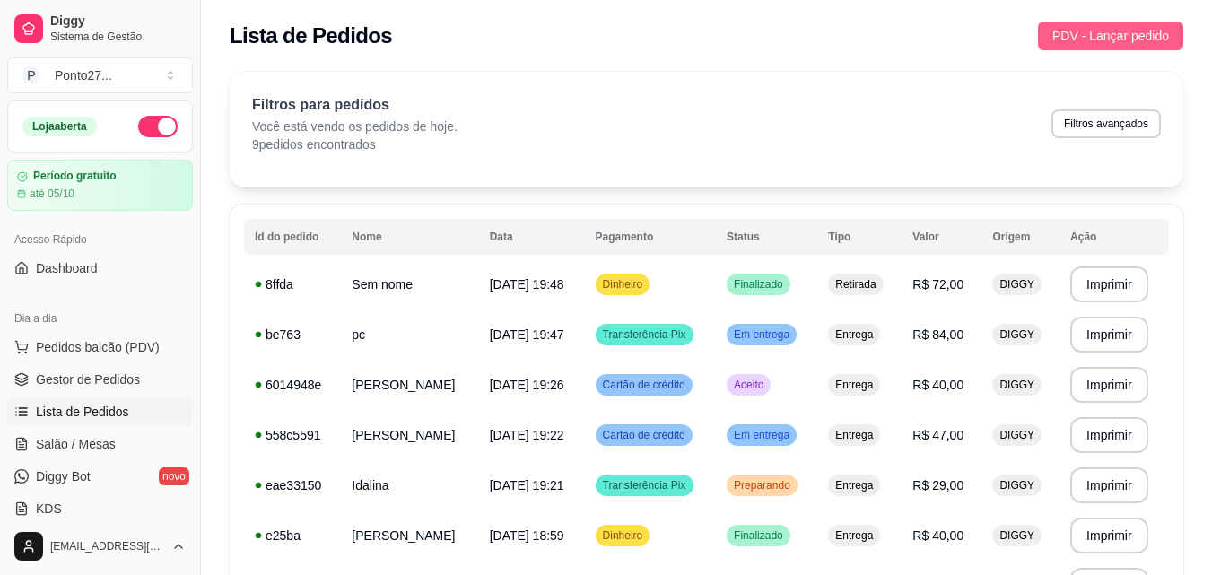
click at [1140, 39] on span "PDV - Lançar pedido" at bounding box center [1111, 36] width 117 height 20
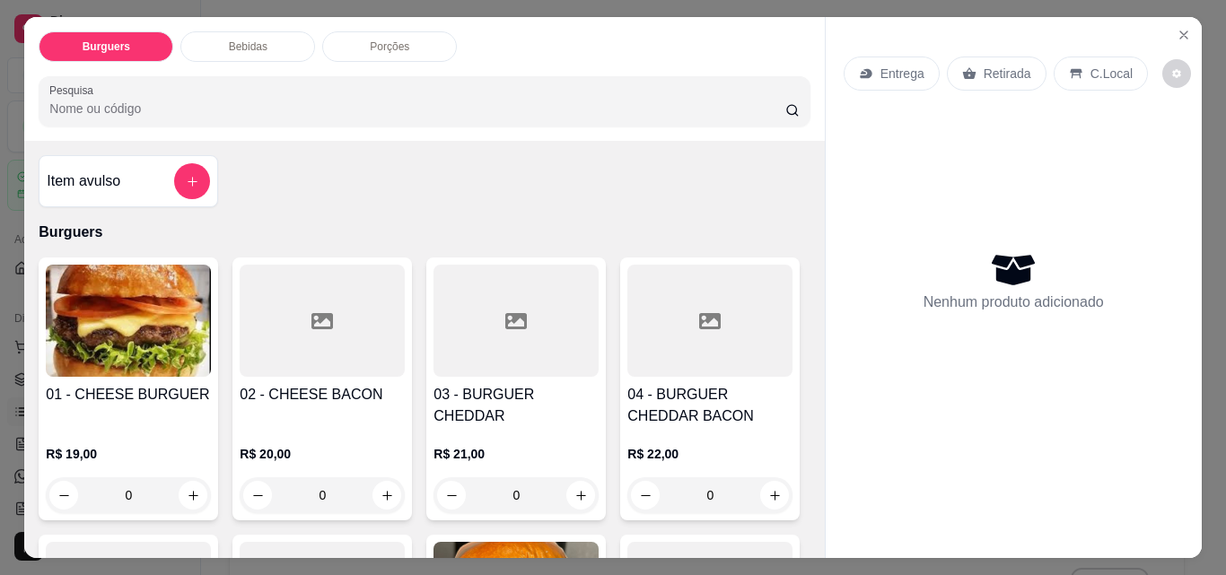
click at [907, 69] on p "Entrega" at bounding box center [902, 74] width 44 height 18
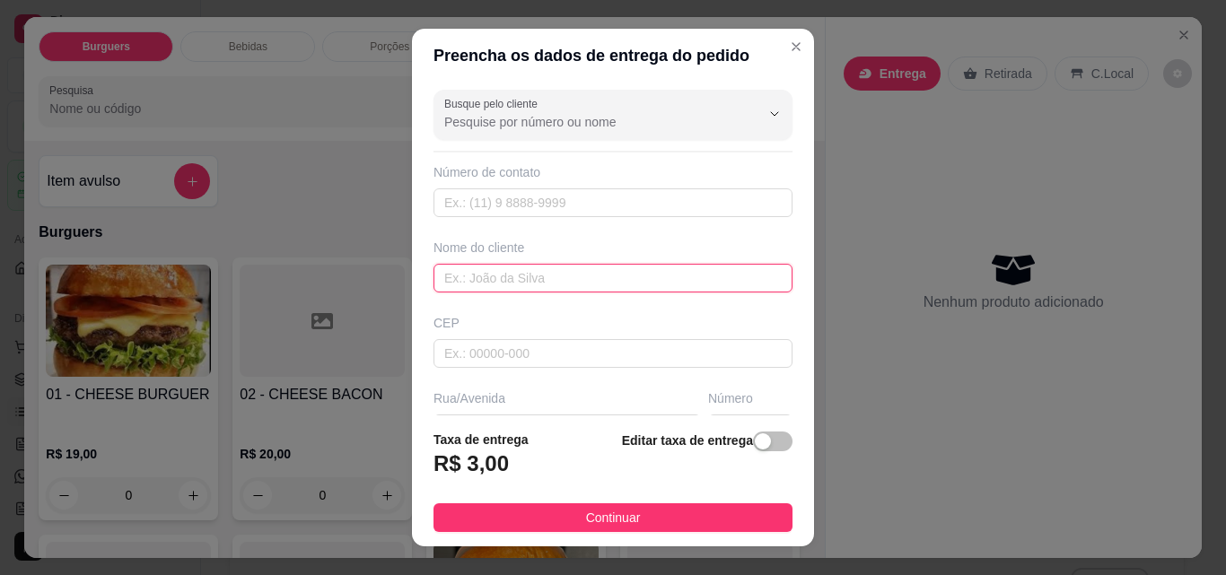
click at [555, 273] on input "text" at bounding box center [612, 278] width 359 height 29
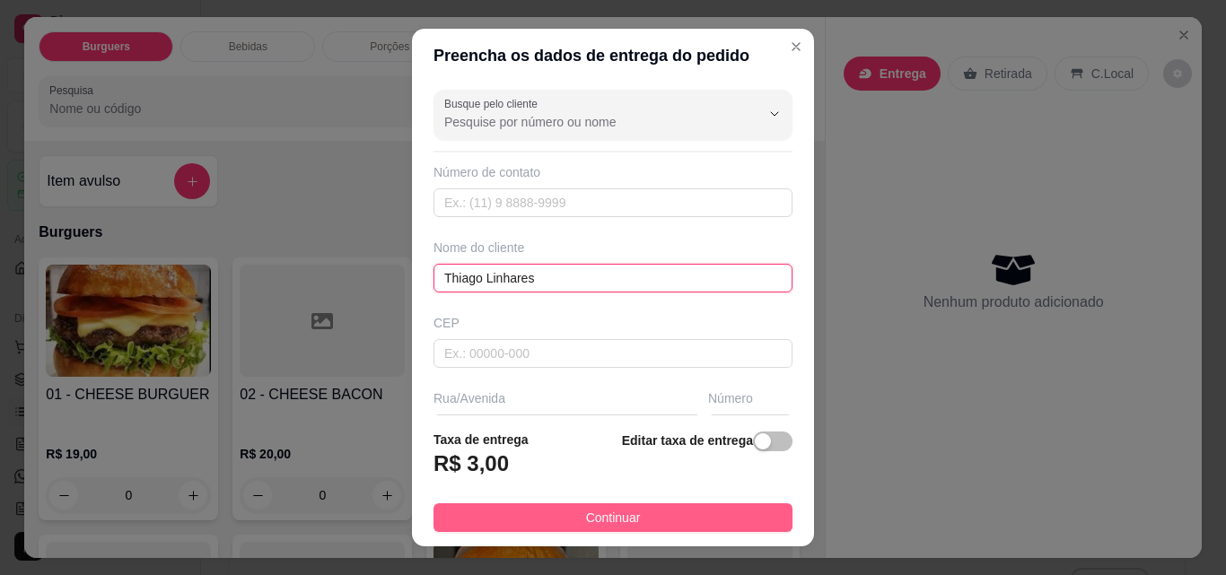
type input "Thiago Linhares"
click at [665, 521] on button "Continuar" at bounding box center [612, 517] width 359 height 29
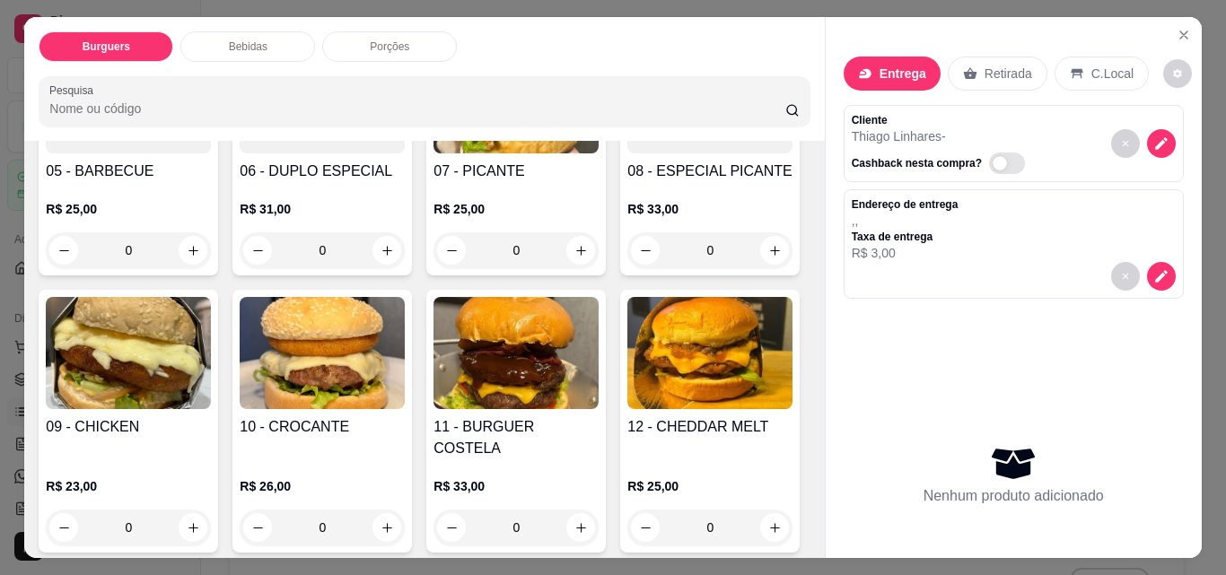
scroll to position [503, 0]
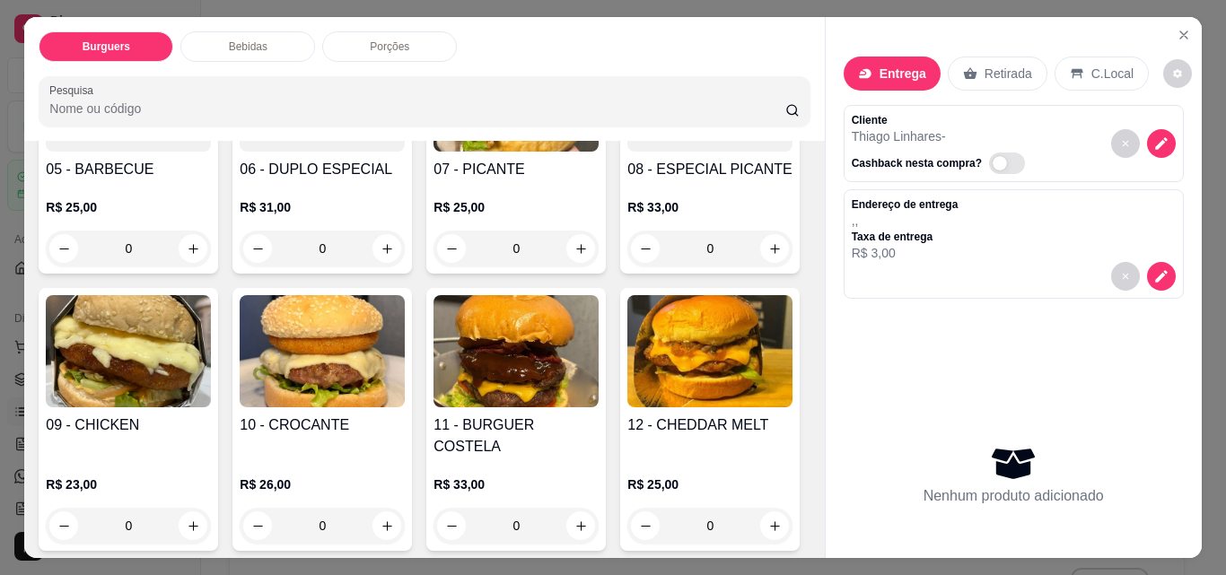
click at [211, 508] on div "0" at bounding box center [128, 526] width 165 height 36
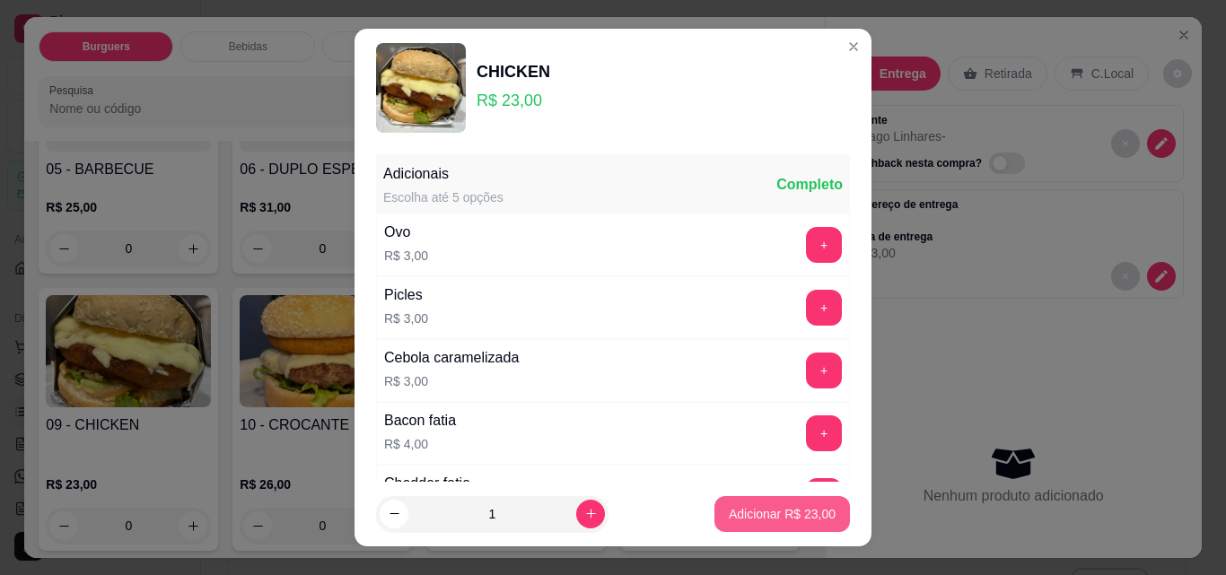
click at [722, 504] on button "Adicionar R$ 23,00" at bounding box center [782, 514] width 136 height 36
type input "1"
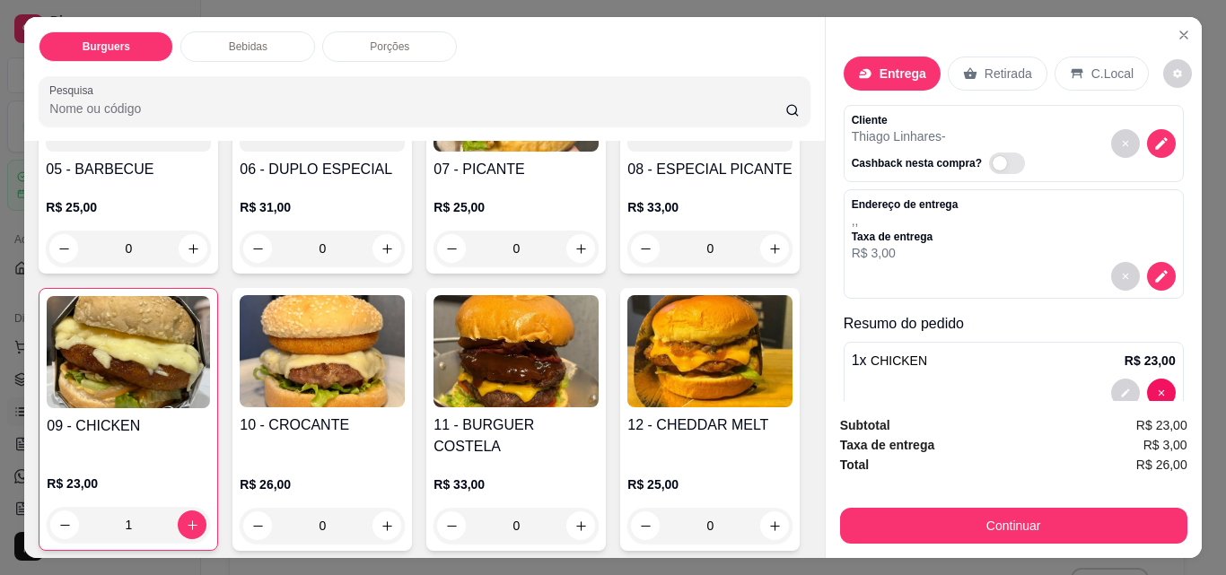
click at [358, 46] on div "Porções" at bounding box center [389, 46] width 135 height 31
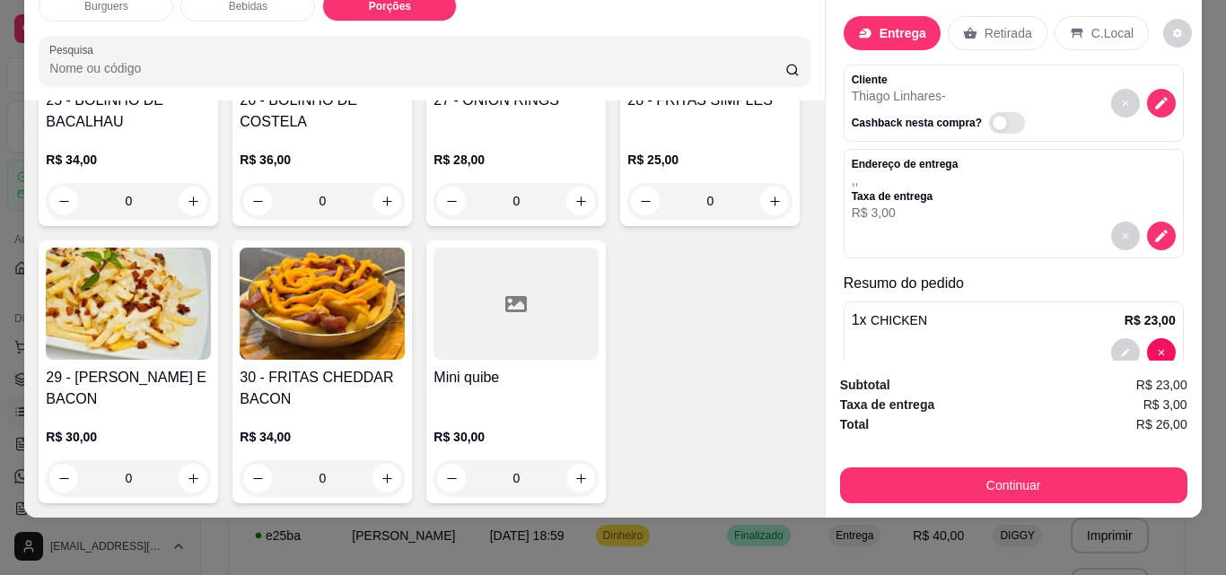
scroll to position [2694, 0]
click at [574, 472] on icon "increase-product-quantity" at bounding box center [580, 478] width 13 height 13
type input "1"
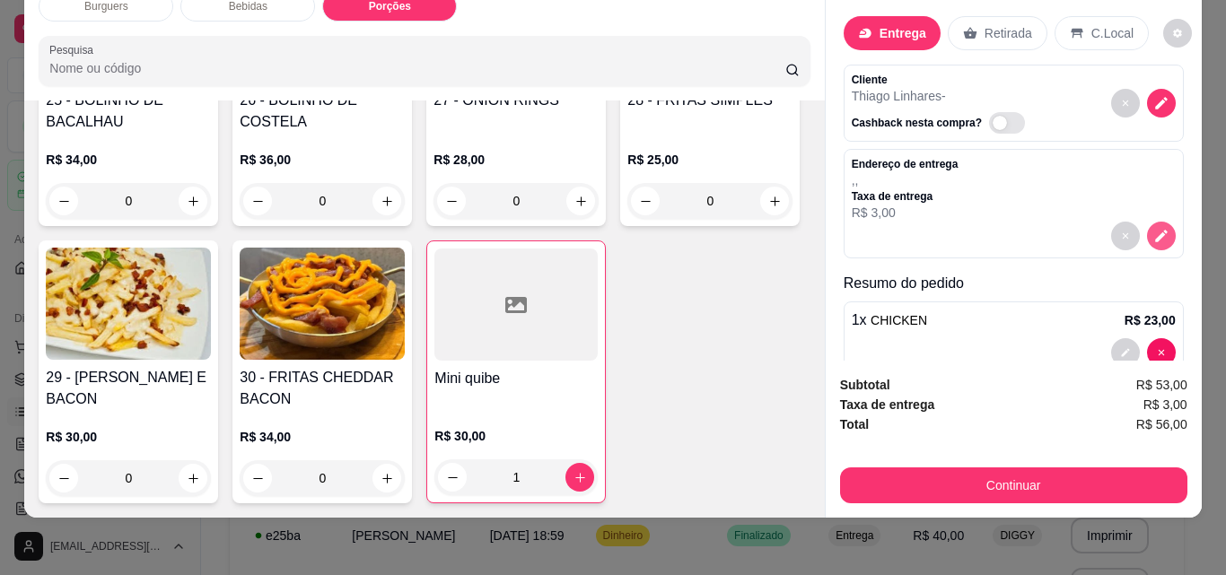
click at [1153, 228] on icon "decrease-product-quantity" at bounding box center [1161, 236] width 16 height 16
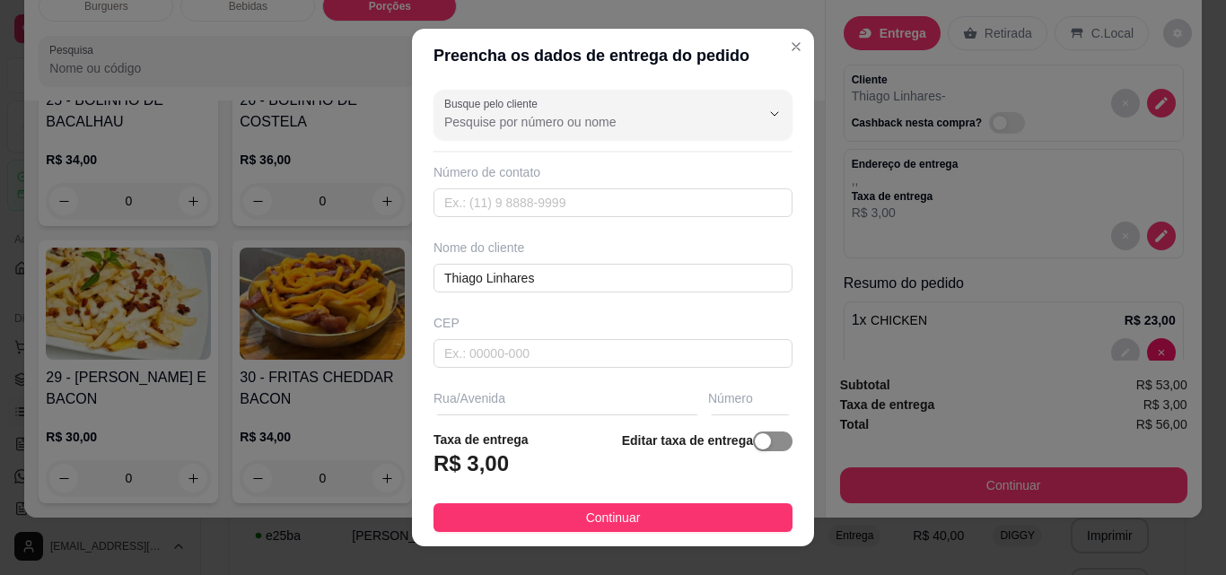
click at [753, 445] on button "button" at bounding box center [772, 442] width 39 height 20
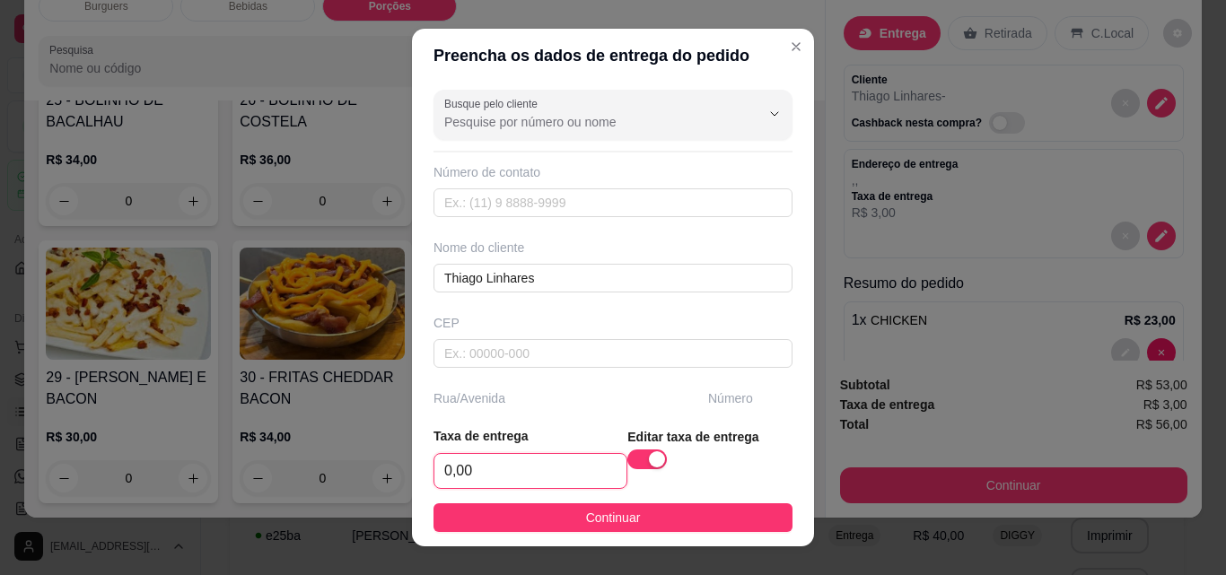
click at [469, 468] on input "0,00" at bounding box center [530, 471] width 192 height 34
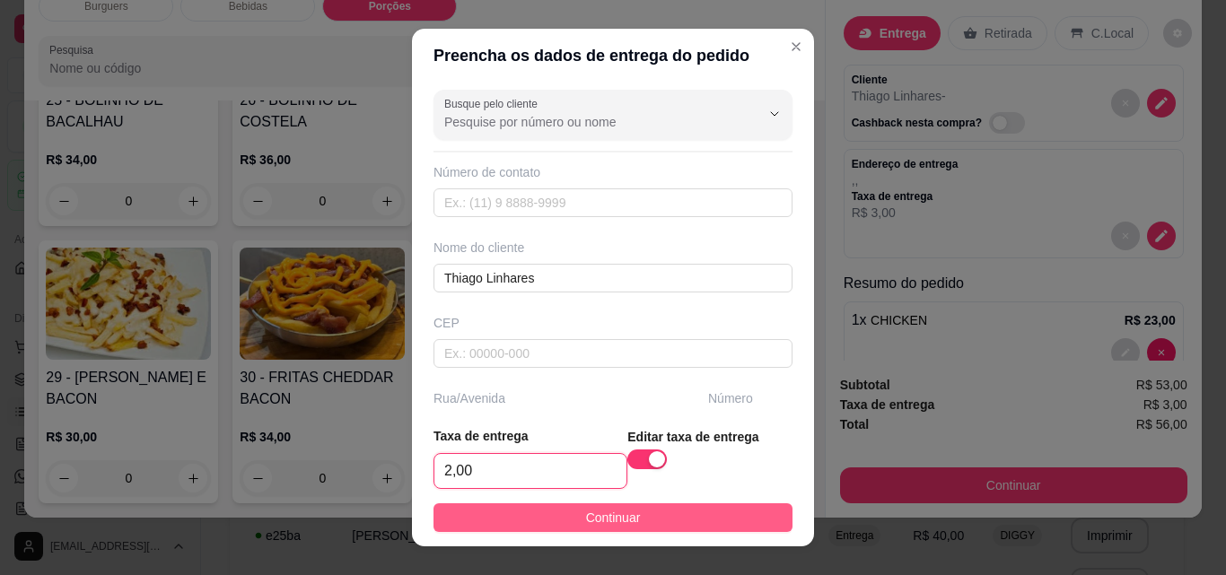
type input "2,00"
click at [524, 511] on button "Continuar" at bounding box center [612, 517] width 359 height 29
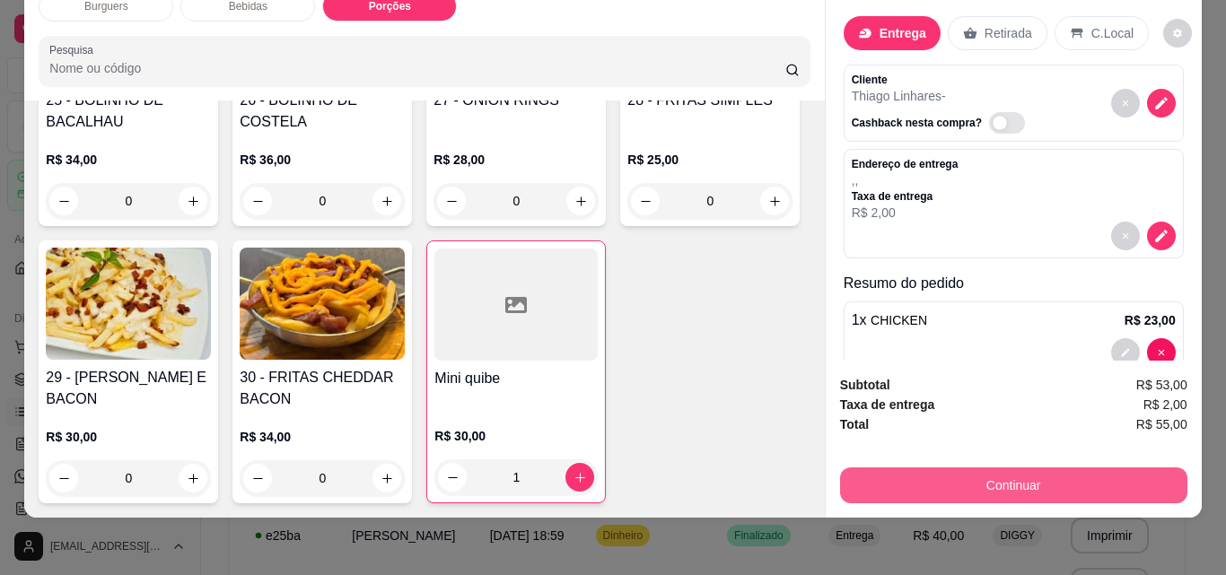
click at [1038, 468] on button "Continuar" at bounding box center [1013, 486] width 347 height 36
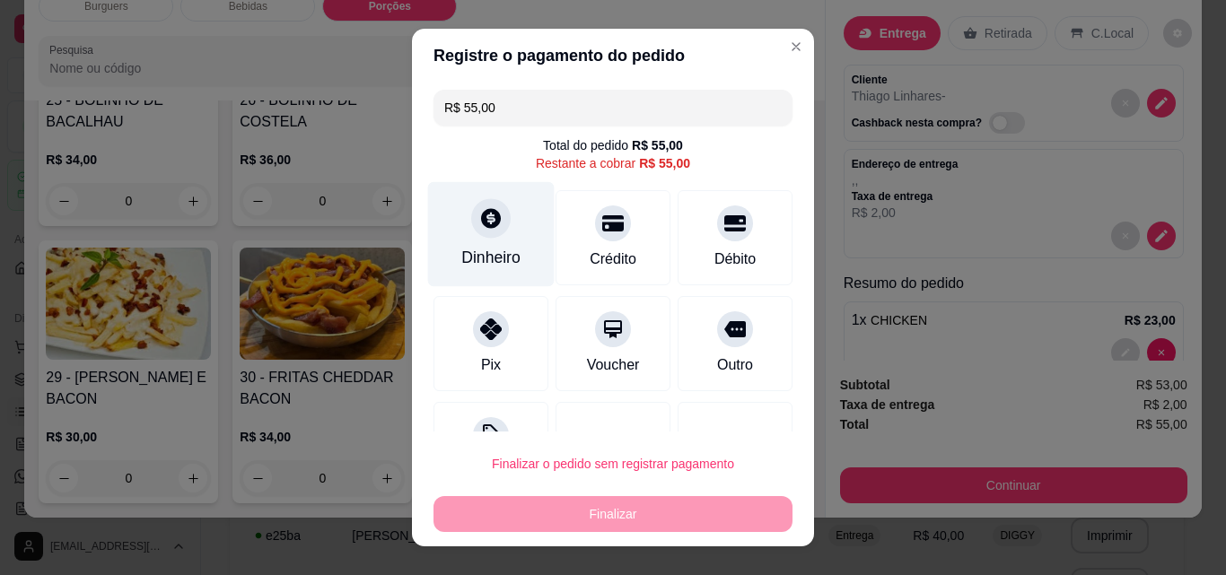
click at [481, 250] on div "Dinheiro" at bounding box center [490, 257] width 59 height 23
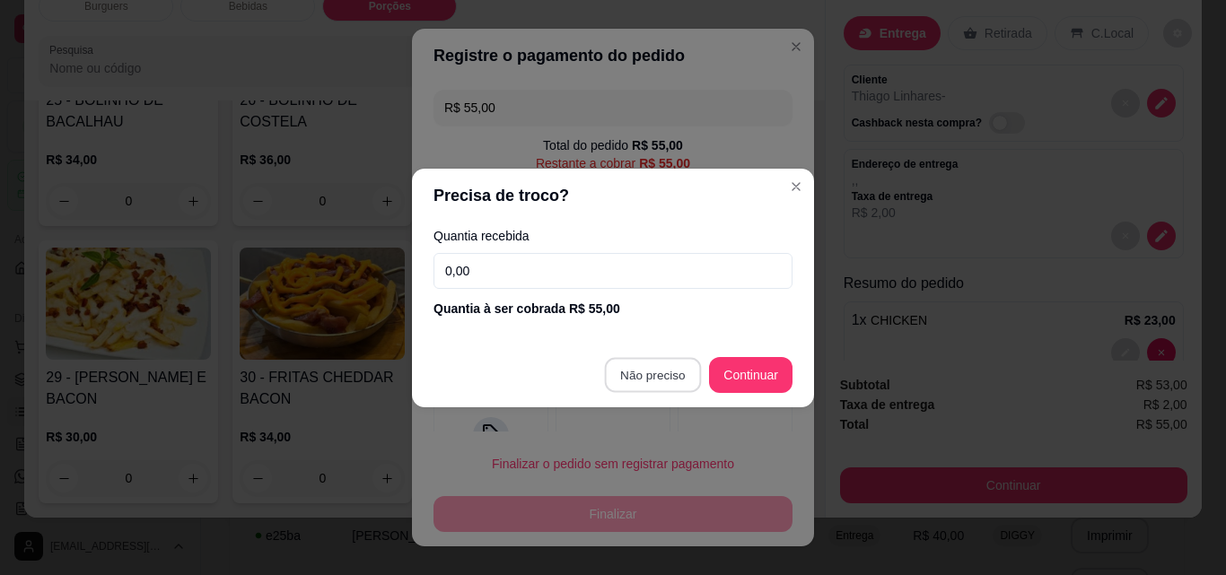
type input "R$ 0,00"
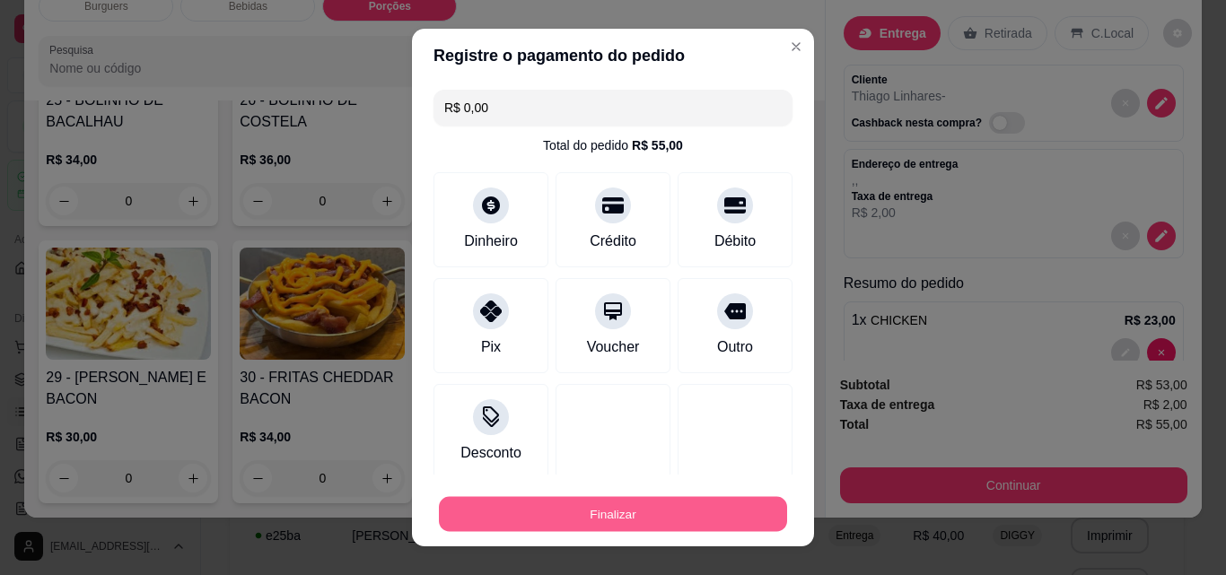
click at [642, 505] on button "Finalizar" at bounding box center [613, 514] width 348 height 35
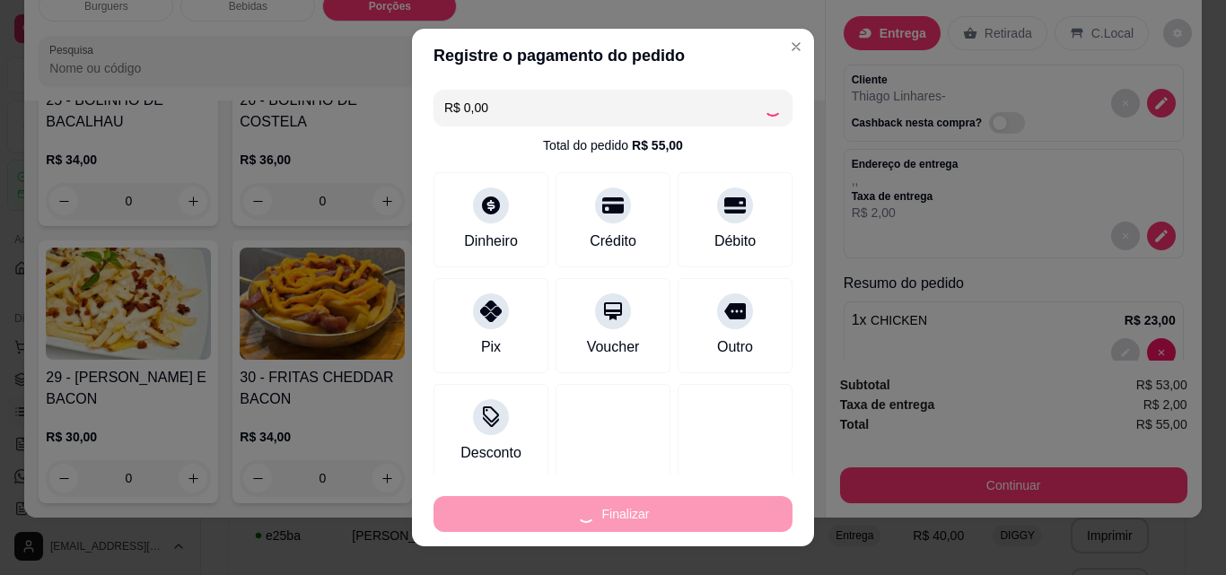
type input "0"
type input "-R$ 55,00"
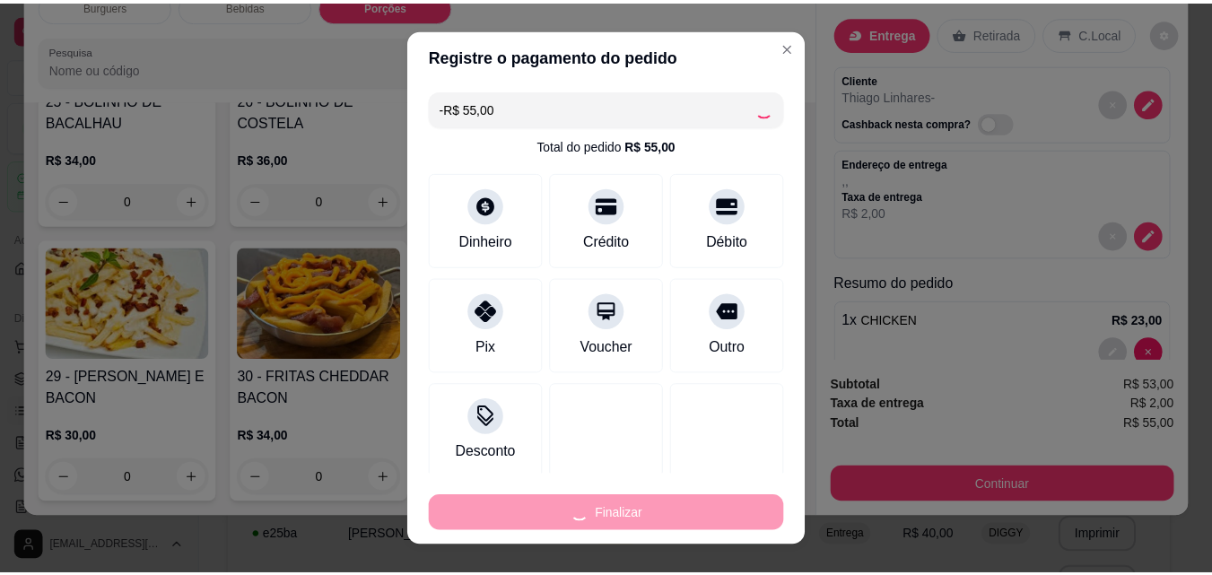
scroll to position [2692, 0]
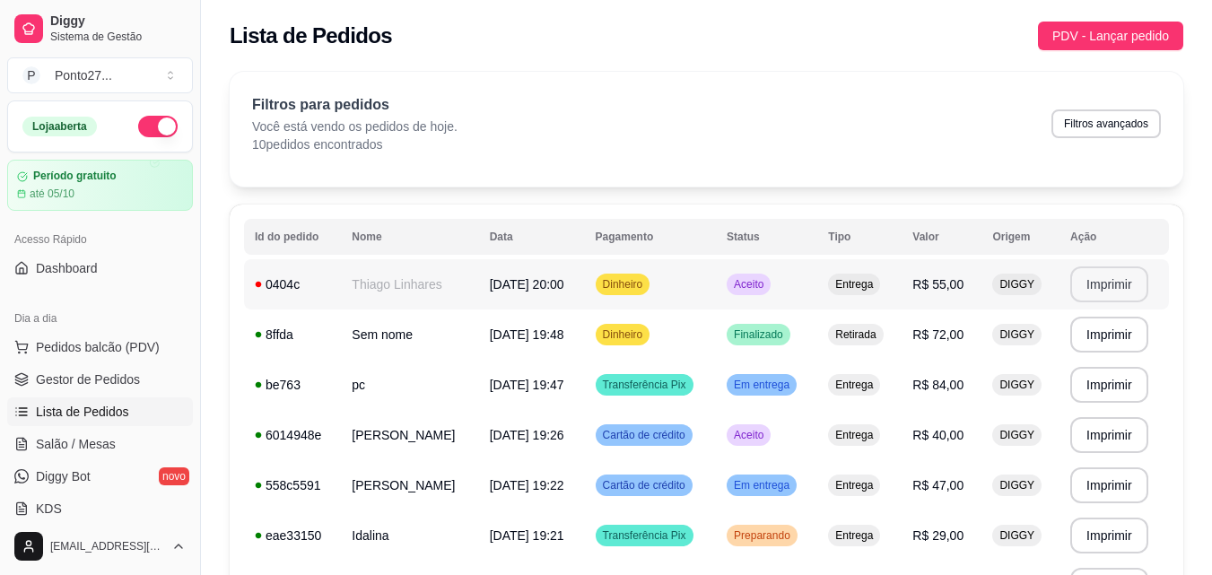
click at [1125, 284] on button "Imprimir" at bounding box center [1110, 285] width 78 height 36
click at [1113, 30] on span "PDV - Lançar pedido" at bounding box center [1111, 36] width 117 height 20
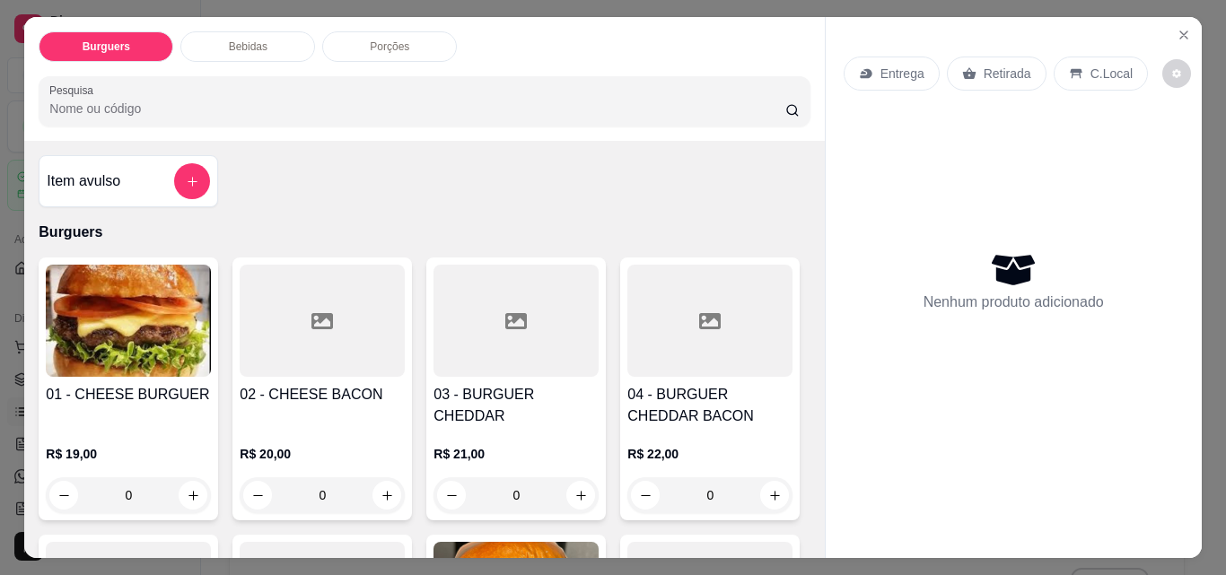
click at [910, 75] on p "Entrega" at bounding box center [902, 74] width 44 height 18
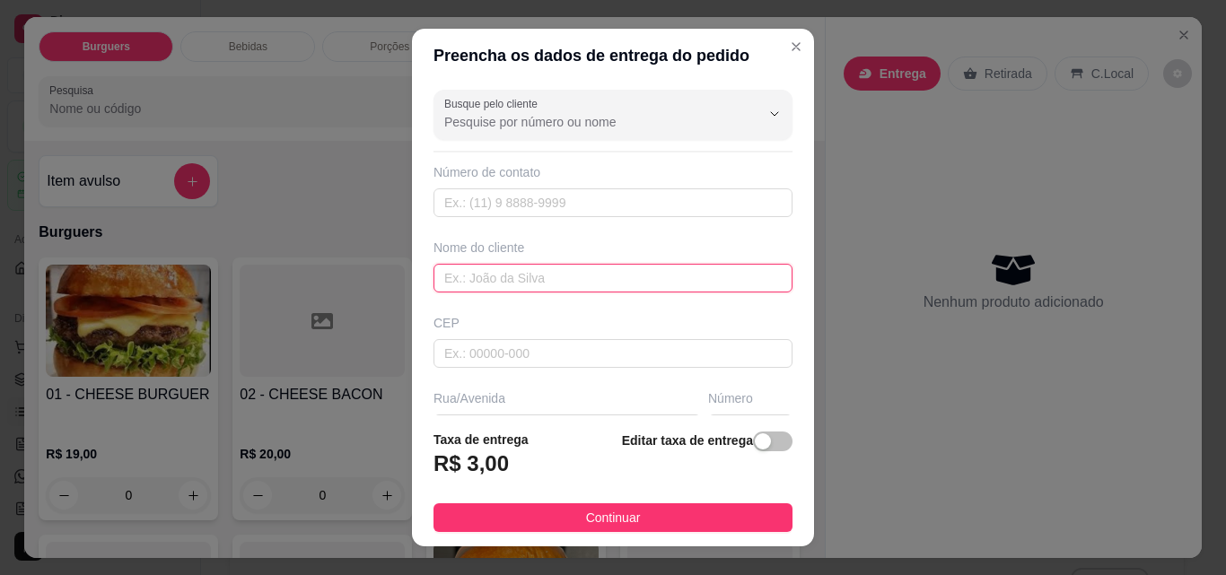
click at [542, 270] on input "text" at bounding box center [612, 278] width 359 height 29
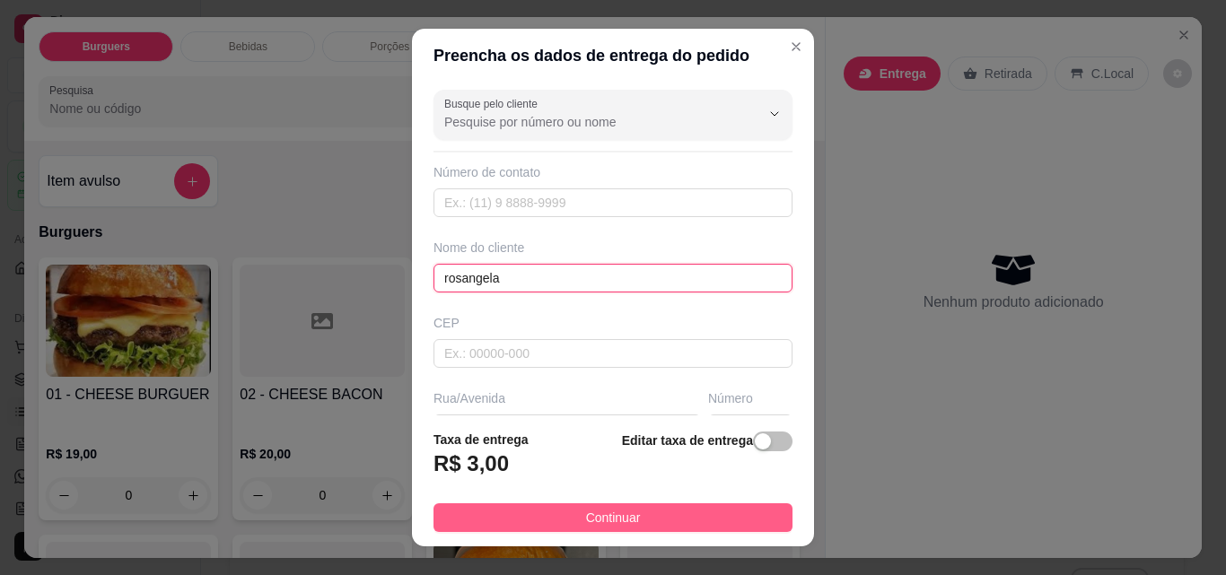
type input "rosangela"
click at [687, 517] on button "Continuar" at bounding box center [612, 517] width 359 height 29
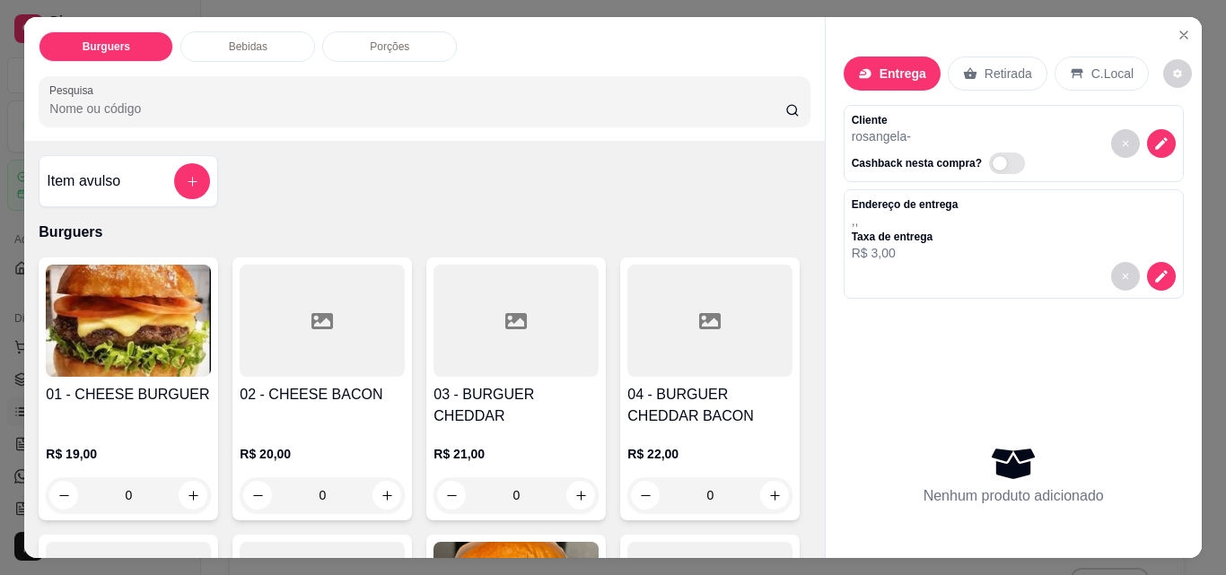
click at [381, 477] on div "0" at bounding box center [322, 495] width 165 height 36
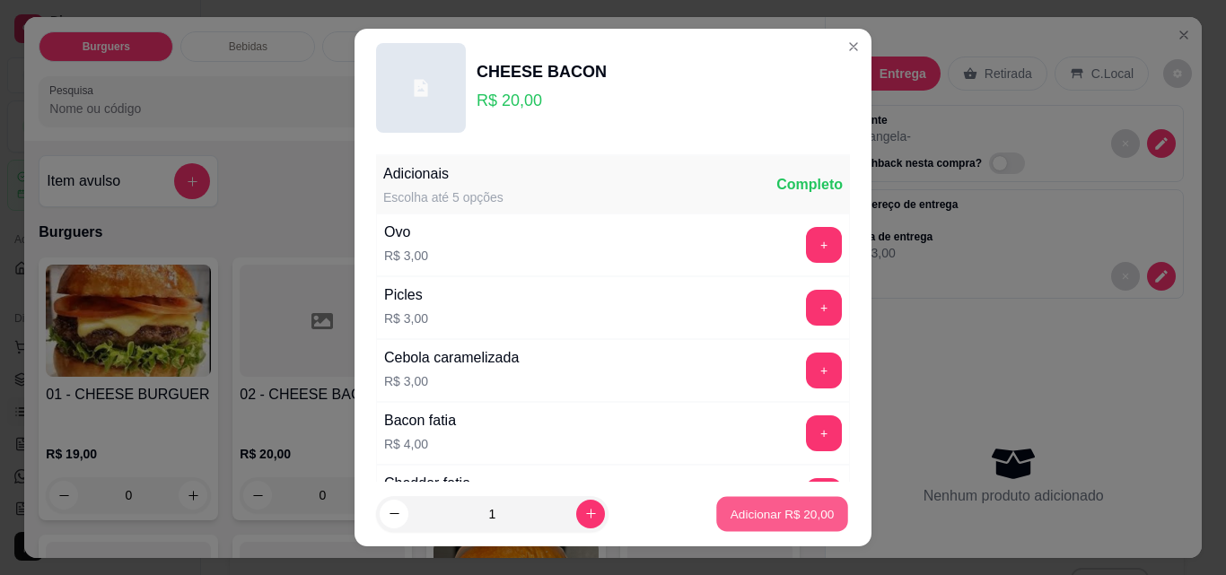
click at [754, 522] on p "Adicionar R$ 20,00" at bounding box center [782, 513] width 104 height 17
type input "1"
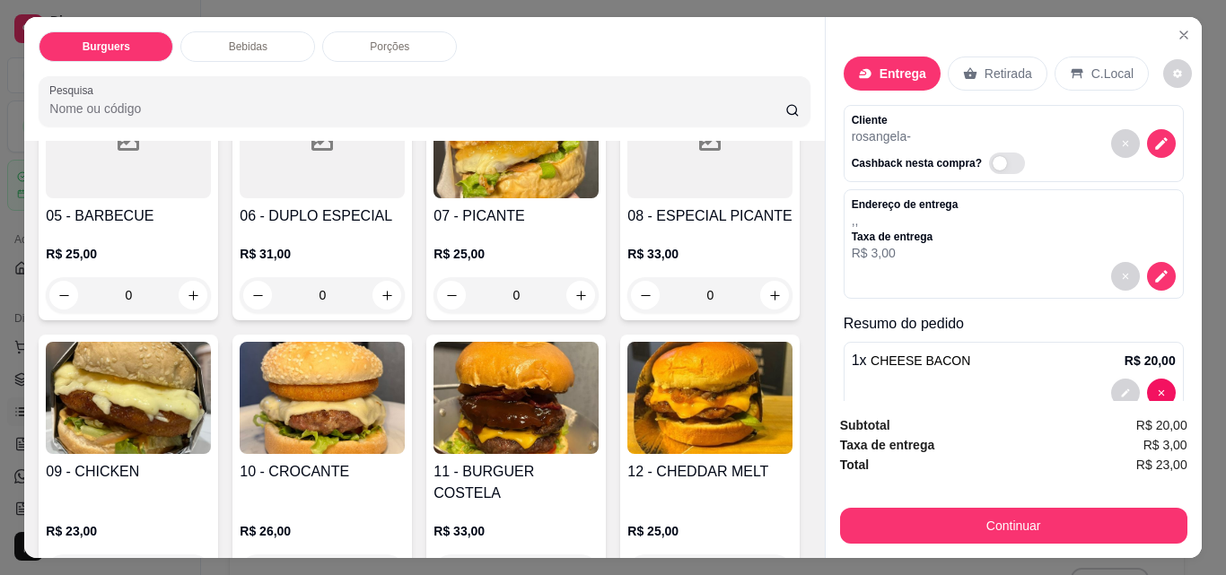
scroll to position [467, 0]
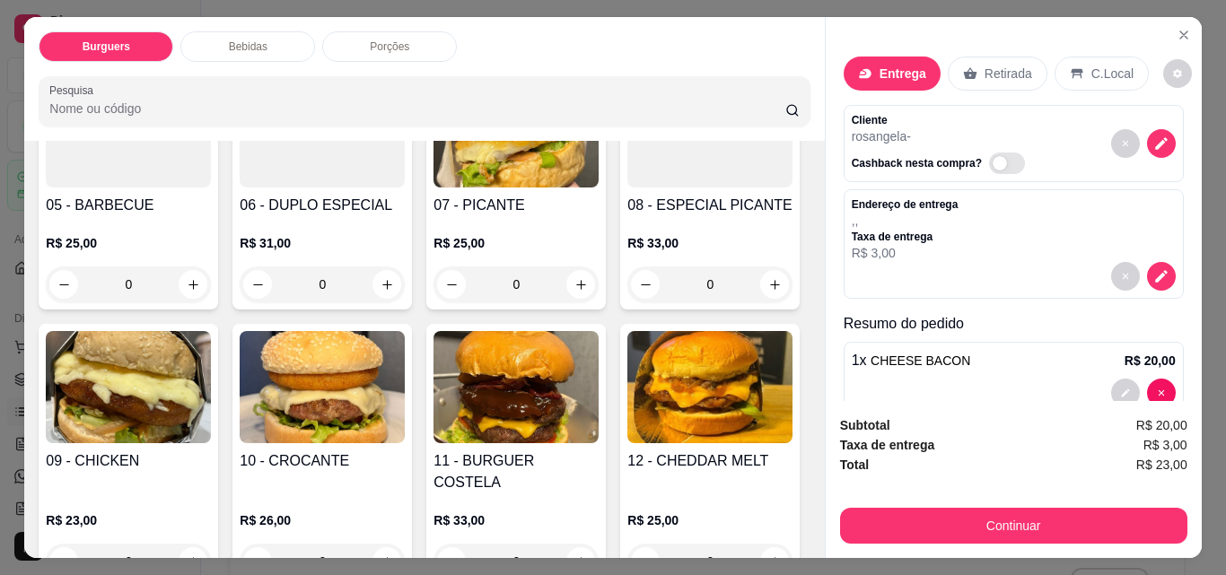
click at [433, 302] on div "0" at bounding box center [515, 285] width 165 height 36
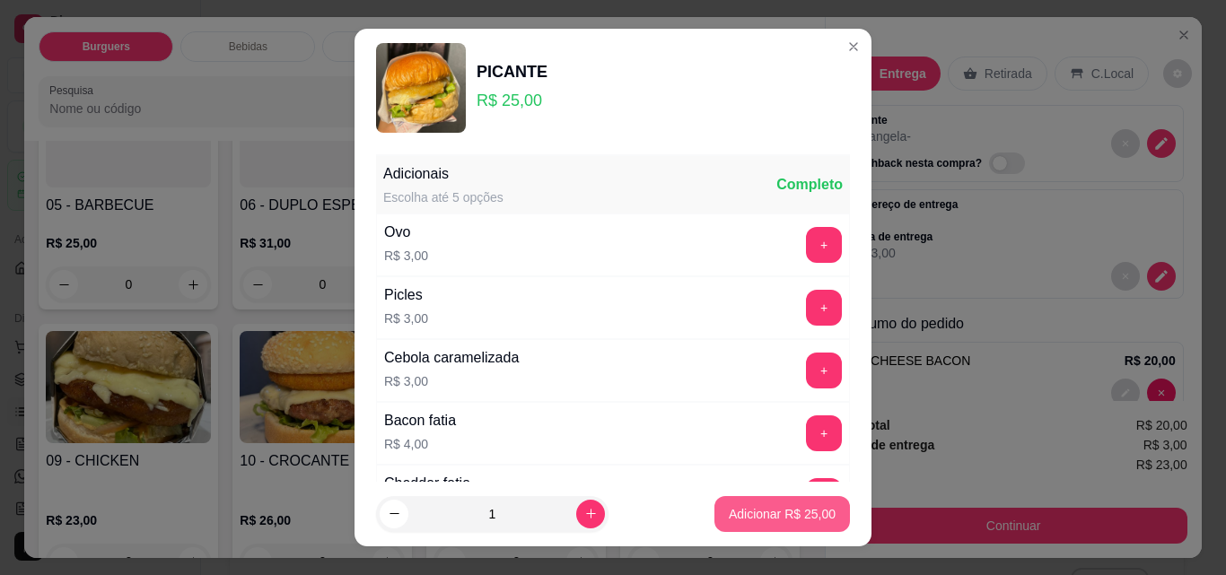
click at [780, 520] on p "Adicionar R$ 25,00" at bounding box center [782, 514] width 107 height 18
type input "1"
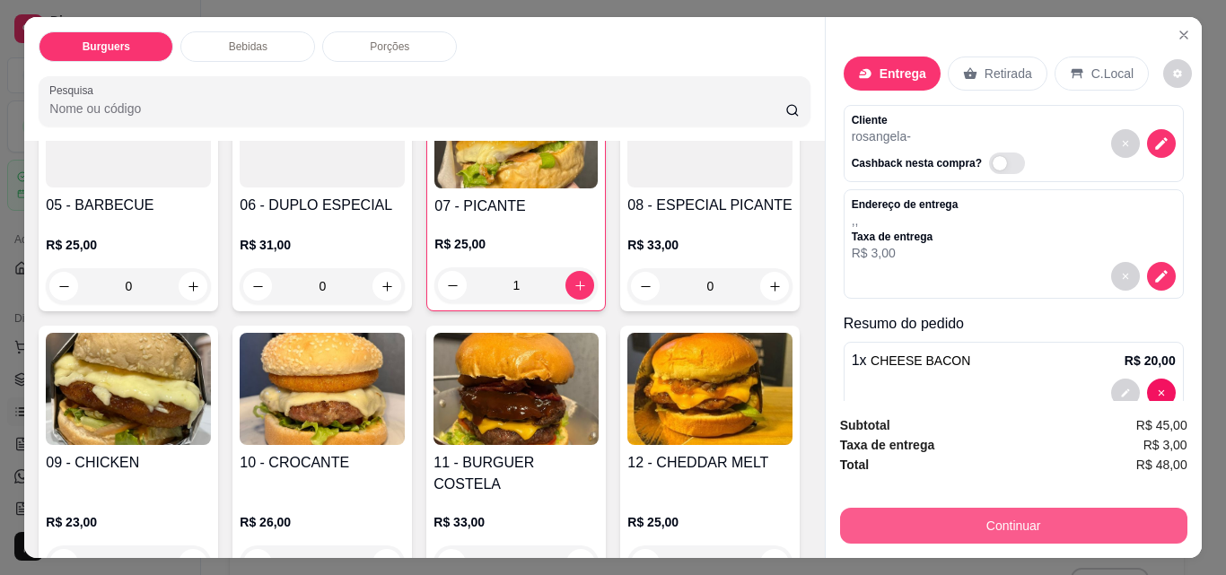
click at [1039, 516] on button "Continuar" at bounding box center [1013, 526] width 347 height 36
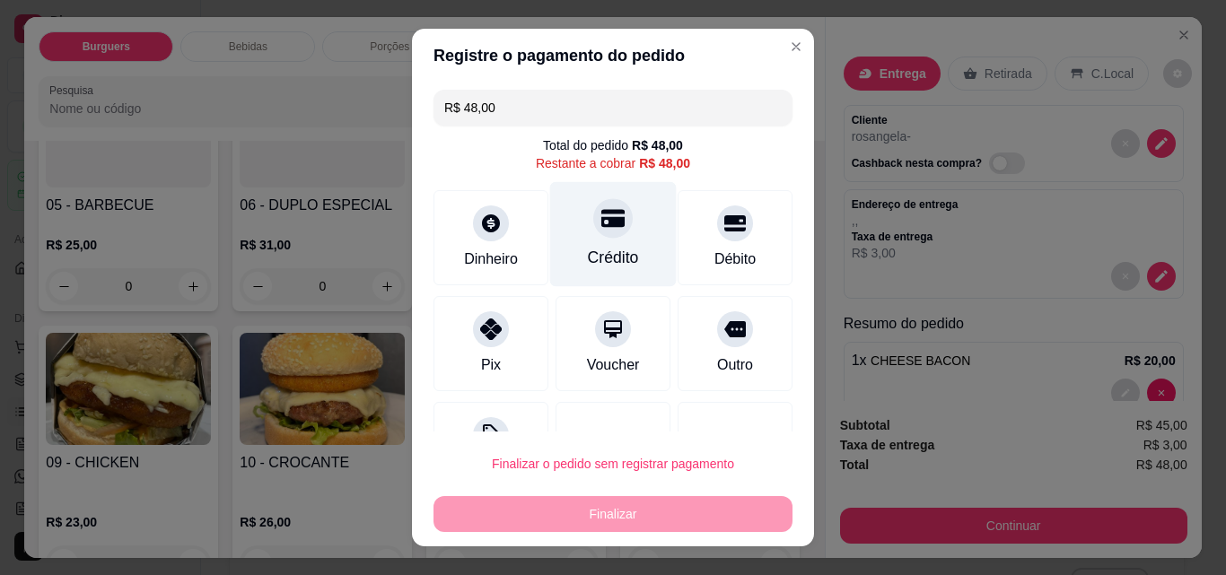
click at [622, 243] on div "Crédito" at bounding box center [613, 234] width 127 height 105
type input "R$ 0,00"
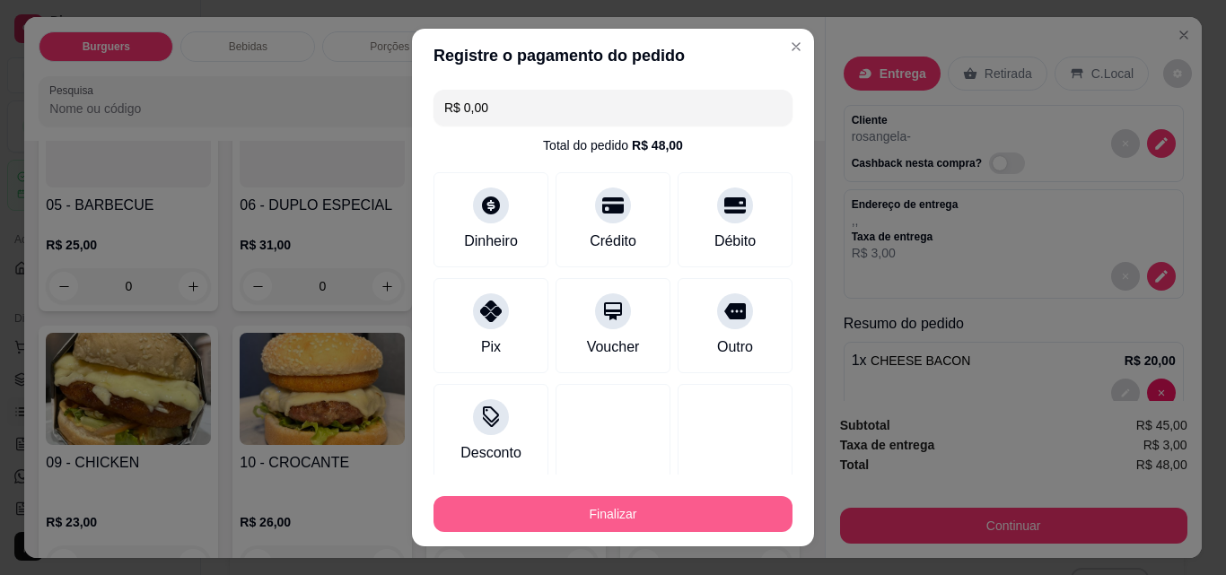
click at [573, 513] on button "Finalizar" at bounding box center [612, 514] width 359 height 36
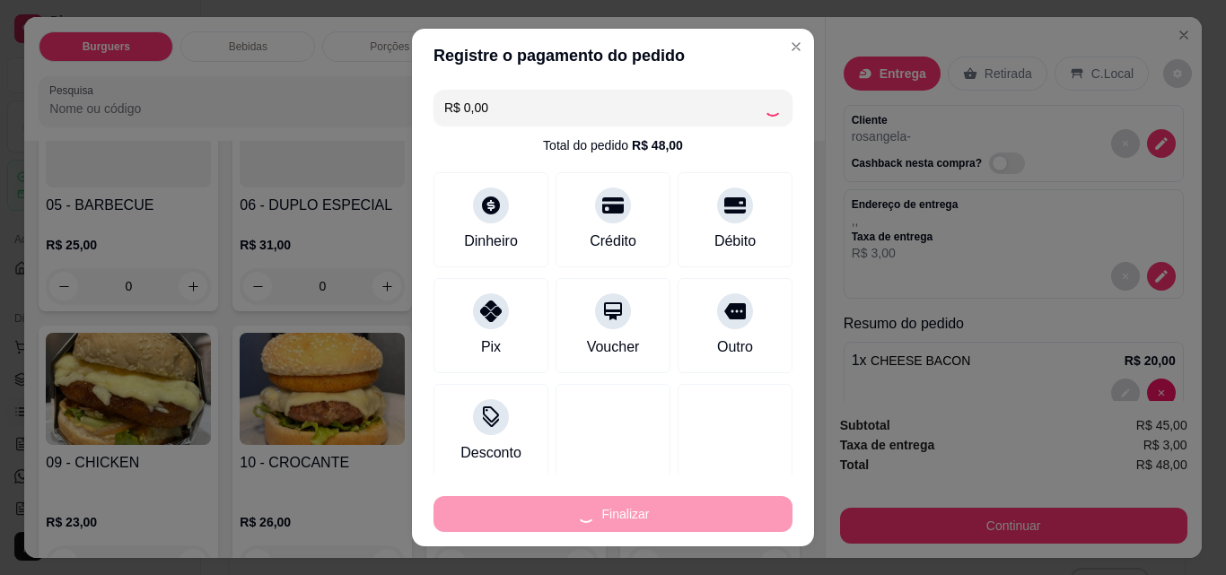
type input "0"
type input "-R$ 48,00"
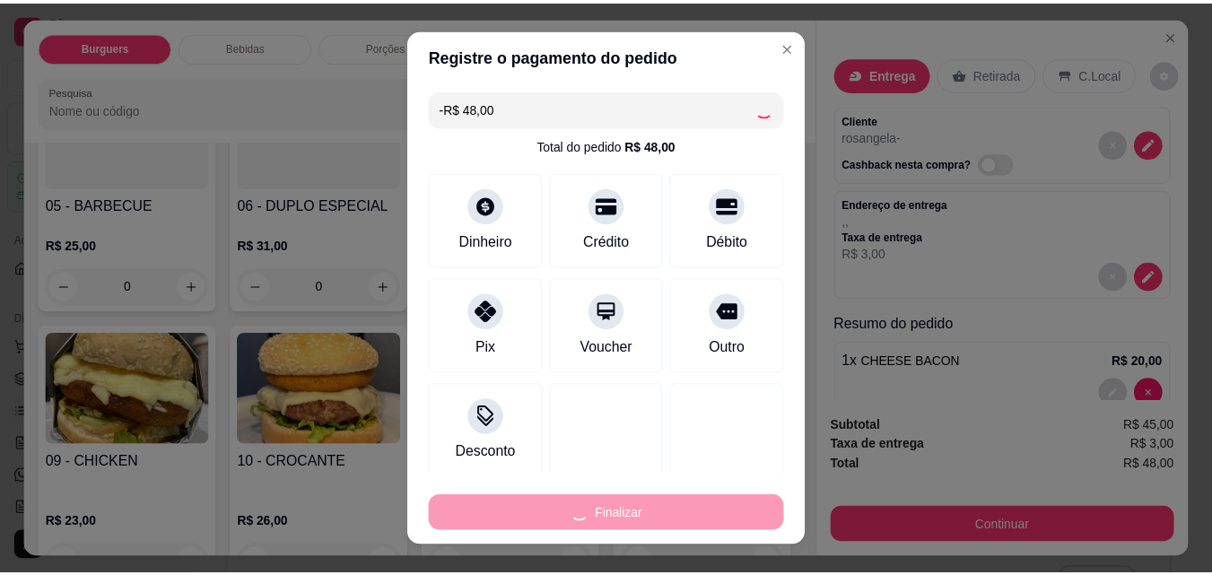
scroll to position [465, 0]
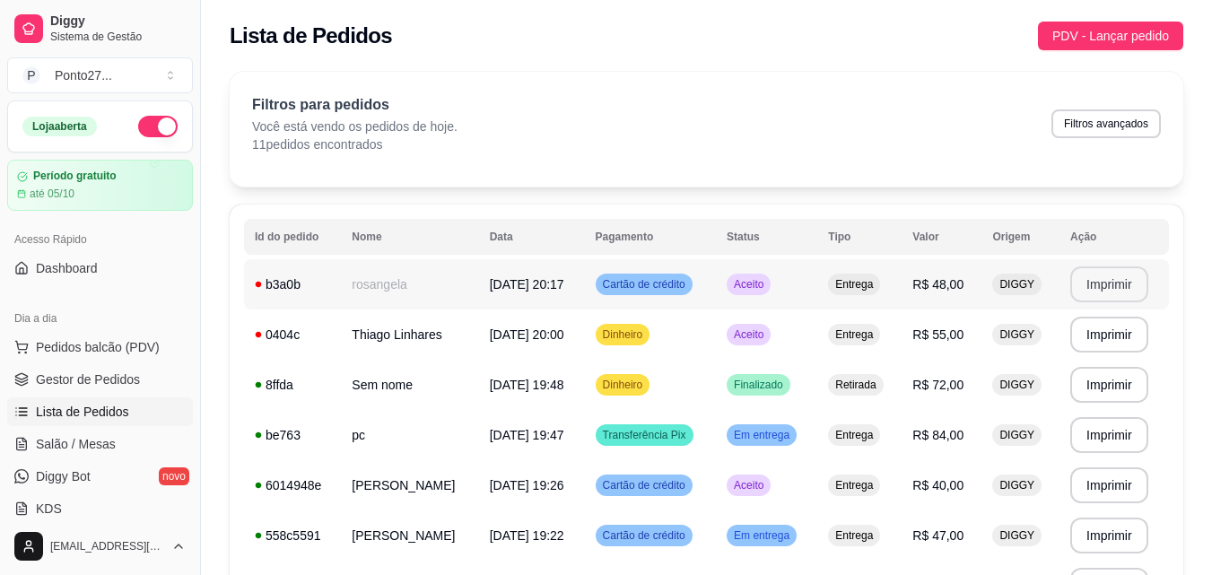
click at [1092, 281] on button "Imprimir" at bounding box center [1110, 285] width 78 height 36
click at [1124, 30] on span "PDV - Lançar pedido" at bounding box center [1111, 36] width 117 height 20
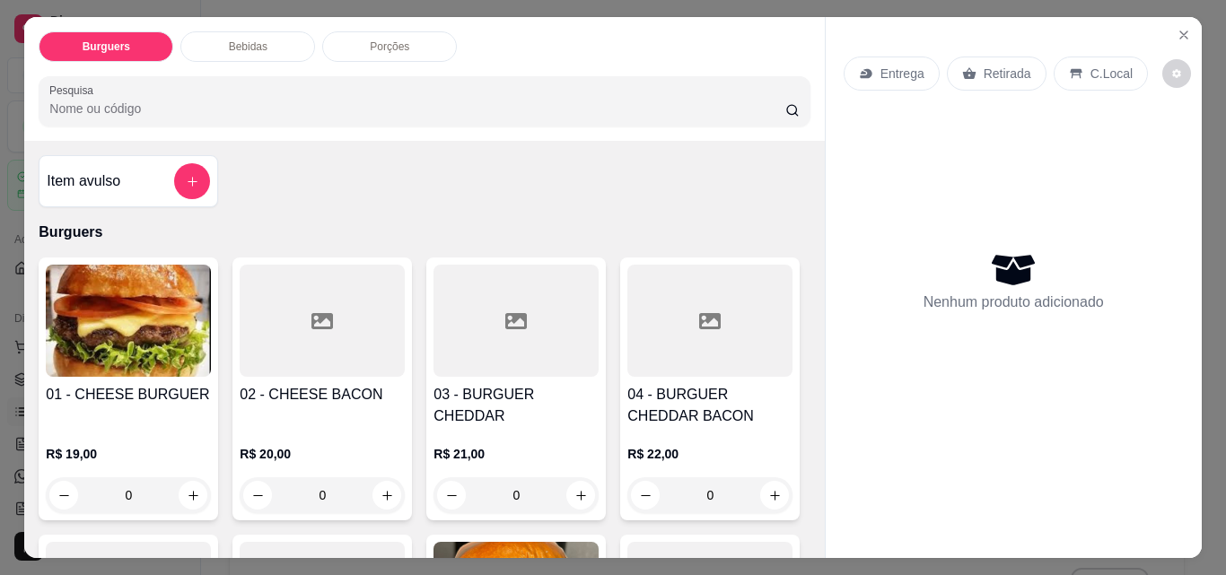
click at [860, 71] on icon at bounding box center [862, 73] width 5 height 4
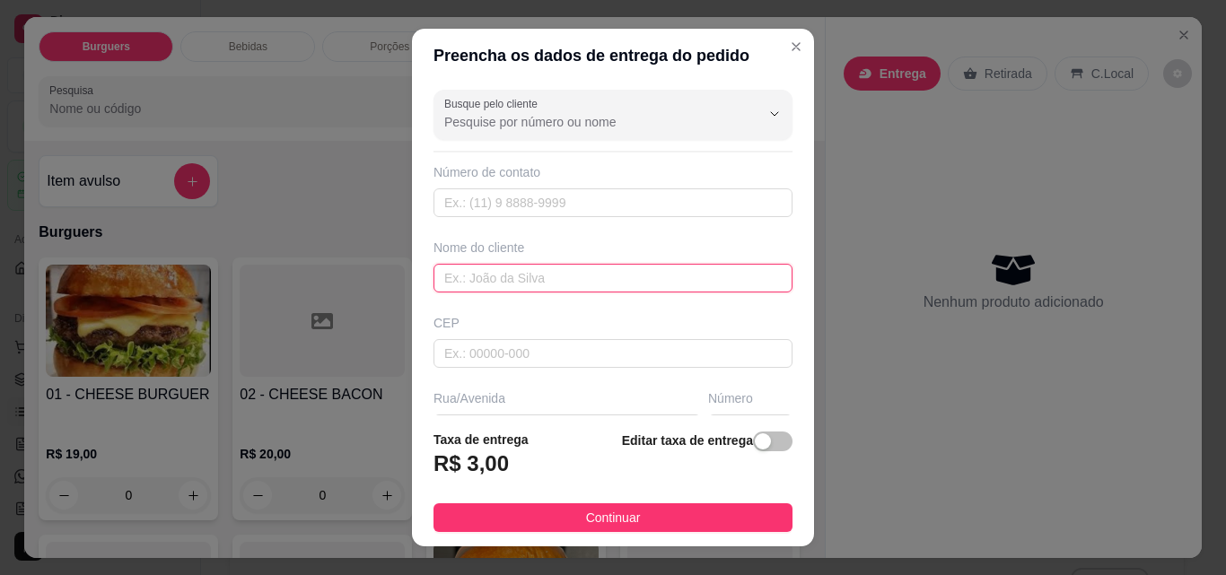
click at [477, 277] on input "text" at bounding box center [612, 278] width 359 height 29
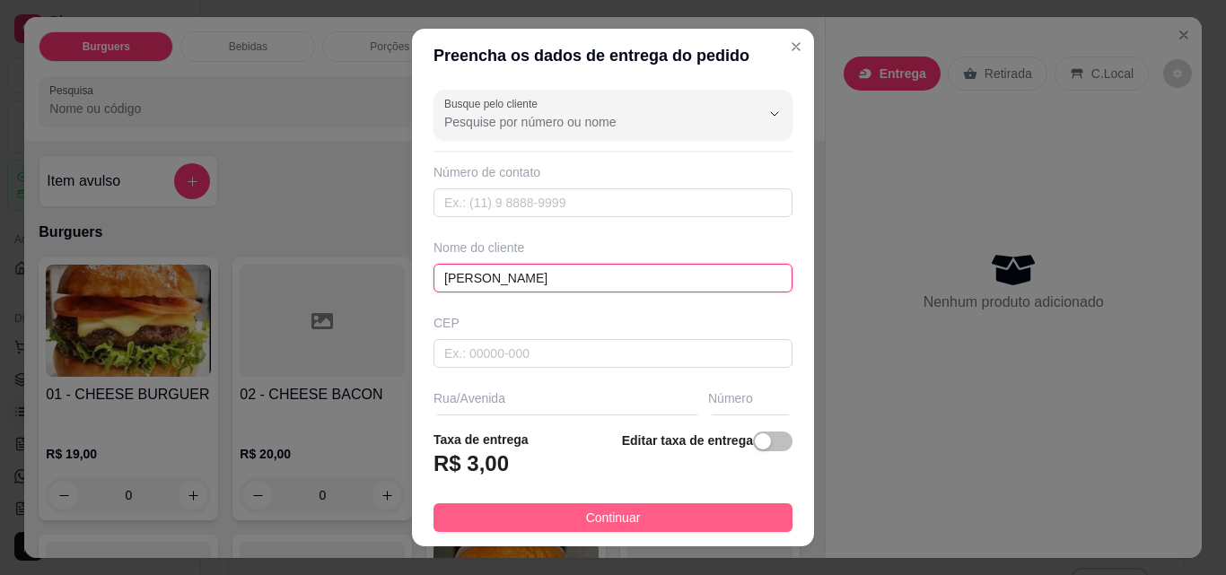
type input "[PERSON_NAME]"
click at [624, 516] on span "Continuar" at bounding box center [613, 518] width 55 height 20
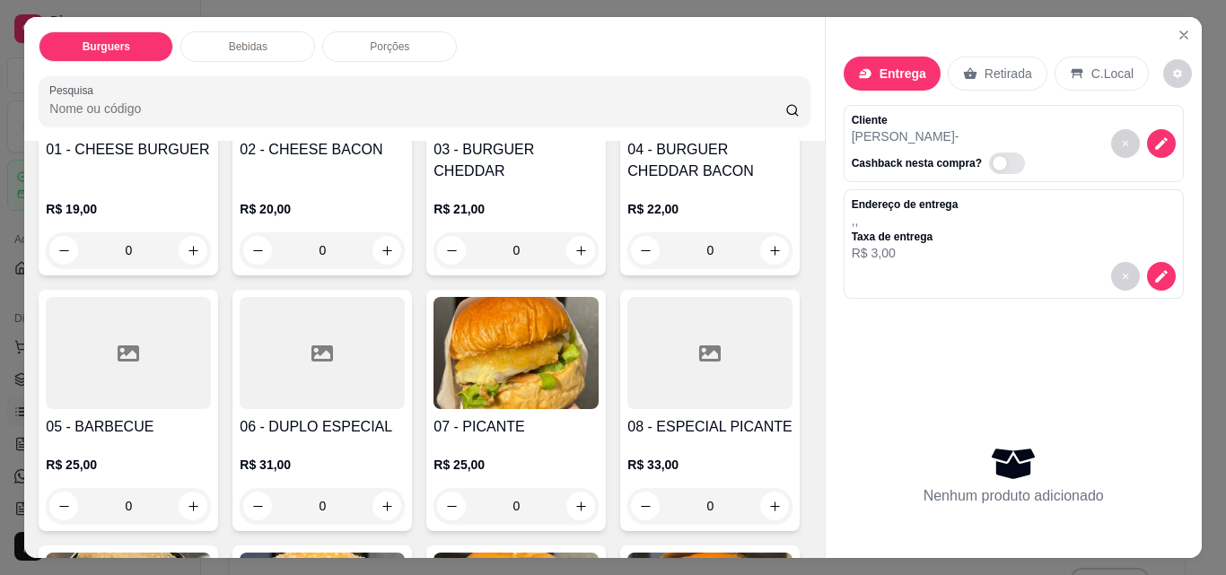
scroll to position [251, 0]
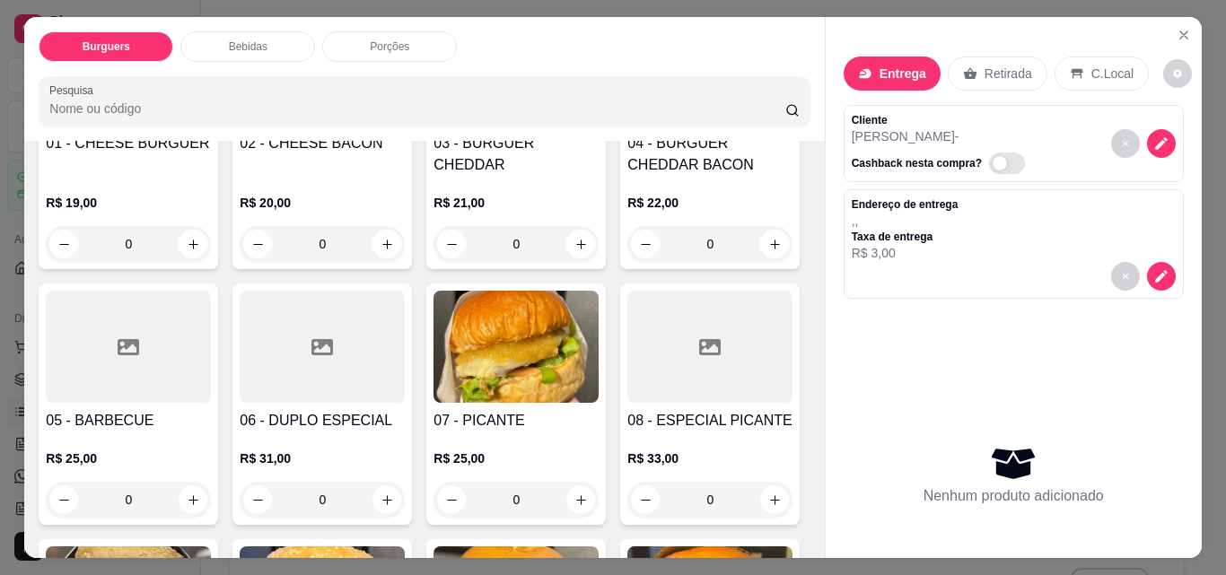
click at [627, 262] on div "0" at bounding box center [709, 244] width 165 height 36
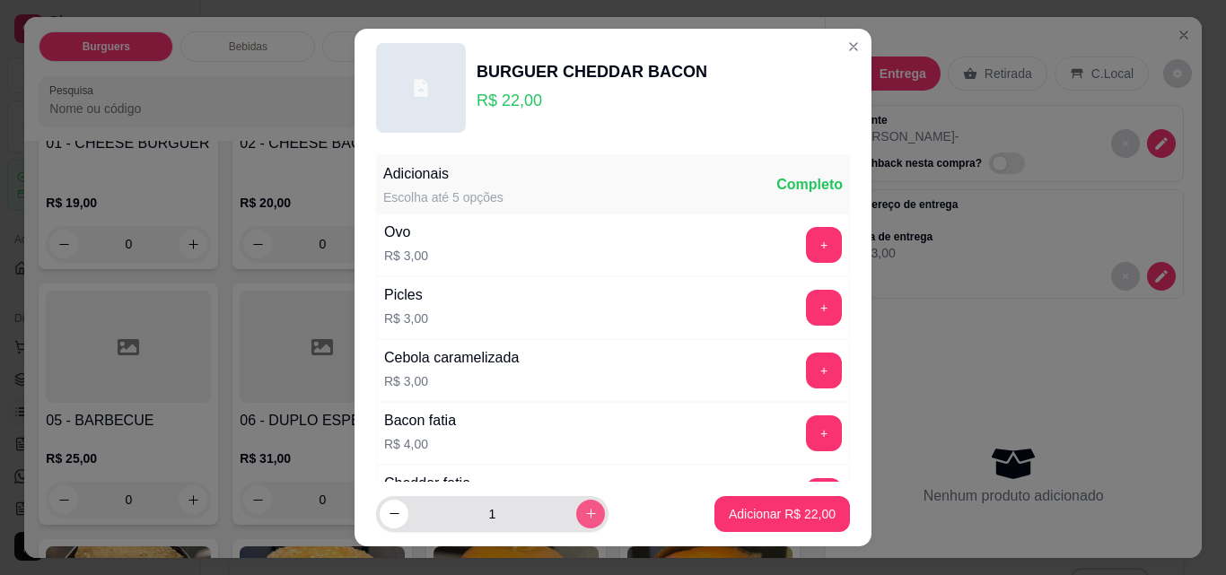
click at [584, 512] on icon "increase-product-quantity" at bounding box center [590, 513] width 13 height 13
type input "2"
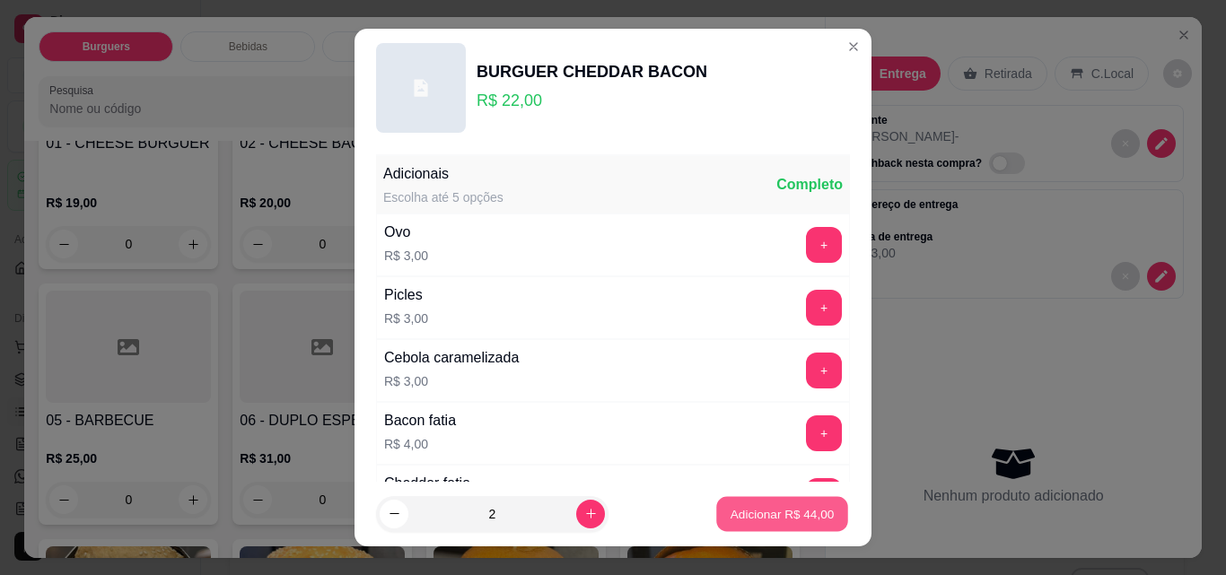
click at [745, 513] on p "Adicionar R$ 44,00" at bounding box center [782, 513] width 104 height 17
type input "2"
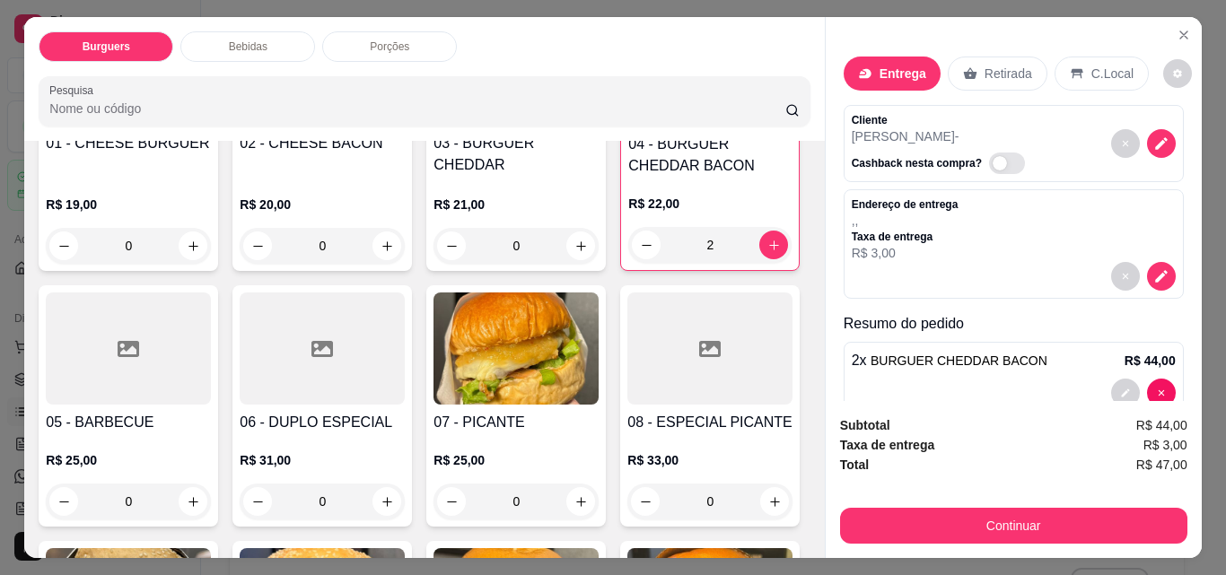
click at [240, 39] on p "Bebidas" at bounding box center [248, 46] width 39 height 14
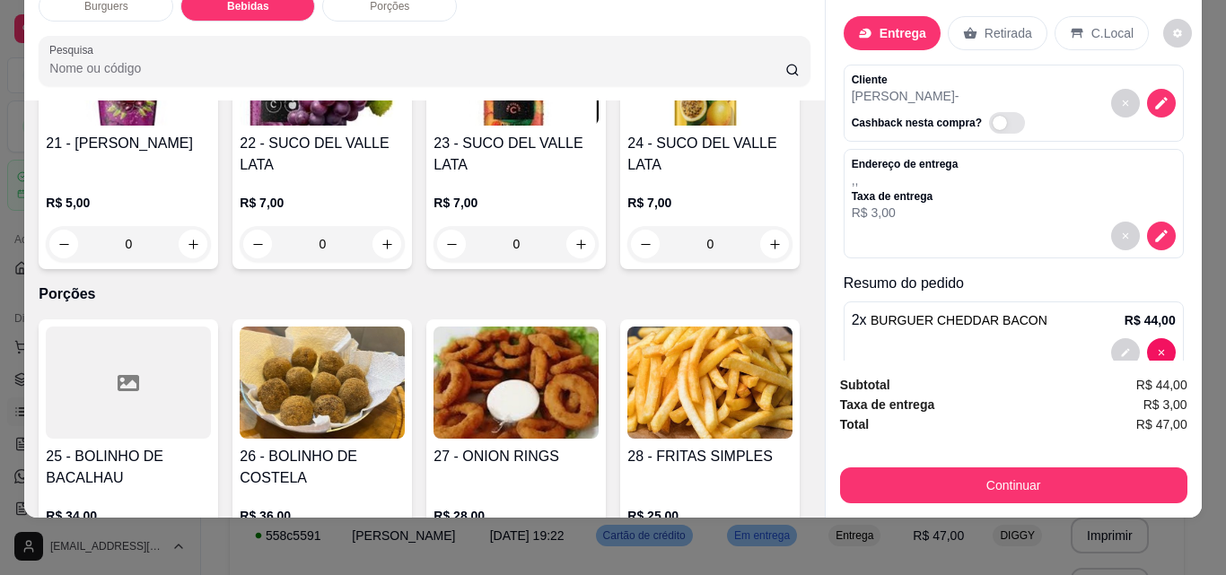
scroll to position [1594, 0]
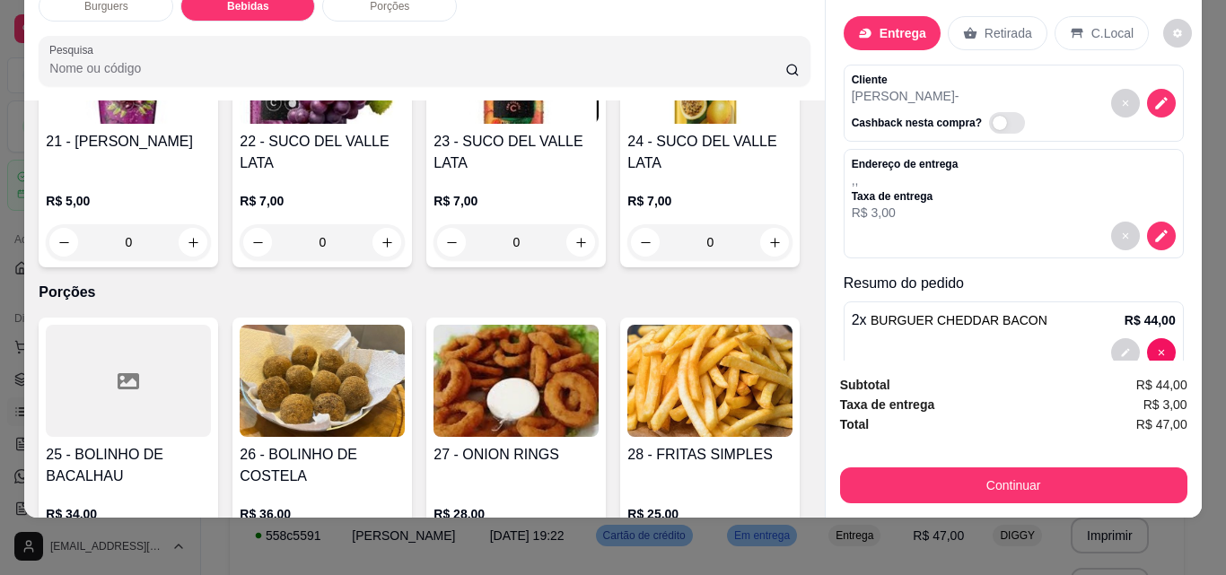
type input "1"
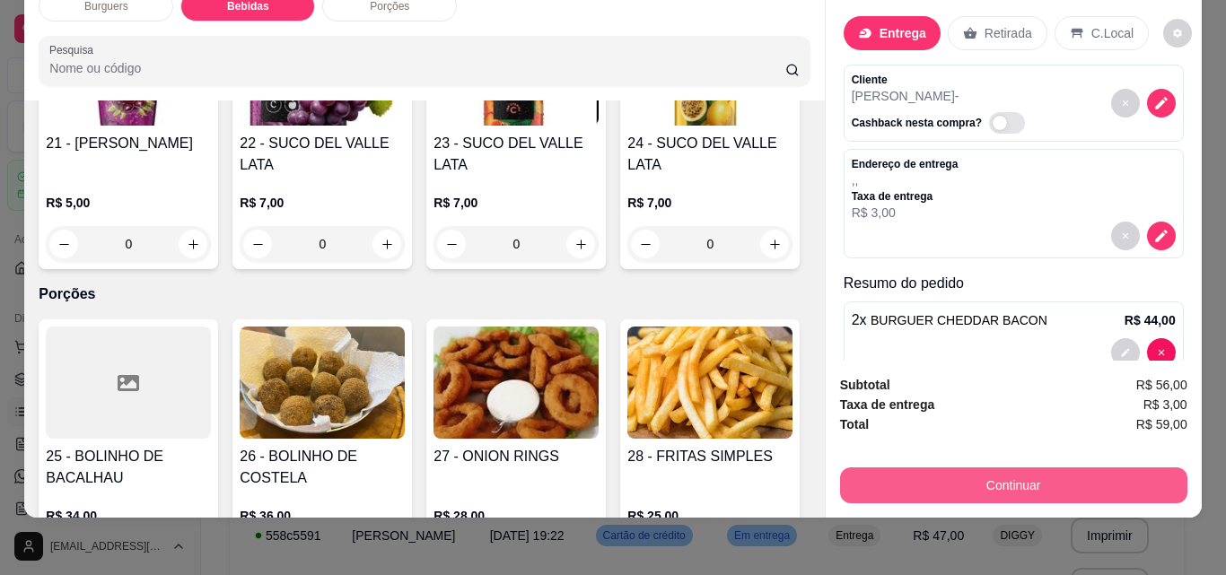
click at [946, 471] on button "Continuar" at bounding box center [1013, 486] width 347 height 36
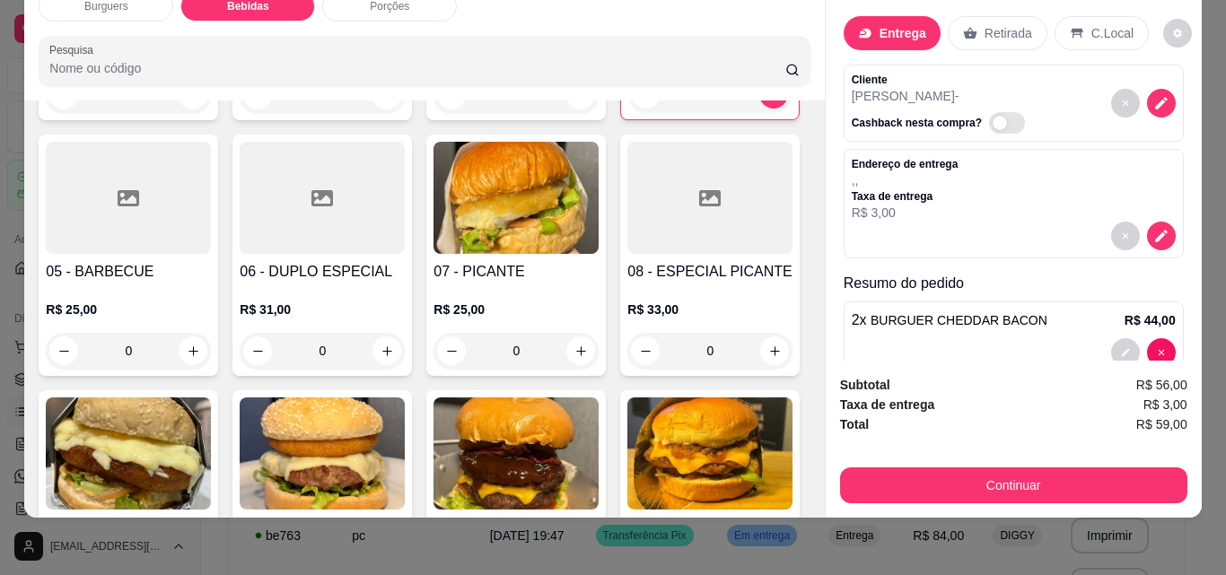
scroll to position [247, 0]
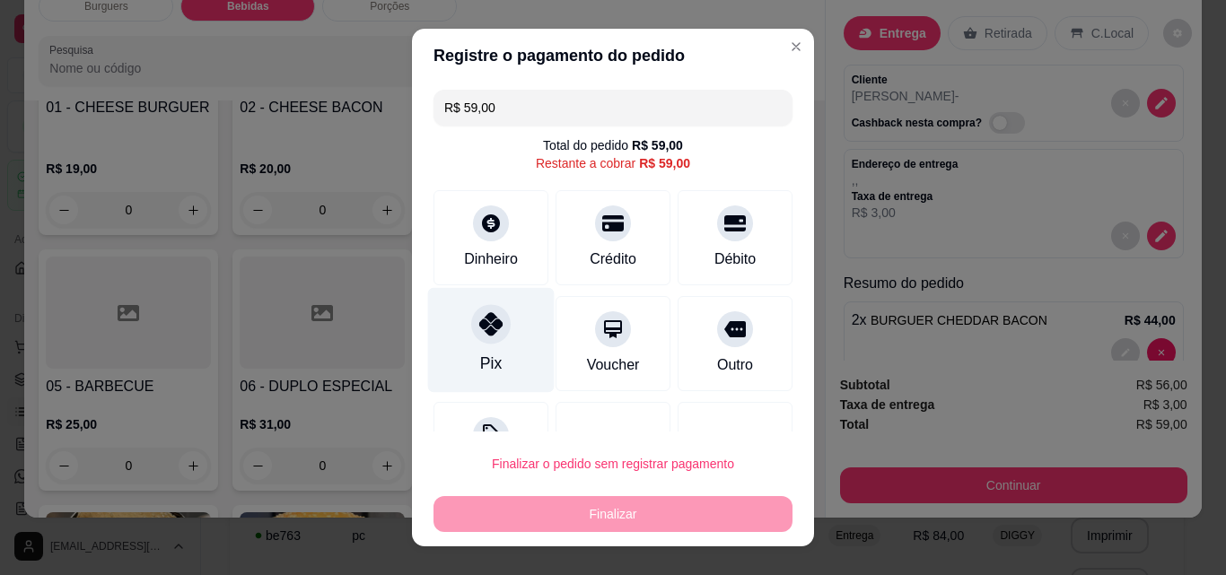
click at [480, 336] on icon at bounding box center [490, 323] width 23 height 23
type input "R$ 0,00"
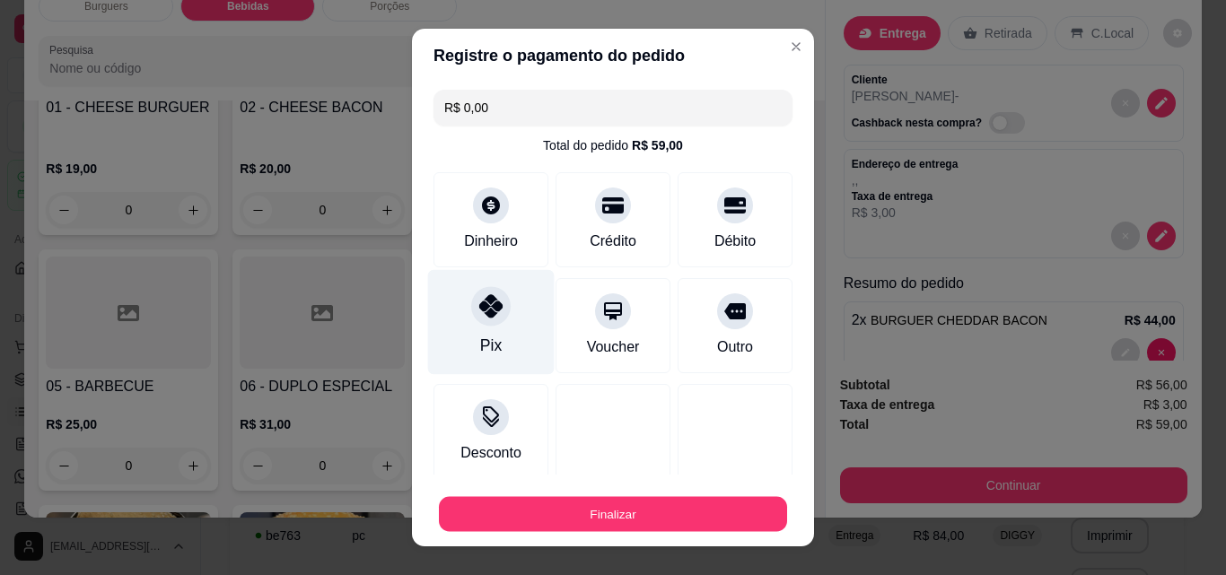
click at [565, 511] on button "Finalizar" at bounding box center [613, 514] width 348 height 35
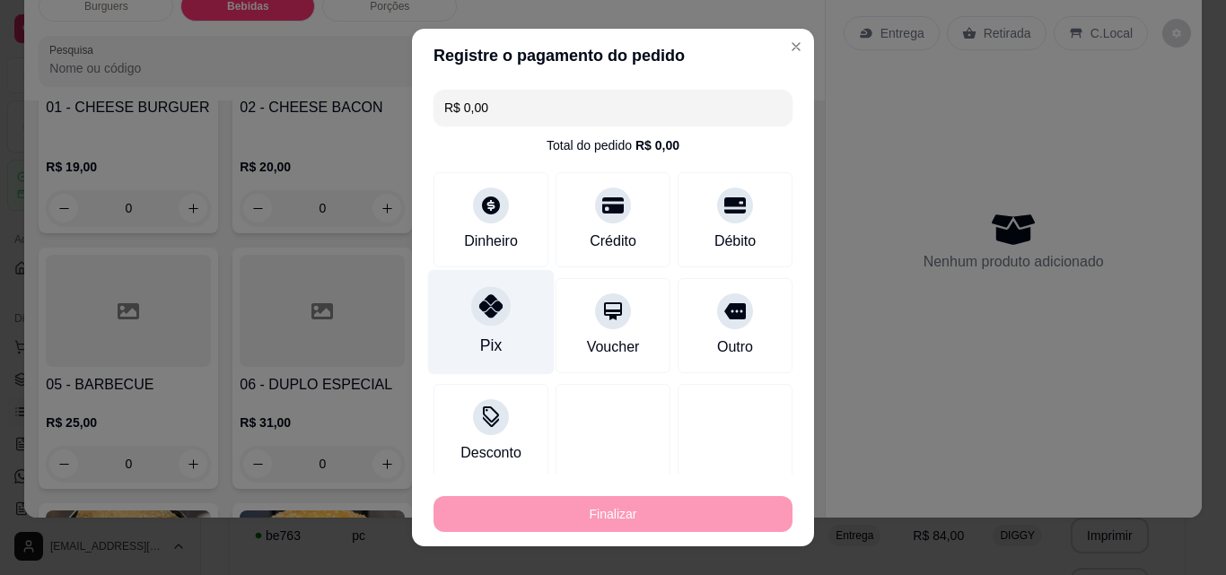
type input "0"
type input "-R$ 59,00"
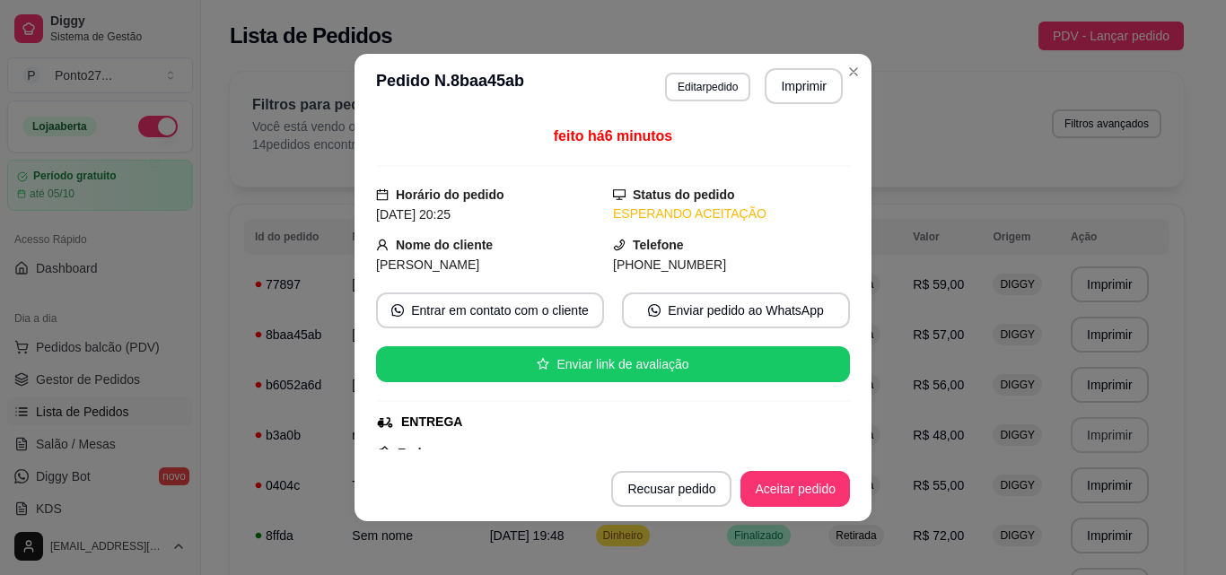
click at [851, 75] on div "Filtros para pedidos Você está vendo os pedidos de hoje. 14 pedidos encontrados…" at bounding box center [707, 129] width 954 height 115
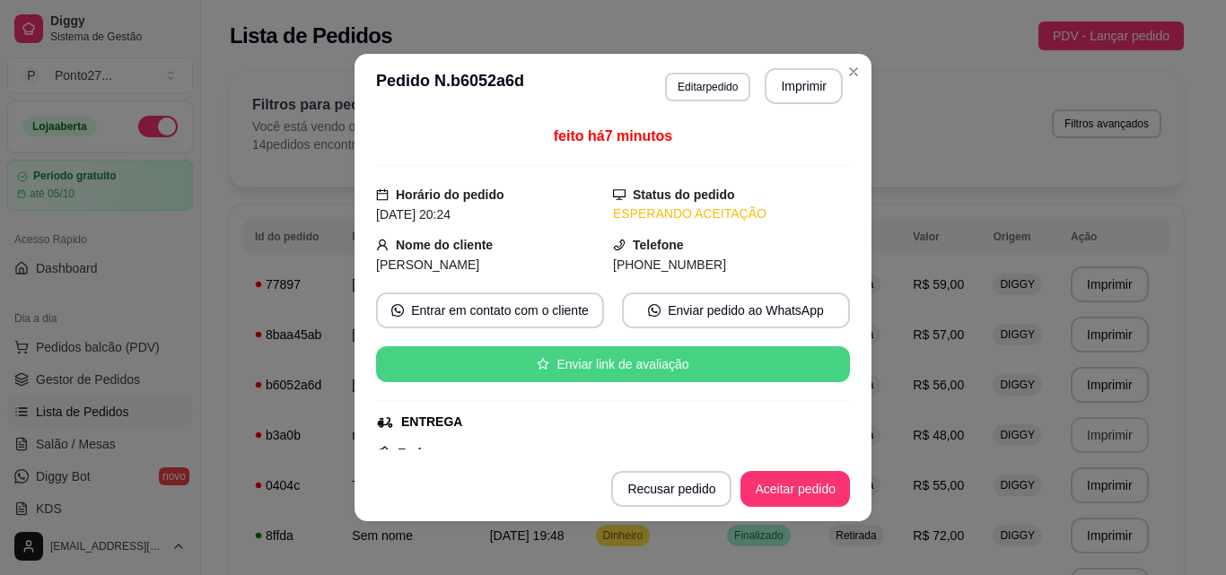
click at [797, 498] on button "Aceitar pedido" at bounding box center [794, 489] width 109 height 36
click at [807, 84] on button "Imprimir" at bounding box center [804, 86] width 78 height 36
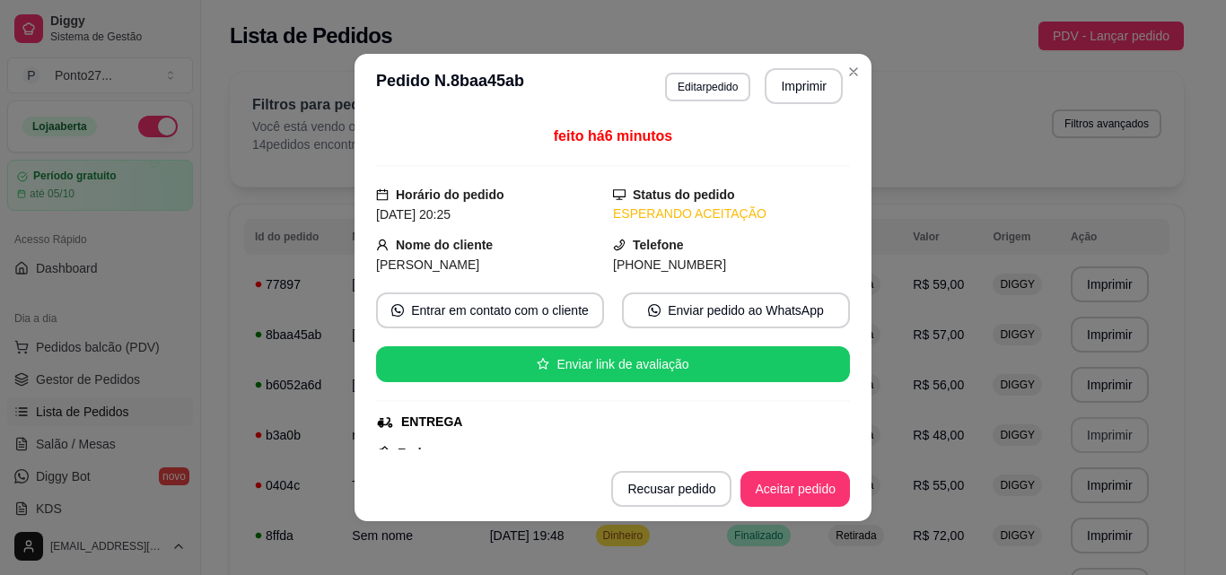
click at [800, 482] on button "Aceitar pedido" at bounding box center [794, 489] width 109 height 36
click at [801, 80] on button "Imprimir" at bounding box center [804, 86] width 78 height 36
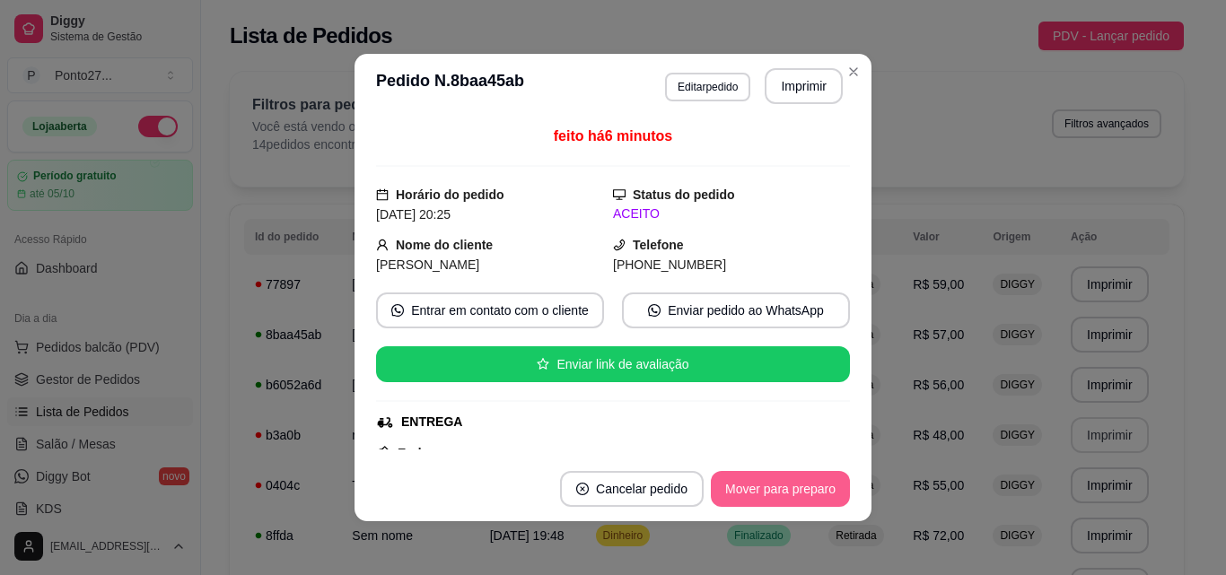
click at [736, 473] on button "Mover para preparo" at bounding box center [780, 489] width 139 height 36
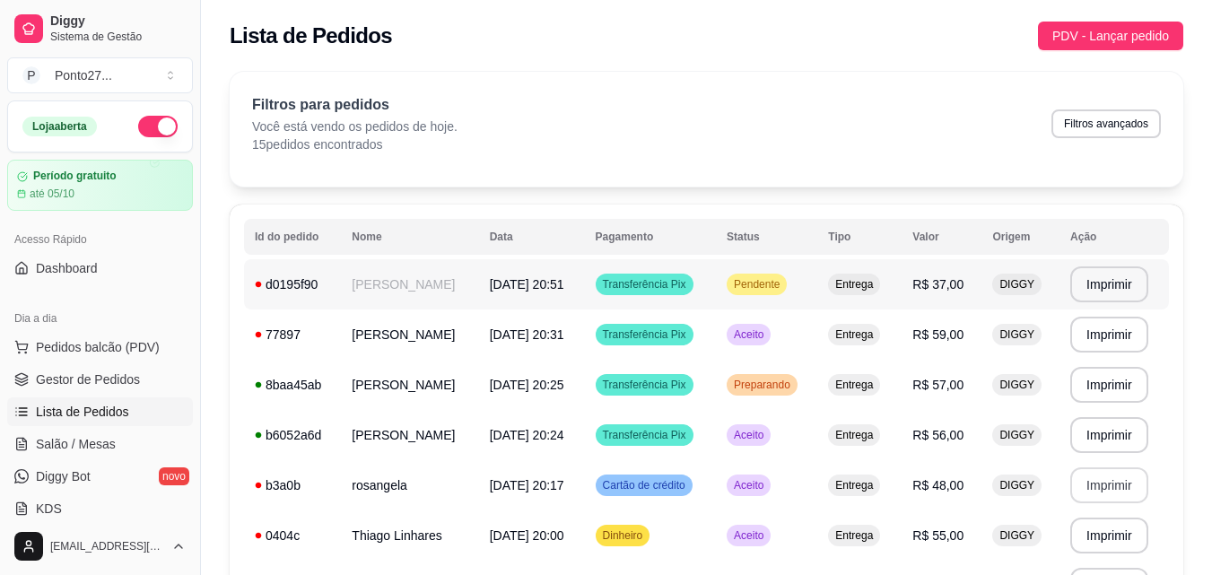
click at [426, 289] on td "[PERSON_NAME]" at bounding box center [409, 284] width 137 height 50
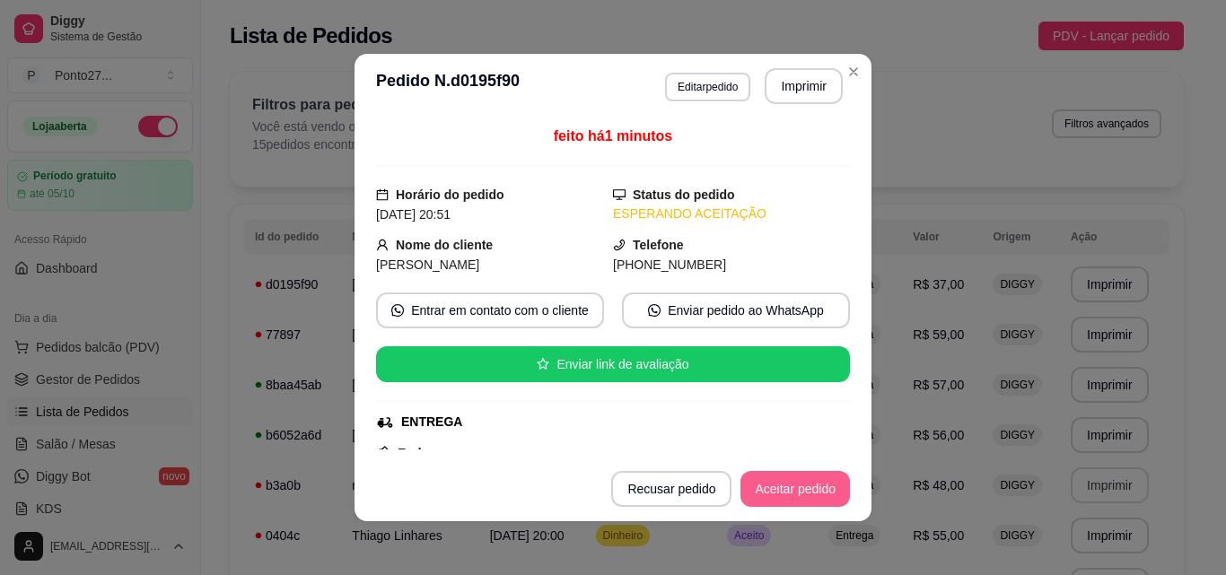
click at [814, 482] on button "Aceitar pedido" at bounding box center [794, 489] width 109 height 36
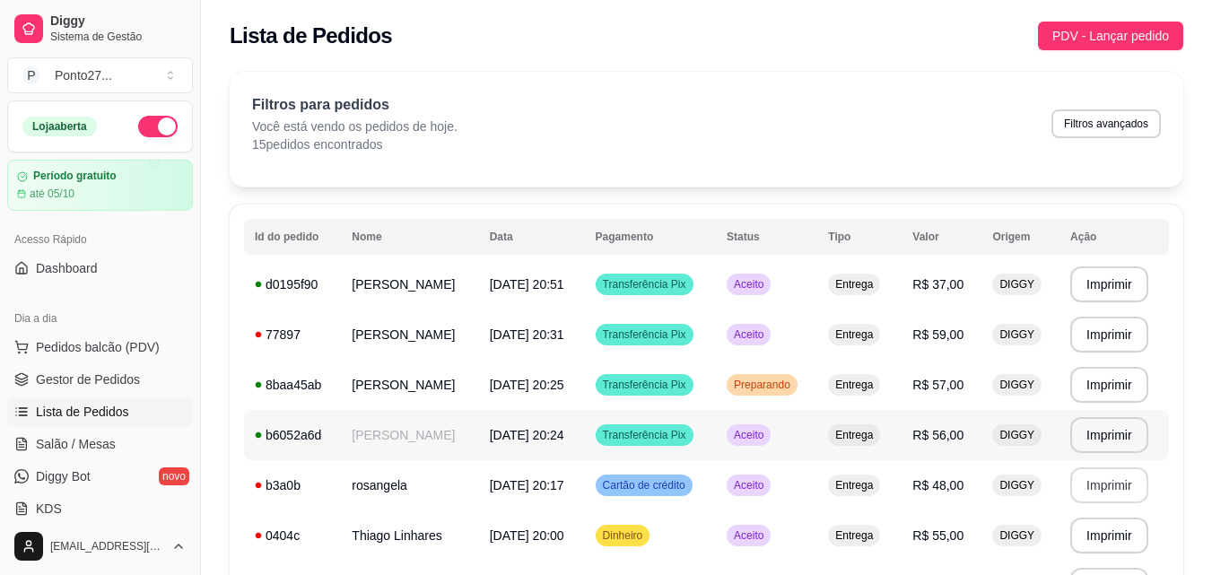
click at [771, 445] on div "Aceito" at bounding box center [749, 435] width 44 height 22
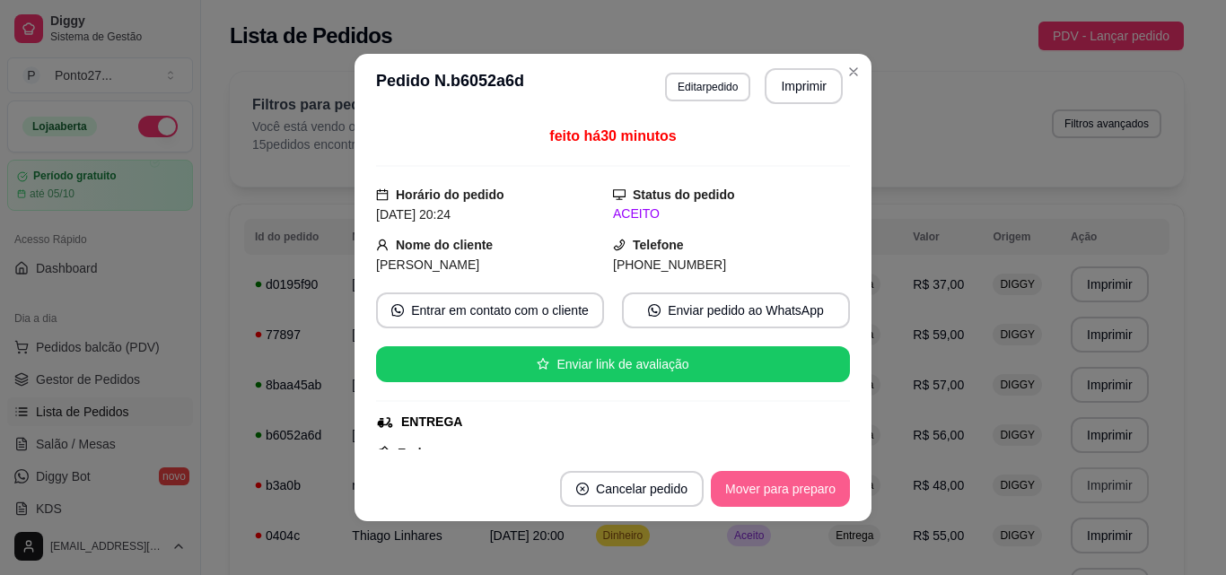
click at [786, 499] on button "Mover para preparo" at bounding box center [780, 489] width 139 height 36
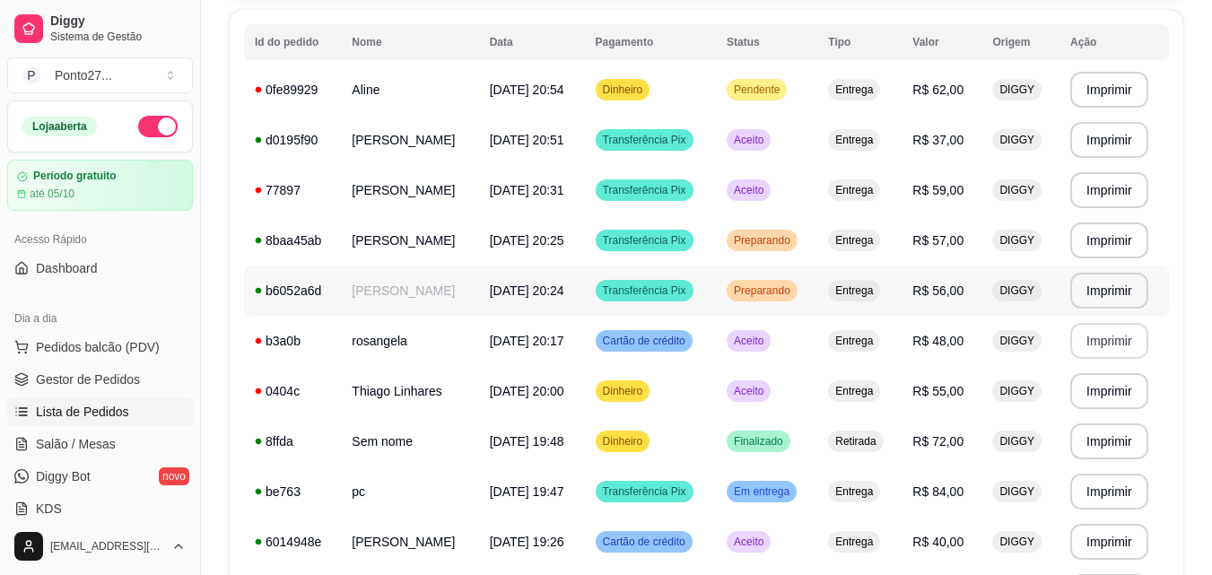
scroll to position [264, 0]
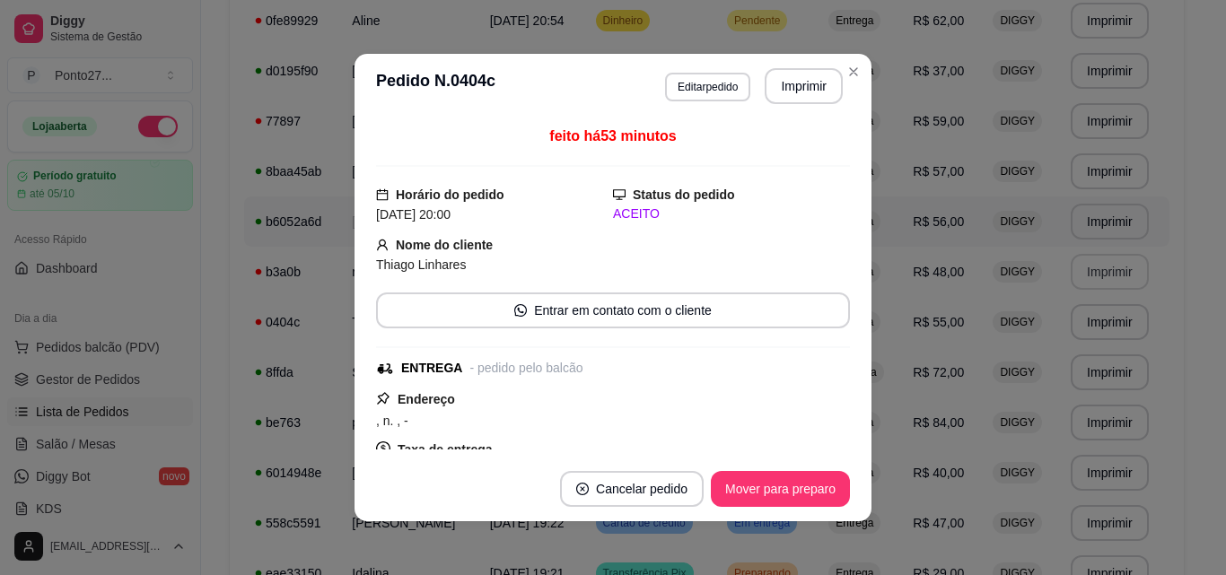
click at [771, 486] on button "Mover para preparo" at bounding box center [780, 489] width 139 height 36
click at [782, 493] on button "Mover para entrega" at bounding box center [781, 489] width 138 height 36
click at [773, 486] on button "Mover para finalizado" at bounding box center [775, 489] width 149 height 36
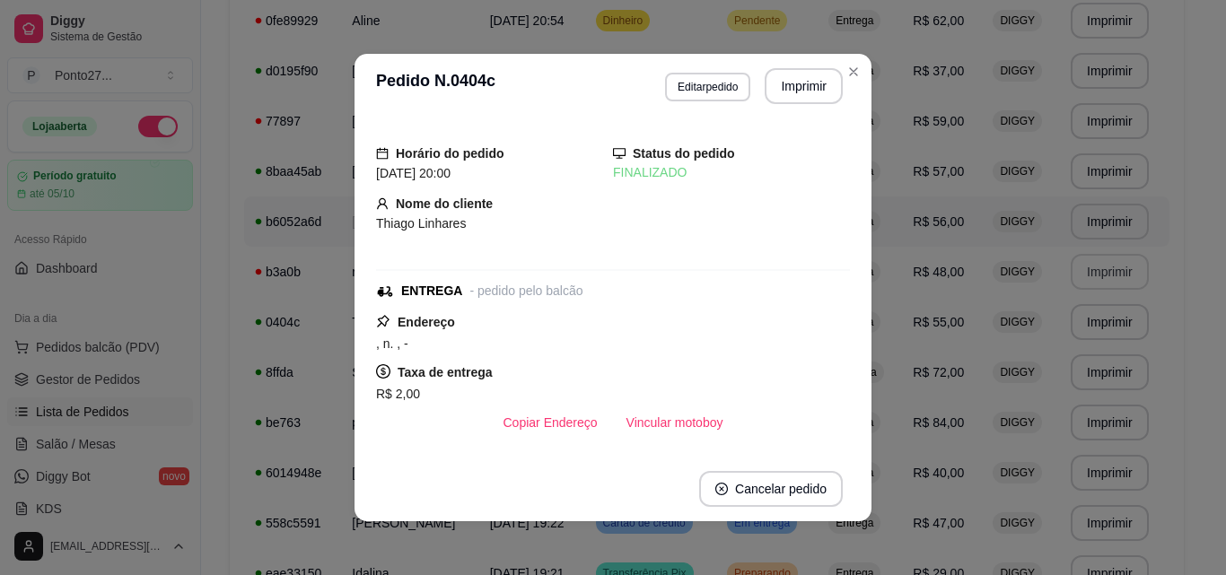
click at [851, 74] on td "Entrega" at bounding box center [860, 71] width 84 height 50
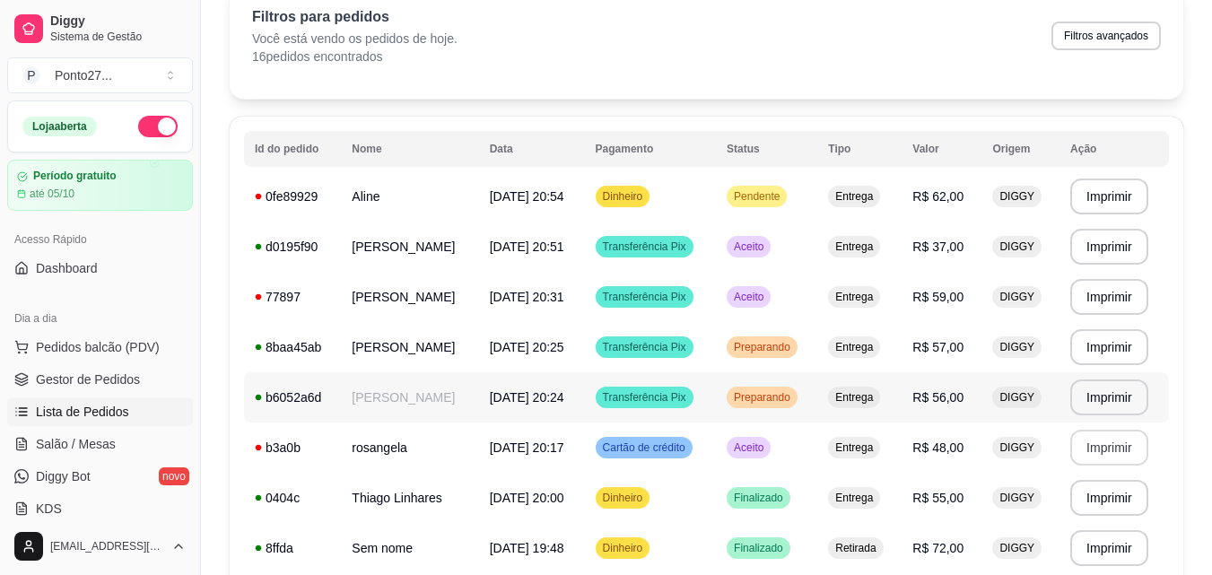
scroll to position [69, 0]
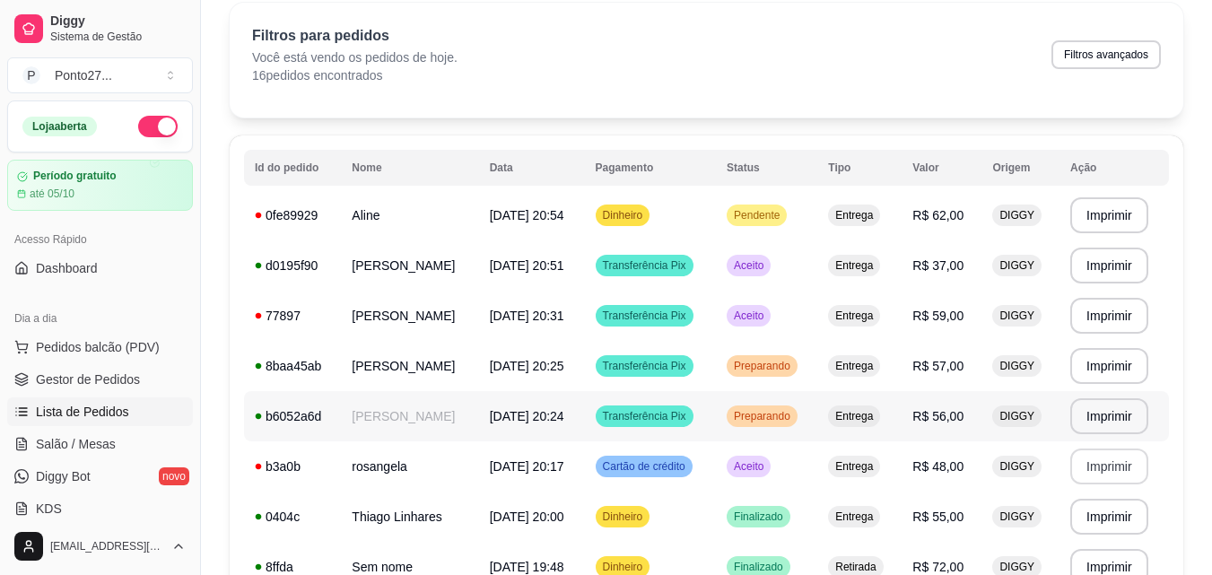
click at [1110, 267] on button "Imprimir" at bounding box center [1110, 266] width 78 height 36
click at [1117, 318] on button "Imprimir" at bounding box center [1110, 316] width 78 height 36
click at [751, 210] on td "Pendente" at bounding box center [766, 215] width 101 height 50
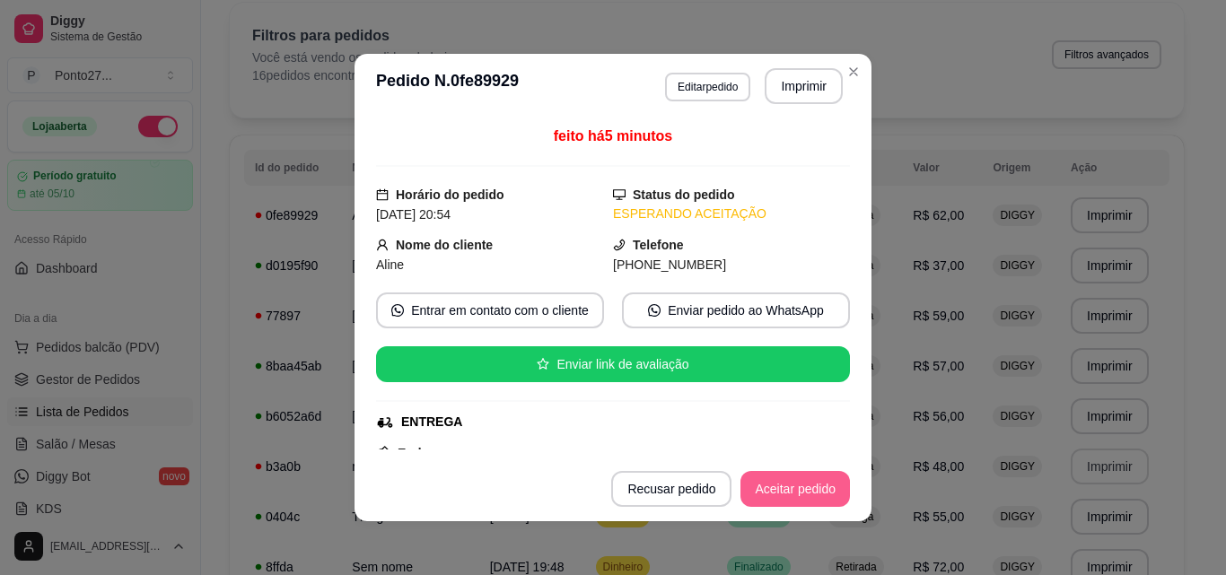
click at [783, 485] on button "Aceitar pedido" at bounding box center [794, 489] width 109 height 36
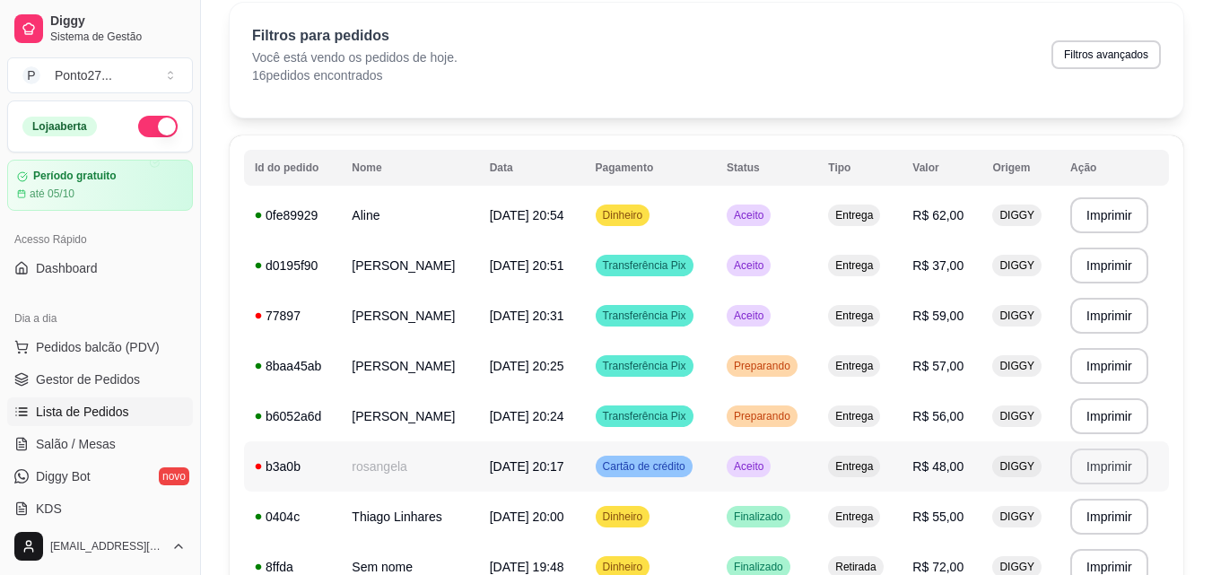
click at [767, 467] on span "Aceito" at bounding box center [748, 466] width 37 height 14
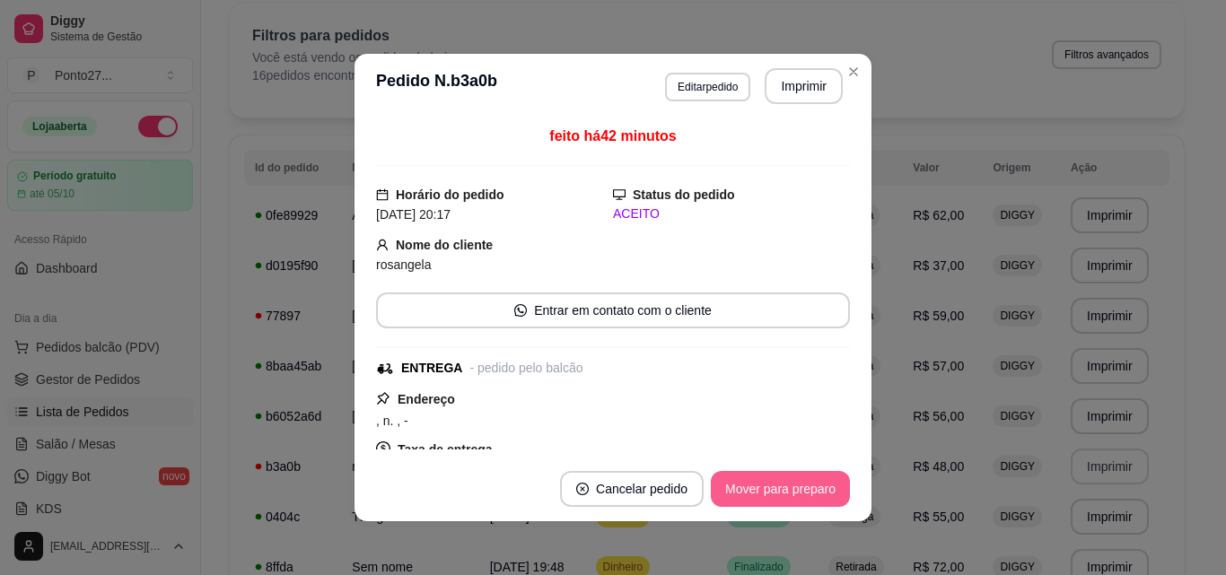
click at [794, 487] on button "Mover para preparo" at bounding box center [780, 489] width 139 height 36
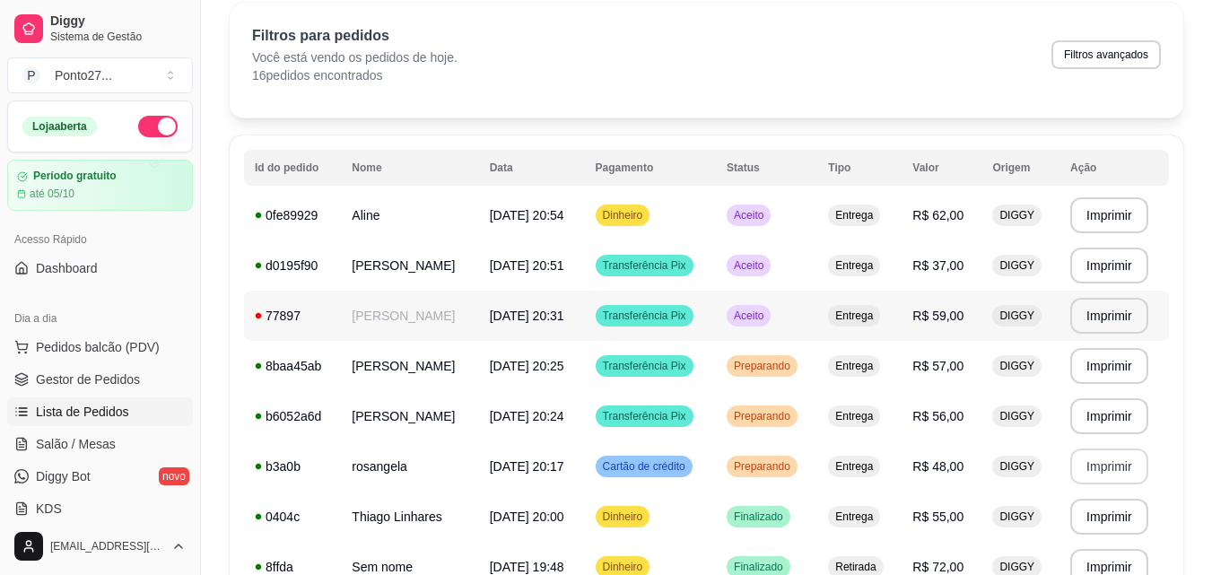
click at [783, 328] on td "Aceito" at bounding box center [766, 316] width 101 height 50
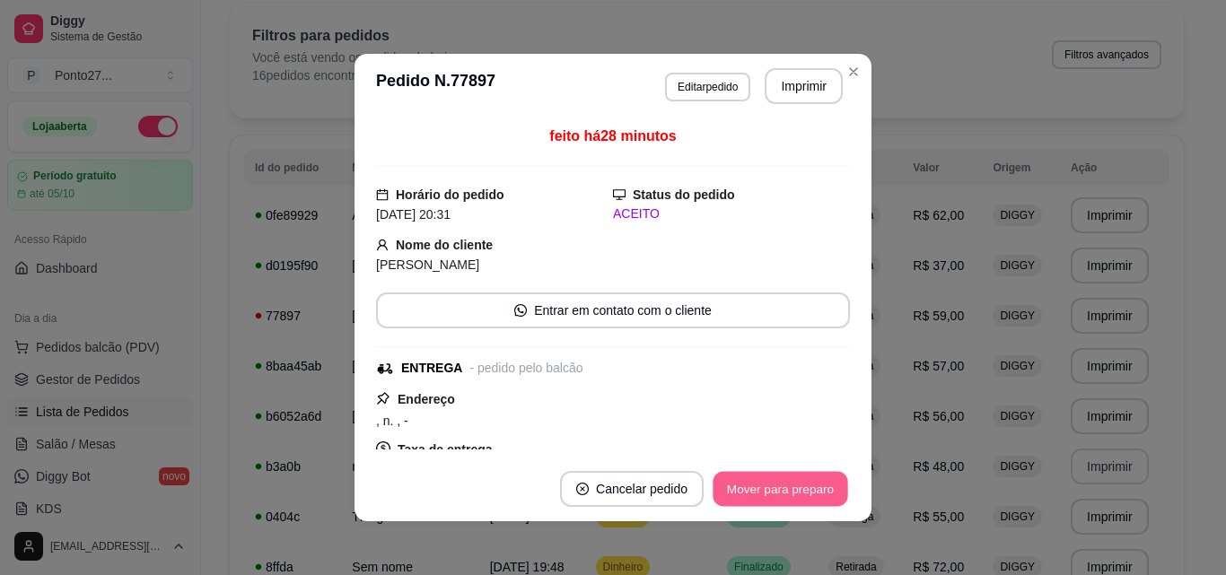
click at [804, 488] on button "Mover para preparo" at bounding box center [780, 489] width 135 height 35
click at [769, 484] on button "Mover para entrega" at bounding box center [781, 489] width 138 height 36
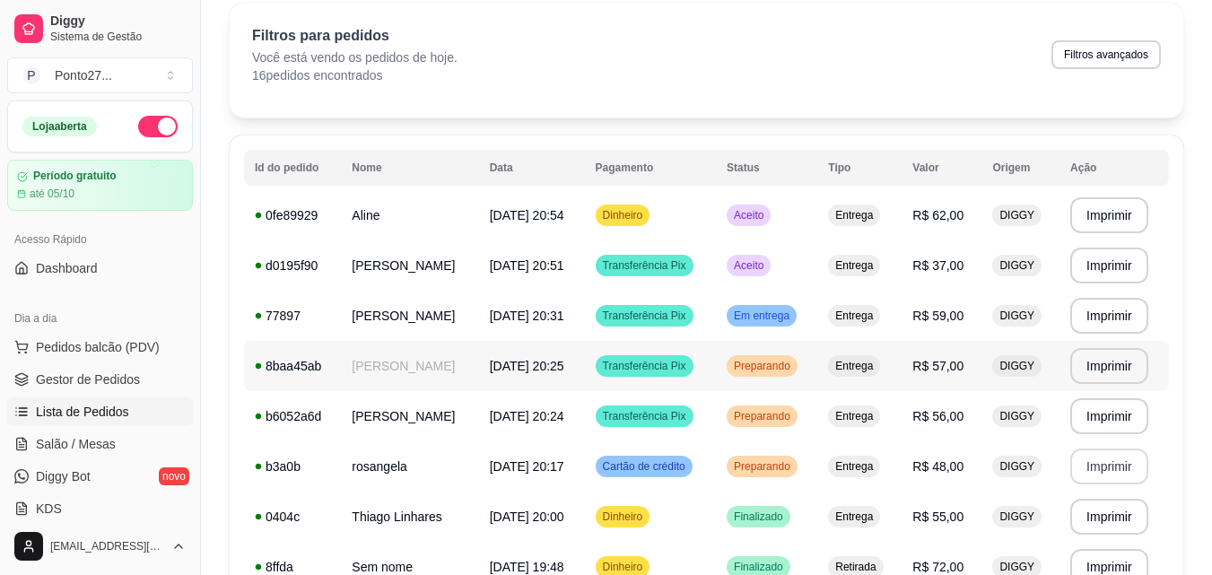
click at [788, 364] on span "Preparando" at bounding box center [762, 366] width 64 height 14
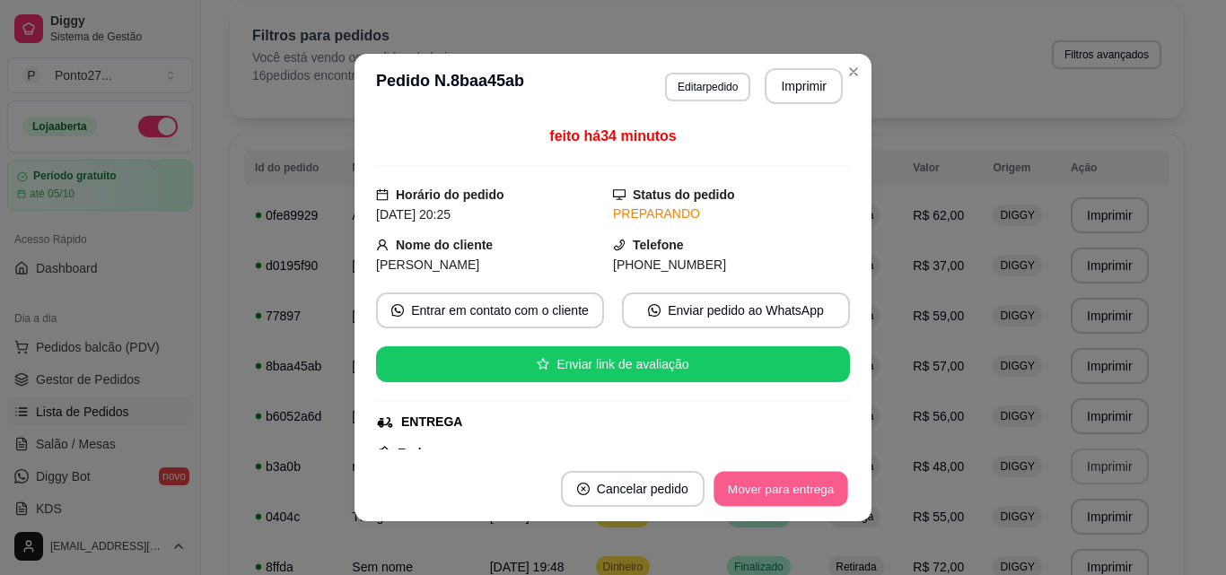
click at [783, 497] on button "Mover para entrega" at bounding box center [780, 489] width 135 height 35
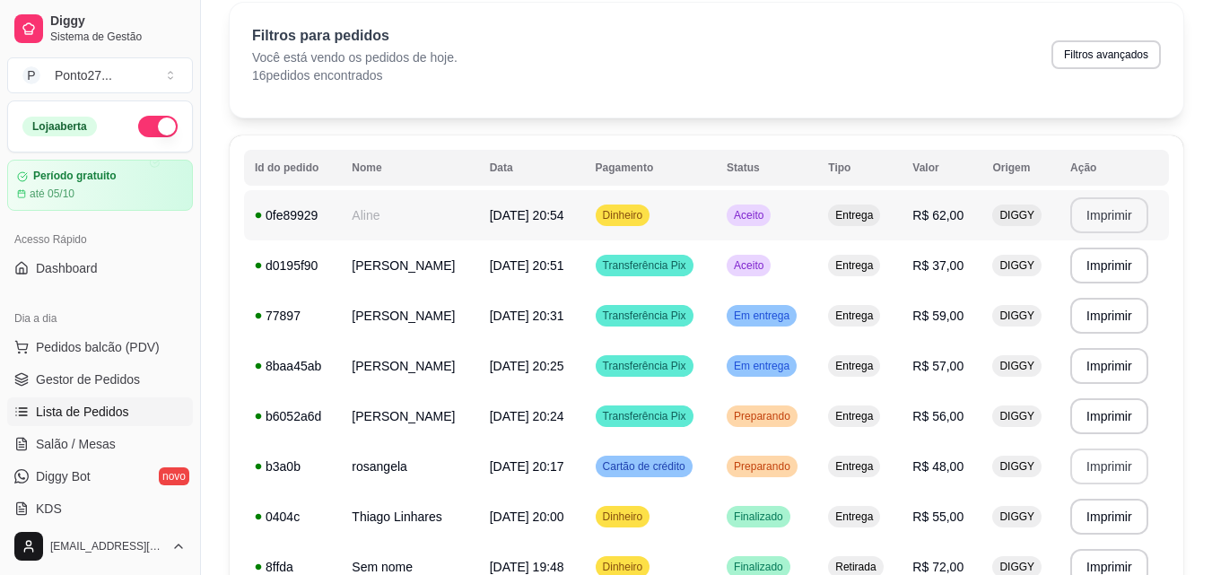
click at [1120, 205] on button "Imprimir" at bounding box center [1110, 215] width 78 height 36
click at [813, 427] on td "Preparando" at bounding box center [766, 416] width 101 height 50
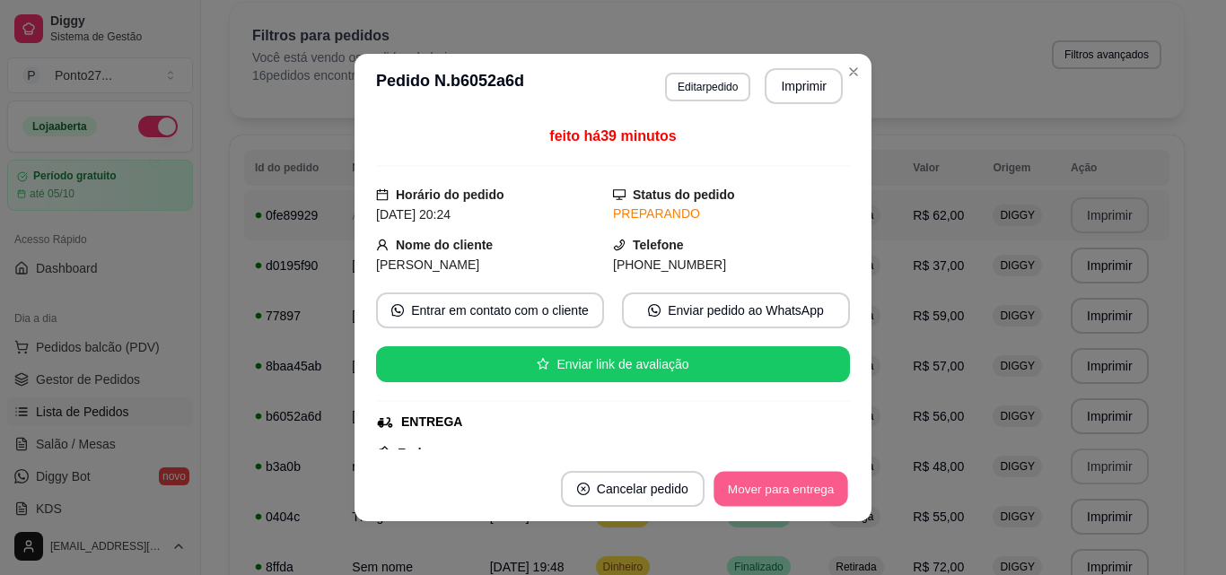
click at [779, 493] on button "Mover para entrega" at bounding box center [780, 489] width 135 height 35
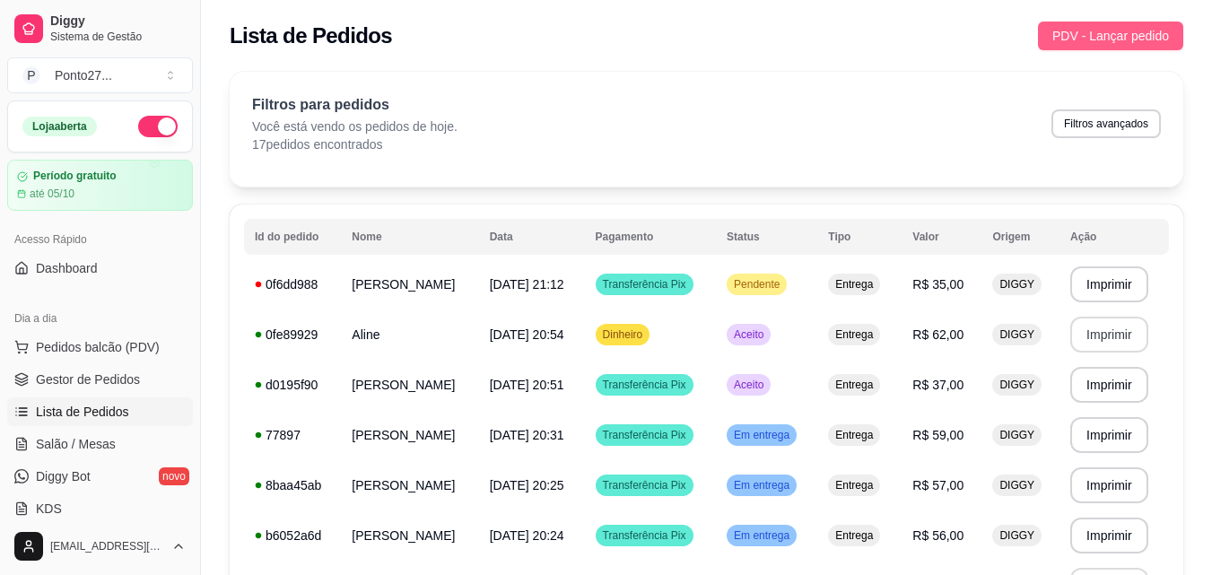
click at [1108, 29] on span "PDV - Lançar pedido" at bounding box center [1111, 36] width 117 height 20
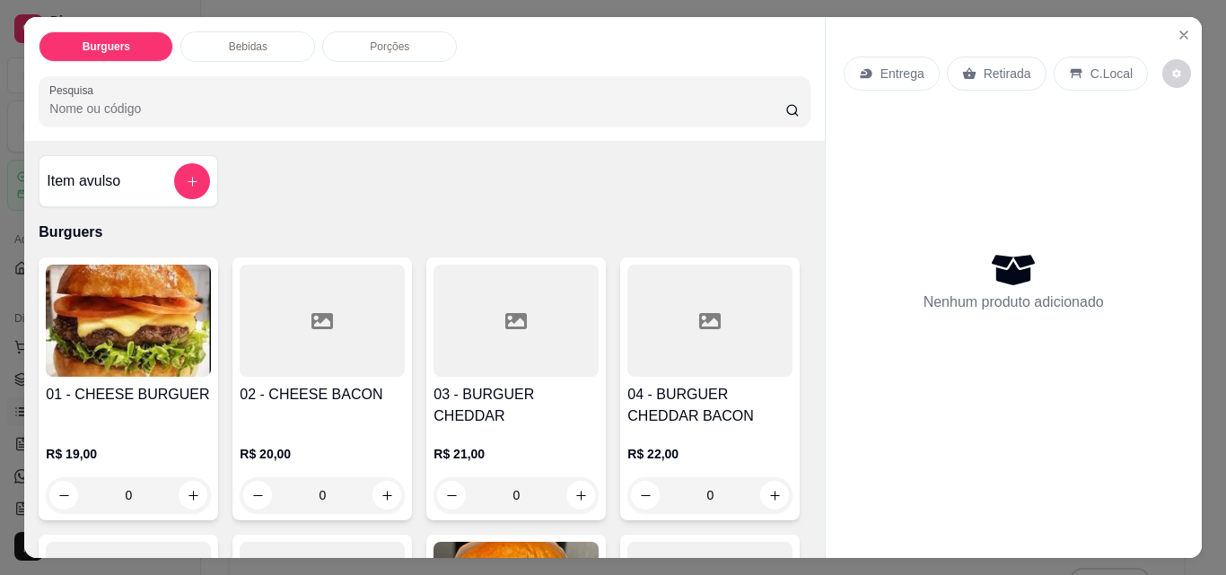
click at [903, 67] on p "Entrega" at bounding box center [902, 74] width 44 height 18
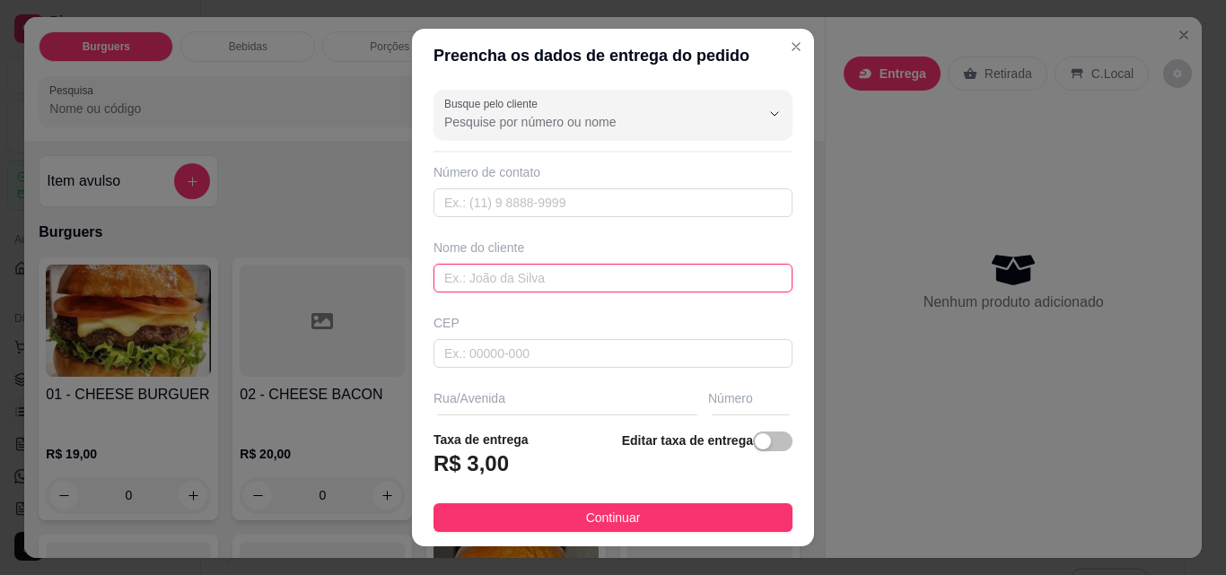
click at [541, 276] on input "text" at bounding box center [612, 278] width 359 height 29
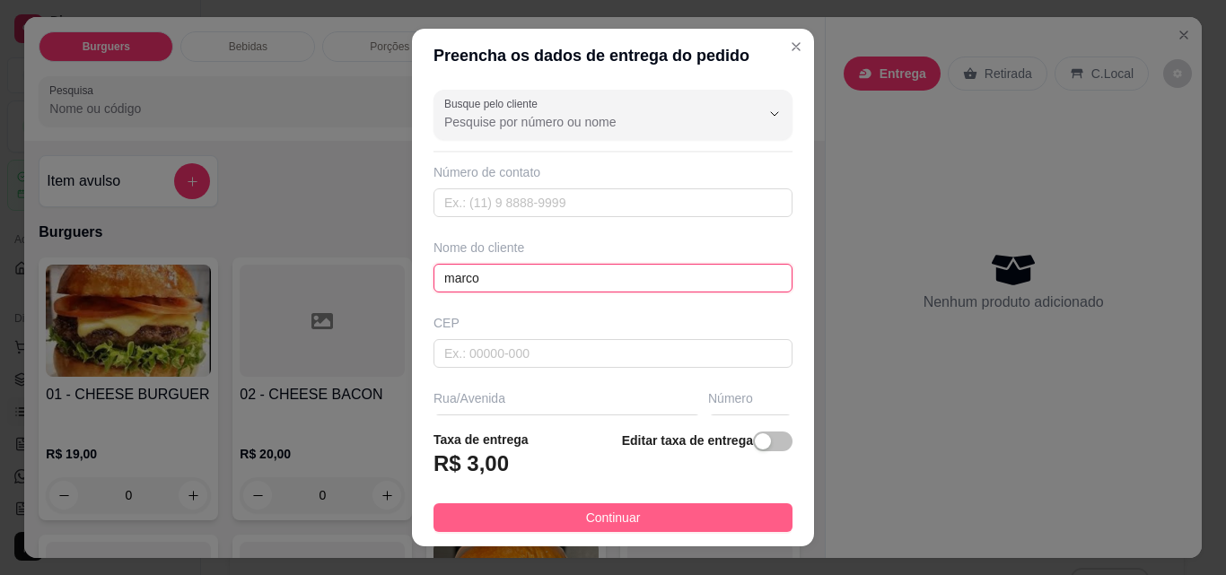
type input "marco"
click at [604, 515] on span "Continuar" at bounding box center [613, 518] width 55 height 20
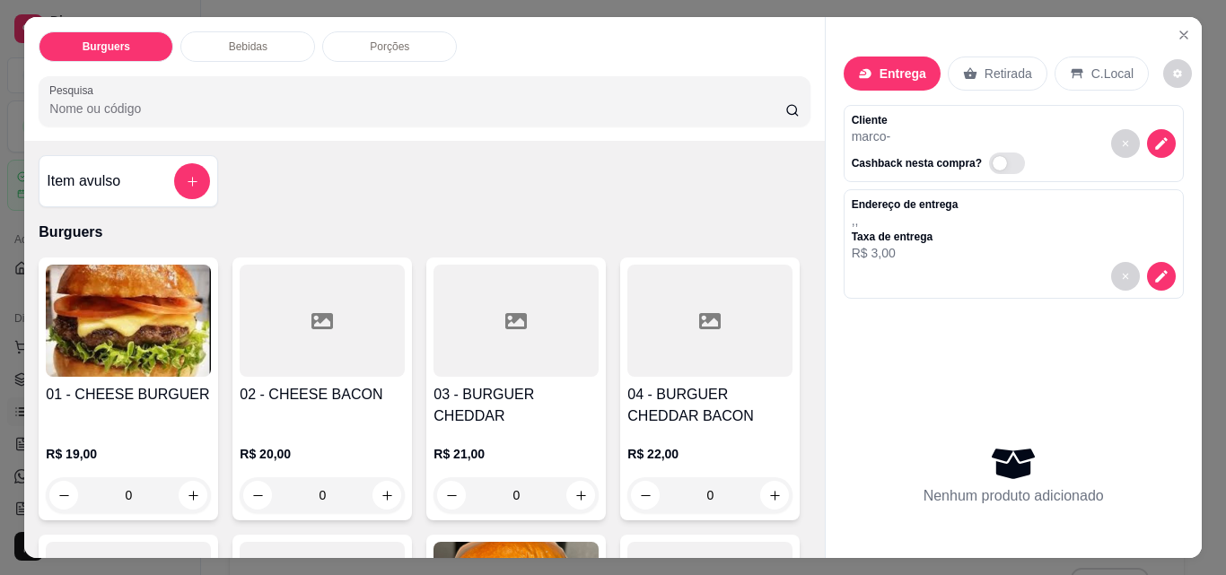
click at [188, 477] on div "0" at bounding box center [128, 495] width 165 height 36
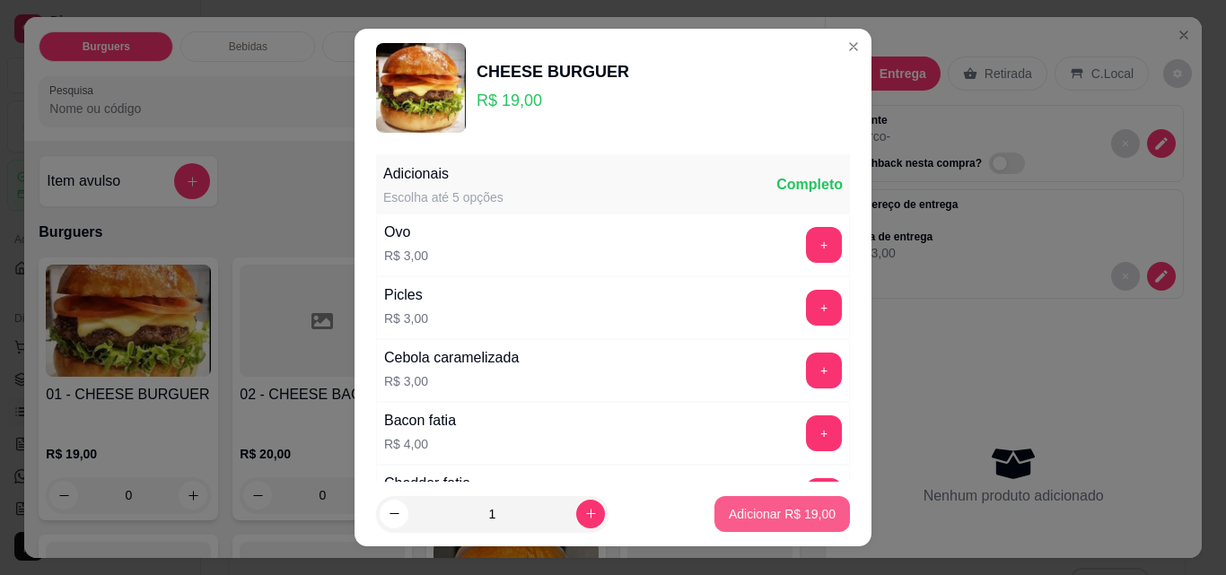
click at [791, 523] on button "Adicionar R$ 19,00" at bounding box center [782, 514] width 136 height 36
type input "1"
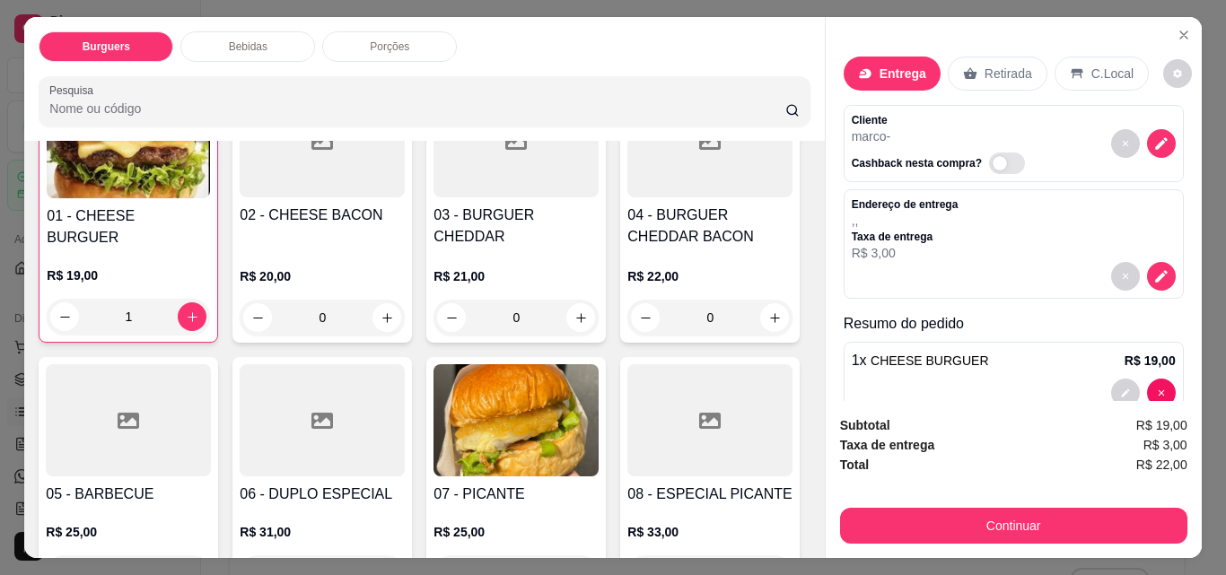
scroll to position [215, 0]
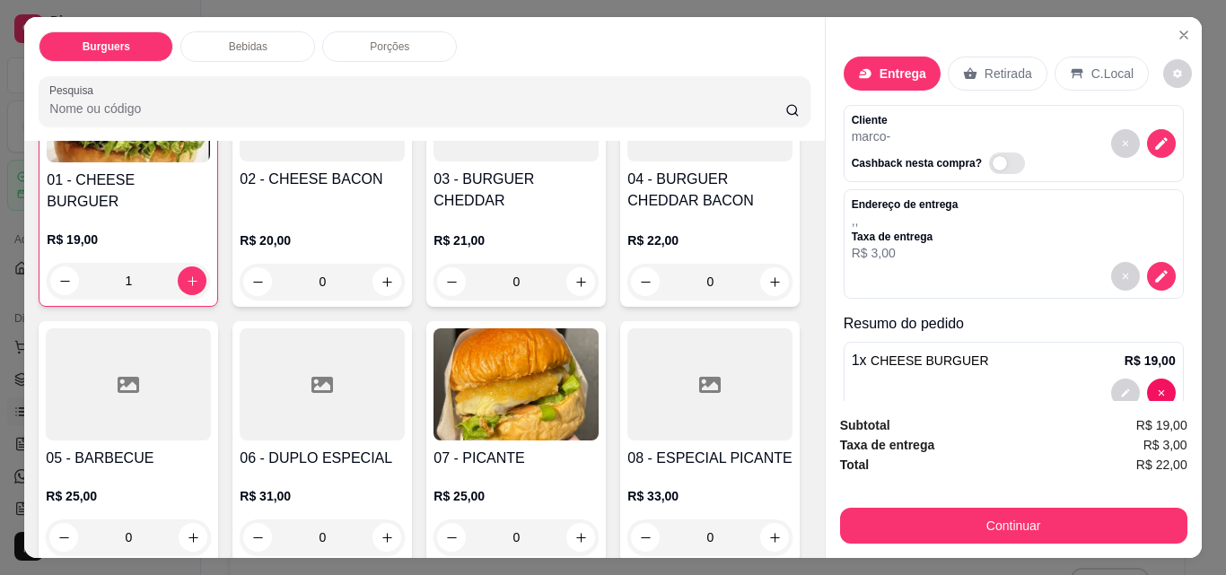
click at [627, 300] on div "0" at bounding box center [709, 282] width 165 height 36
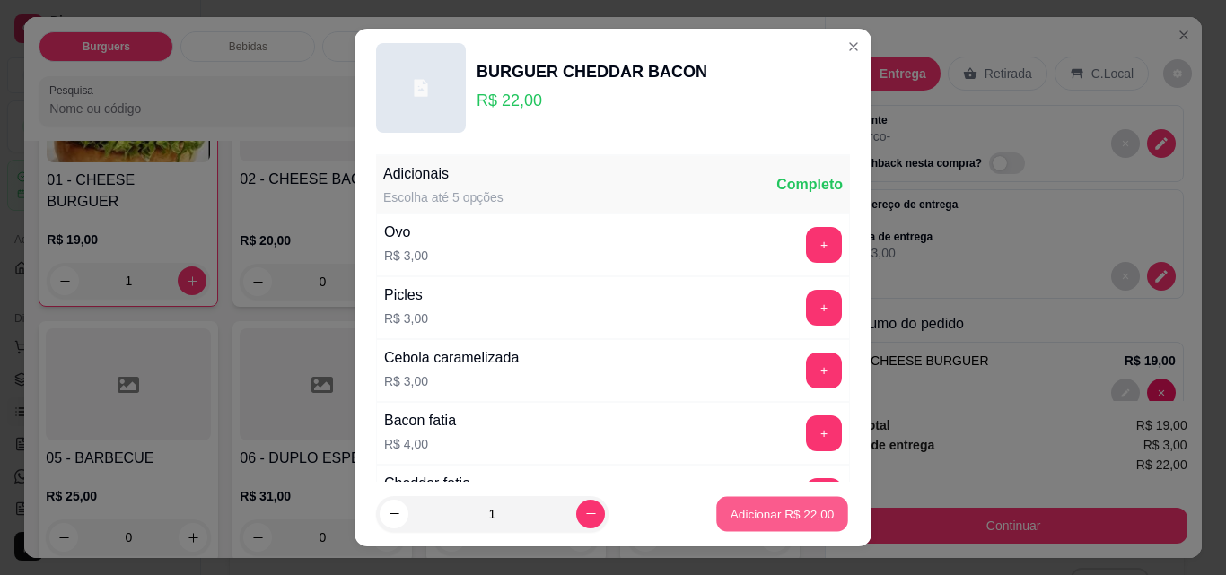
click at [746, 519] on p "Adicionar R$ 22,00" at bounding box center [782, 513] width 104 height 17
type input "1"
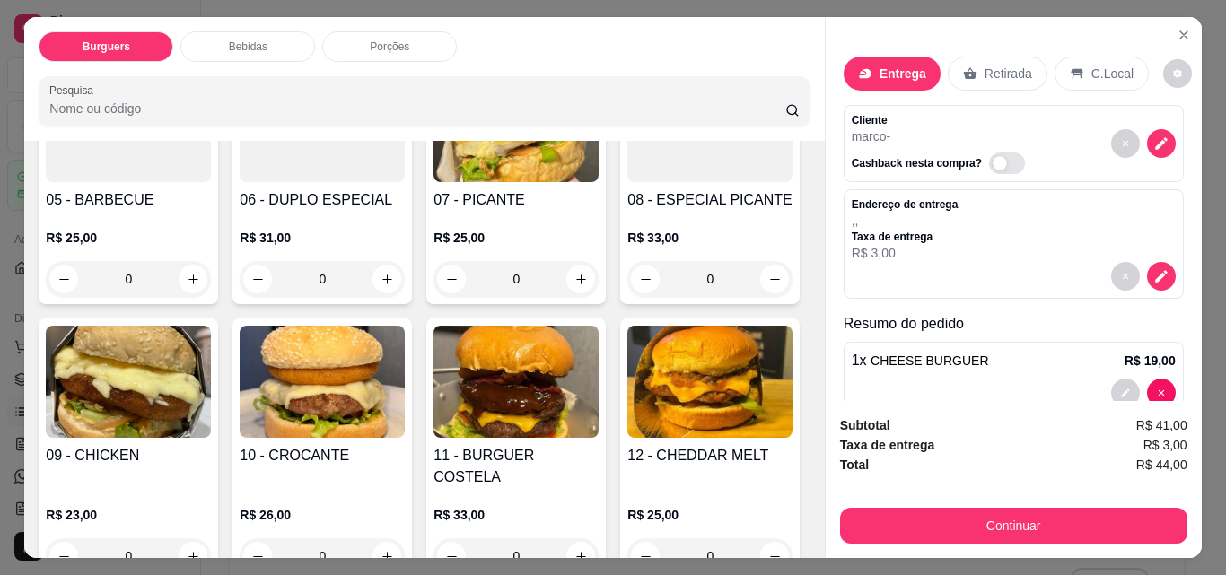
scroll to position [503, 0]
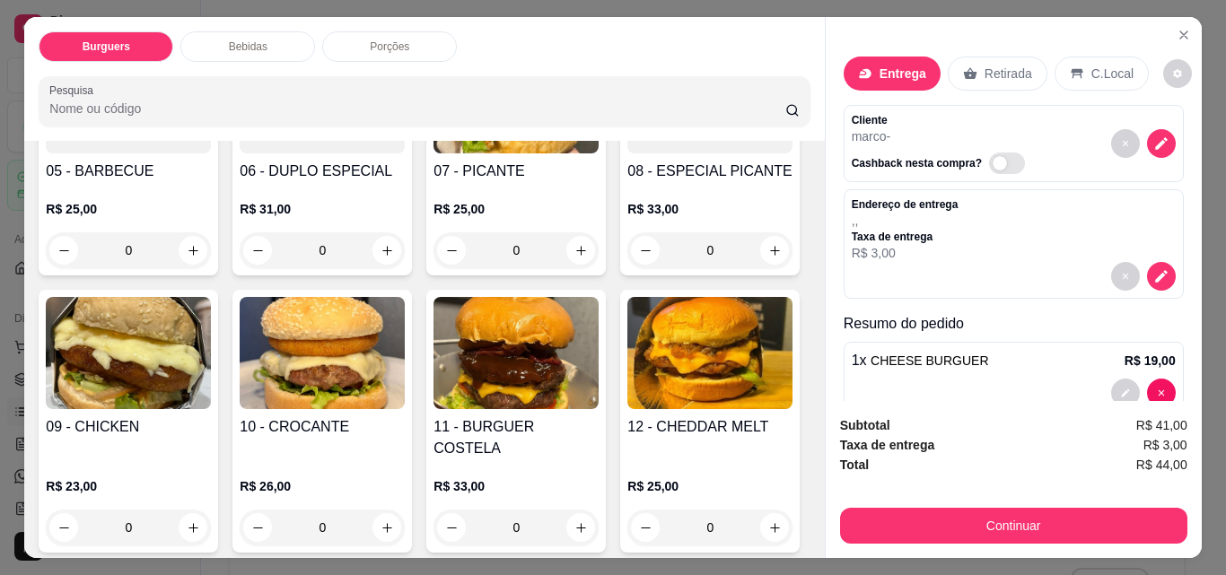
click at [433, 268] on div "0" at bounding box center [515, 250] width 165 height 36
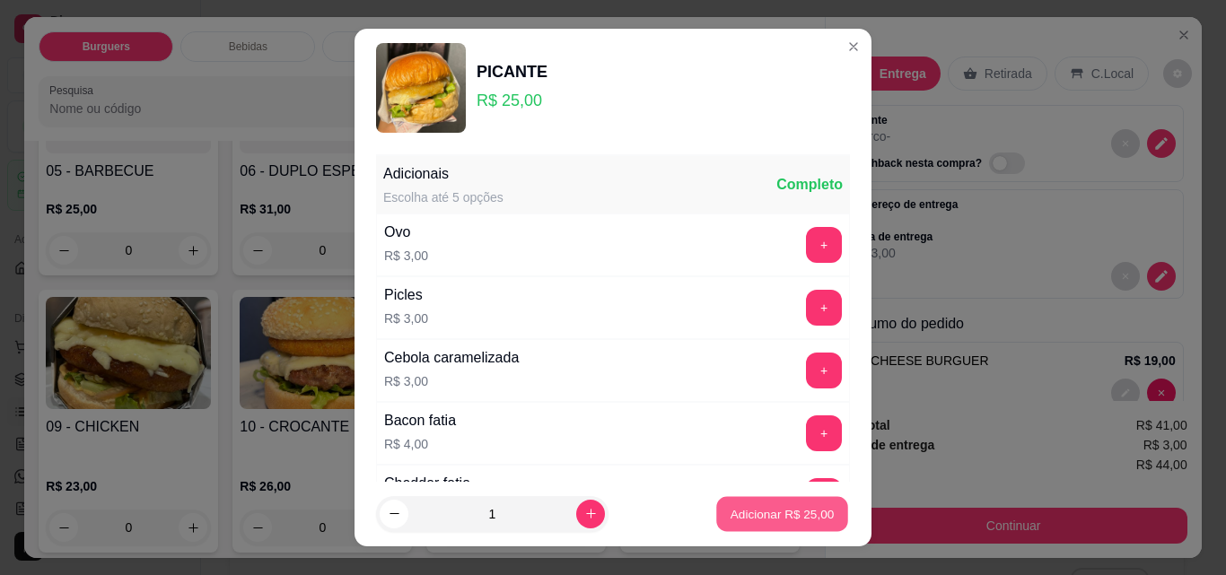
click at [730, 514] on p "Adicionar R$ 25,00" at bounding box center [782, 513] width 104 height 17
type input "1"
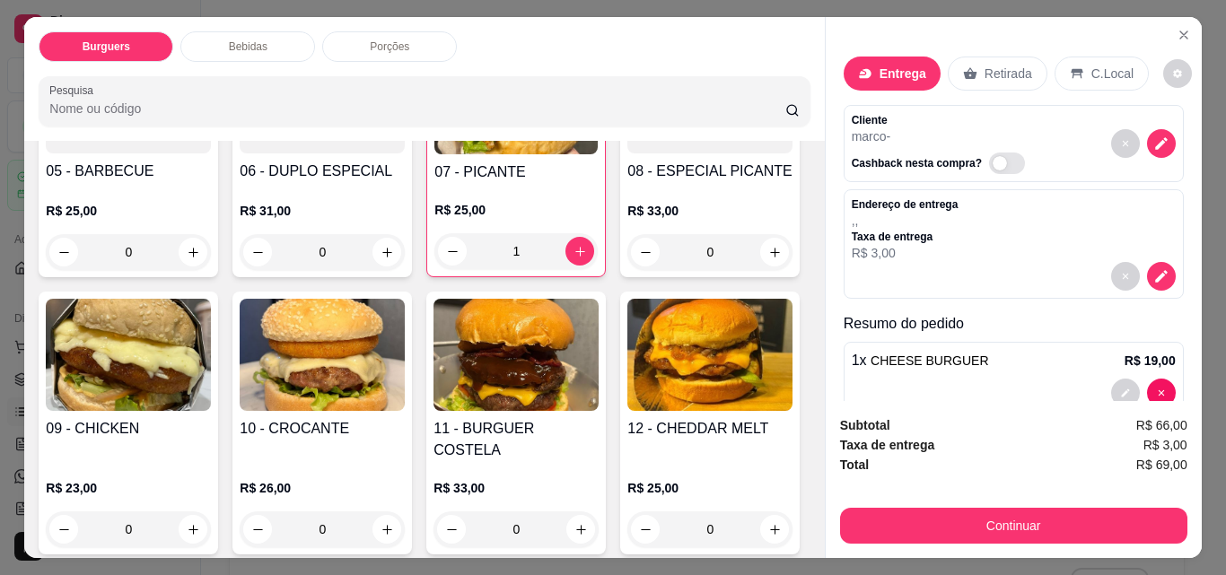
click at [360, 44] on div "Porções" at bounding box center [389, 46] width 135 height 31
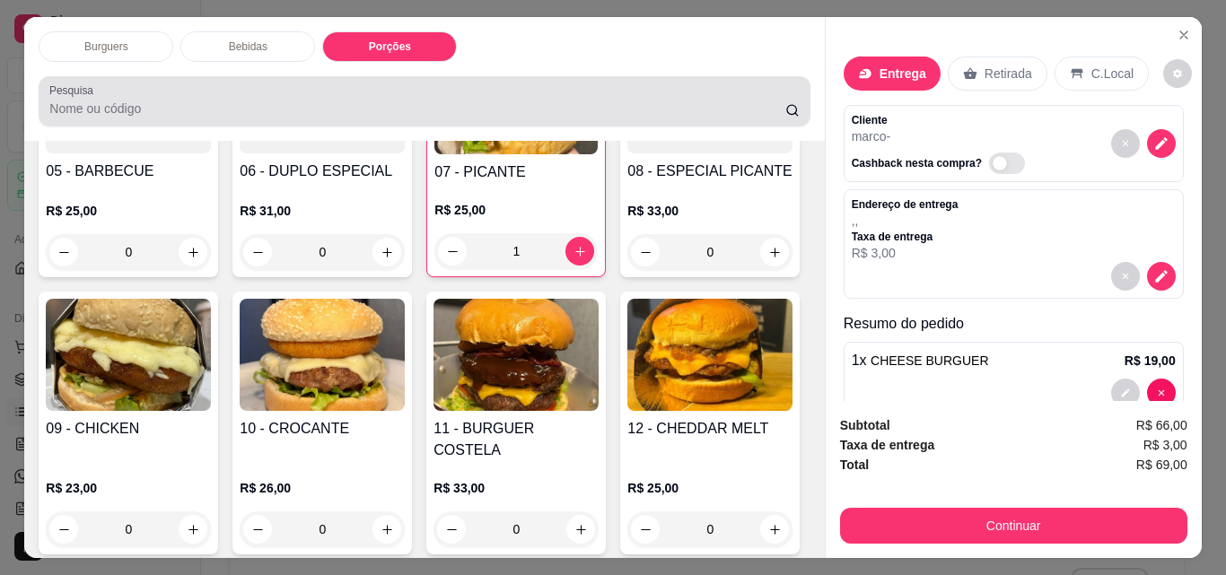
scroll to position [47, 0]
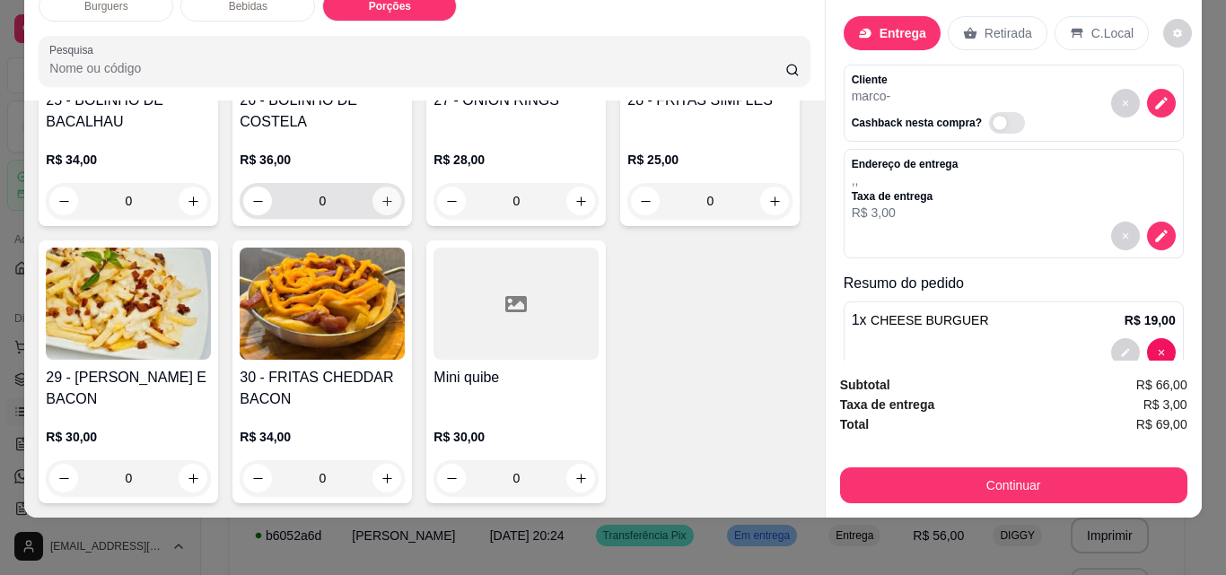
click at [380, 208] on icon "increase-product-quantity" at bounding box center [386, 201] width 13 height 13
type input "1"
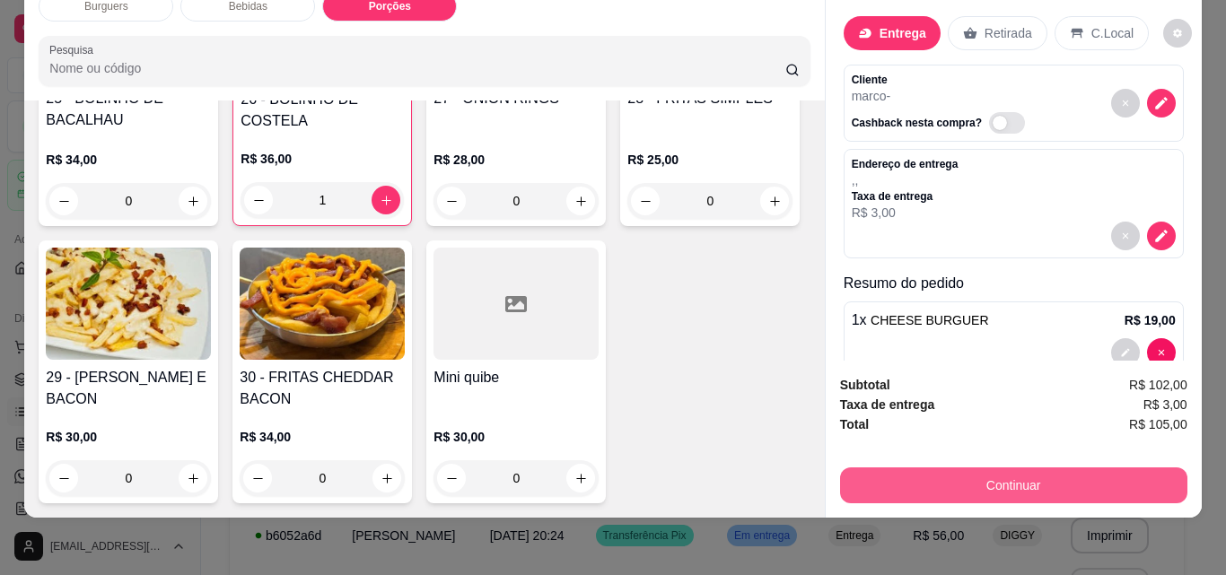
click at [975, 473] on button "Continuar" at bounding box center [1013, 486] width 347 height 36
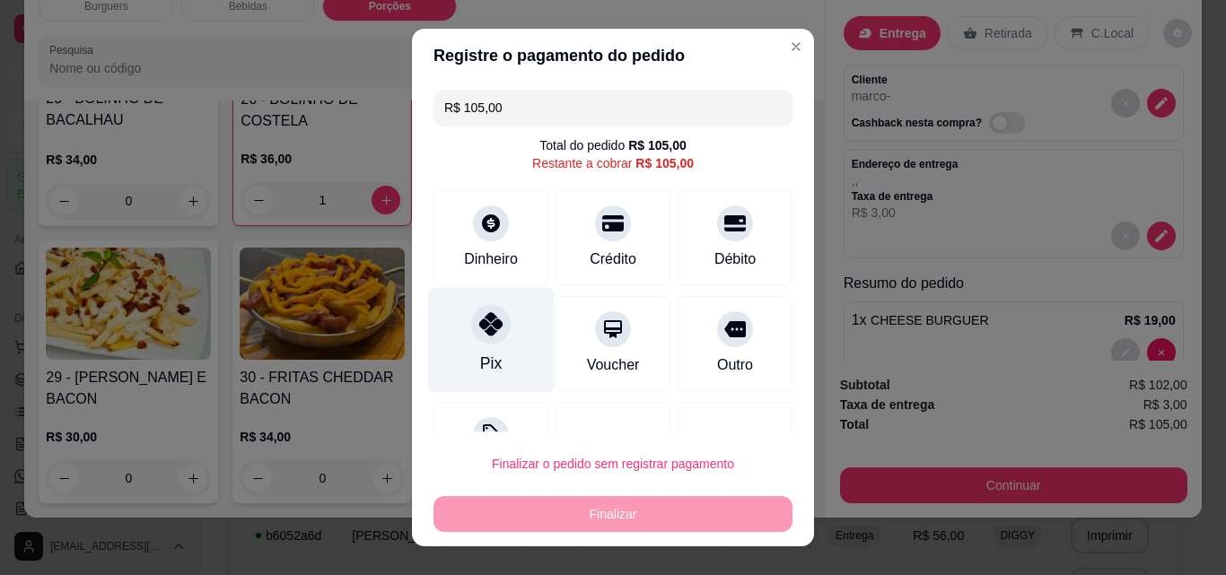
click at [466, 357] on div "Pix" at bounding box center [491, 340] width 127 height 105
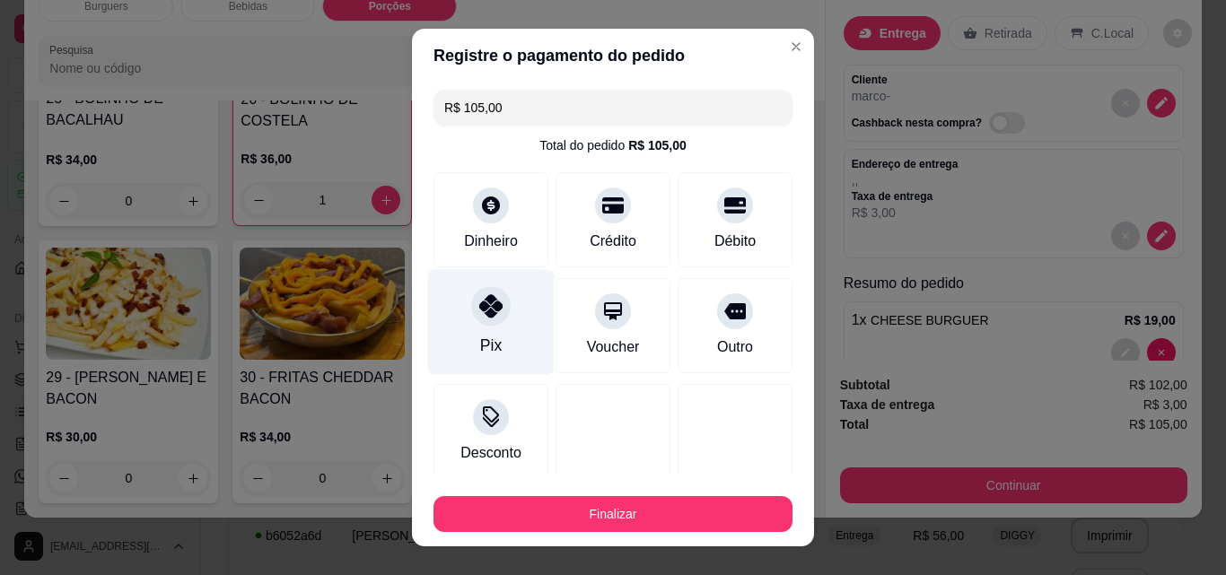
type input "R$ 0,00"
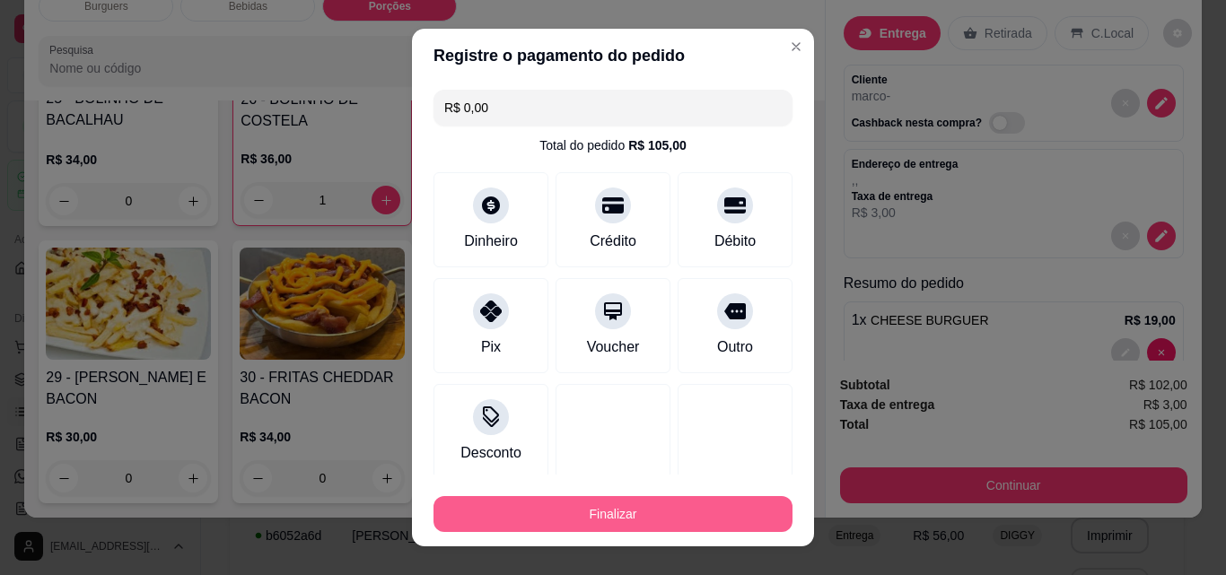
click at [595, 504] on button "Finalizar" at bounding box center [612, 514] width 359 height 36
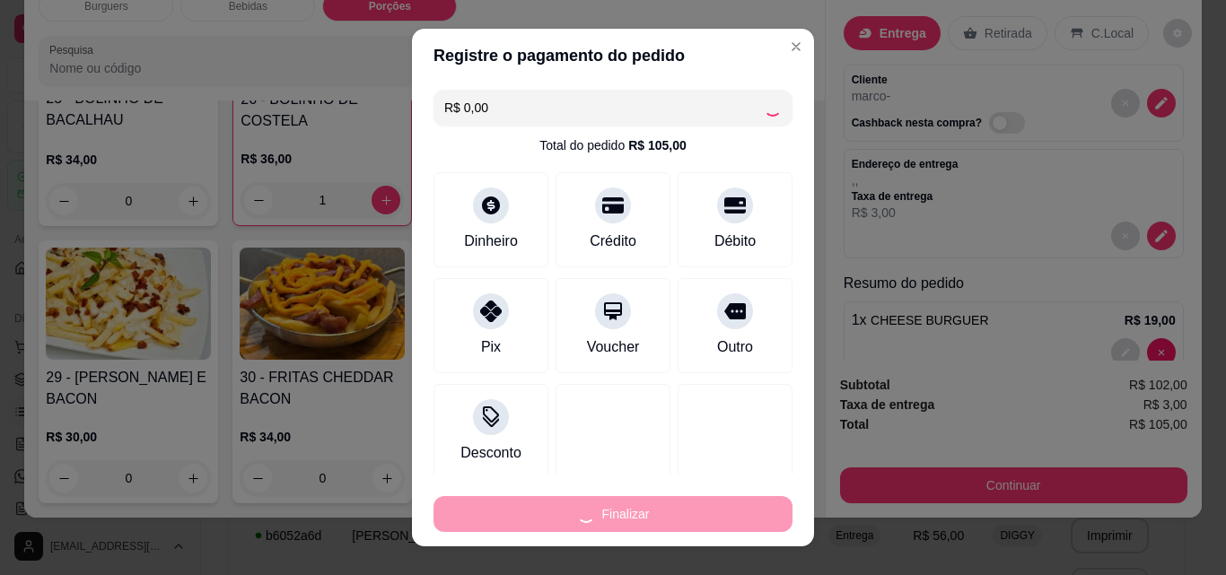
type input "0"
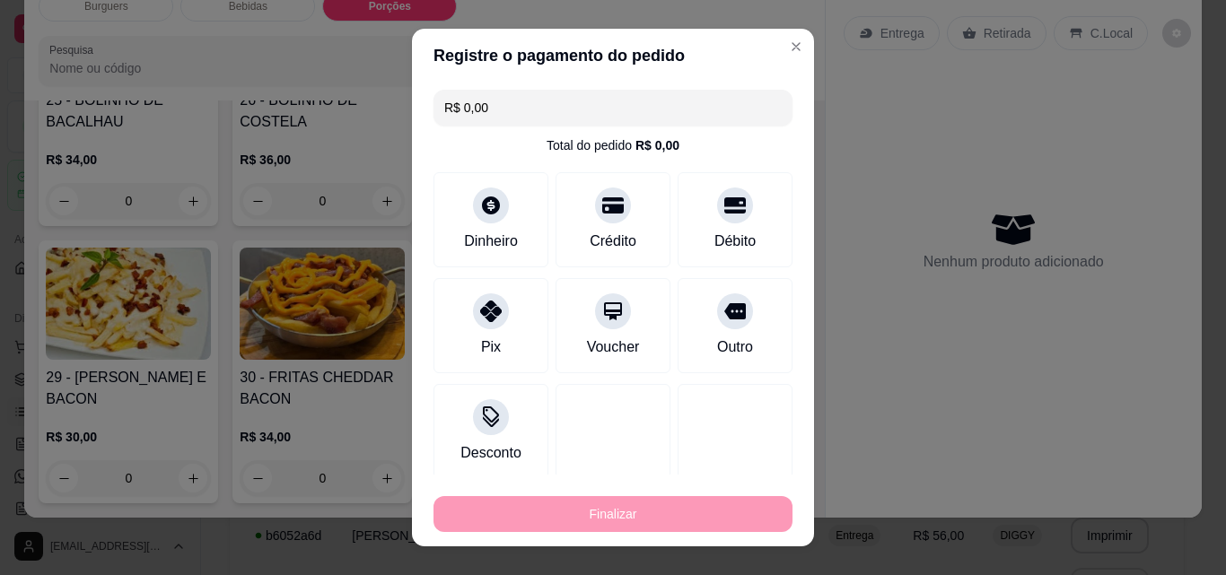
type input "-R$ 105,00"
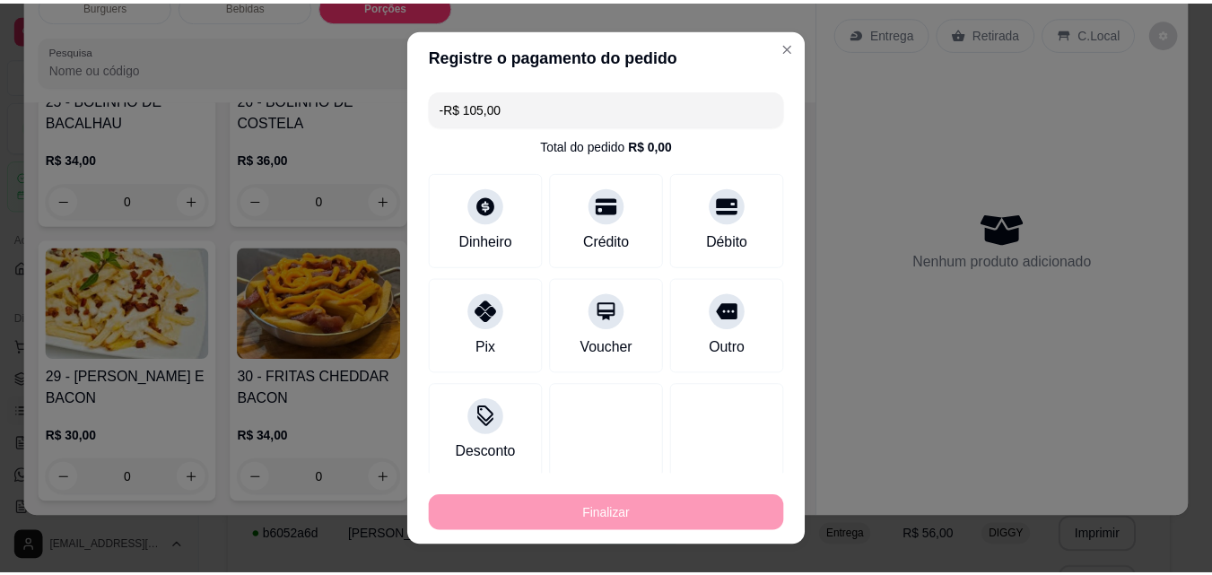
scroll to position [2263, 0]
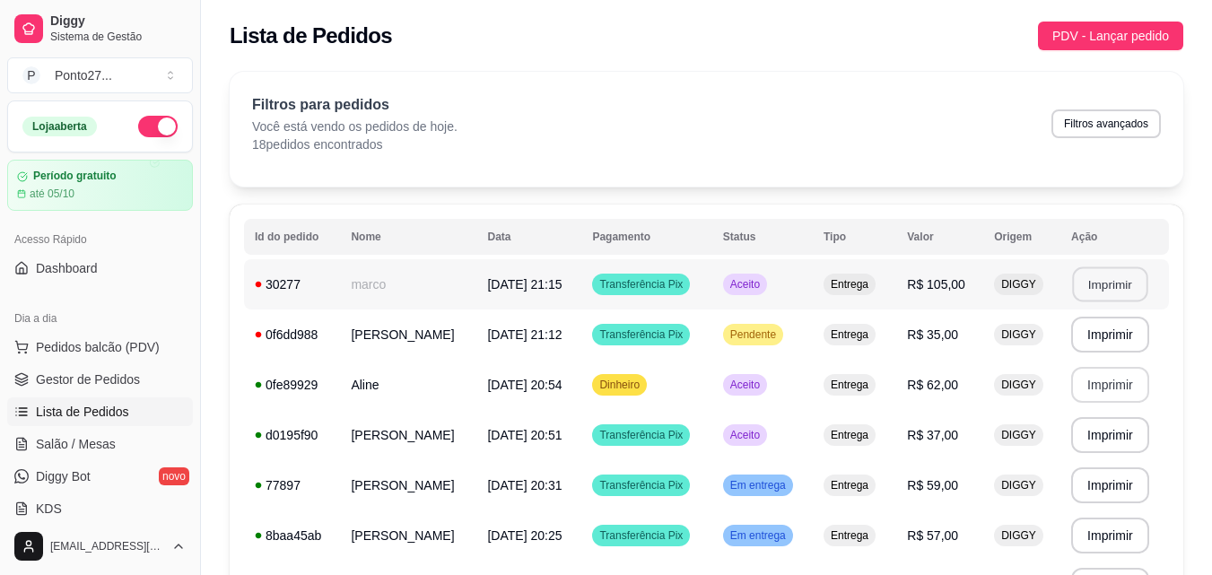
click at [1132, 278] on button "Imprimir" at bounding box center [1109, 284] width 75 height 35
click at [770, 337] on span "Pendente" at bounding box center [753, 335] width 53 height 14
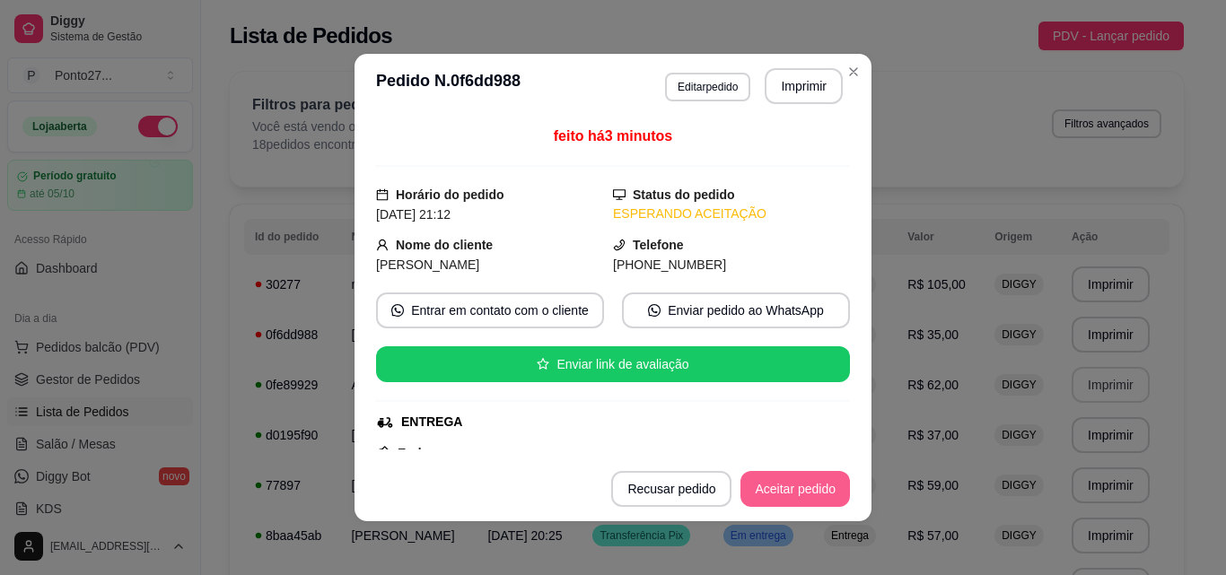
click at [774, 477] on button "Aceitar pedido" at bounding box center [794, 489] width 109 height 36
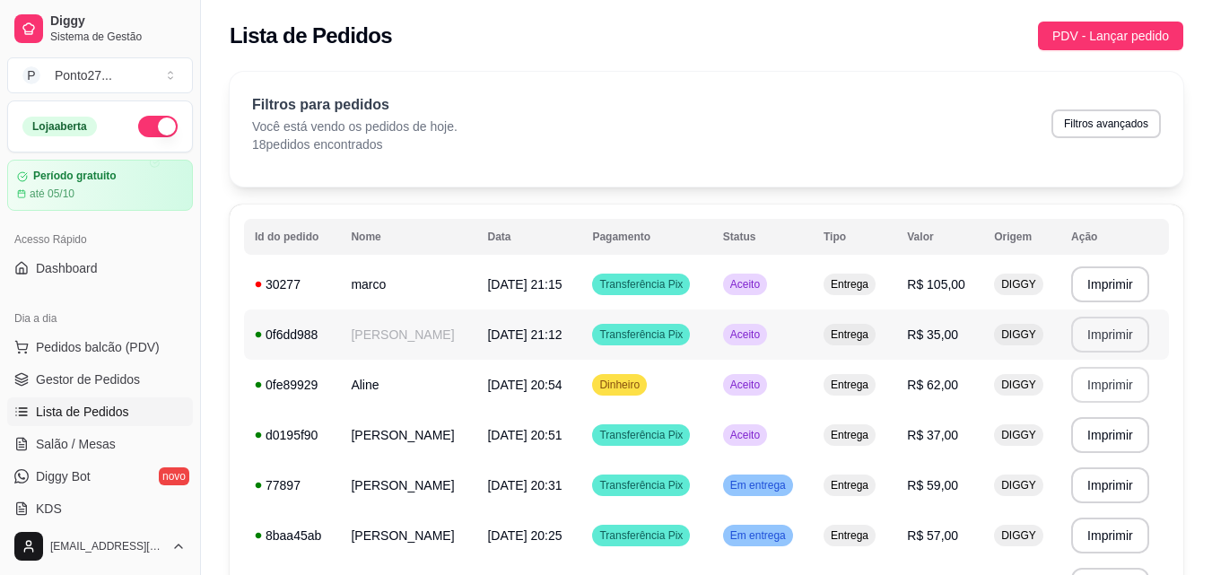
click at [1102, 336] on button "Imprimir" at bounding box center [1110, 335] width 78 height 36
click at [1120, 27] on span "PDV - Lançar pedido" at bounding box center [1111, 36] width 117 height 20
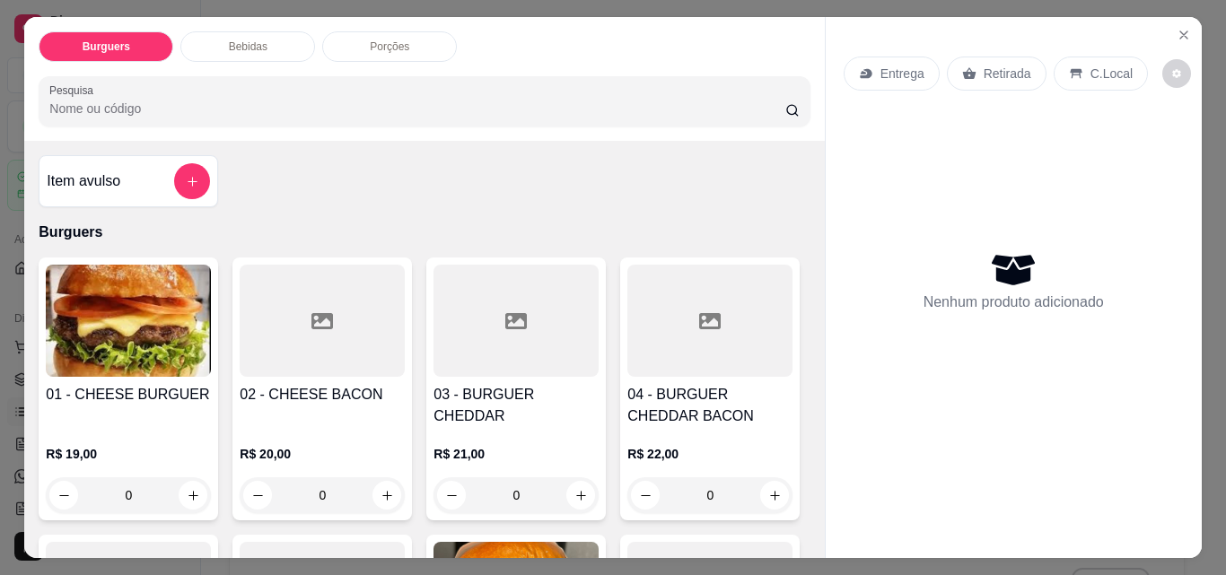
click at [905, 71] on p "Entrega" at bounding box center [902, 74] width 44 height 18
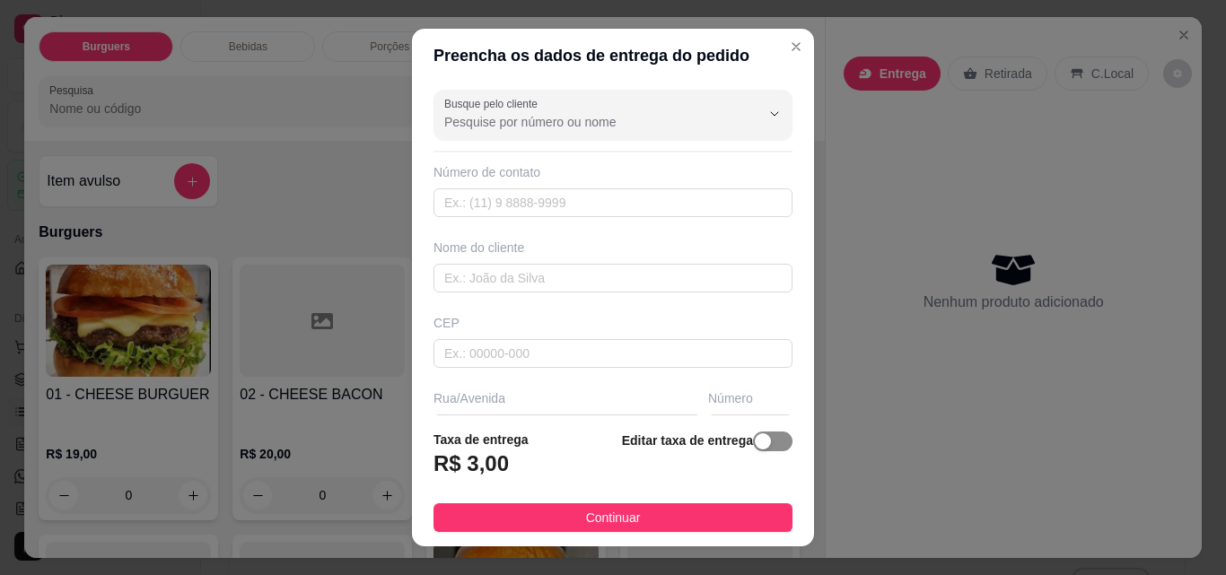
click at [755, 445] on div "button" at bounding box center [763, 441] width 16 height 16
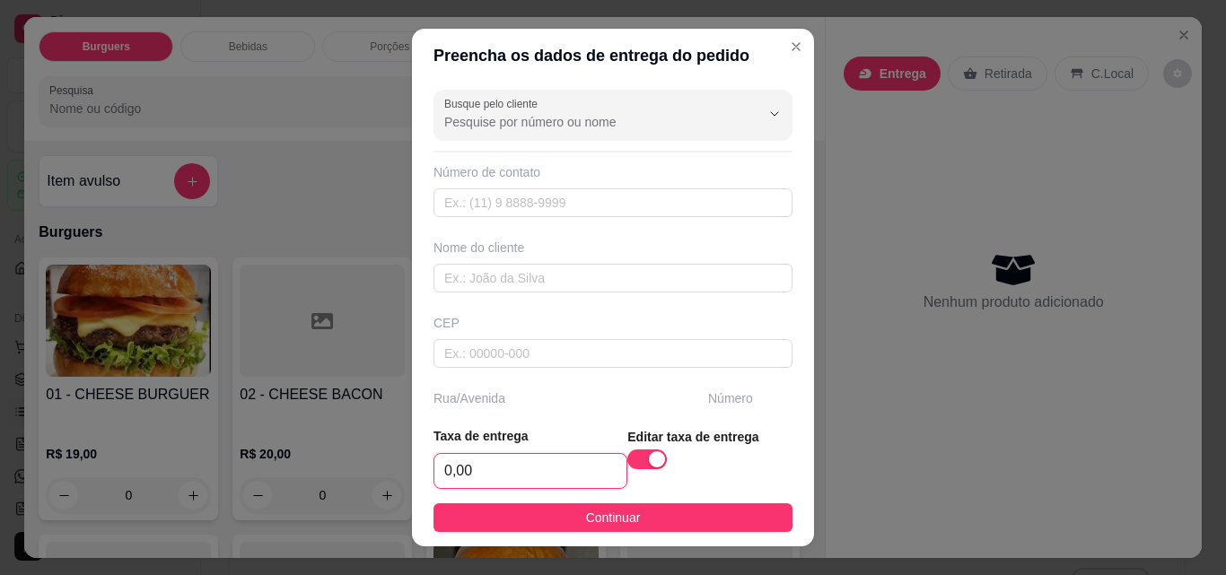
click at [510, 467] on input "0,00" at bounding box center [530, 471] width 192 height 34
type input "2,00"
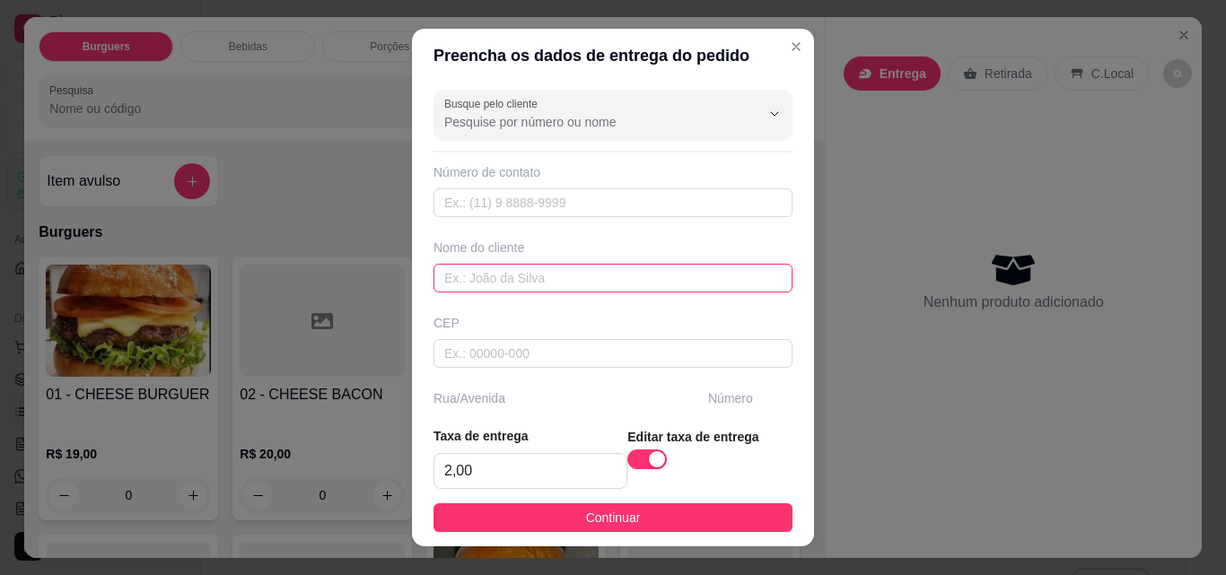
click at [590, 283] on input "text" at bounding box center [612, 278] width 359 height 29
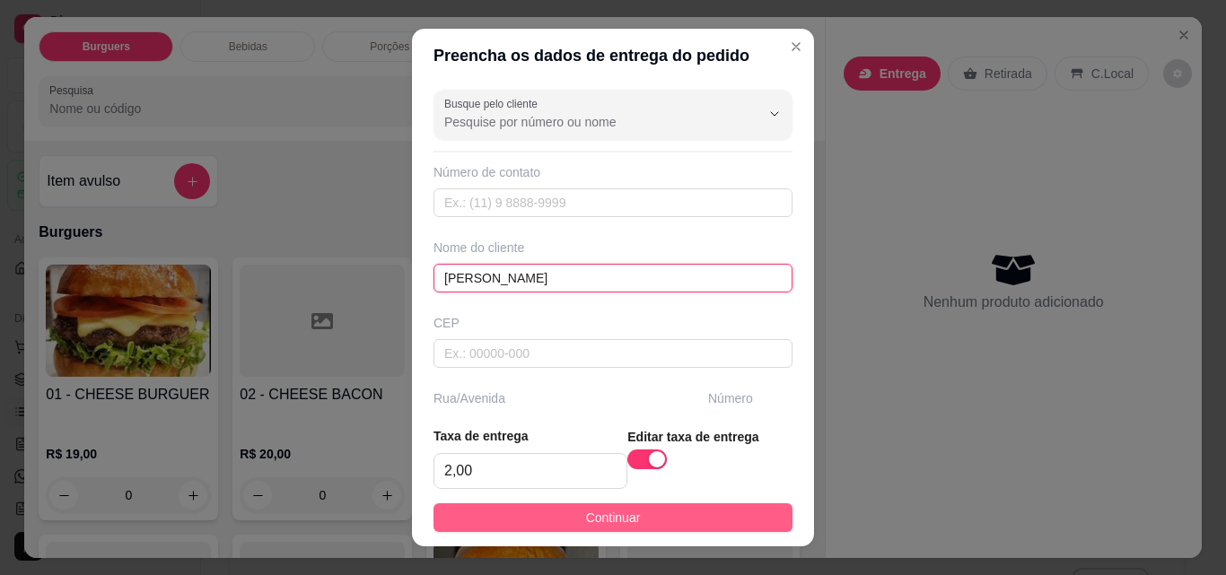
type input "[PERSON_NAME]"
click at [531, 520] on button "Continuar" at bounding box center [612, 517] width 359 height 29
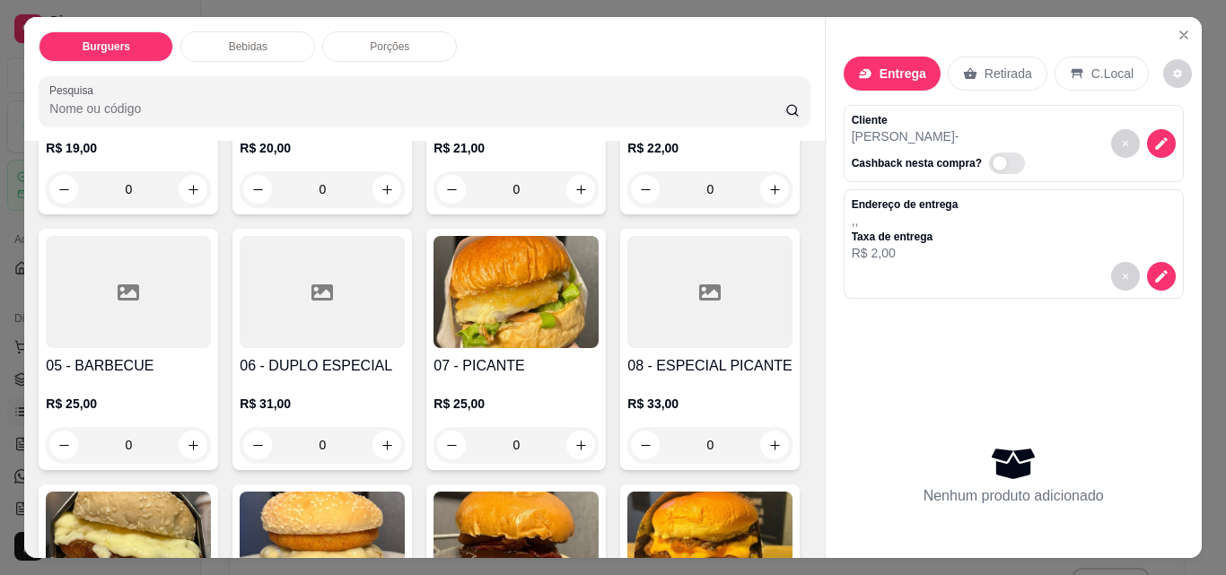
scroll to position [323, 0]
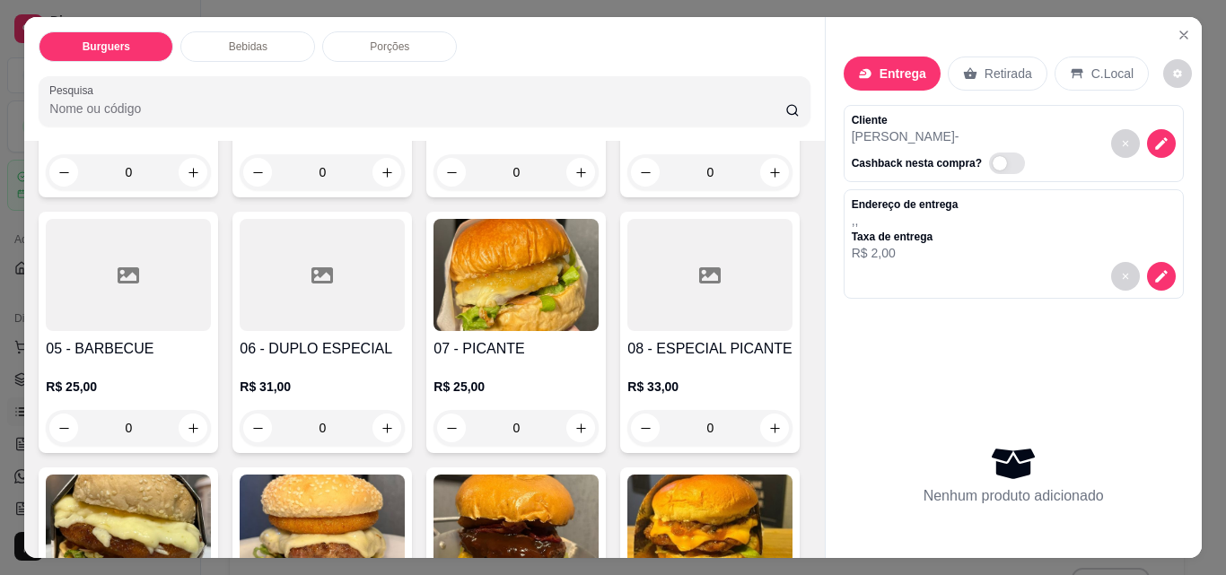
click at [405, 426] on div "0" at bounding box center [322, 428] width 165 height 36
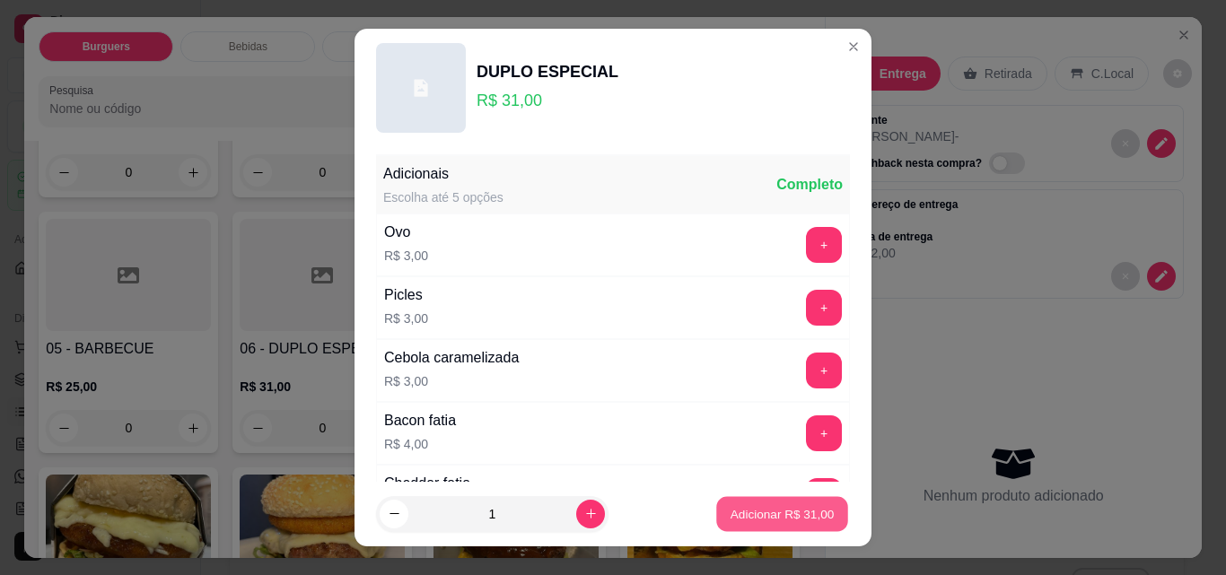
click at [804, 522] on p "Adicionar R$ 31,00" at bounding box center [782, 513] width 104 height 17
type input "1"
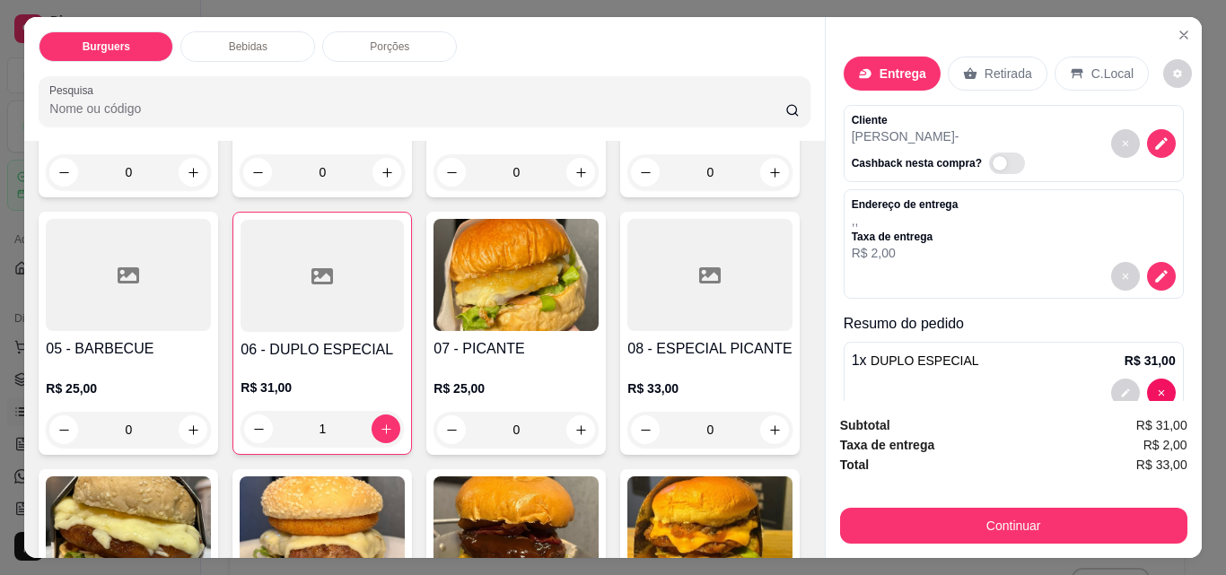
click at [280, 32] on div "Bebidas" at bounding box center [247, 46] width 135 height 31
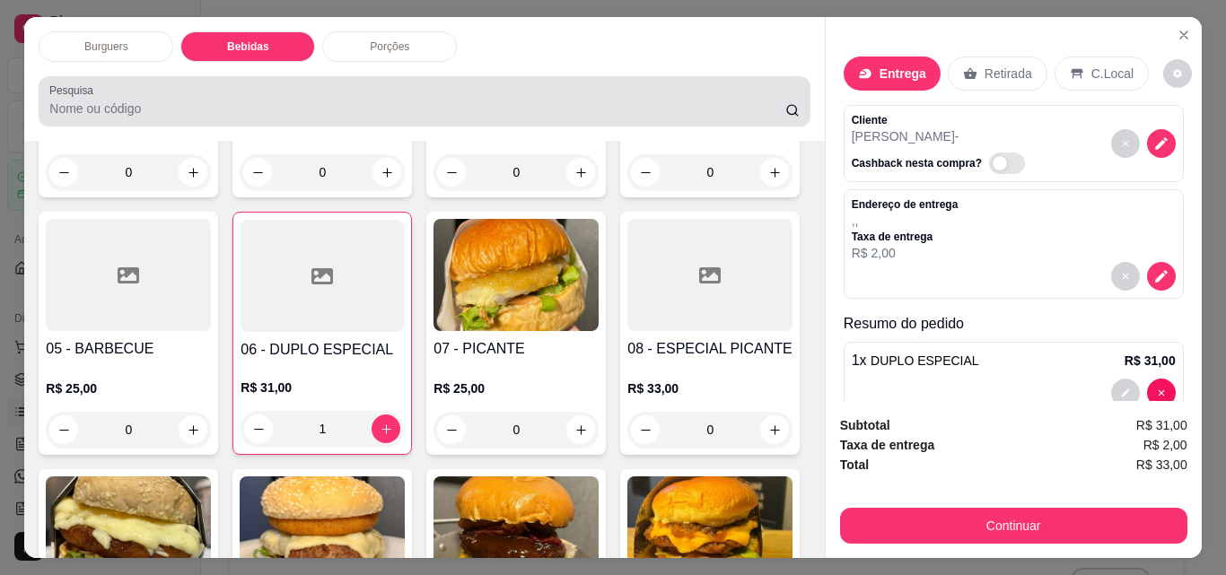
scroll to position [47, 0]
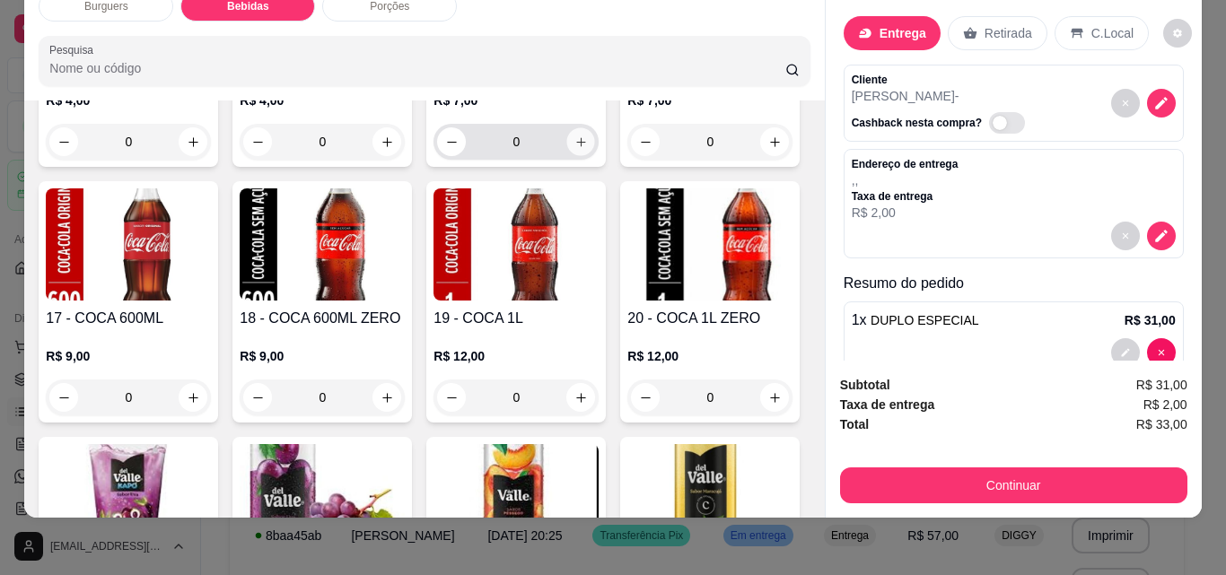
click at [579, 149] on icon "increase-product-quantity" at bounding box center [580, 142] width 13 height 13
type input "1"
click at [407, 8] on div "Porções" at bounding box center [389, 6] width 135 height 31
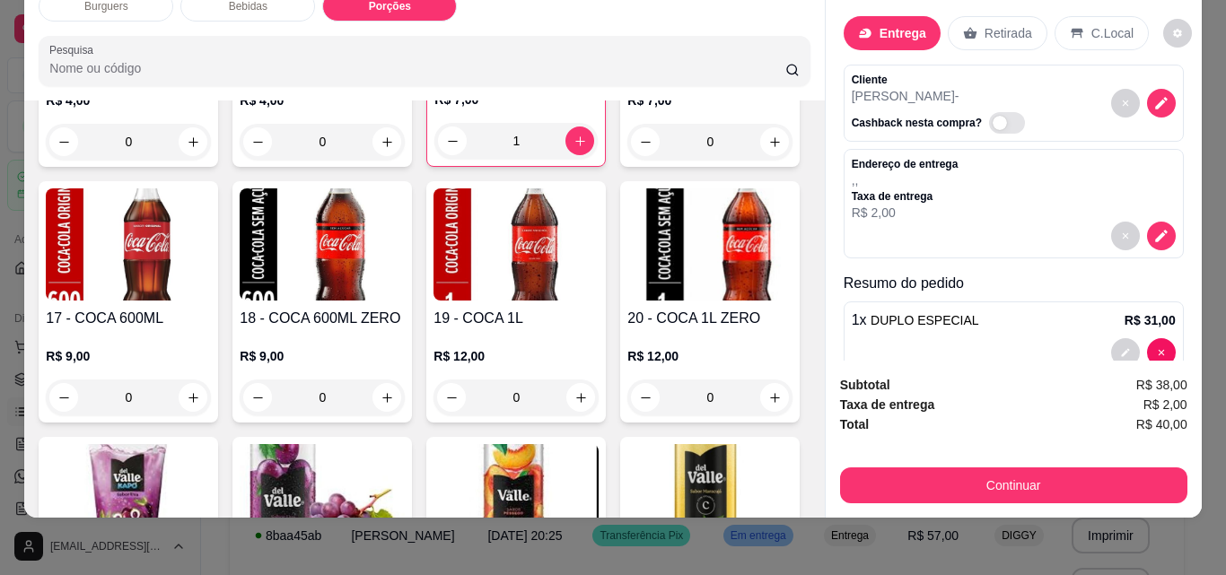
scroll to position [2265, 0]
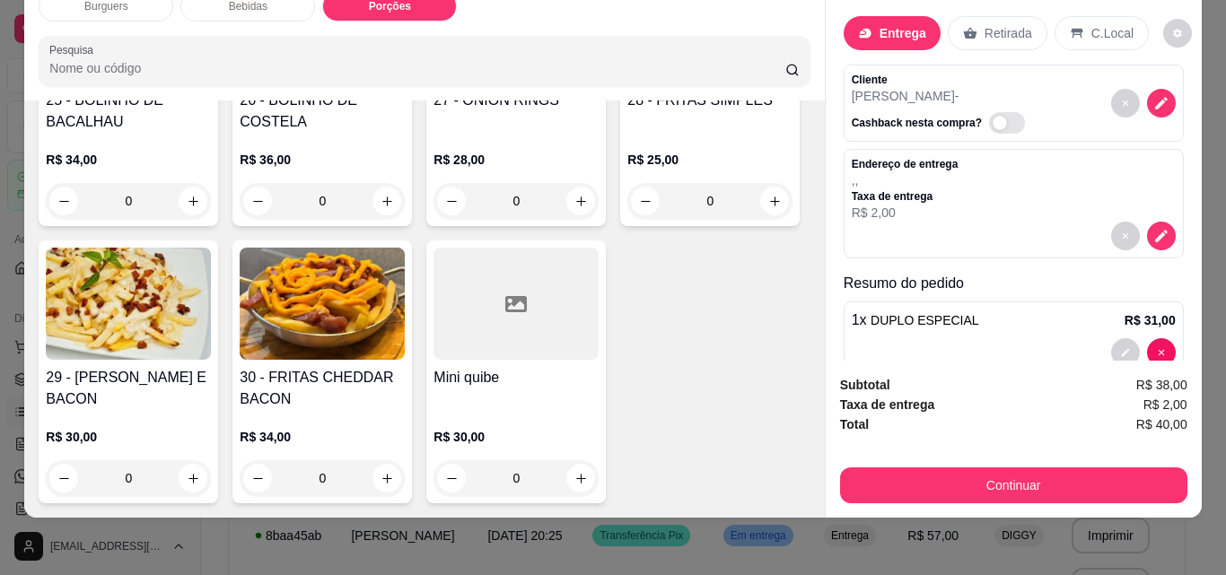
click at [407, 8] on div "Porções" at bounding box center [389, 6] width 135 height 31
click at [123, 6] on div "Burguers" at bounding box center [106, 6] width 135 height 31
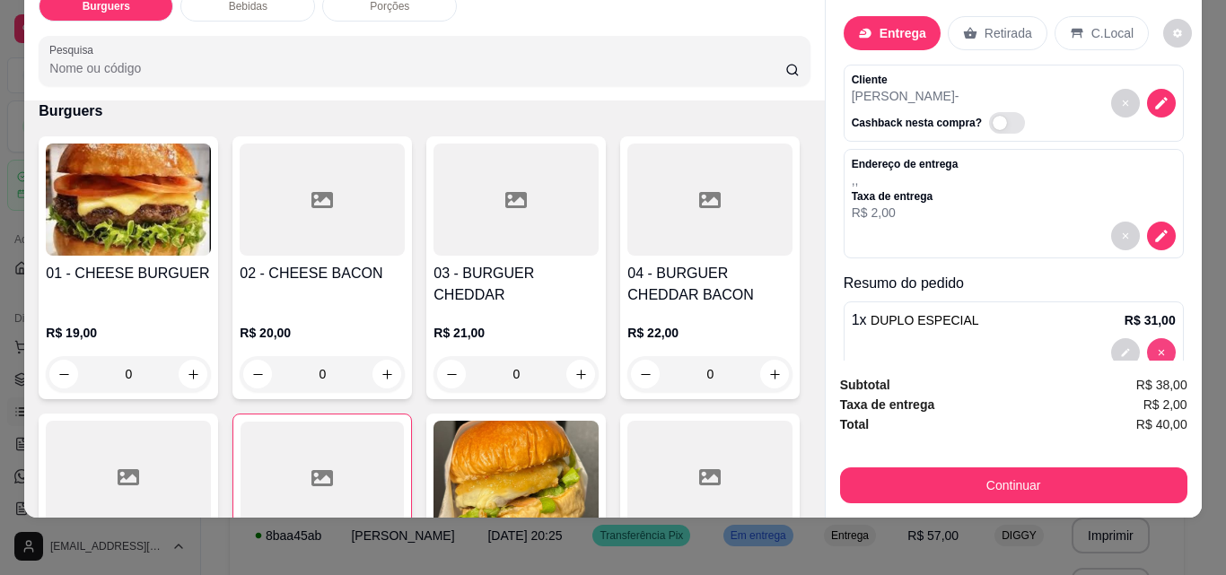
type input "0"
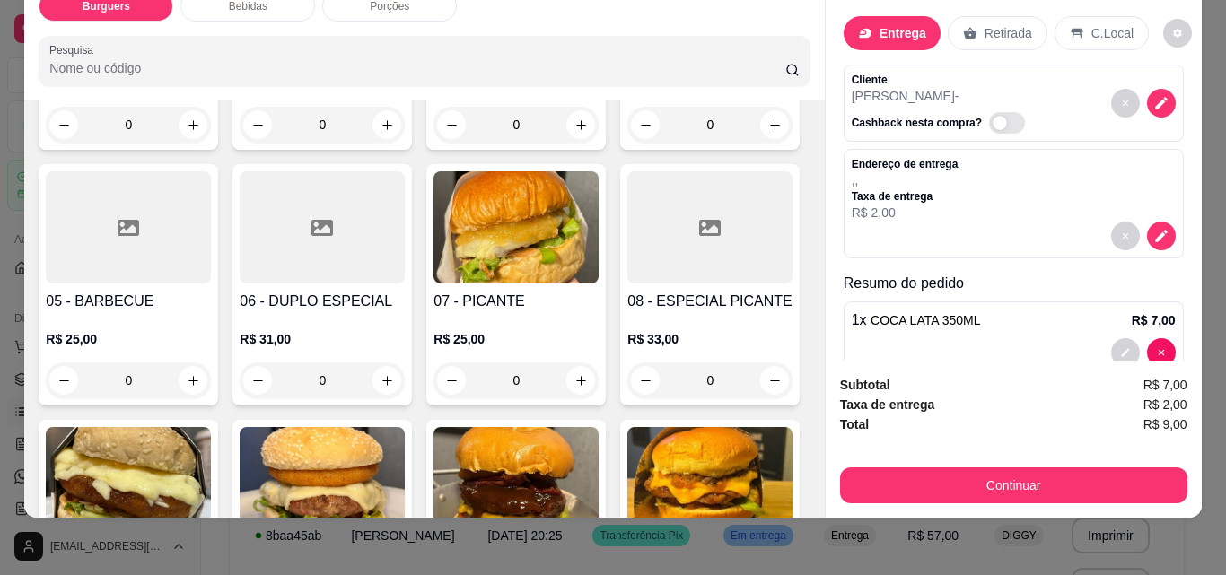
scroll to position [332, 0]
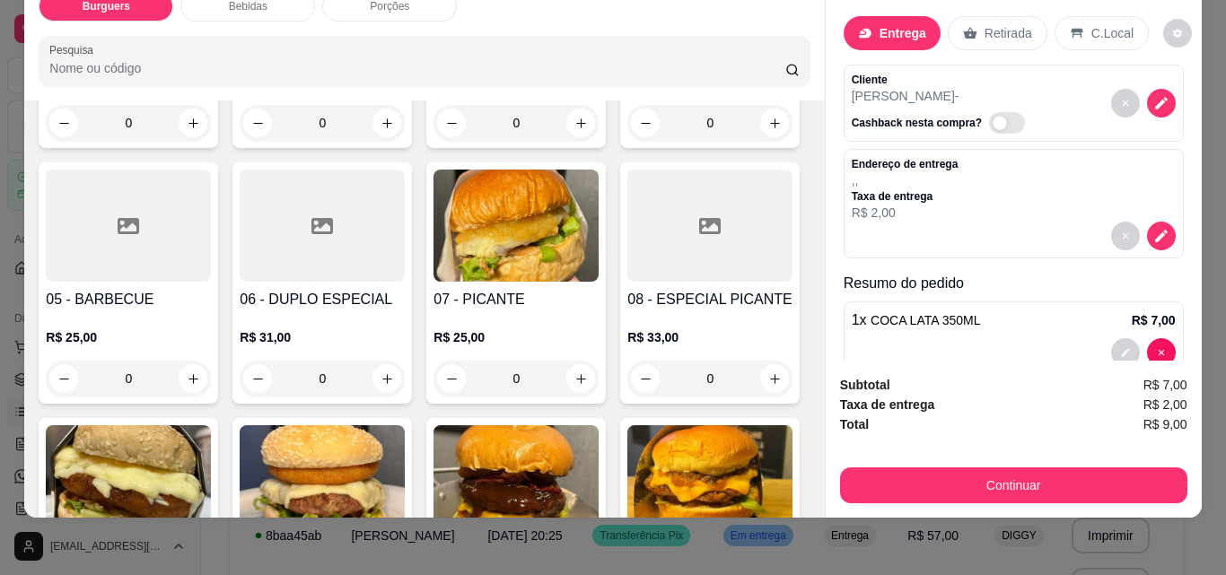
click at [405, 365] on div "0" at bounding box center [322, 379] width 165 height 36
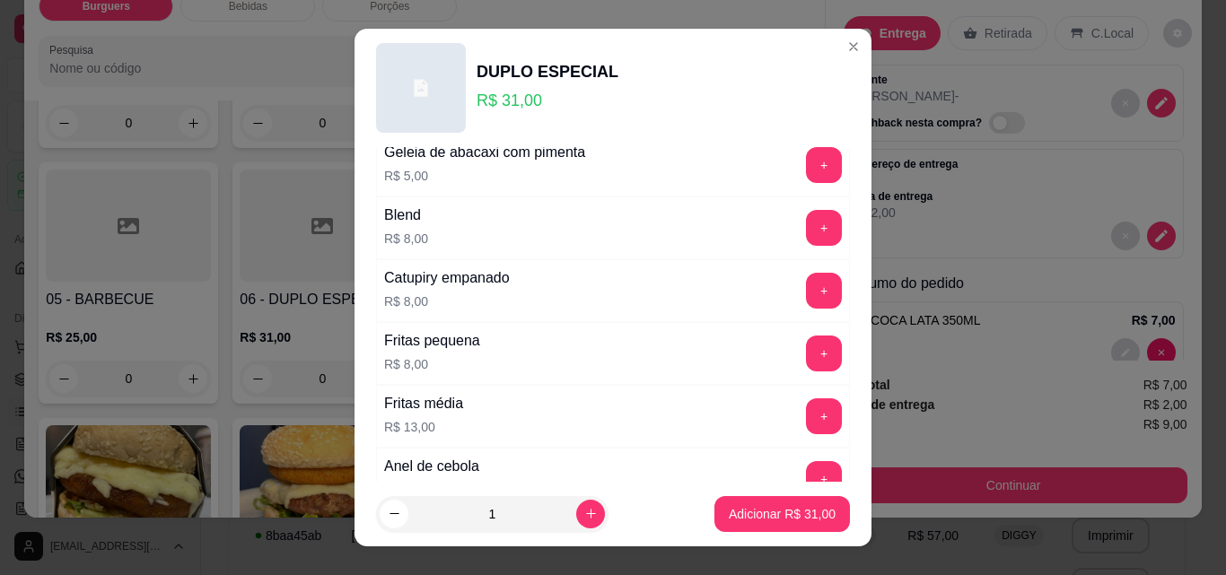
scroll to position [571, 0]
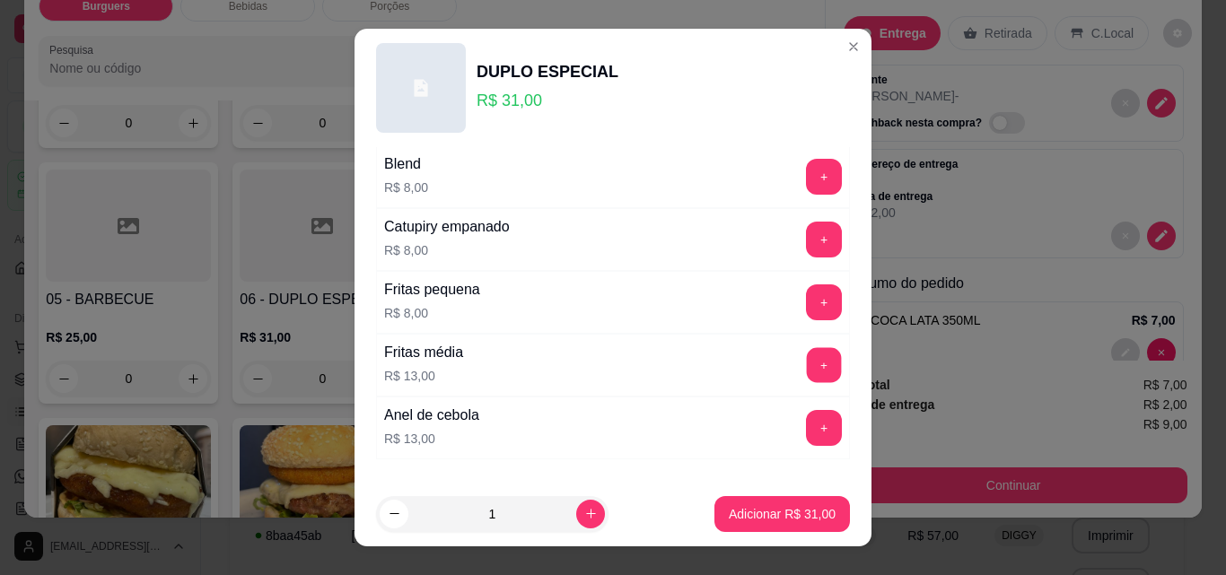
click at [807, 378] on button "+" at bounding box center [824, 365] width 35 height 35
click at [776, 518] on p "Adicionar R$ 44,00" at bounding box center [782, 513] width 104 height 17
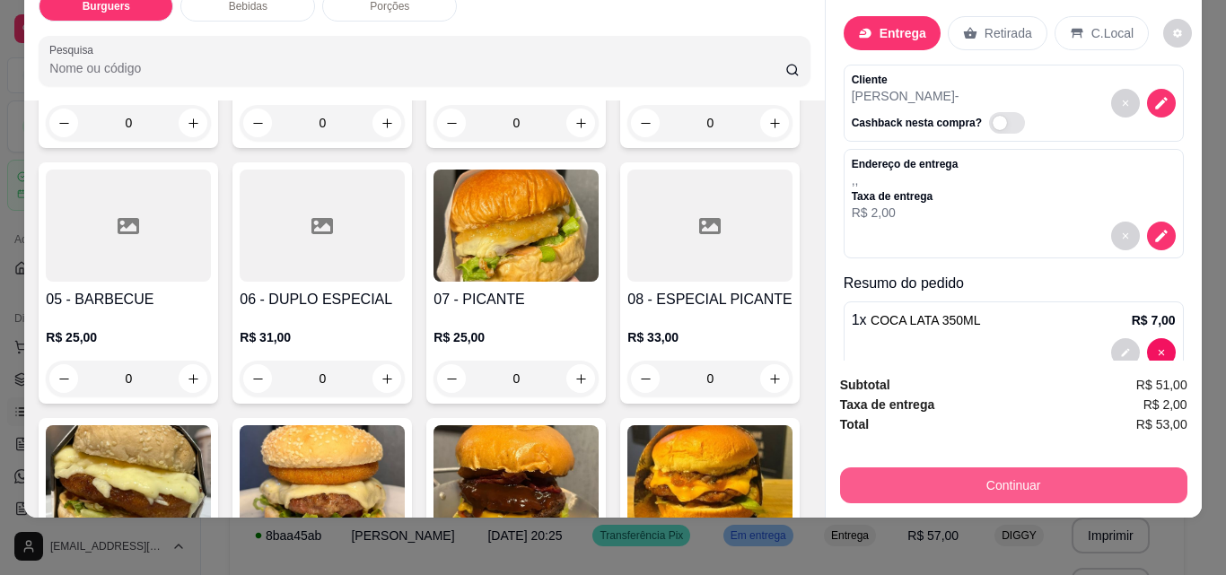
click at [1006, 469] on button "Continuar" at bounding box center [1013, 486] width 347 height 36
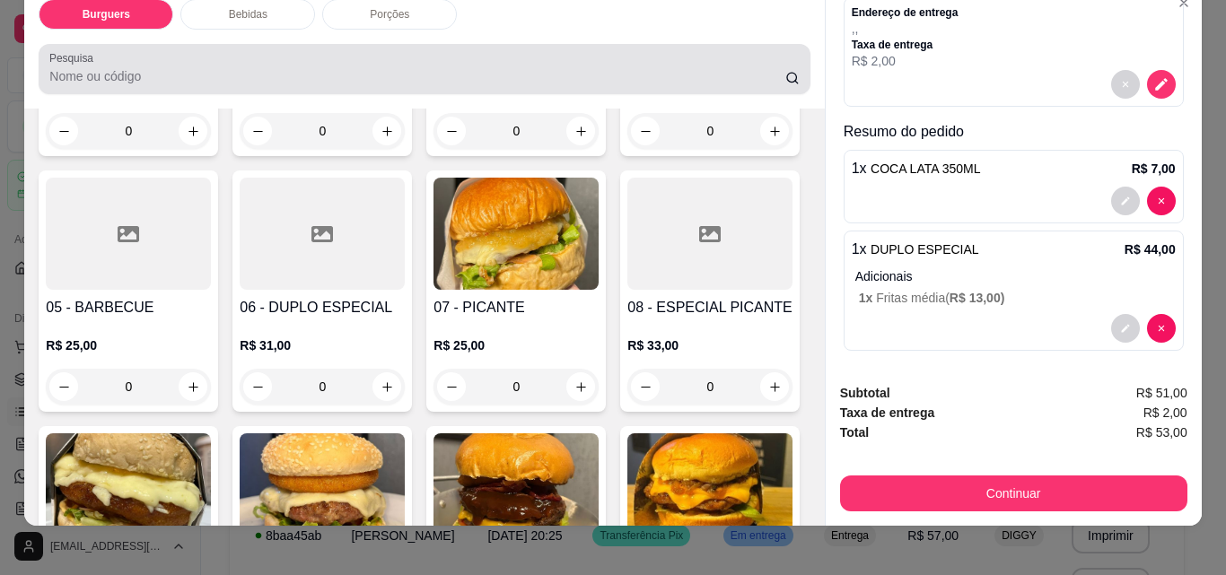
scroll to position [167, 0]
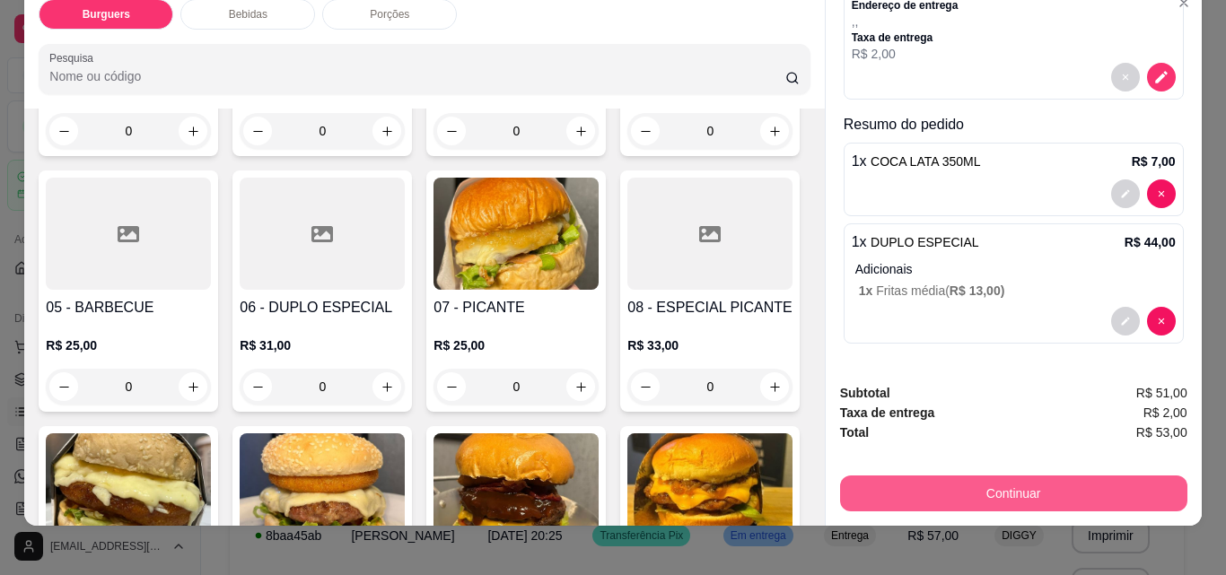
click at [982, 485] on button "Continuar" at bounding box center [1013, 494] width 347 height 36
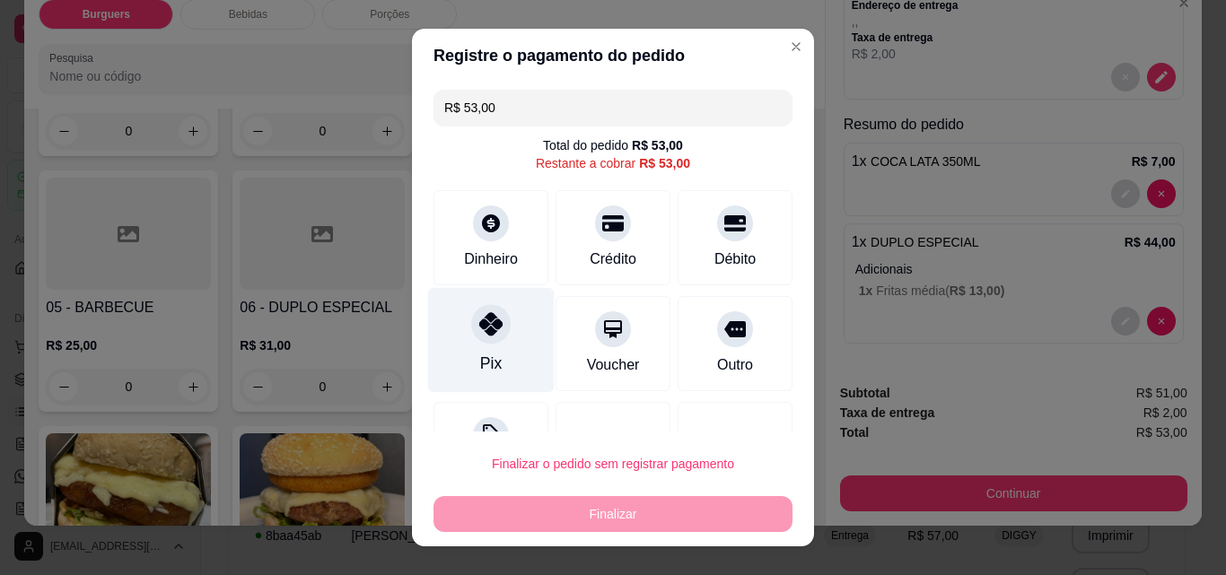
click at [511, 338] on div "Pix" at bounding box center [491, 340] width 127 height 105
type input "R$ 0,00"
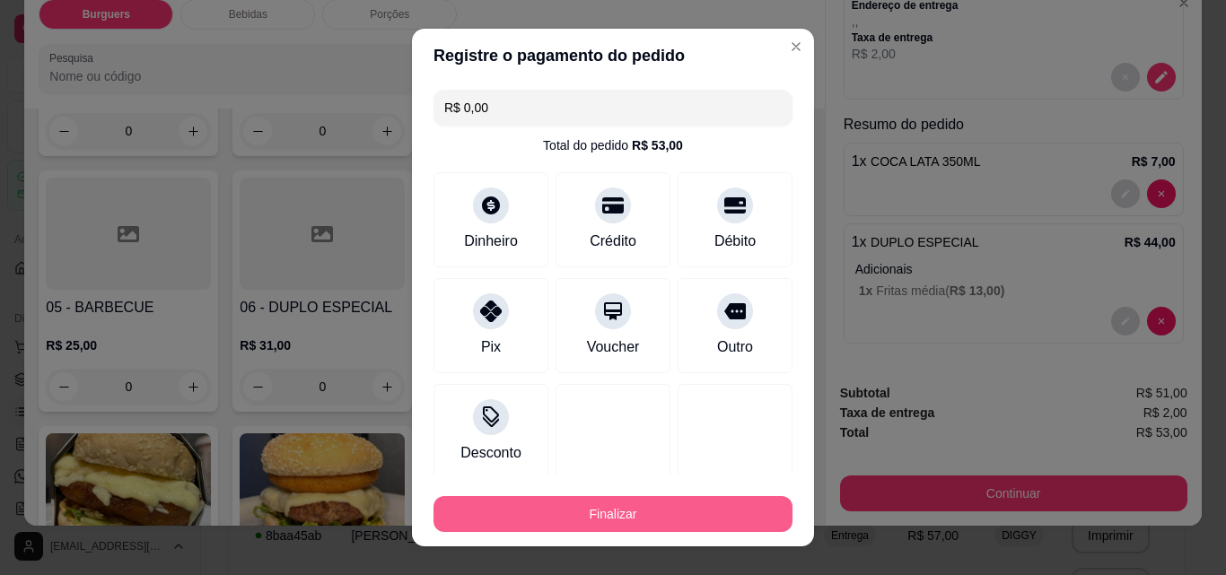
click at [589, 511] on button "Finalizar" at bounding box center [612, 514] width 359 height 36
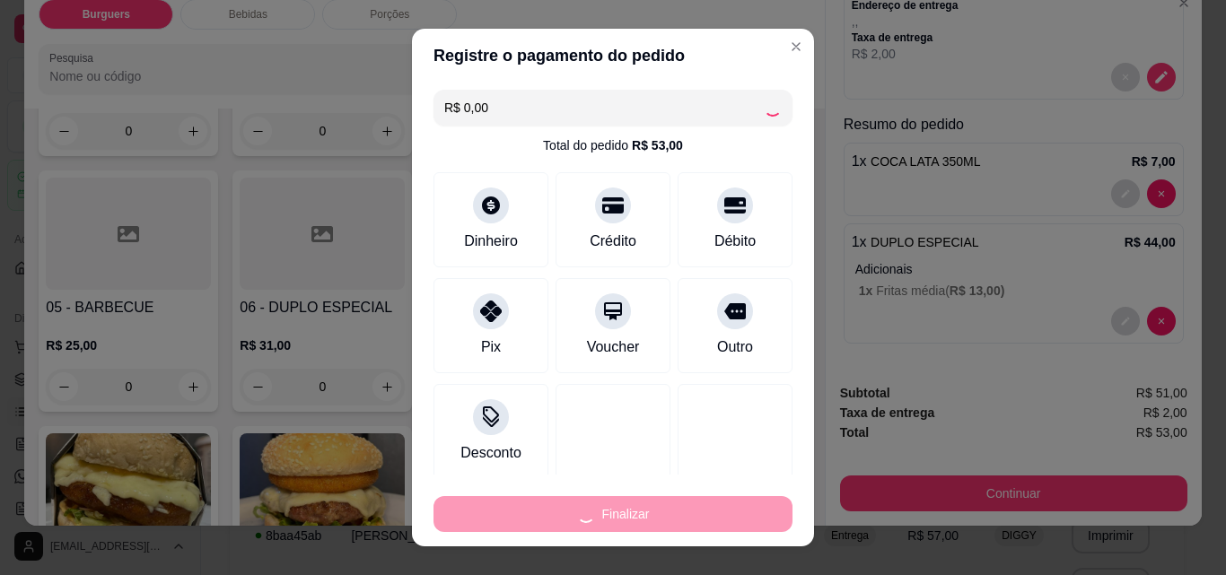
type input "0"
type input "-R$ 53,00"
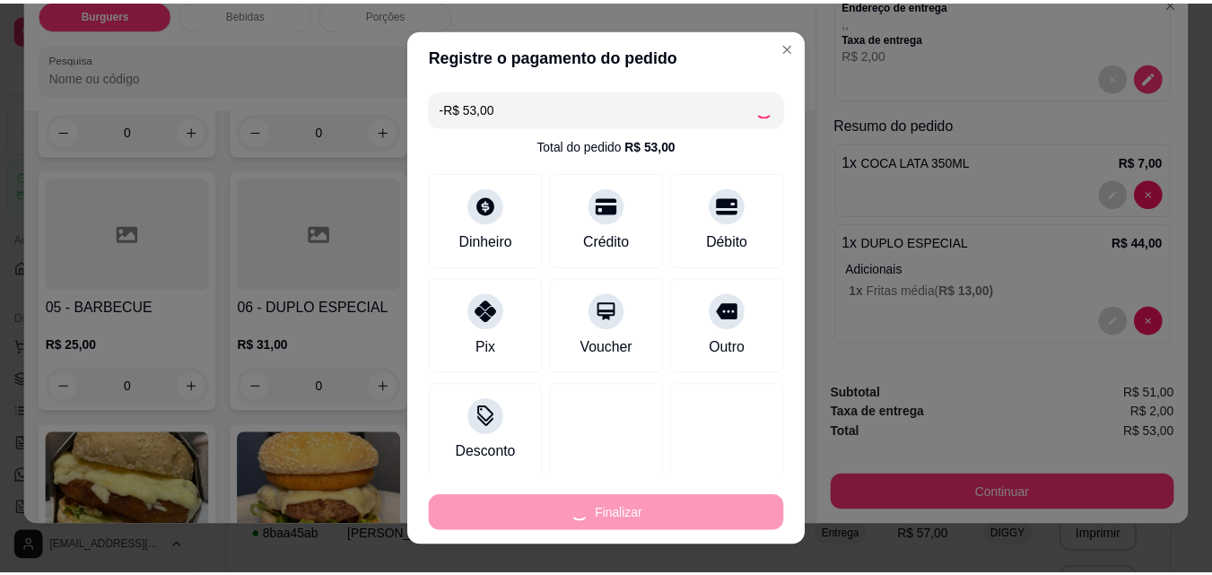
scroll to position [0, 0]
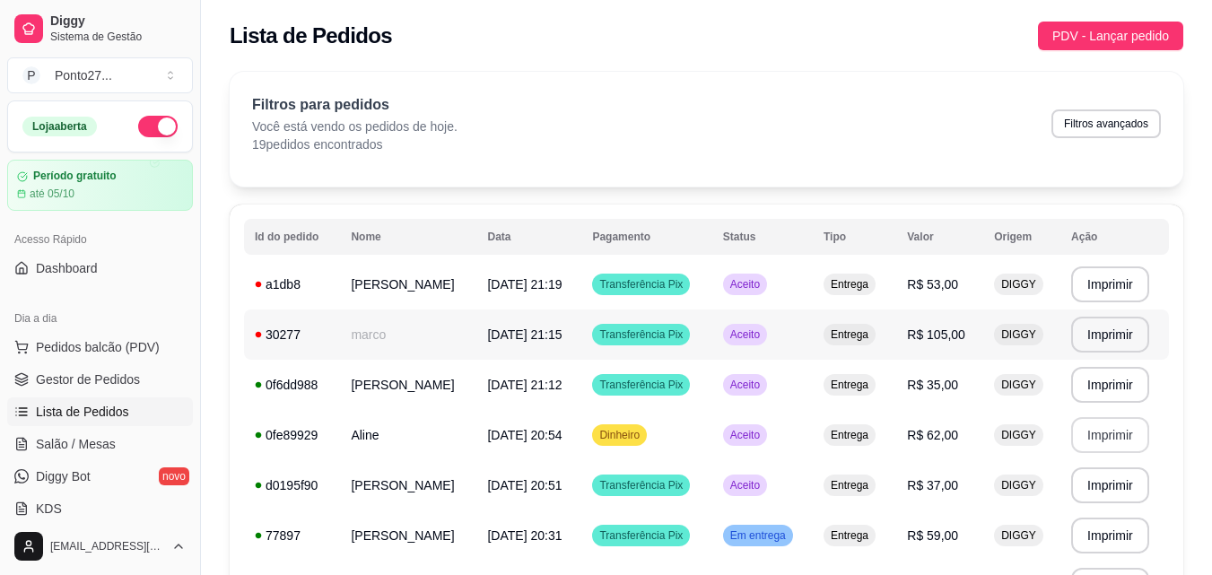
click at [764, 338] on span "Aceito" at bounding box center [745, 335] width 37 height 14
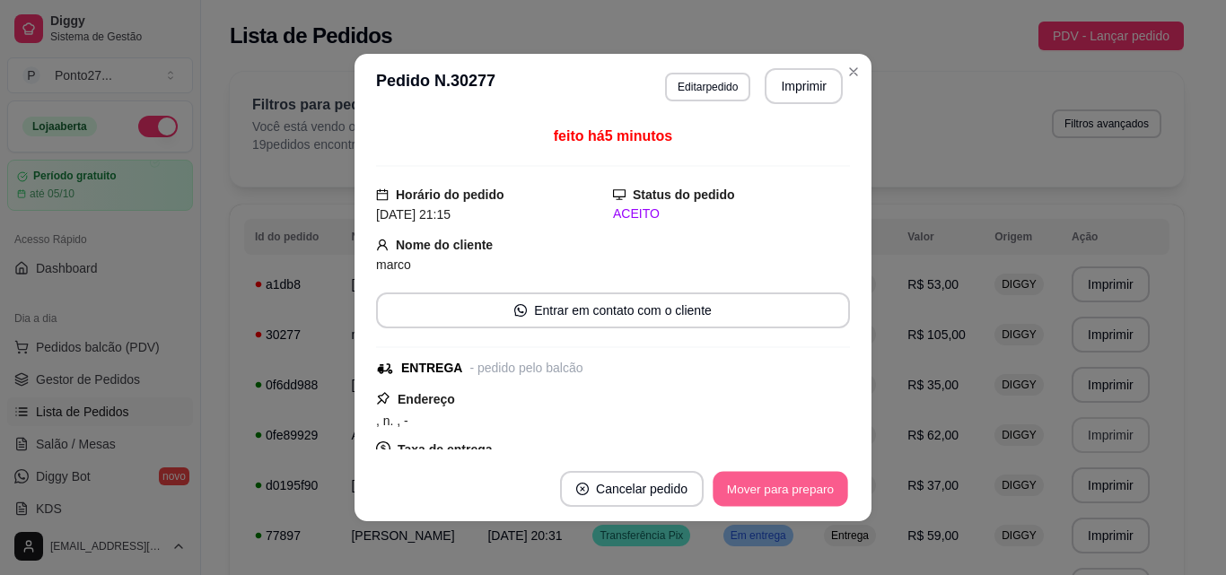
click at [788, 484] on button "Mover para preparo" at bounding box center [780, 489] width 135 height 35
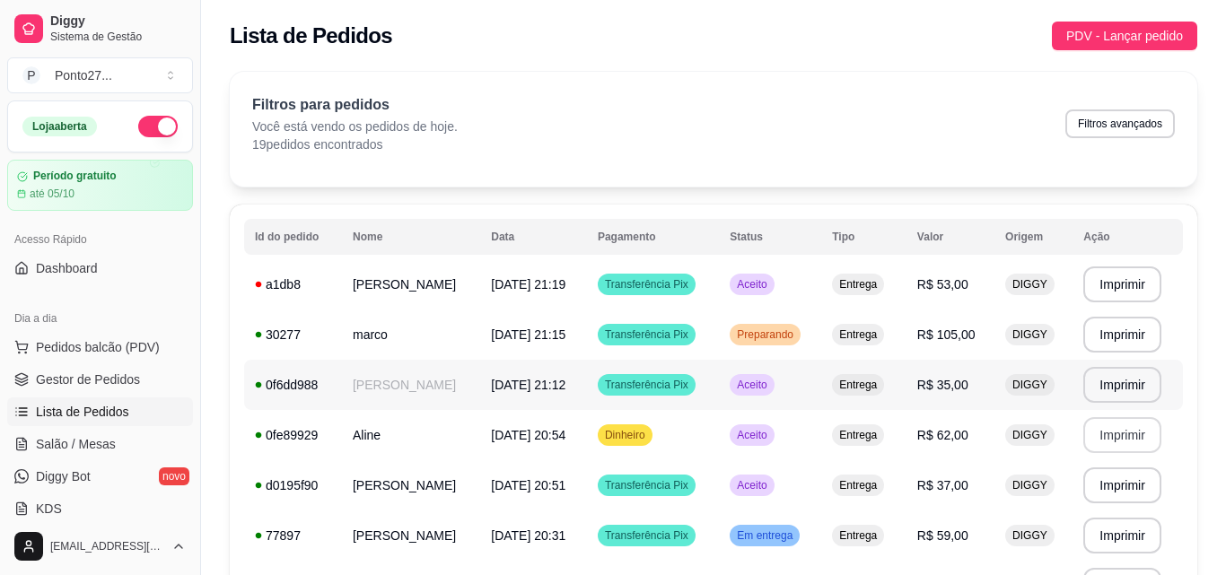
select select "0"
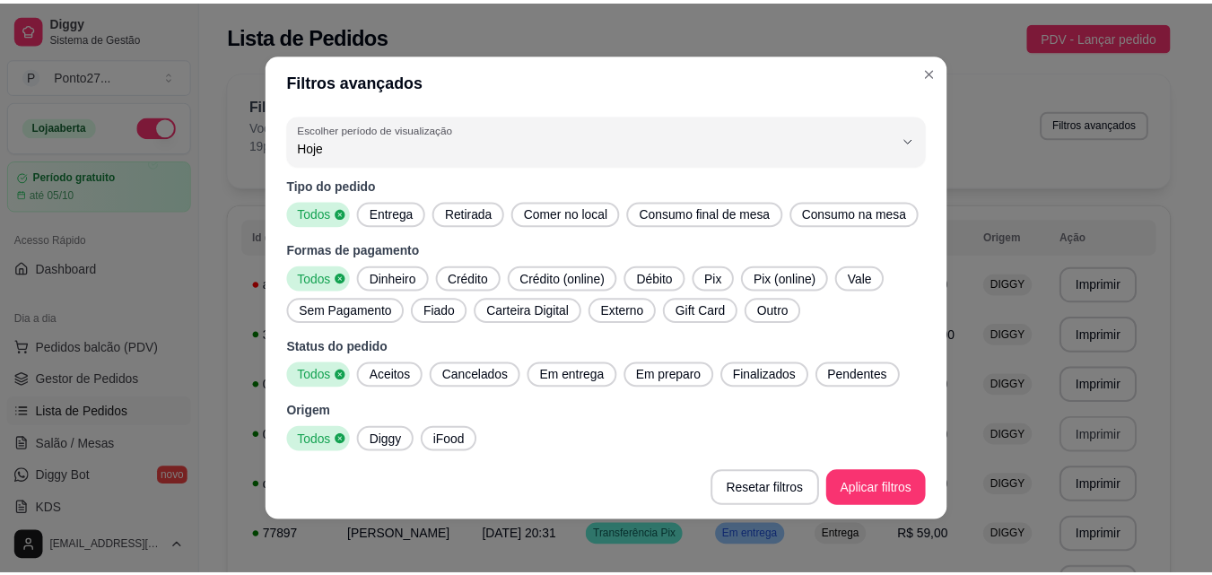
scroll to position [3, 0]
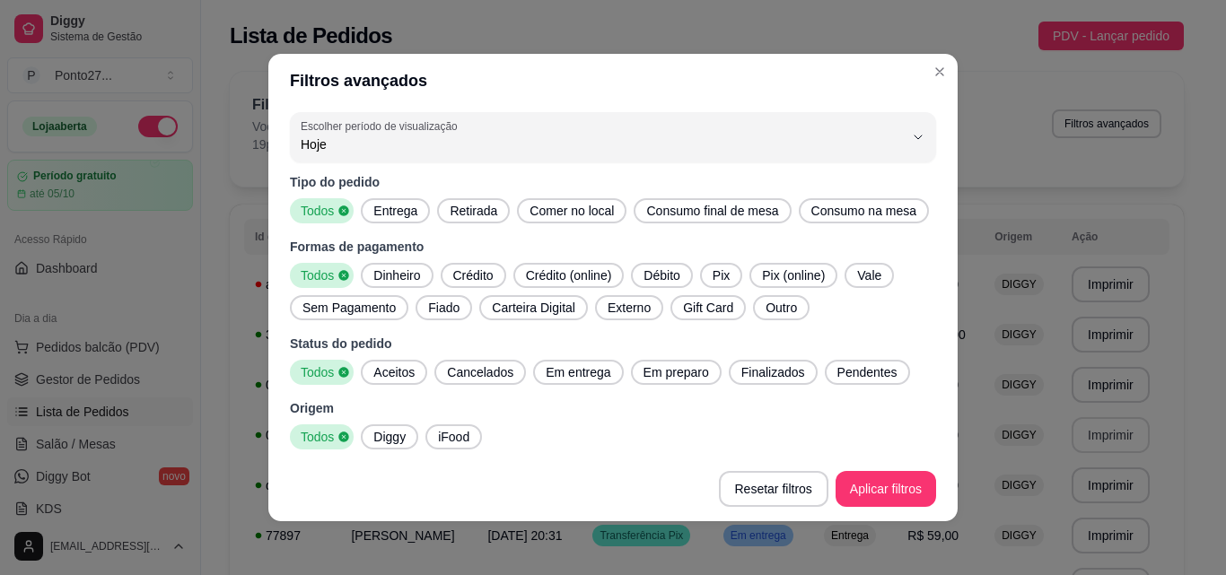
click at [930, 82] on div "Filtros para pedidos Você está vendo os pedidos de hoje. 19 pedidos encontrados…" at bounding box center [707, 129] width 954 height 115
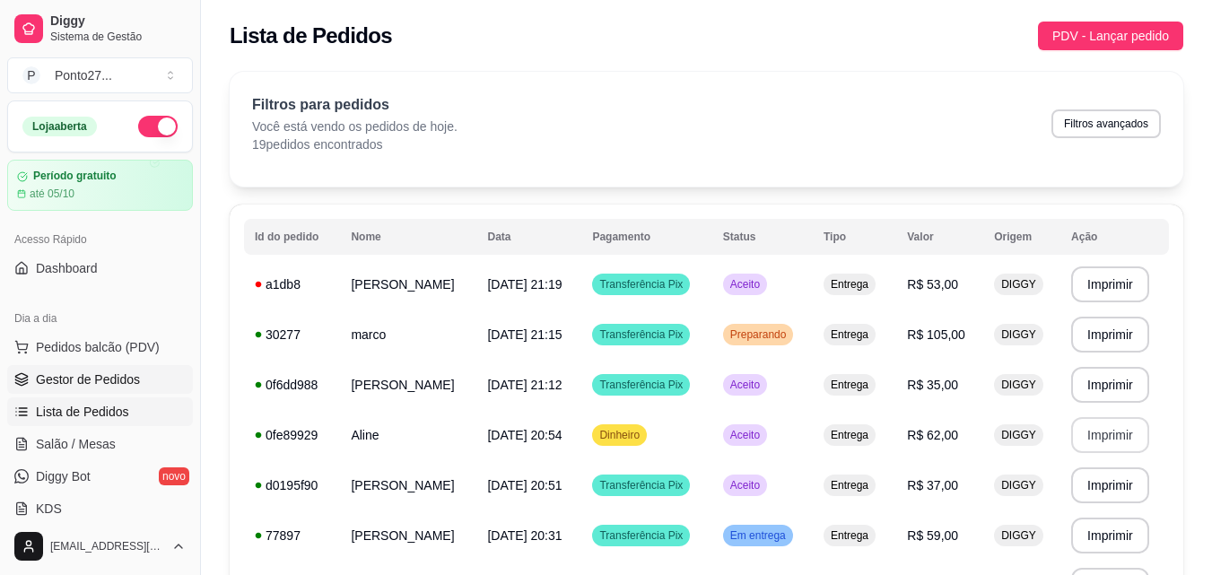
click at [101, 380] on span "Gestor de Pedidos" at bounding box center [88, 380] width 104 height 18
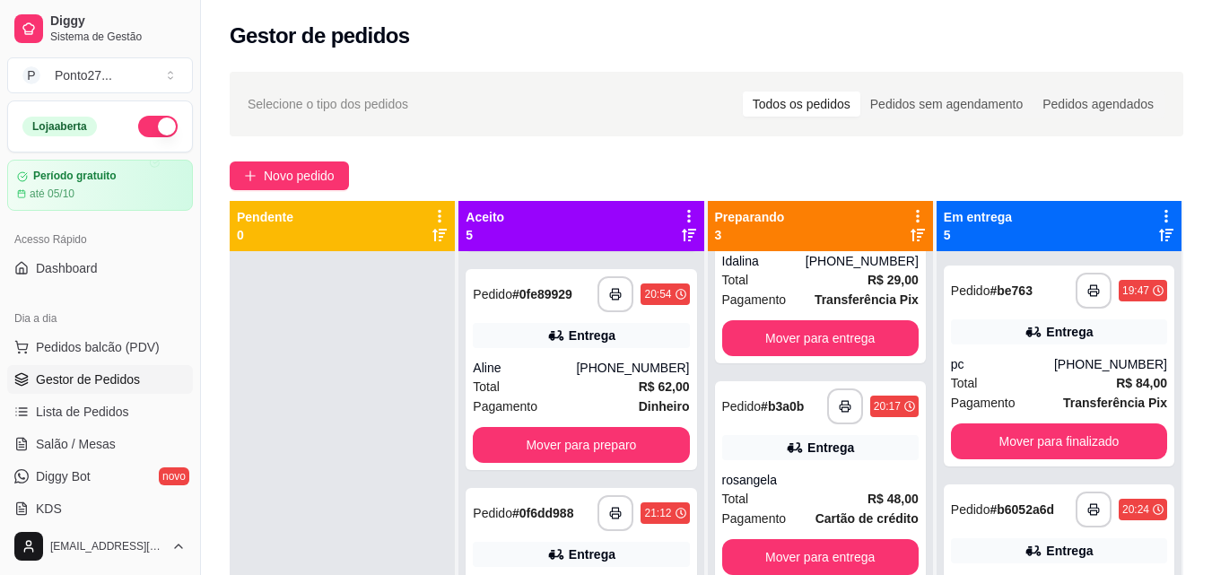
scroll to position [437, 0]
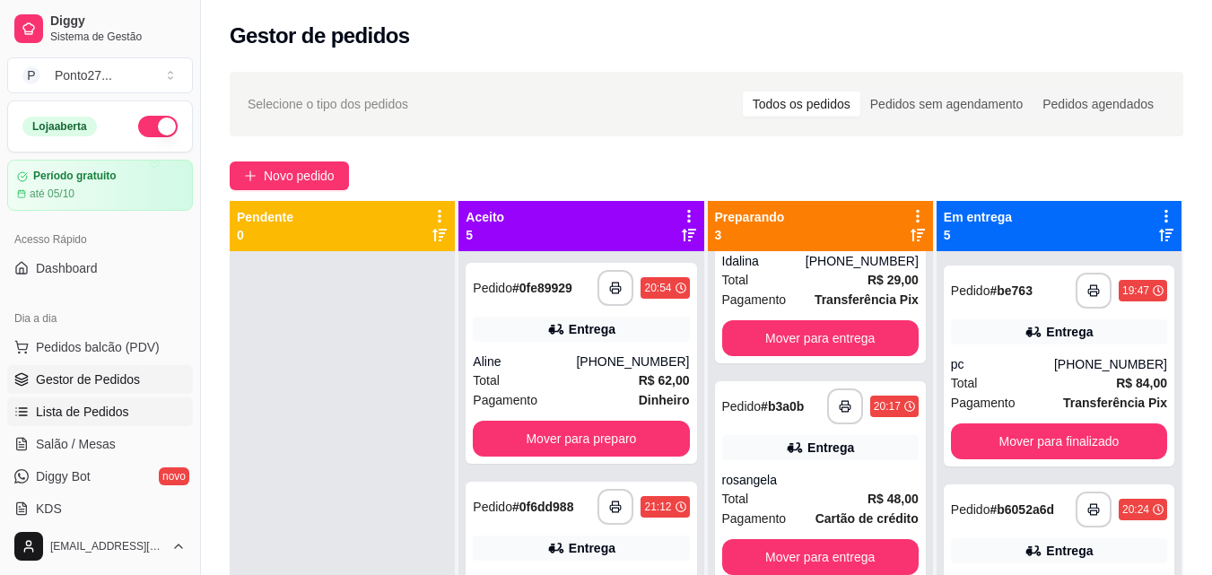
click at [92, 410] on span "Lista de Pedidos" at bounding box center [82, 412] width 93 height 18
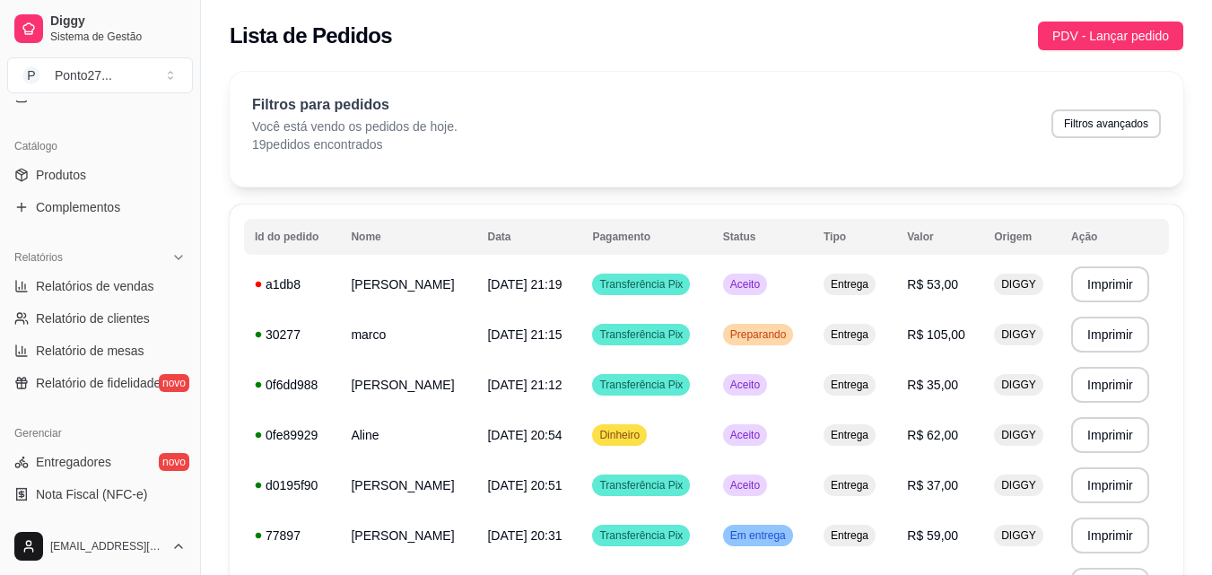
scroll to position [415, 0]
click at [125, 288] on span "Relatórios de vendas" at bounding box center [95, 284] width 118 height 18
select select "ALL"
select select "0"
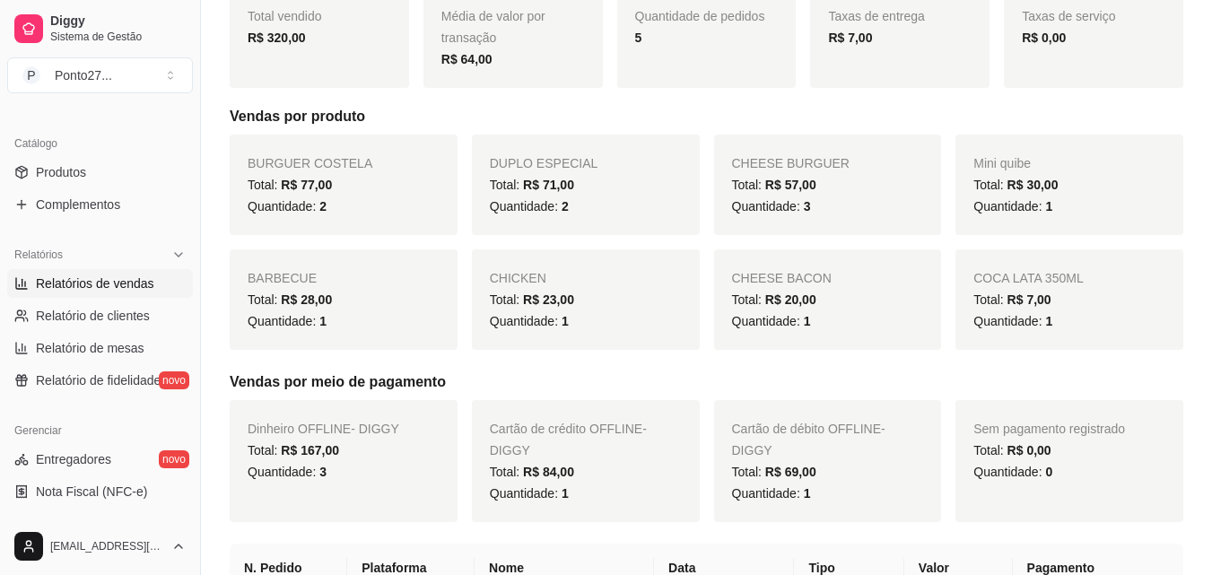
scroll to position [283, 0]
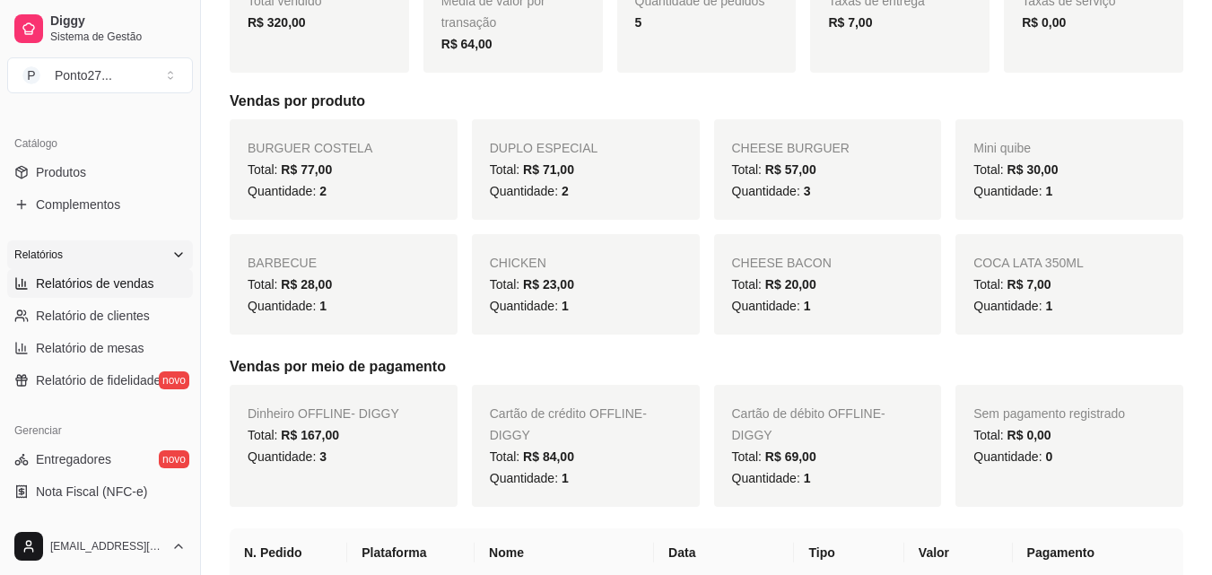
click at [171, 256] on icon at bounding box center [178, 255] width 14 height 14
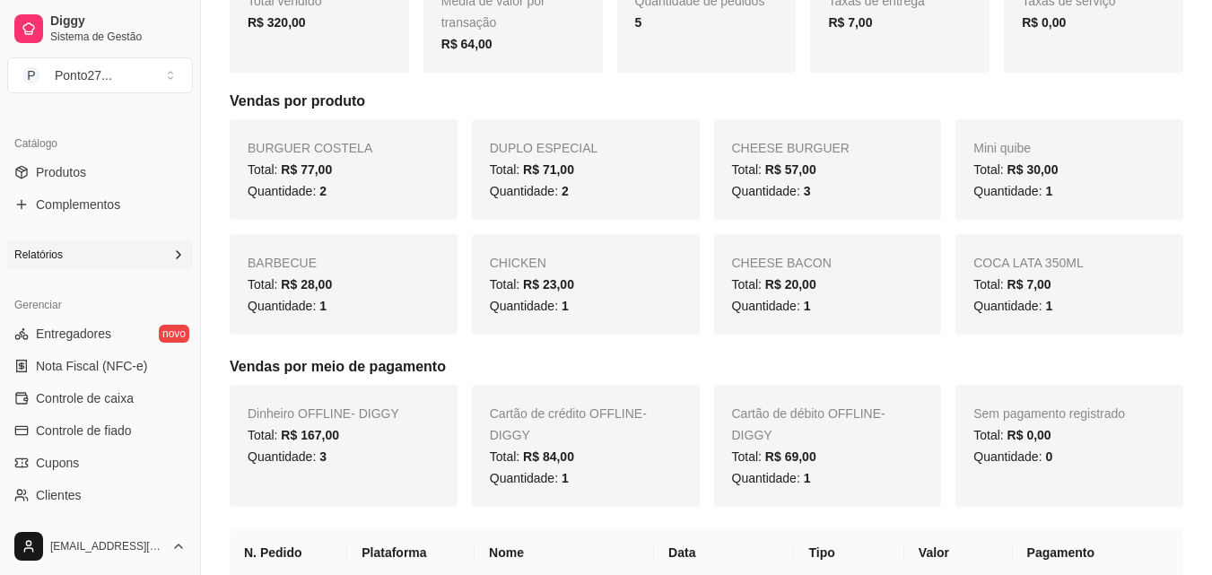
click at [171, 256] on icon at bounding box center [178, 255] width 14 height 14
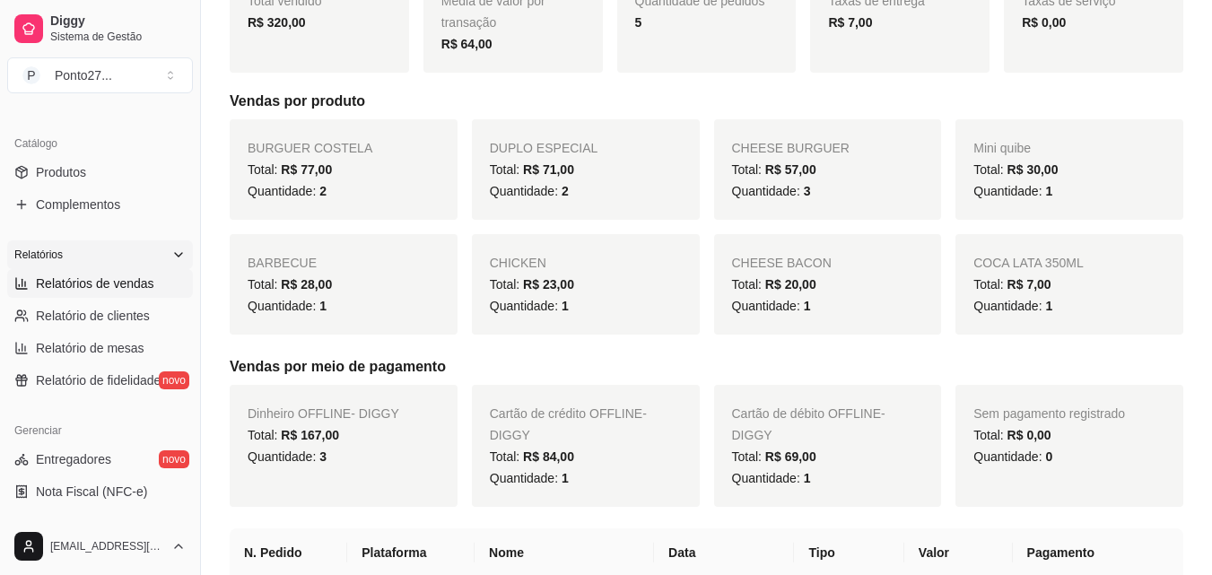
click at [113, 284] on span "Relatórios de vendas" at bounding box center [95, 284] width 118 height 18
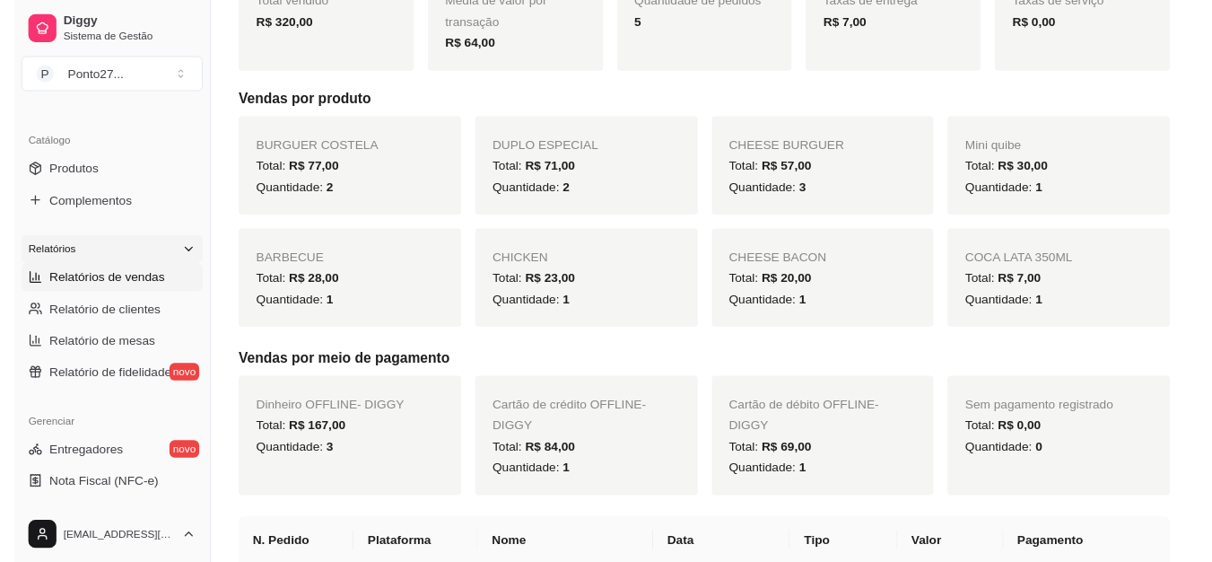
scroll to position [0, 0]
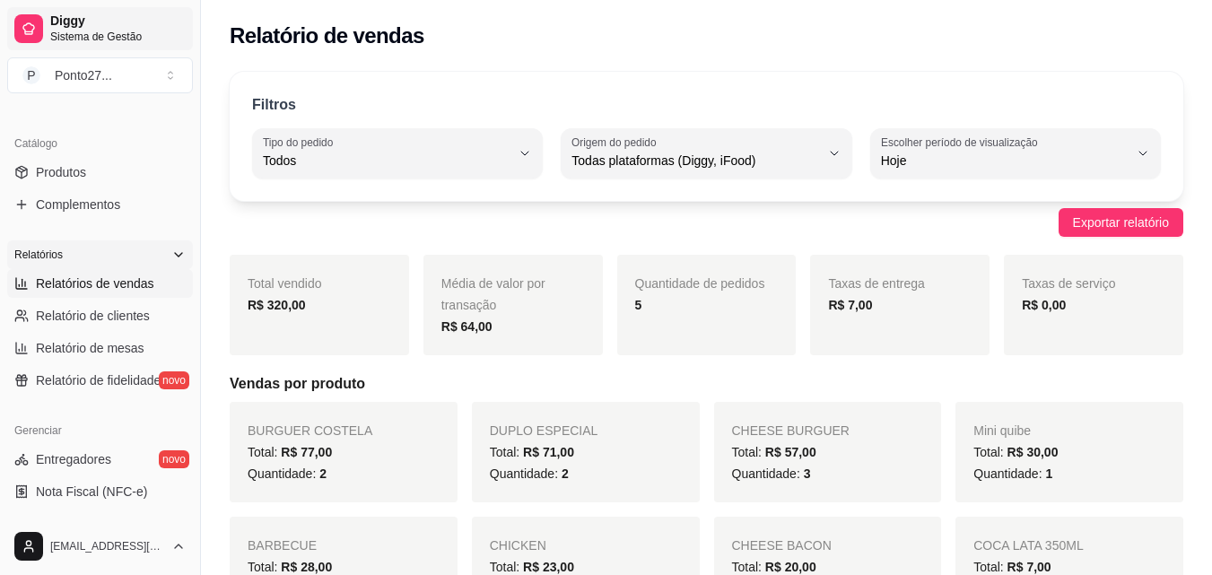
click at [112, 30] on span "Sistema de Gestão" at bounding box center [118, 37] width 136 height 14
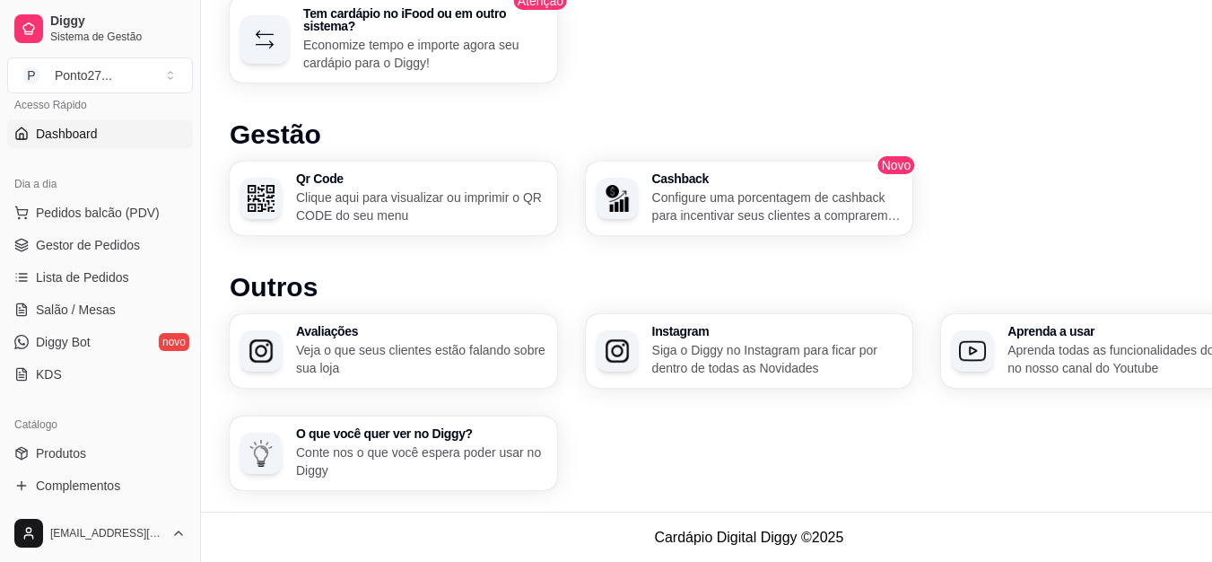
scroll to position [128, 0]
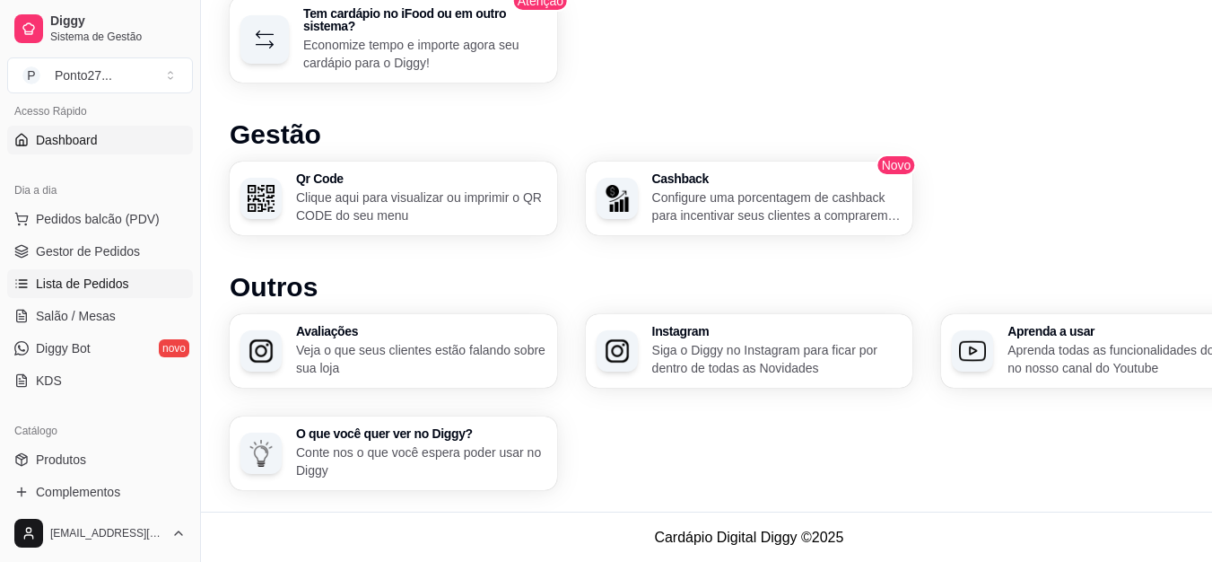
click at [79, 274] on link "Lista de Pedidos" at bounding box center [100, 283] width 186 height 29
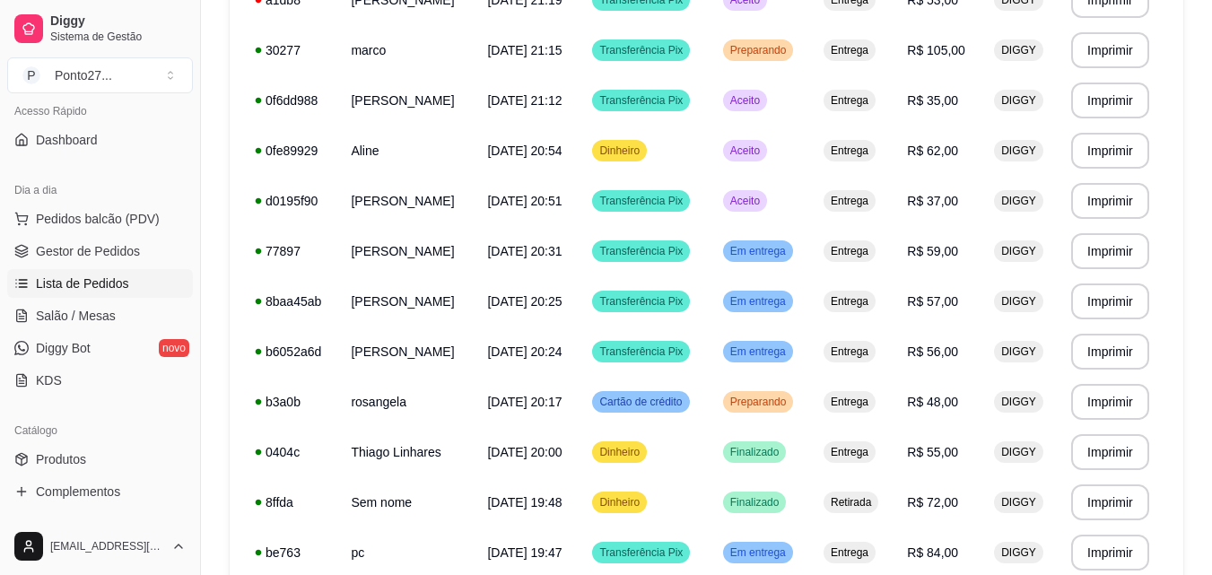
scroll to position [303, 0]
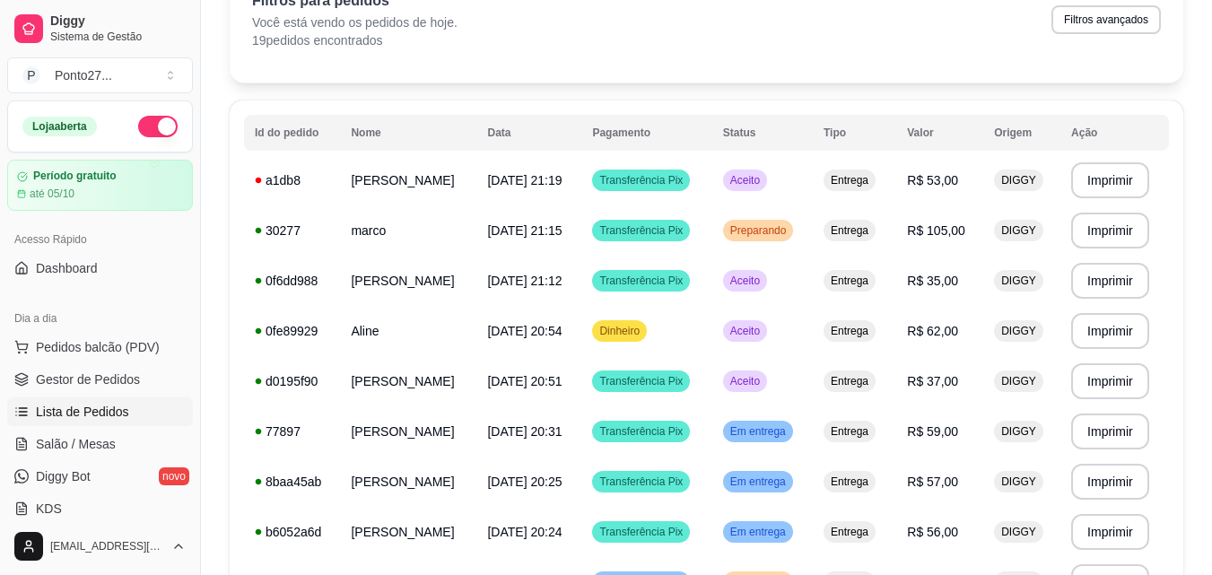
click at [152, 125] on button "button" at bounding box center [157, 127] width 39 height 22
click at [764, 180] on span "Aceito" at bounding box center [745, 180] width 37 height 14
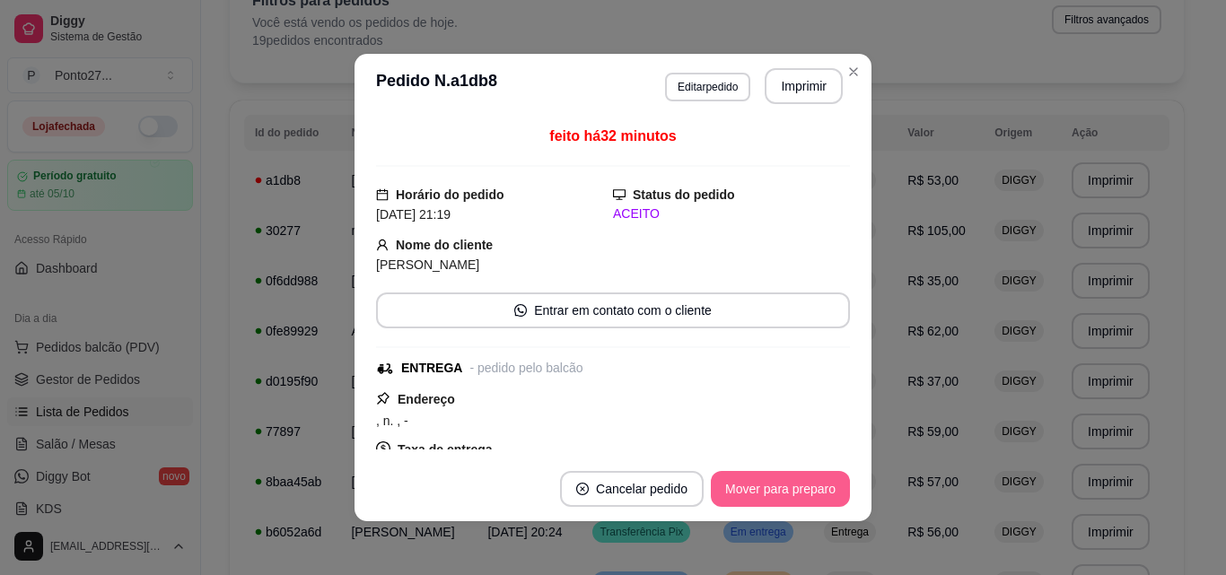
click at [780, 490] on button "Mover para preparo" at bounding box center [780, 489] width 139 height 36
click at [780, 490] on button "Mover para entrega" at bounding box center [781, 489] width 138 height 36
click at [780, 491] on button "Mover para finalizado" at bounding box center [776, 489] width 144 height 35
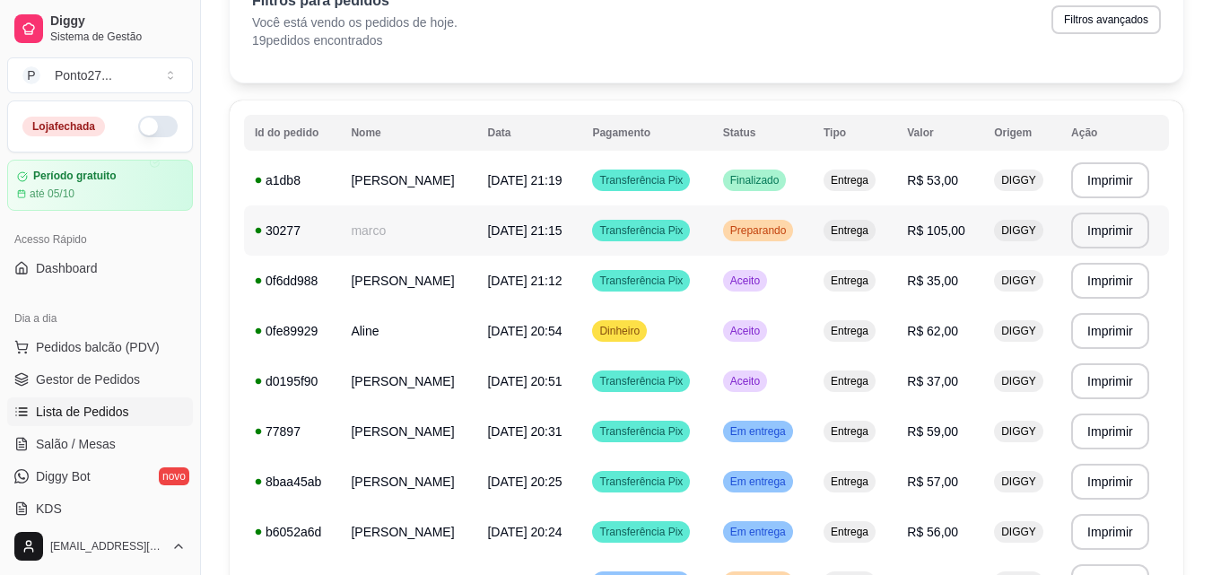
click at [791, 227] on span "Preparando" at bounding box center [759, 230] width 64 height 14
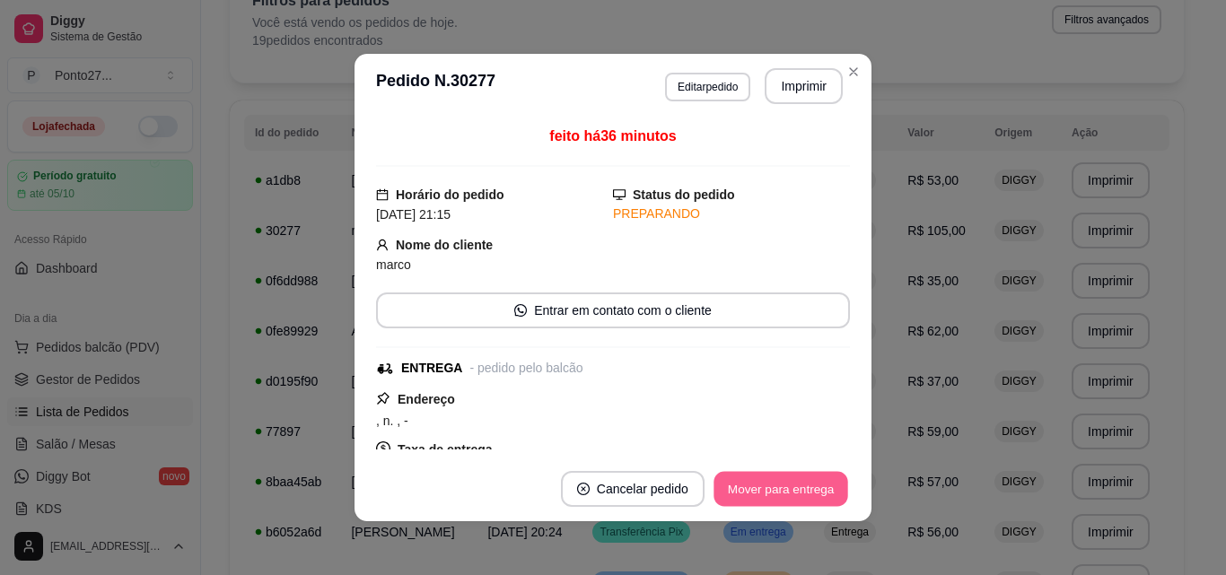
click at [773, 493] on button "Mover para entrega" at bounding box center [780, 489] width 135 height 35
click at [773, 493] on button "Mover para finalizado" at bounding box center [775, 489] width 149 height 36
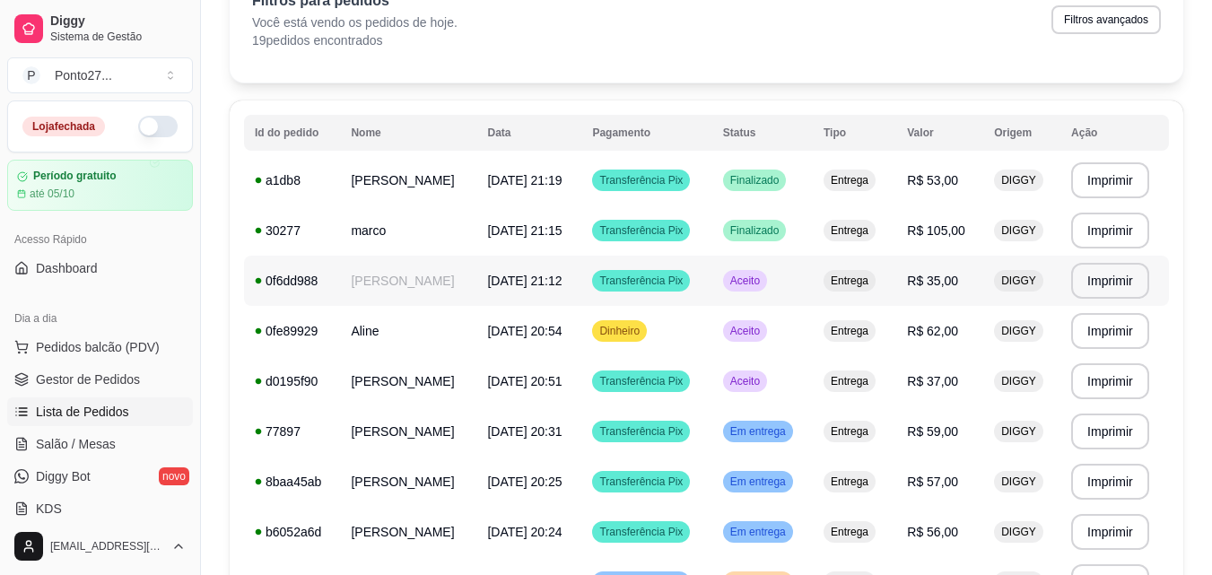
click at [767, 272] on div "Aceito" at bounding box center [745, 281] width 44 height 22
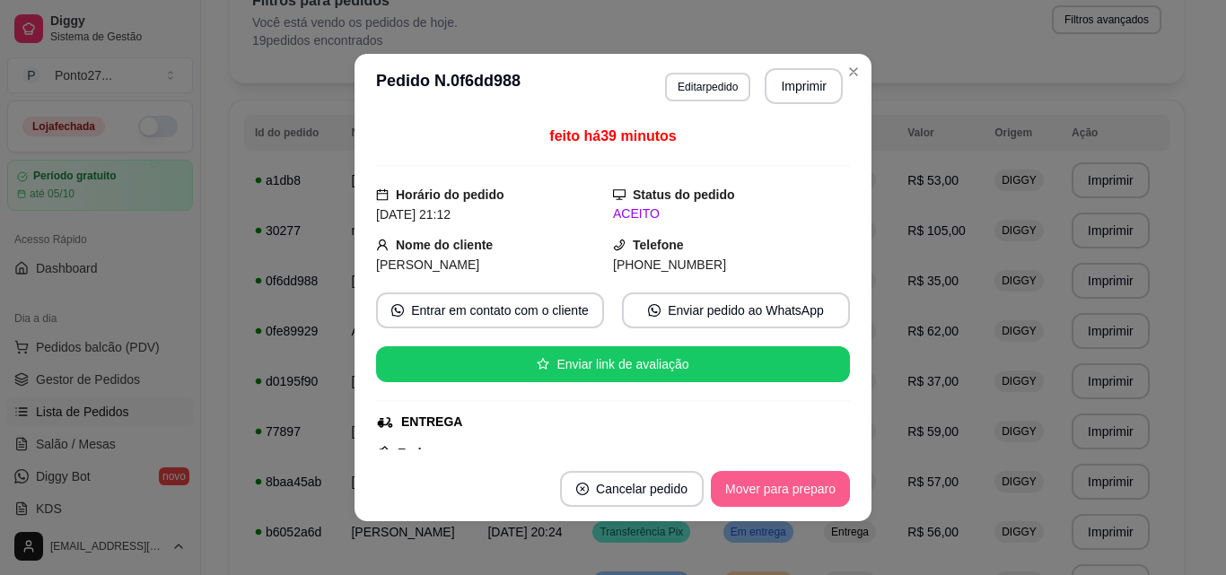
click at [783, 488] on button "Mover para preparo" at bounding box center [780, 489] width 139 height 36
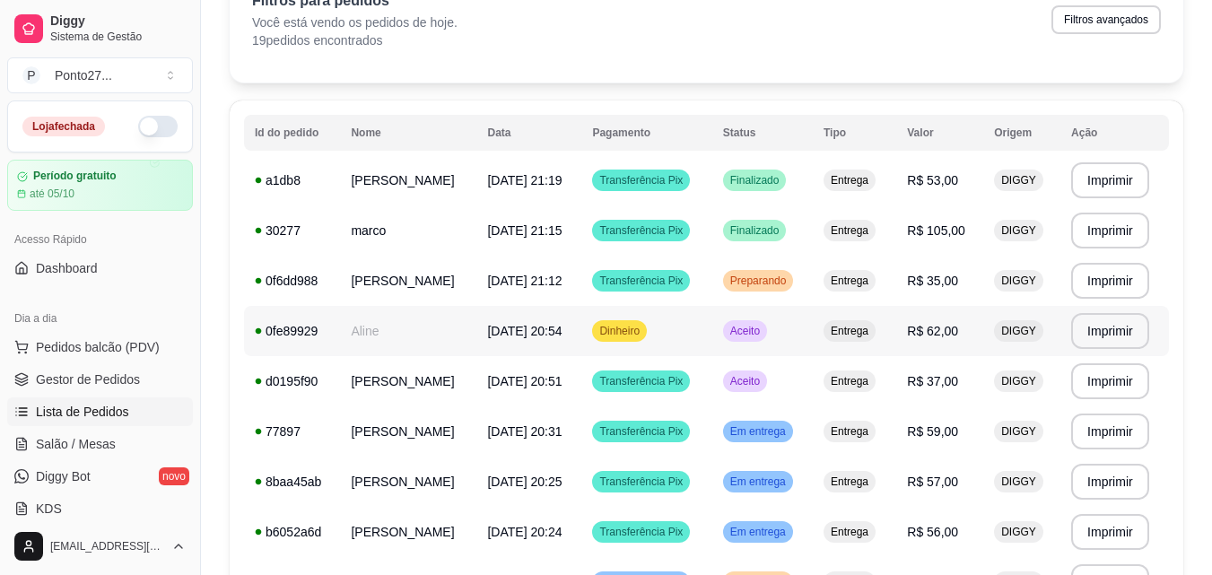
click at [767, 330] on div "Aceito" at bounding box center [745, 331] width 44 height 22
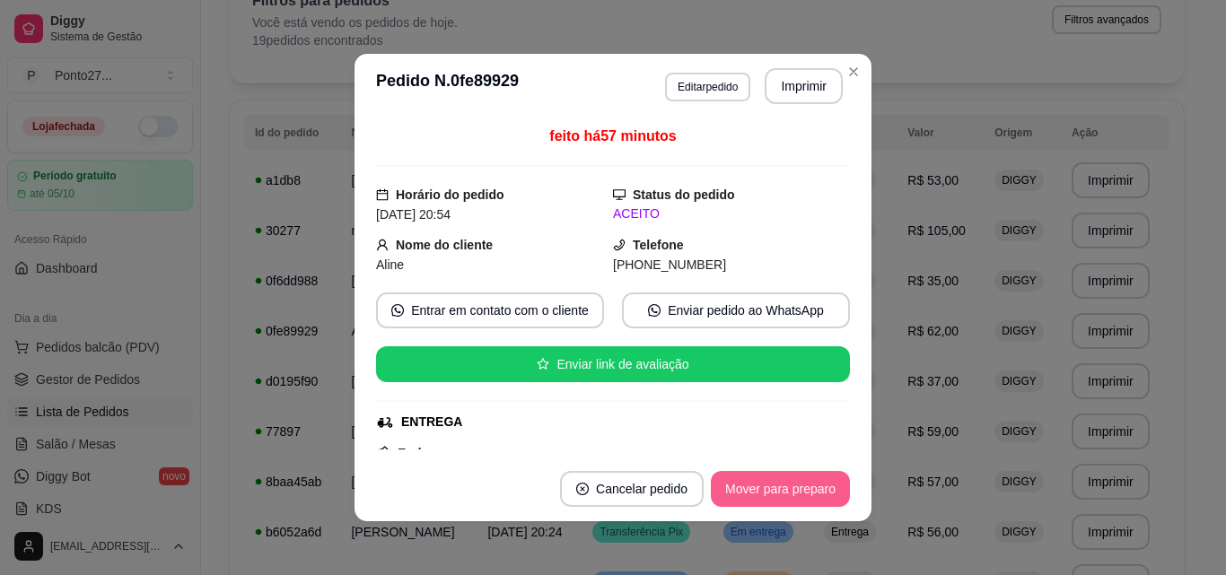
click at [774, 488] on button "Mover para preparo" at bounding box center [780, 489] width 139 height 36
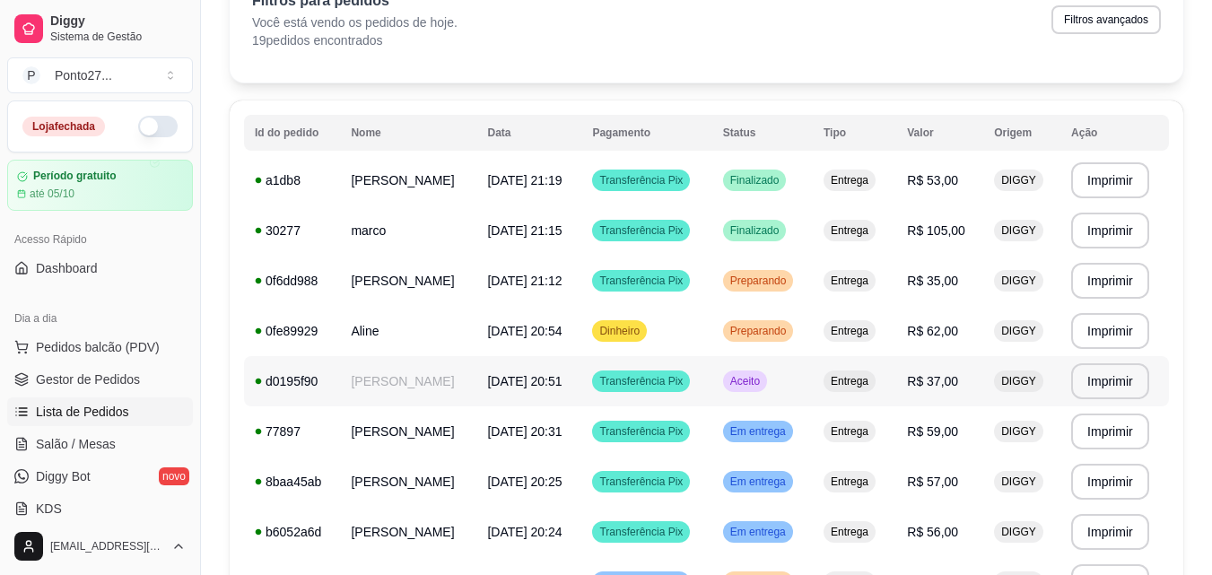
click at [764, 383] on span "Aceito" at bounding box center [745, 381] width 37 height 14
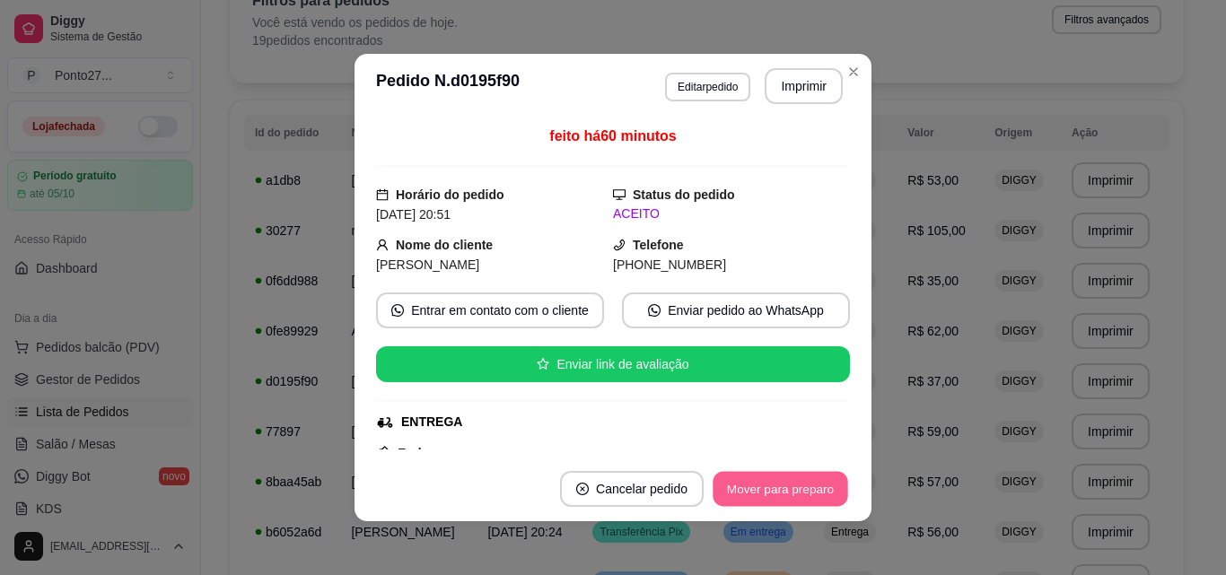
click at [774, 481] on button "Mover para preparo" at bounding box center [780, 489] width 135 height 35
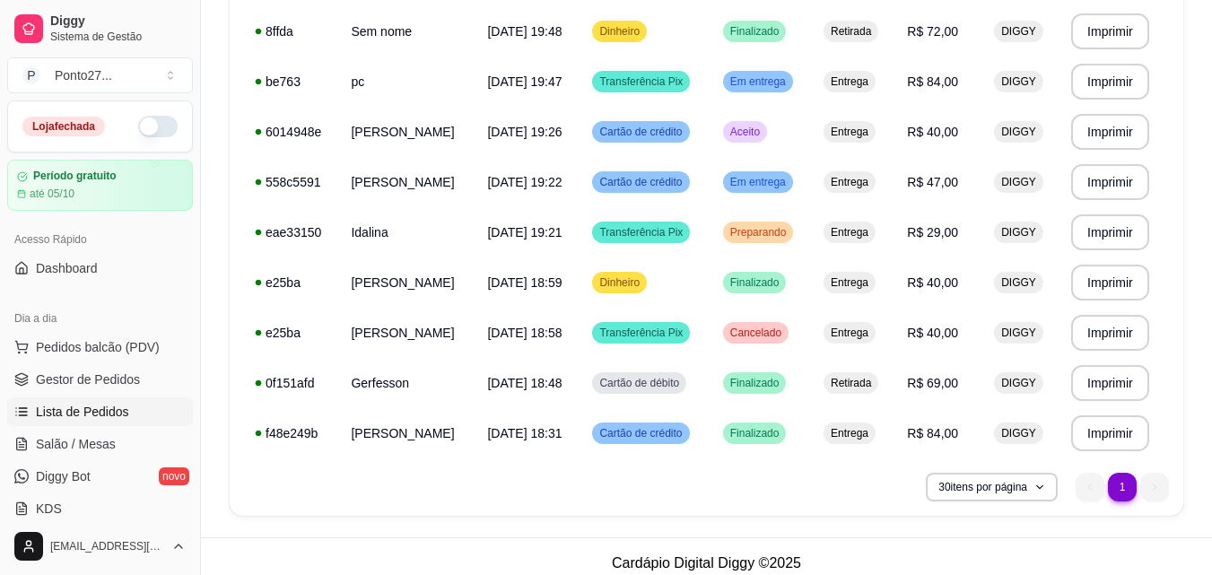
scroll to position [769, 0]
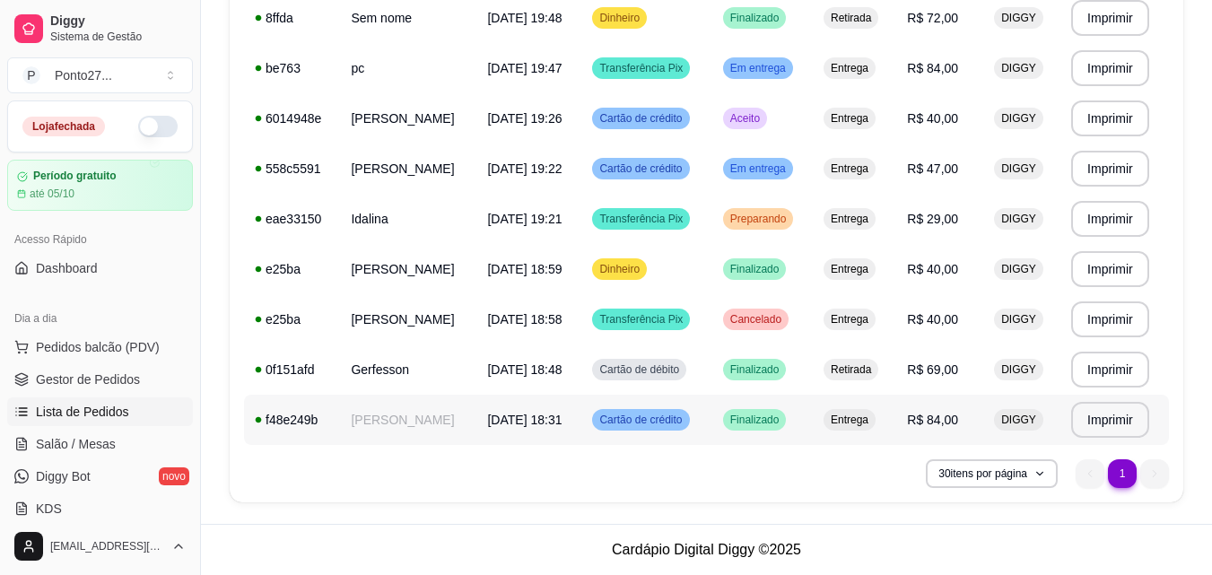
click at [672, 422] on span "Cartão de crédito" at bounding box center [641, 420] width 90 height 14
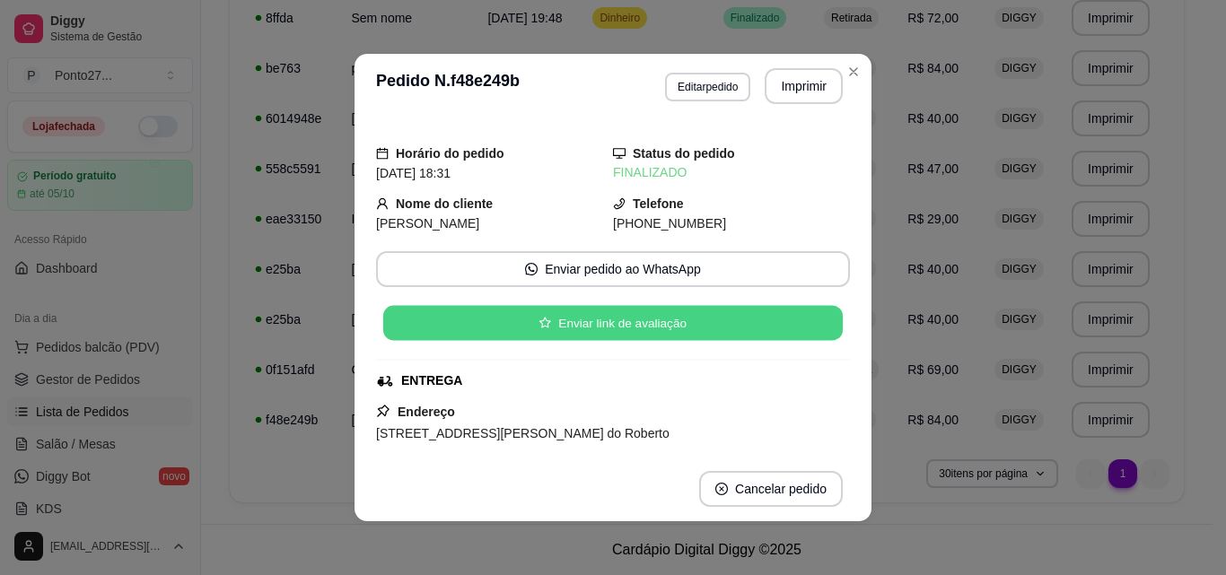
click at [705, 316] on button "Enviar link de avaliação" at bounding box center [612, 323] width 459 height 35
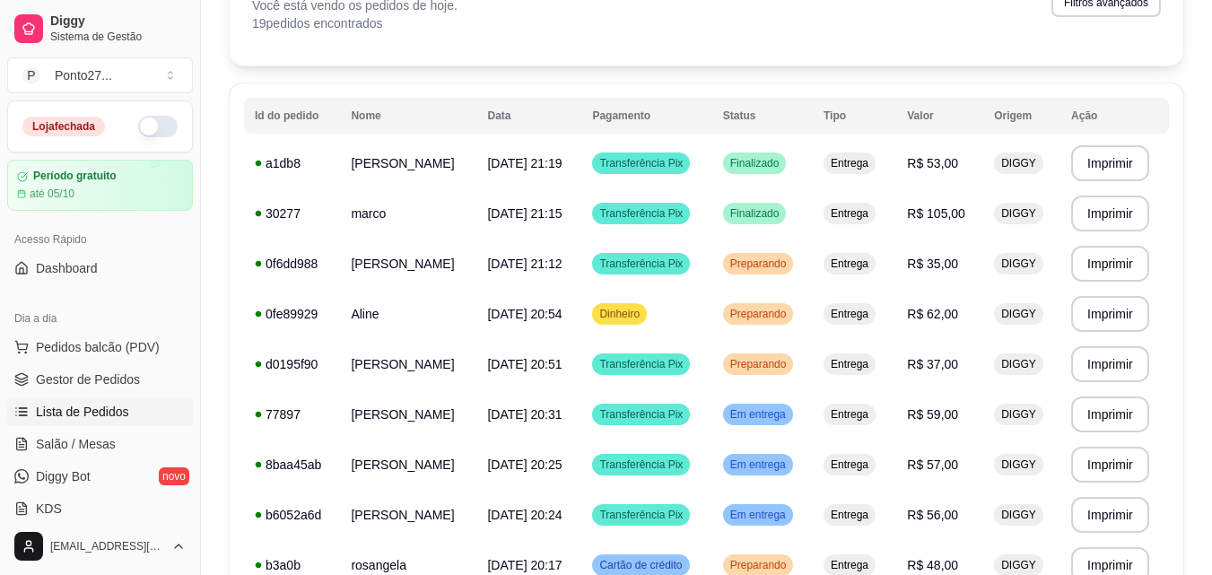
scroll to position [90, 0]
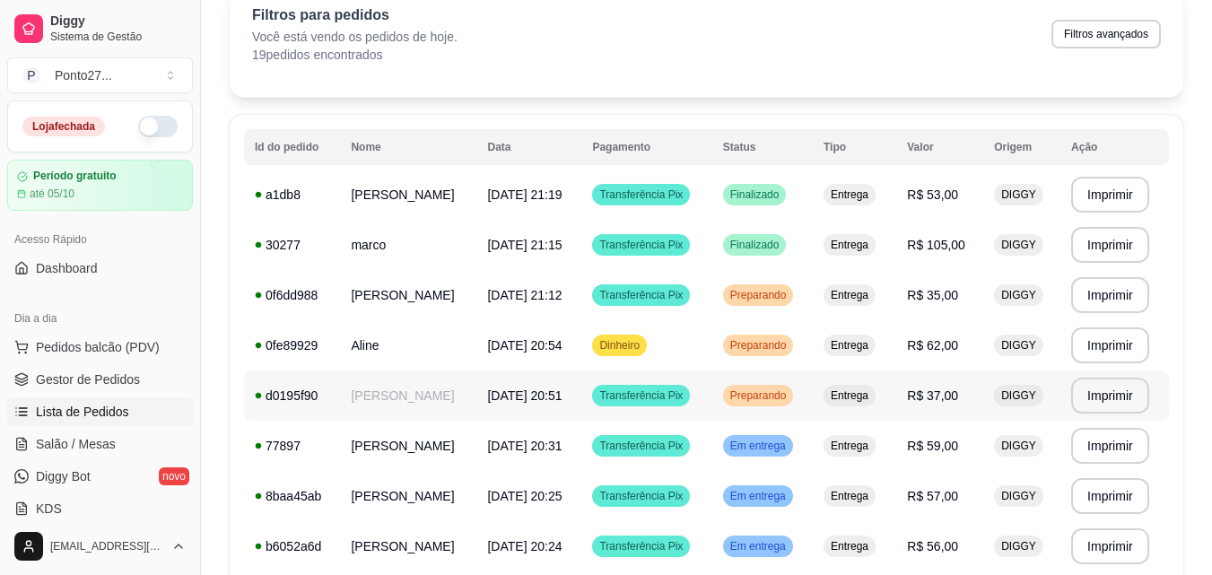
click at [790, 388] on div "Preparando" at bounding box center [758, 396] width 71 height 22
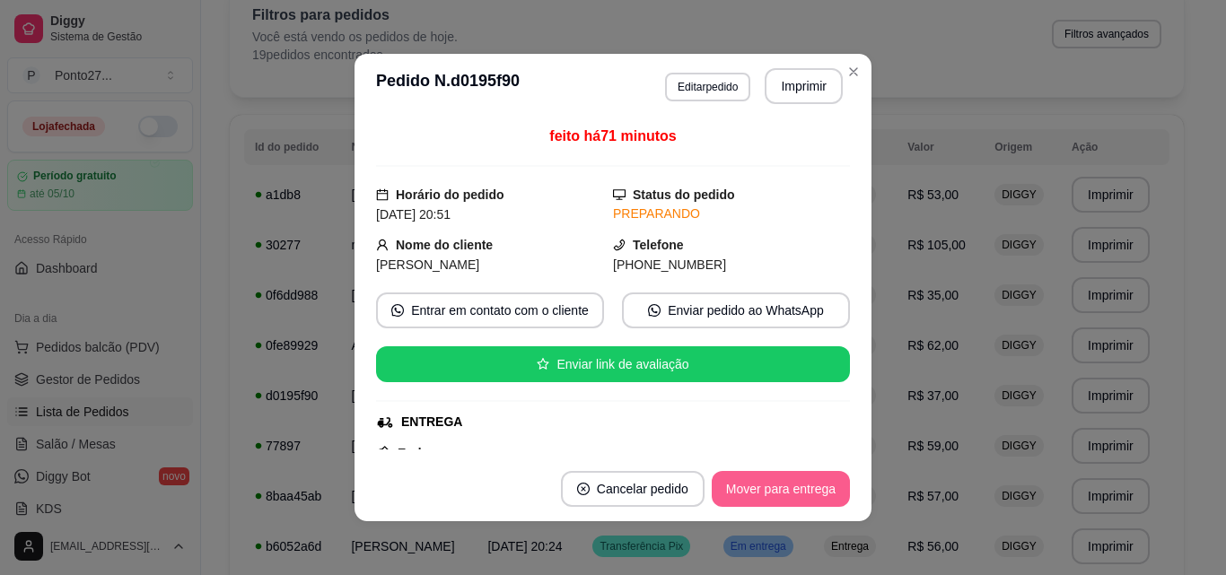
click at [774, 484] on button "Mover para entrega" at bounding box center [781, 489] width 138 height 36
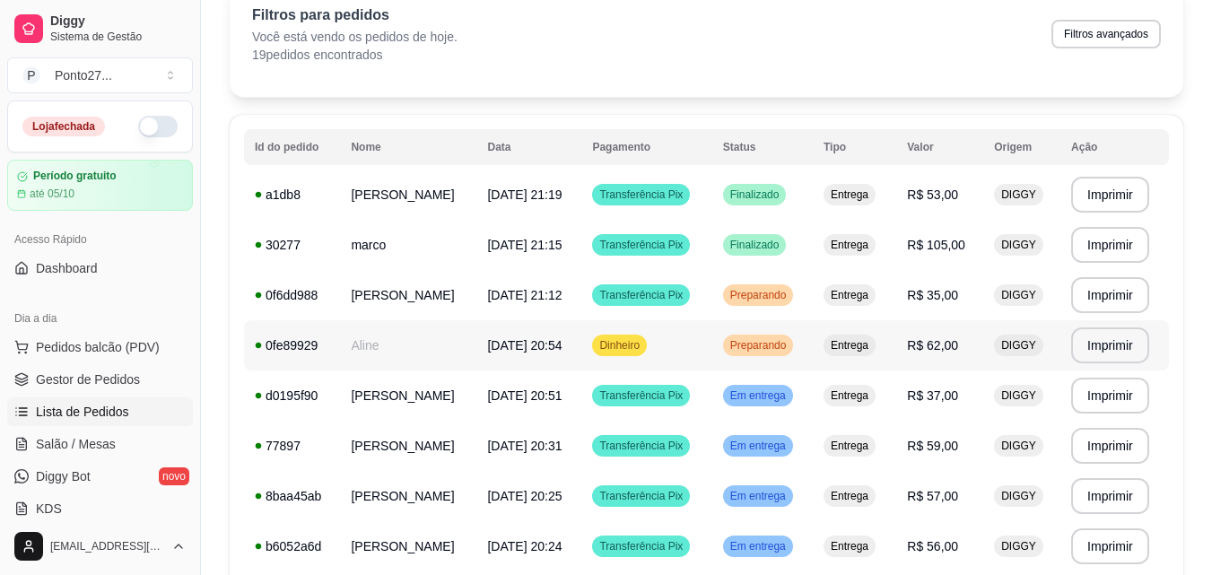
click at [775, 334] on td "Preparando" at bounding box center [763, 345] width 101 height 50
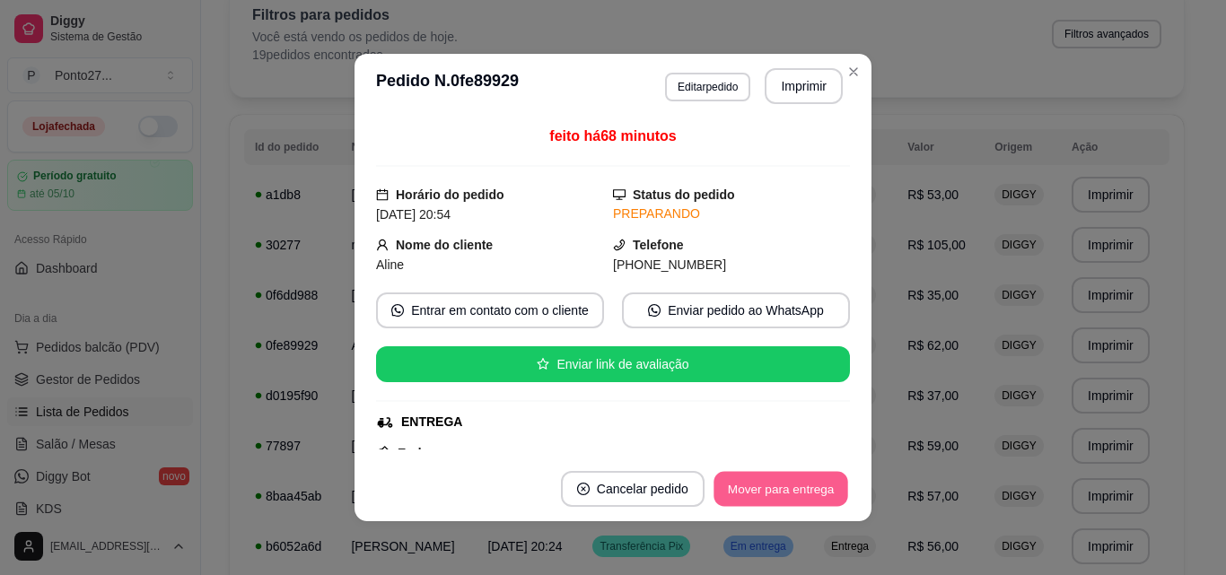
click at [776, 489] on button "Mover para entrega" at bounding box center [780, 489] width 135 height 35
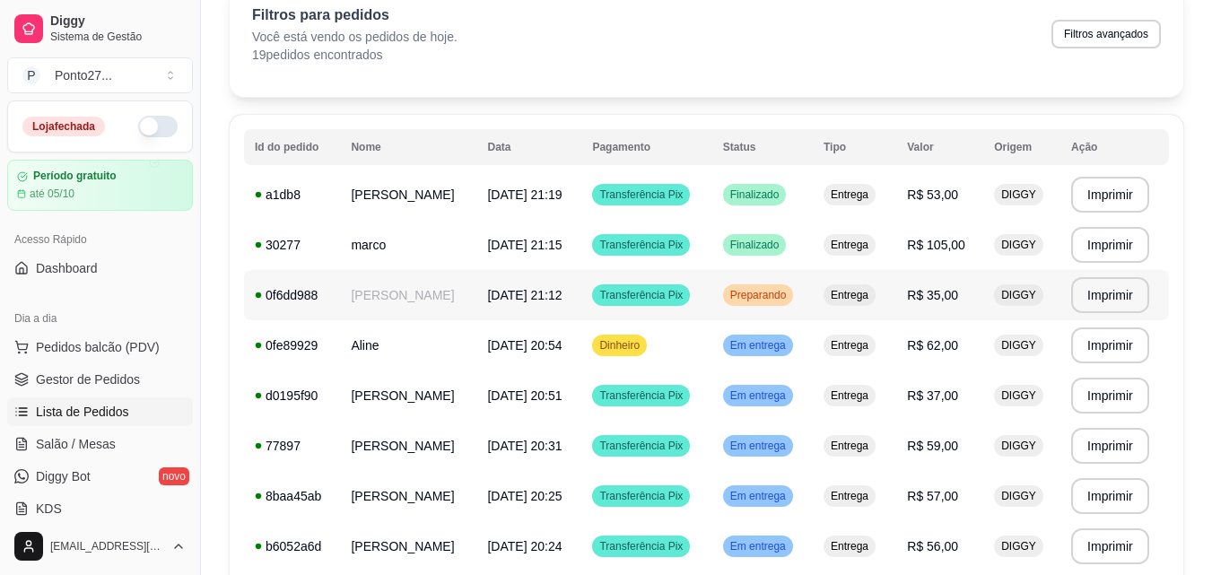
click at [779, 293] on span "Preparando" at bounding box center [759, 295] width 64 height 14
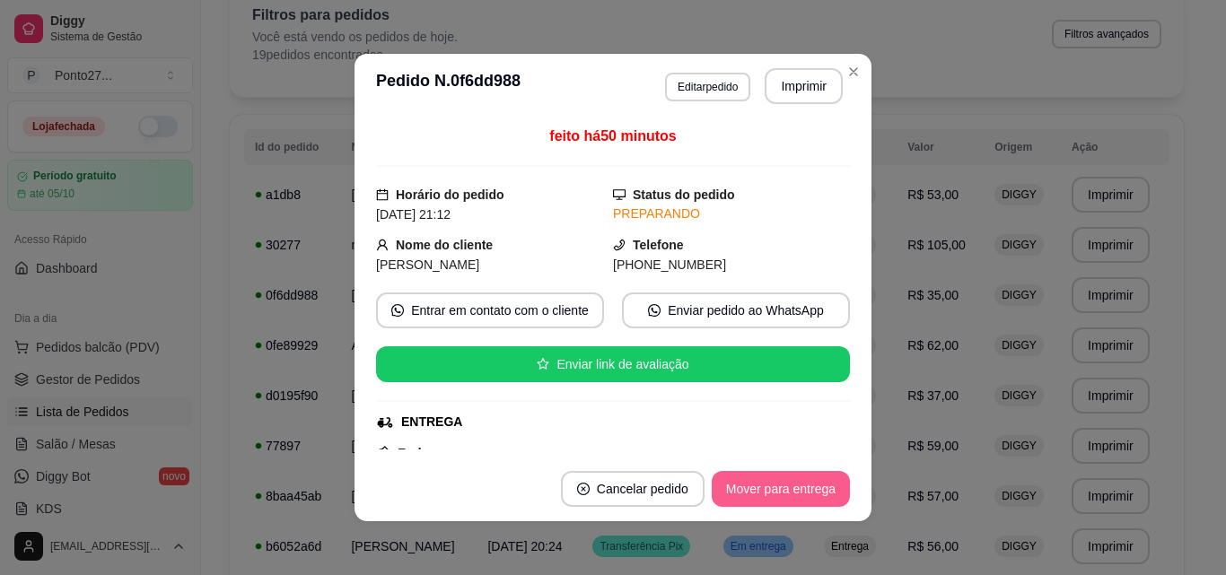
click at [780, 497] on button "Mover para entrega" at bounding box center [781, 489] width 138 height 36
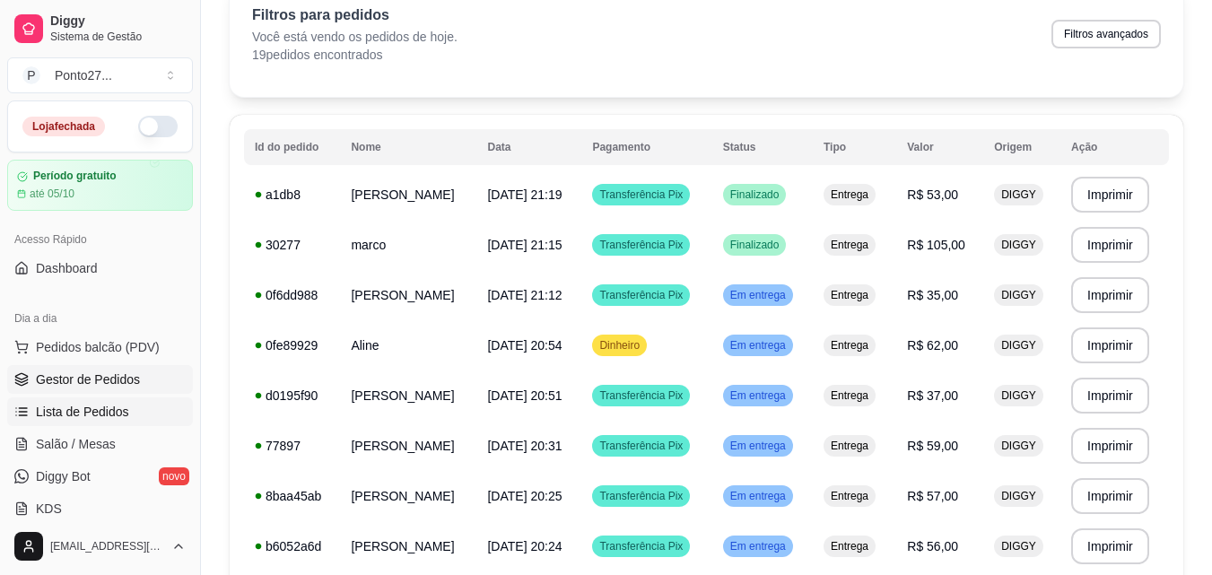
click at [100, 372] on span "Gestor de Pedidos" at bounding box center [88, 380] width 104 height 18
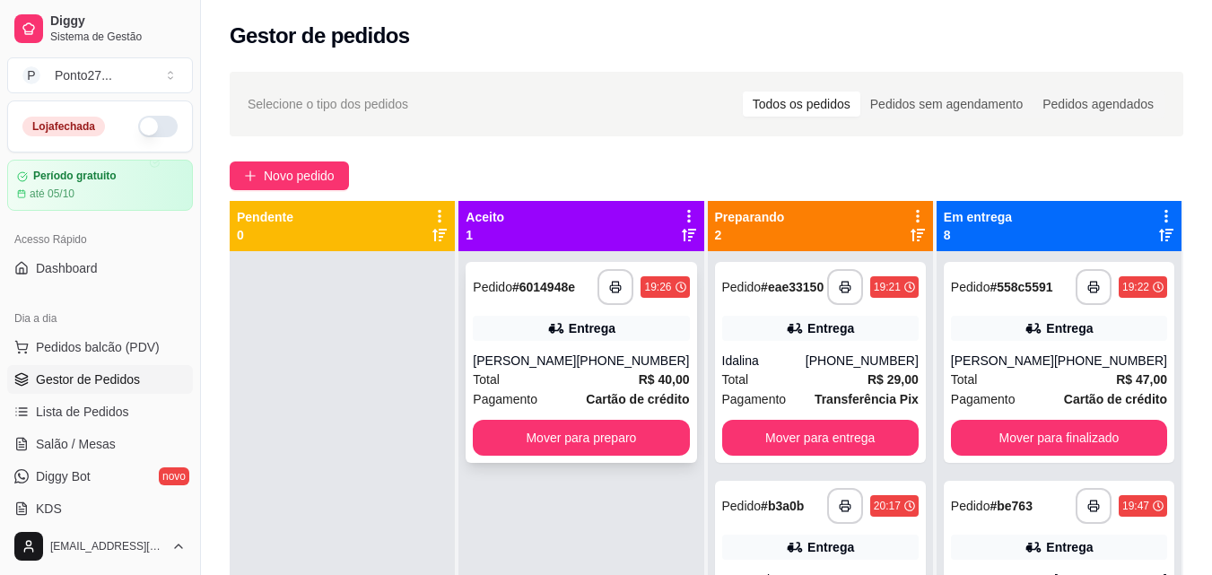
click at [551, 285] on strong "# 6014948e" at bounding box center [543, 287] width 63 height 14
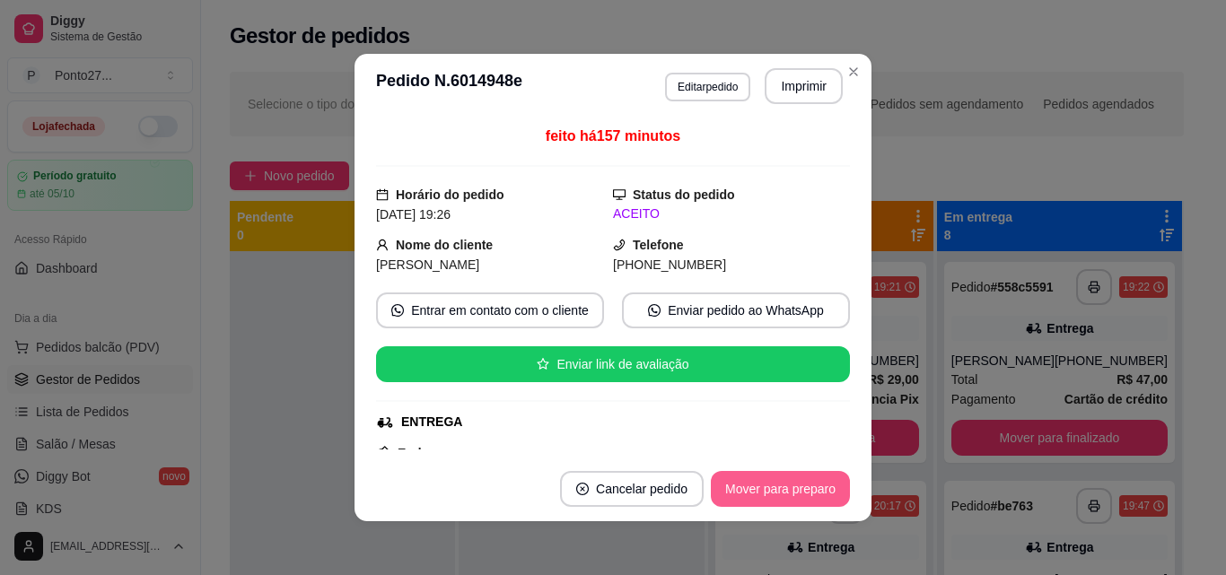
click at [754, 485] on button "Mover para preparo" at bounding box center [780, 489] width 139 height 36
click at [754, 485] on button "Mover para entrega" at bounding box center [781, 489] width 138 height 36
click at [754, 485] on button "Mover para finalizado" at bounding box center [776, 489] width 144 height 35
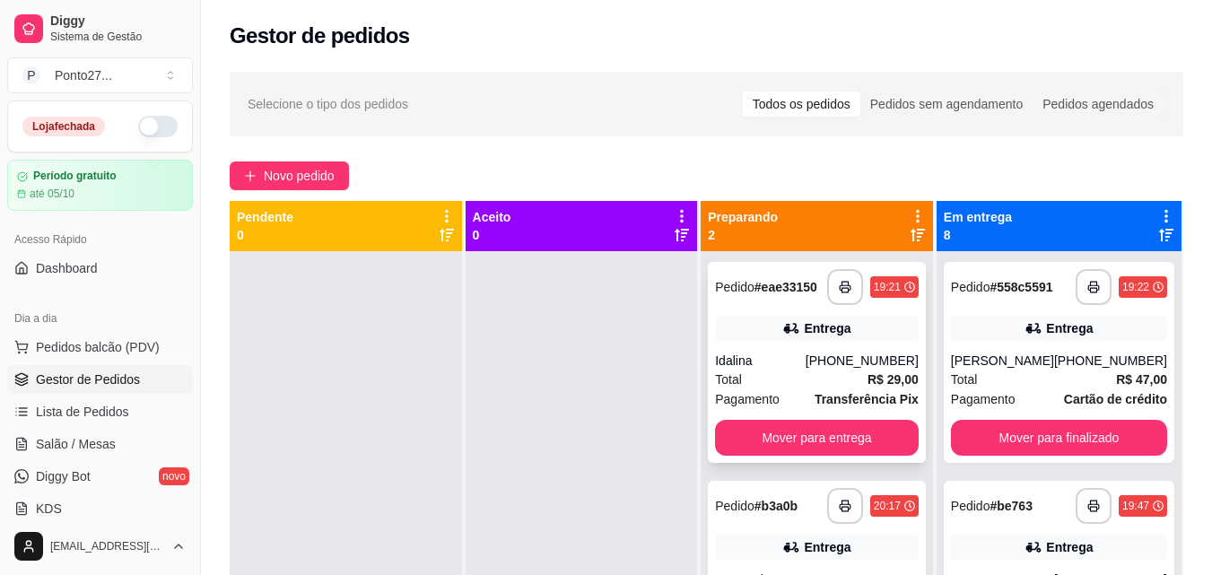
click at [792, 397] on div "Pagamento Transferência Pix" at bounding box center [817, 399] width 204 height 20
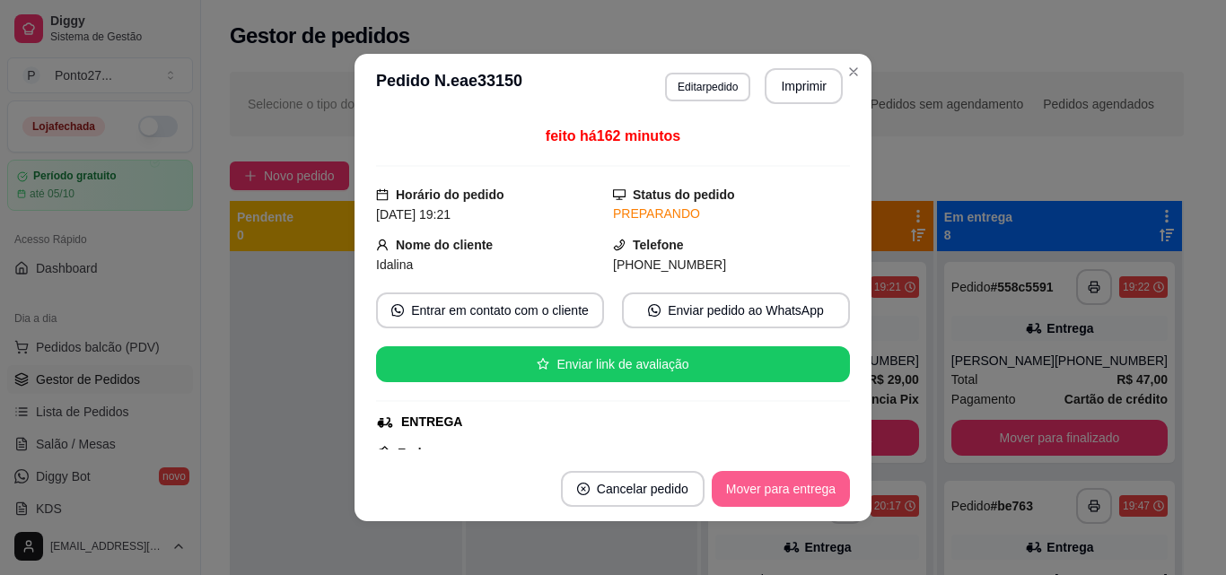
click at [793, 477] on button "Mover para entrega" at bounding box center [781, 489] width 138 height 36
click at [793, 477] on div "Mover para entrega" at bounding box center [767, 489] width 163 height 36
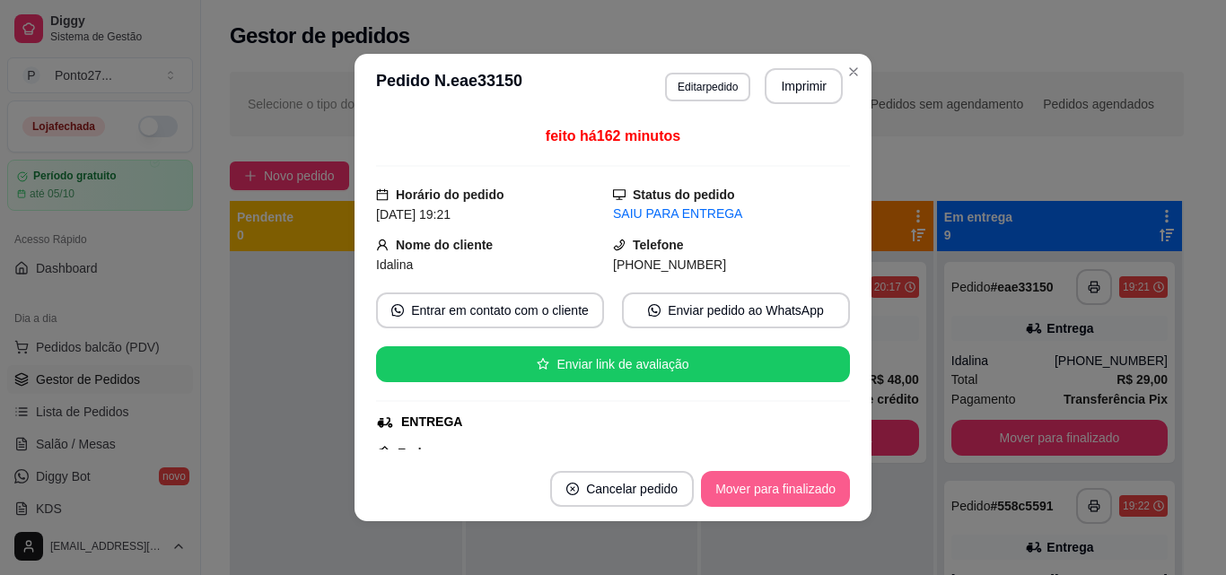
click at [793, 477] on button "Mover para finalizado" at bounding box center [775, 489] width 149 height 36
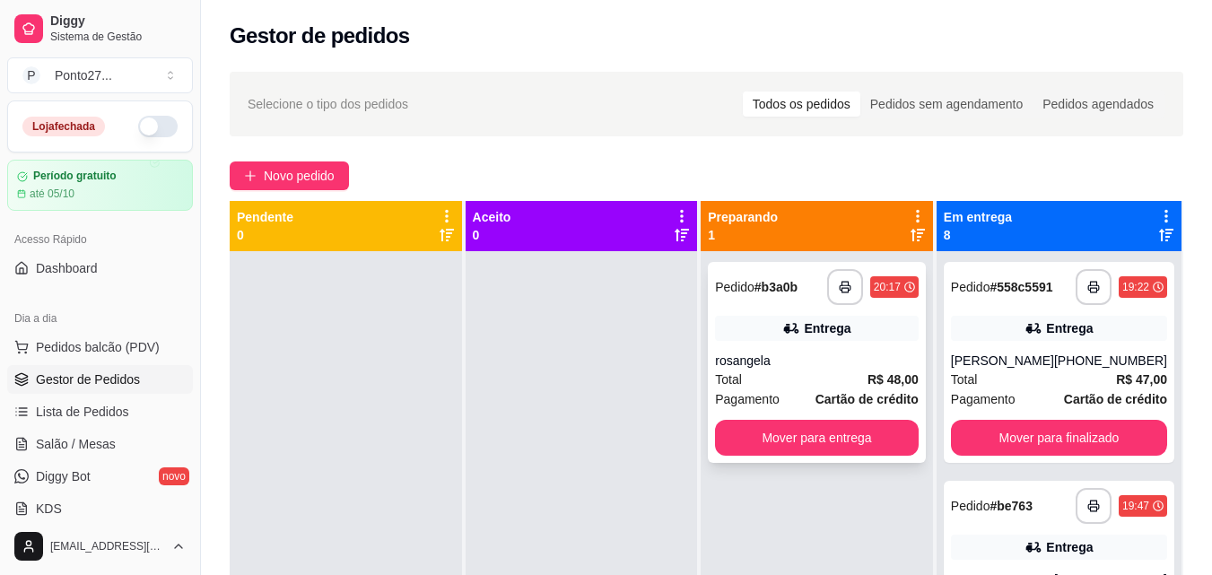
click at [855, 369] on div "rosangela" at bounding box center [817, 361] width 204 height 18
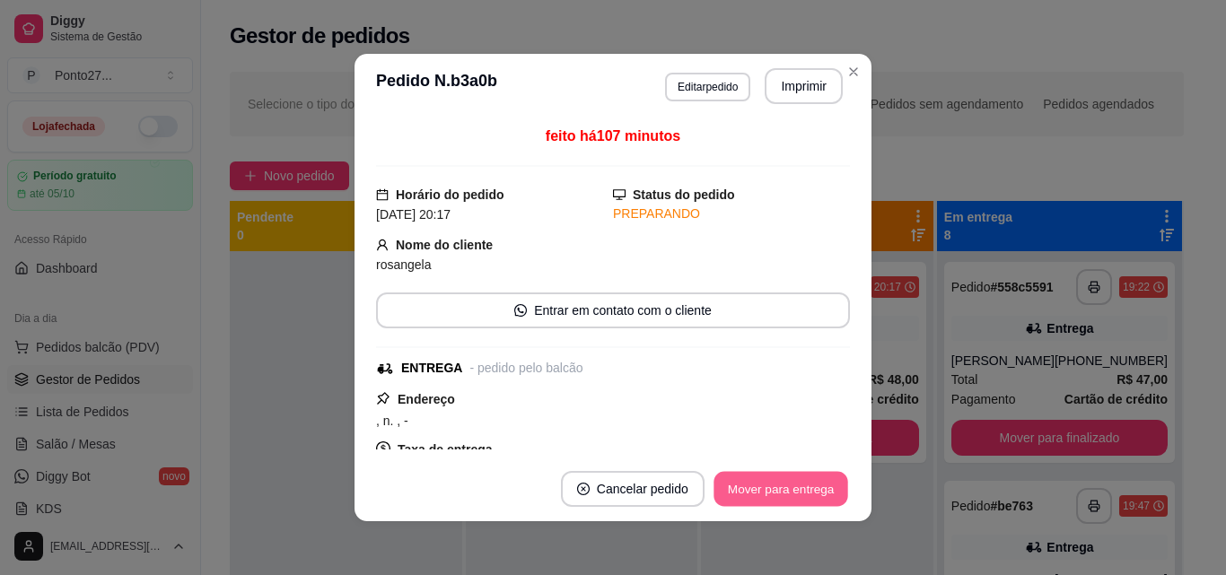
click at [765, 495] on button "Mover para entrega" at bounding box center [780, 489] width 135 height 35
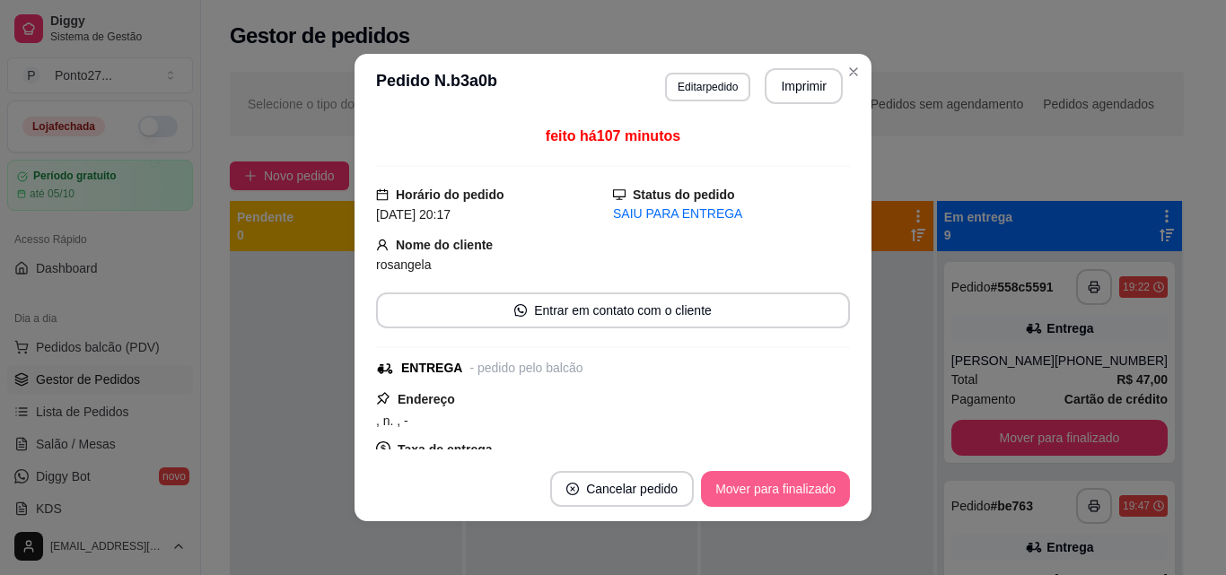
click at [767, 485] on button "Mover para finalizado" at bounding box center [775, 489] width 149 height 36
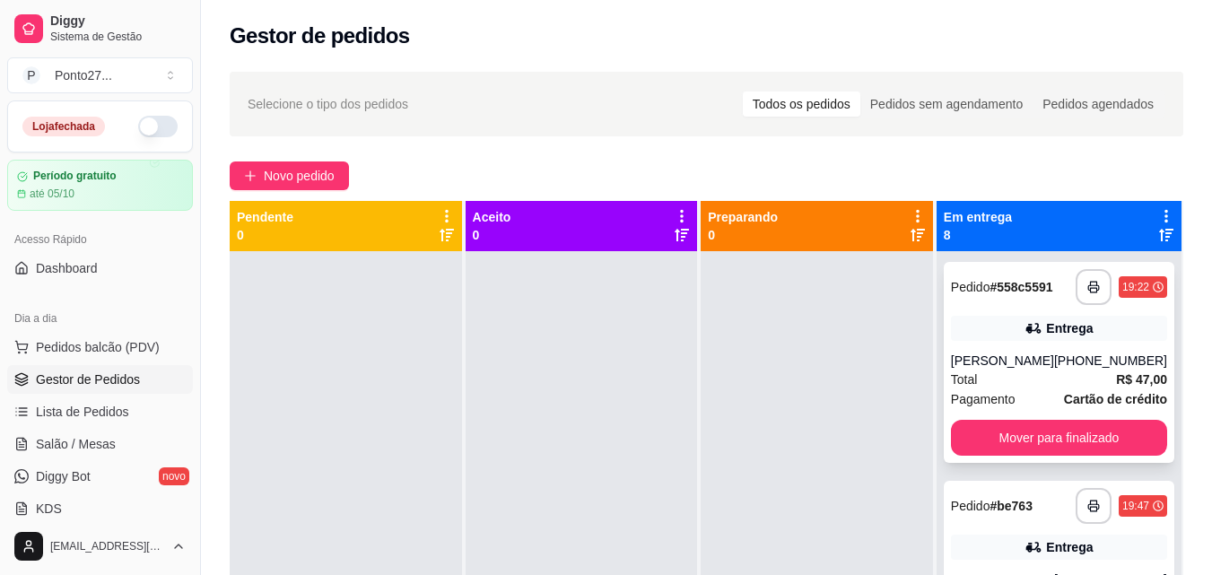
click at [1010, 389] on div "Total R$ 47,00" at bounding box center [1059, 380] width 216 height 20
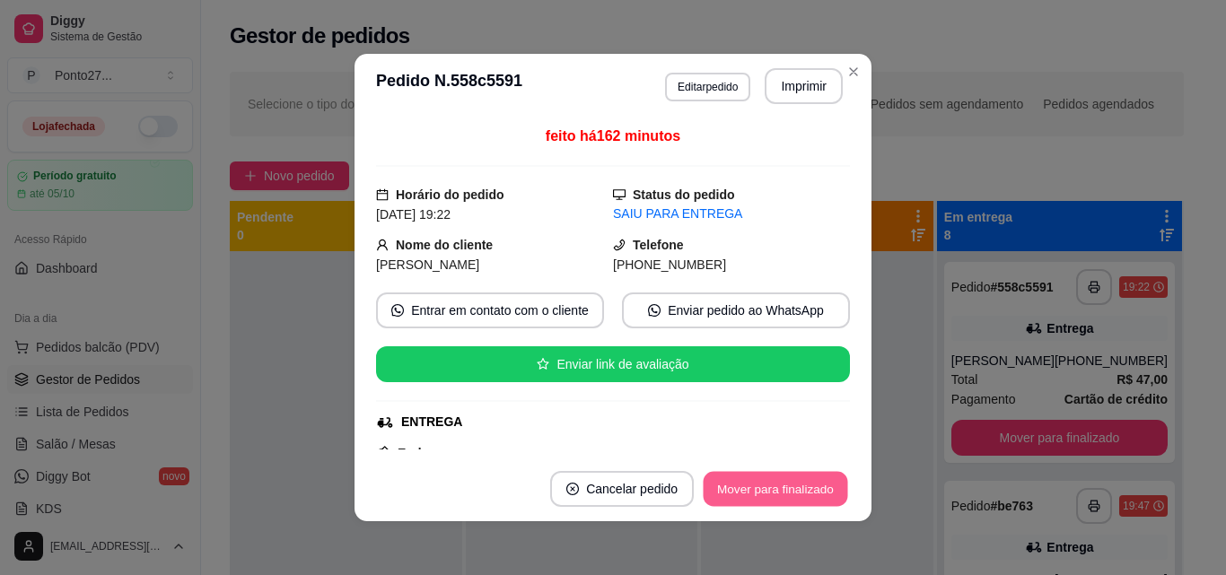
click at [795, 488] on button "Mover para finalizado" at bounding box center [776, 489] width 144 height 35
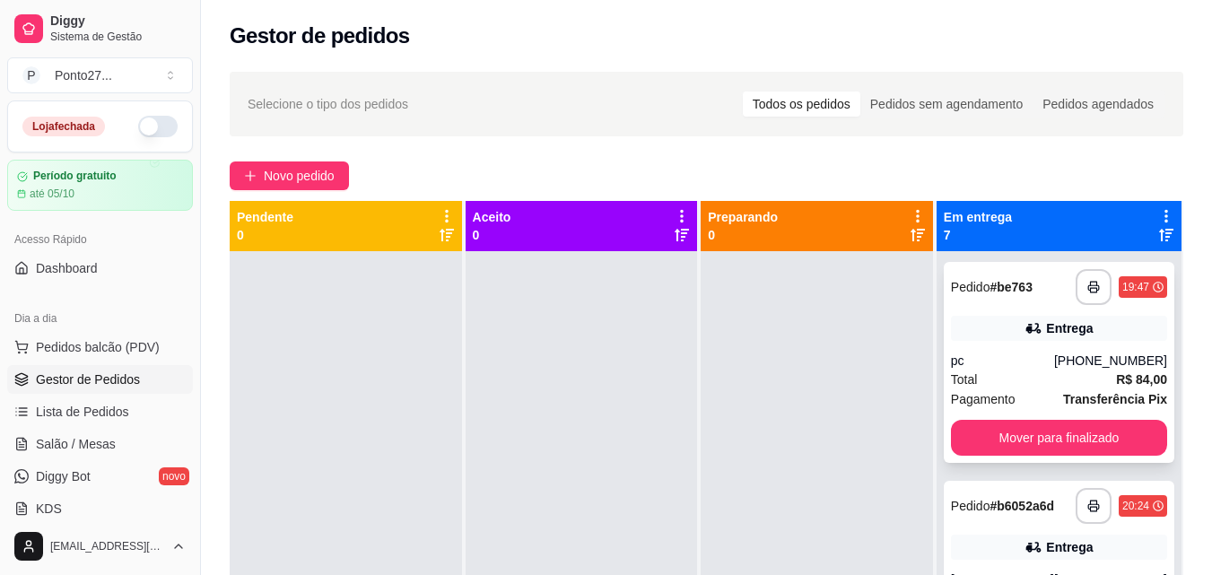
click at [1055, 389] on div "Total R$ 84,00" at bounding box center [1059, 380] width 216 height 20
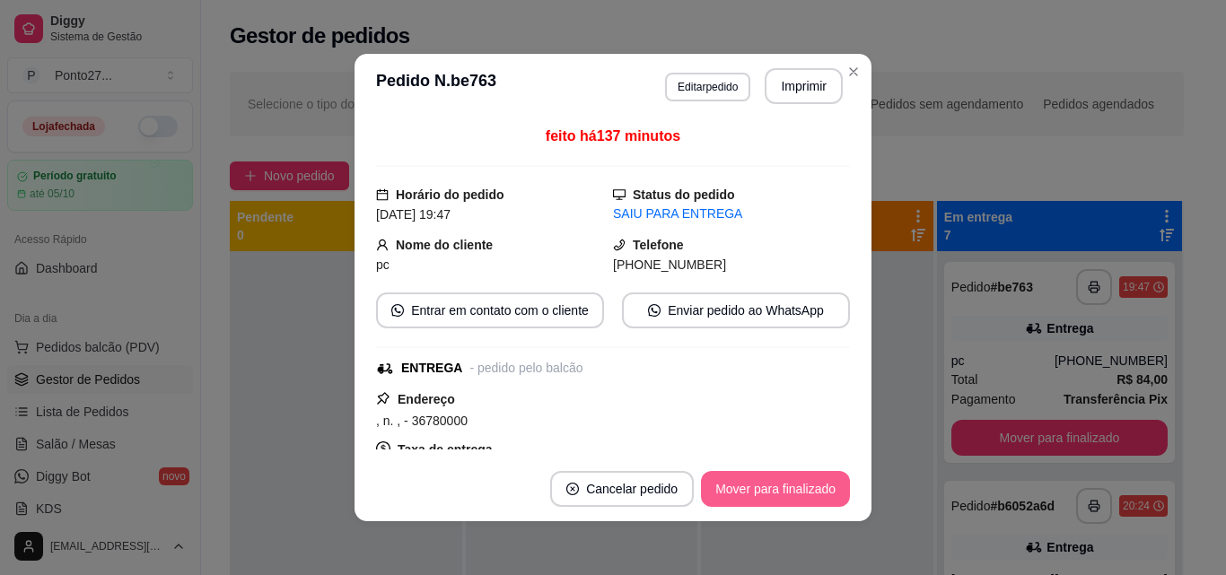
click at [769, 483] on button "Mover para finalizado" at bounding box center [775, 489] width 149 height 36
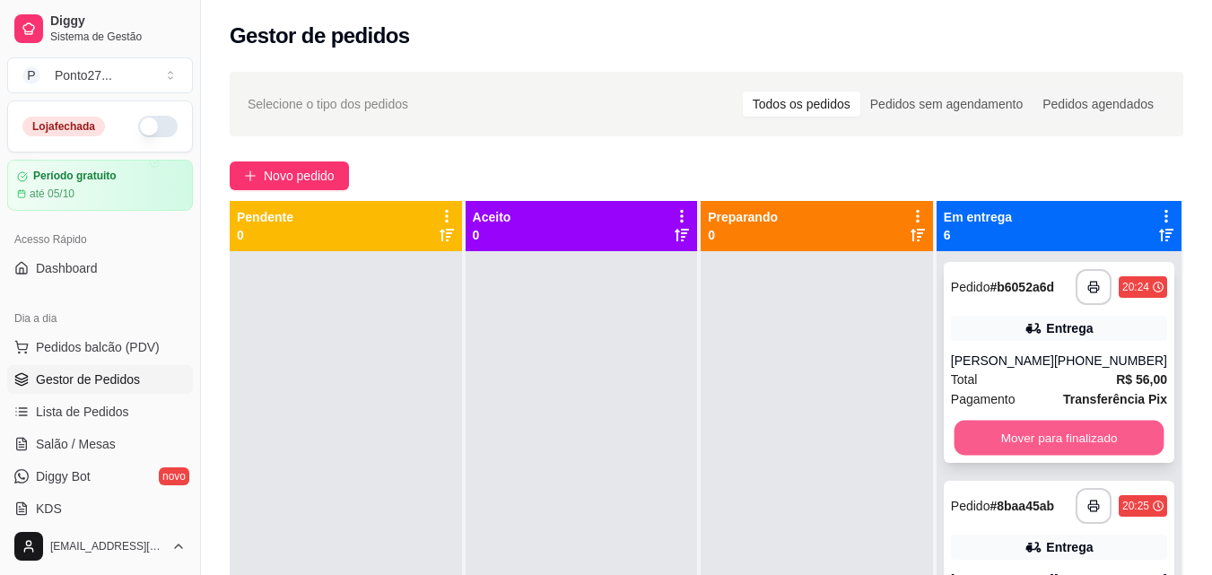
click at [1075, 454] on button "Mover para finalizado" at bounding box center [1059, 438] width 210 height 35
click at [1065, 434] on button "Mover para finalizado" at bounding box center [1059, 438] width 210 height 35
click at [1051, 431] on button "Mover para finalizado" at bounding box center [1059, 438] width 216 height 36
click at [1045, 440] on button "Mover para finalizado" at bounding box center [1059, 438] width 210 height 35
click at [1045, 440] on button "Mover para finalizado" at bounding box center [1059, 438] width 216 height 36
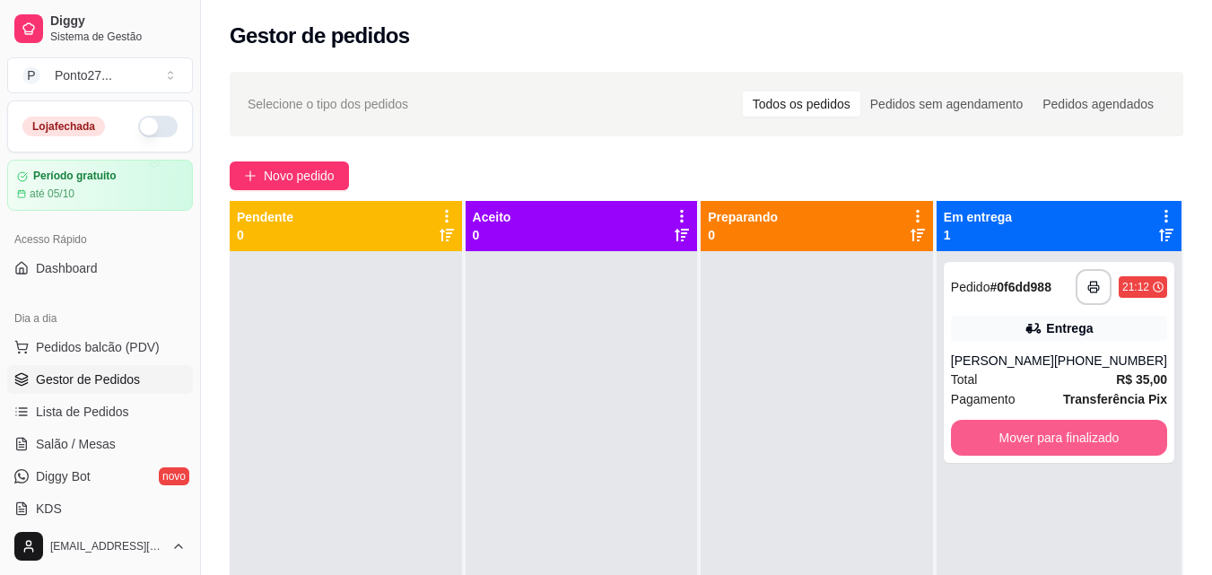
click at [1045, 440] on button "Mover para finalizado" at bounding box center [1059, 438] width 216 height 36
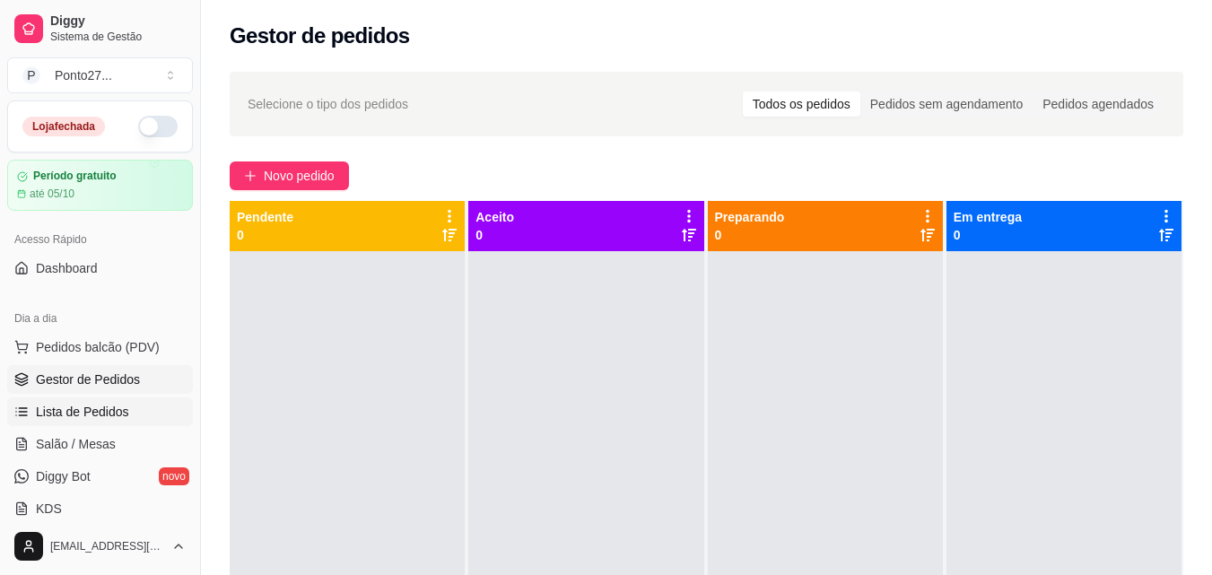
click at [72, 415] on span "Lista de Pedidos" at bounding box center [82, 412] width 93 height 18
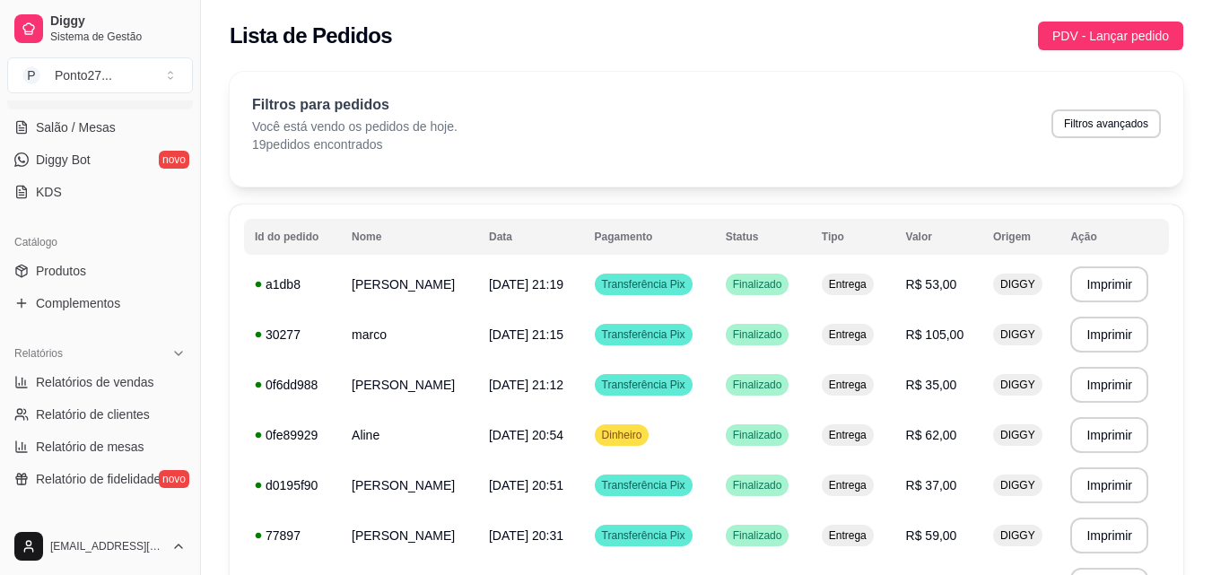
scroll to position [323, 0]
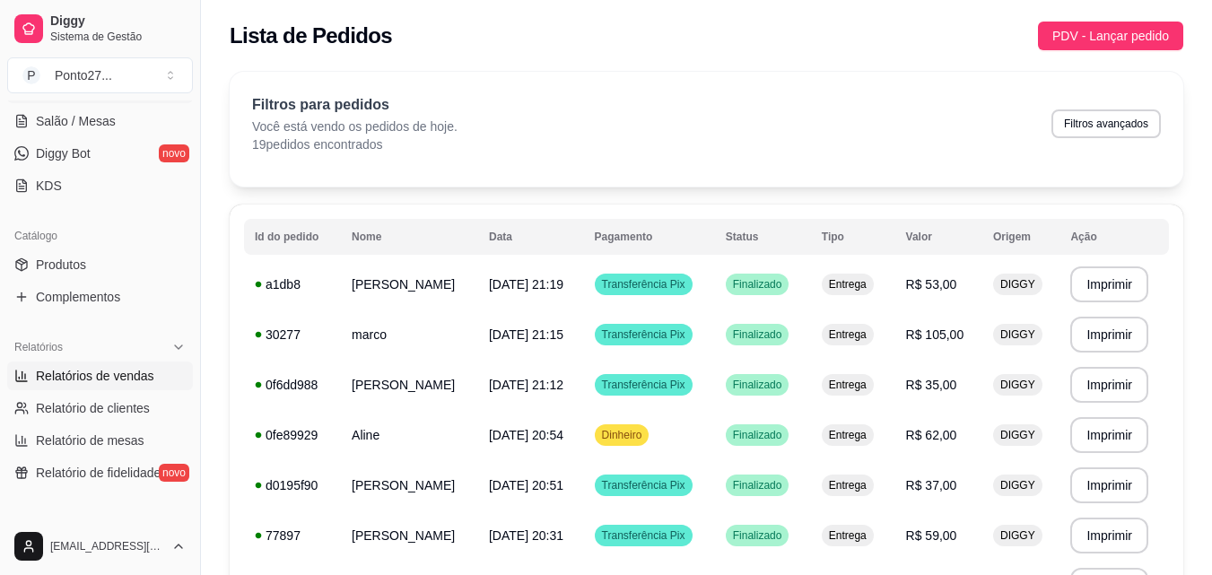
click at [84, 380] on span "Relatórios de vendas" at bounding box center [95, 376] width 118 height 18
select select "ALL"
select select "0"
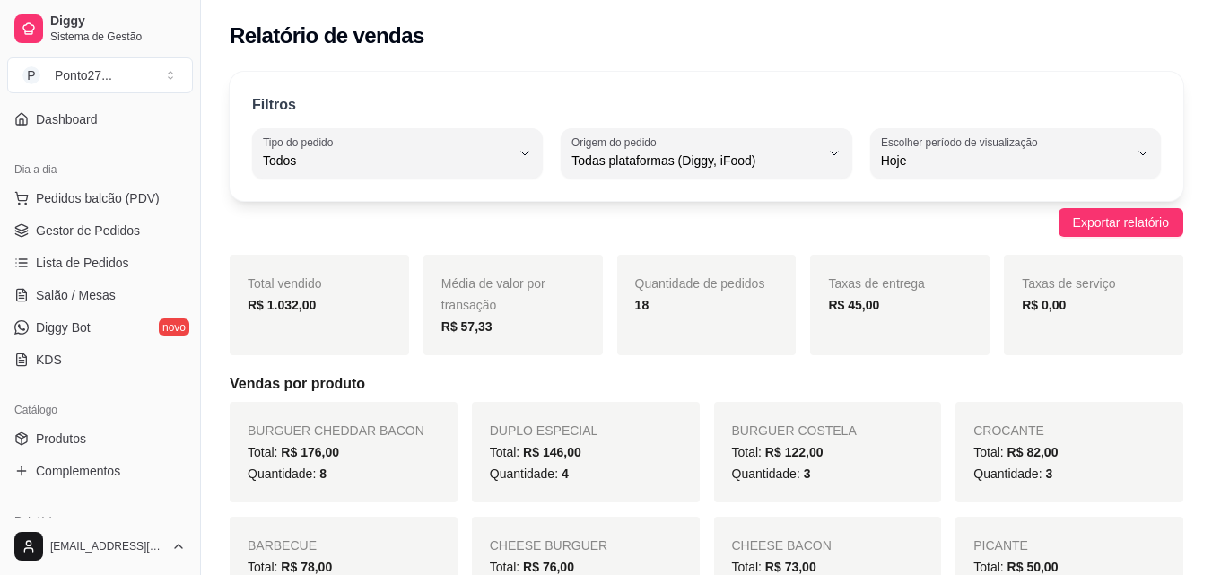
scroll to position [108, 0]
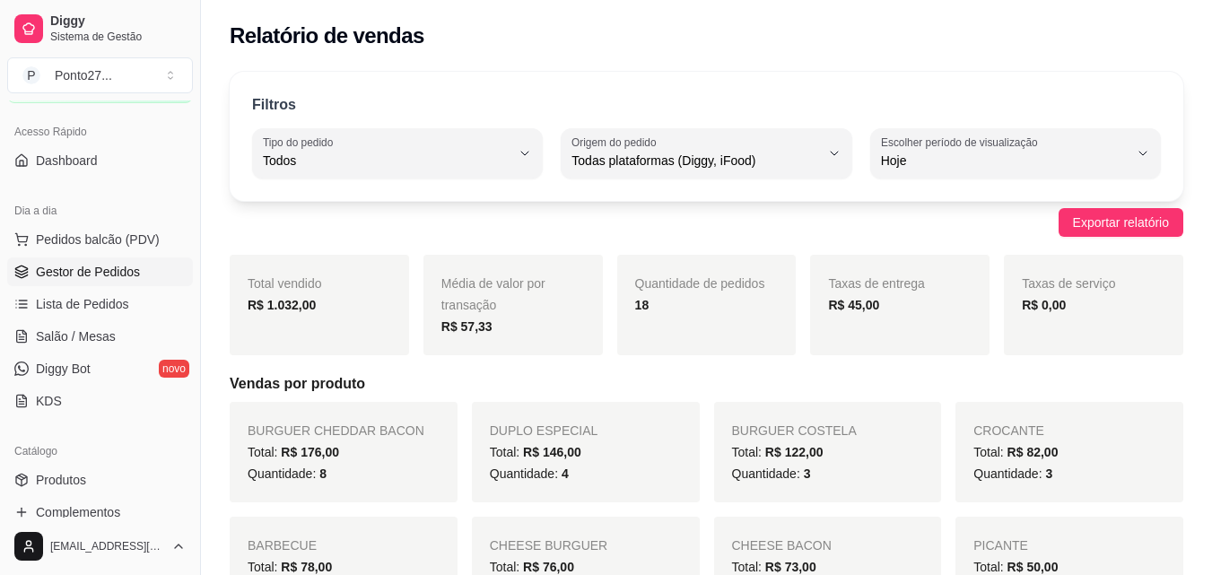
click at [88, 267] on span "Gestor de Pedidos" at bounding box center [88, 272] width 104 height 18
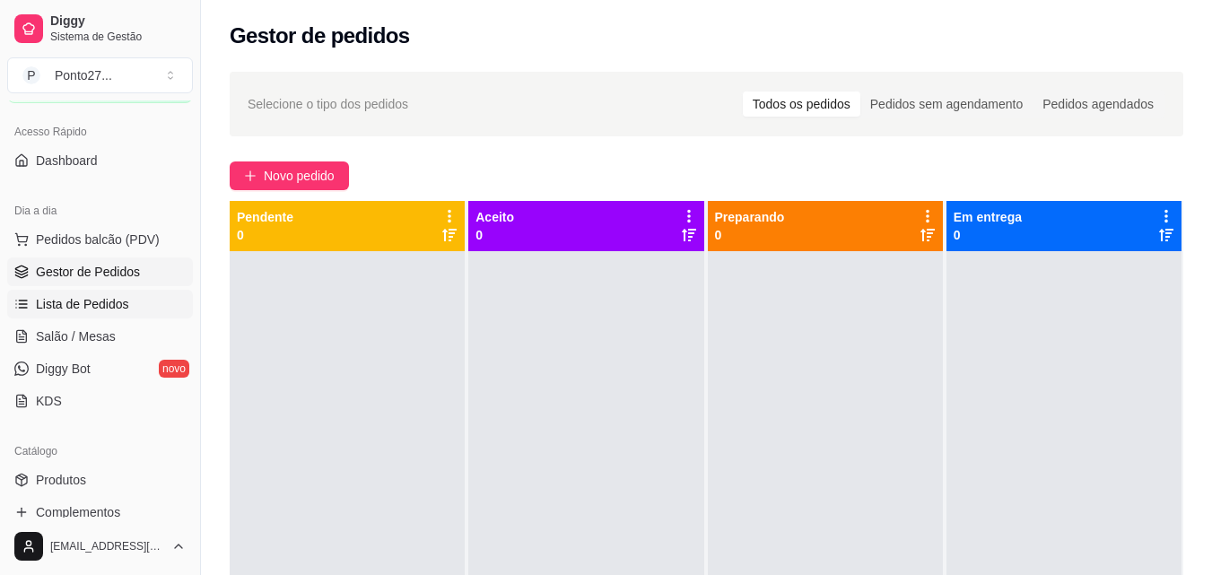
click at [129, 308] on link "Lista de Pedidos" at bounding box center [100, 304] width 186 height 29
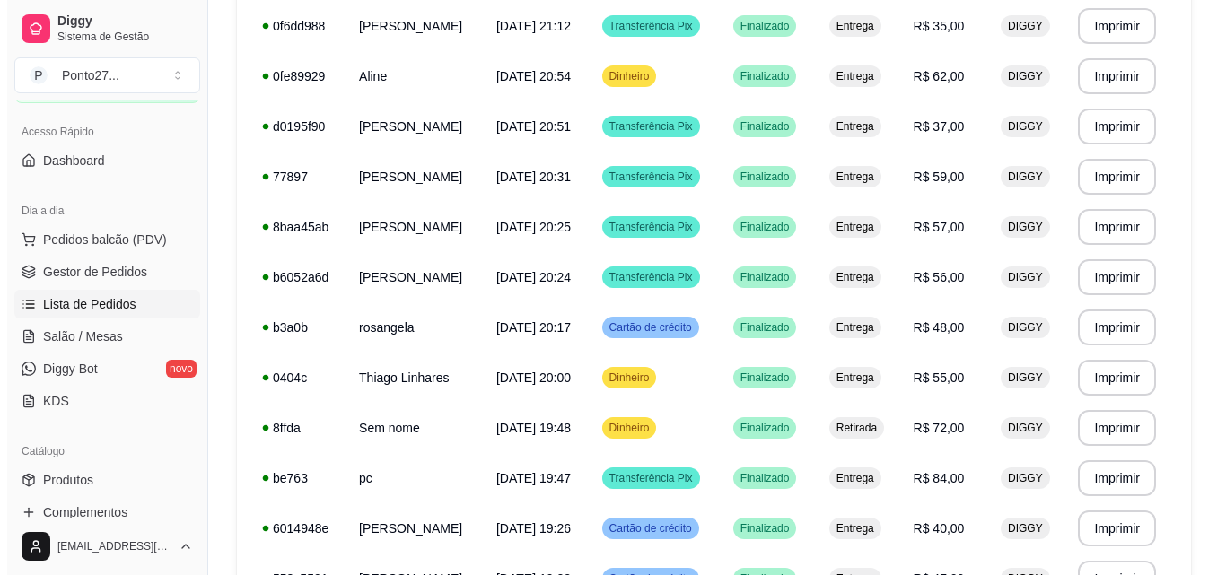
scroll to position [395, 0]
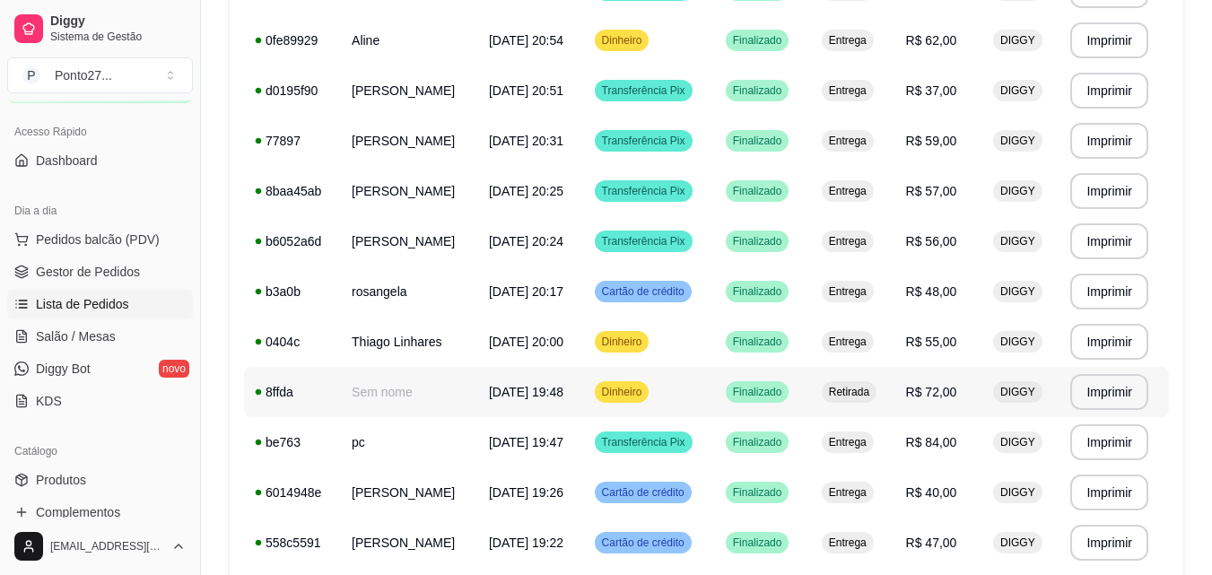
click at [386, 400] on td "Sem nome" at bounding box center [409, 392] width 137 height 50
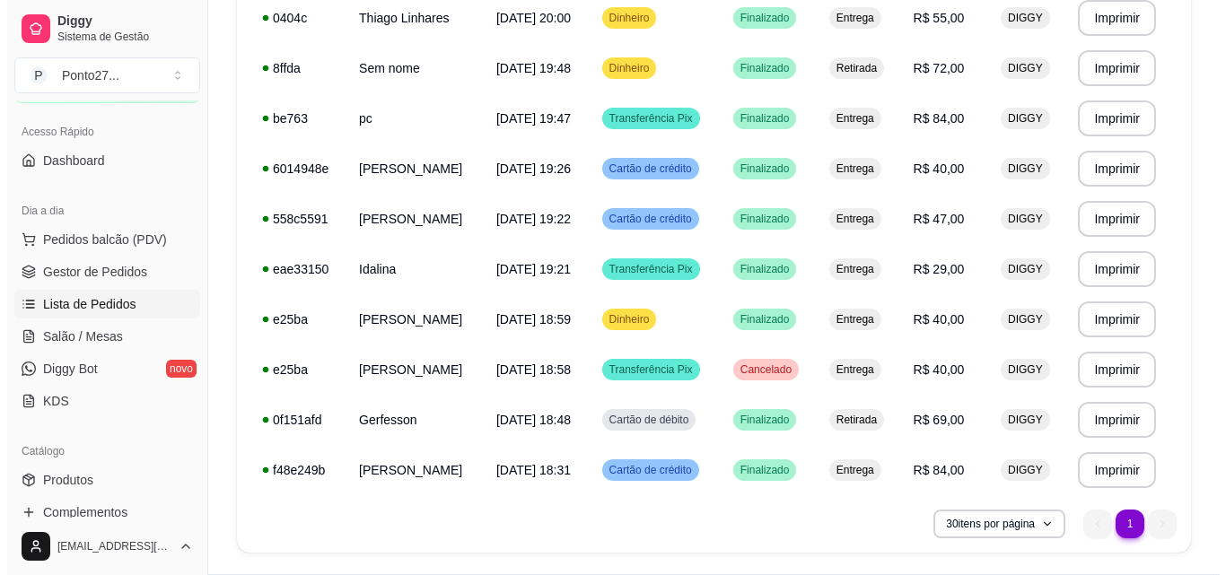
scroll to position [754, 0]
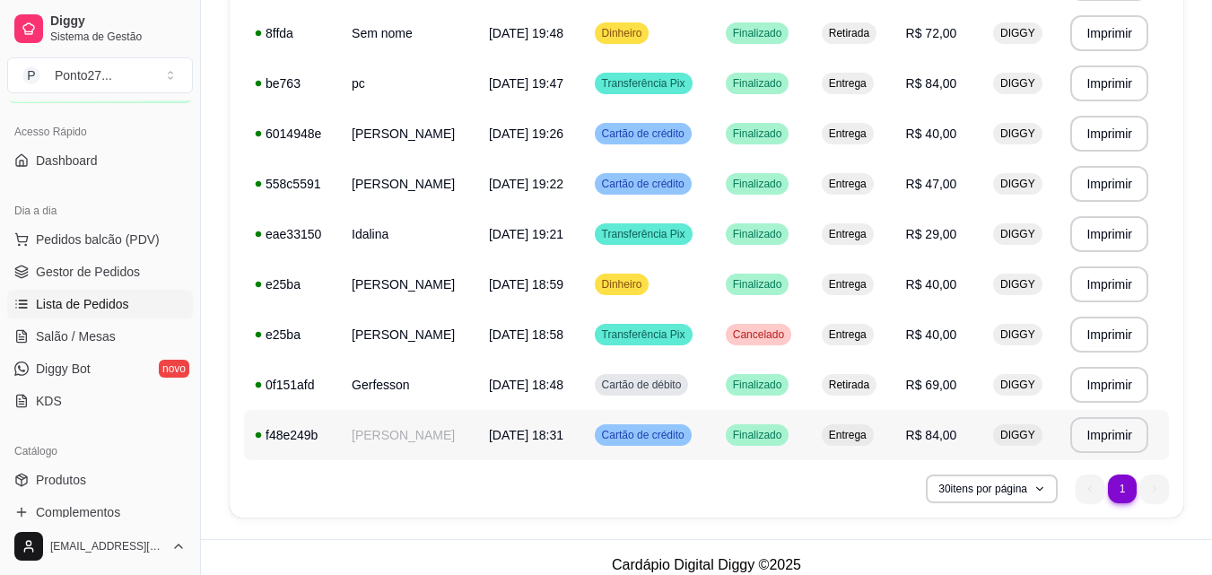
click at [539, 442] on span "[DATE] 18:31" at bounding box center [526, 435] width 74 height 14
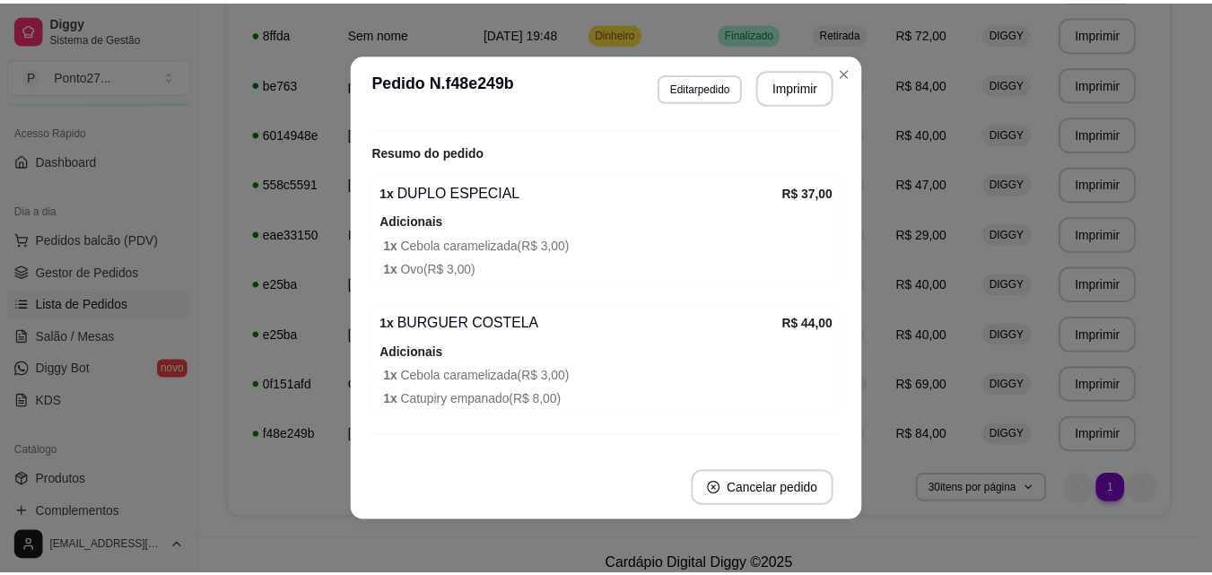
scroll to position [467, 0]
